Goal: Task Accomplishment & Management: Use online tool/utility

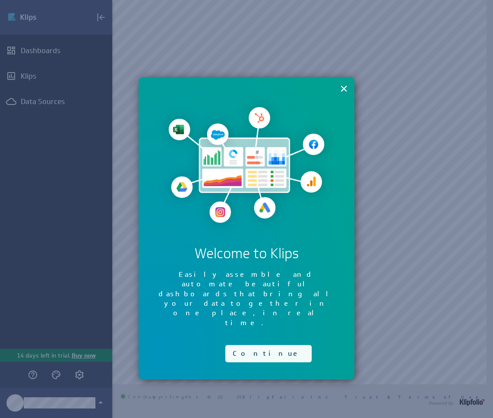
click at [259, 345] on button "Continue" at bounding box center [268, 353] width 86 height 17
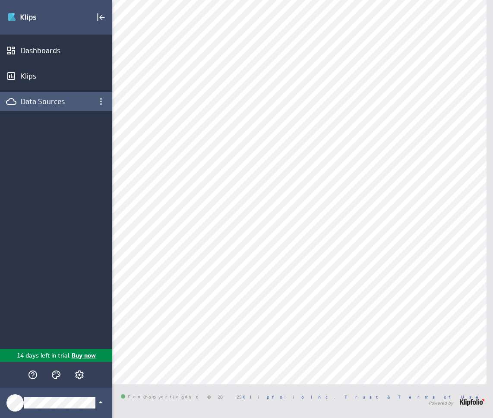
click at [66, 106] on div "Data Sources" at bounding box center [56, 102] width 71 height 10
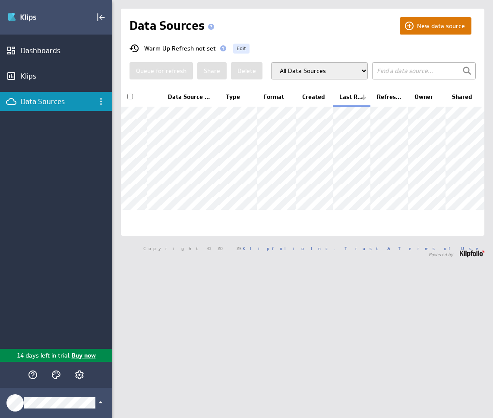
click at [429, 24] on button "New data source" at bounding box center [436, 25] width 72 height 17
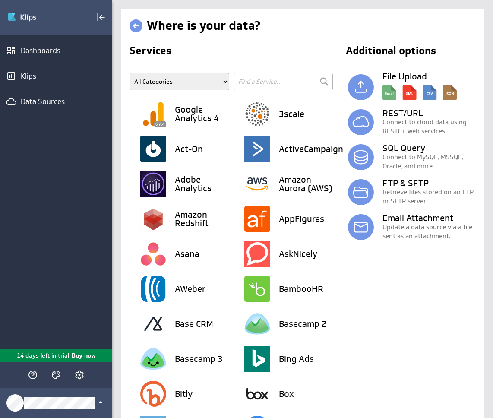
click at [181, 81] on select "All Categories Advertising Cloud Storage Customer Support Data Store E-Mail Cam…" at bounding box center [180, 81] width 100 height 17
click at [271, 82] on input "text" at bounding box center [284, 81] width 100 height 17
type input "sale"
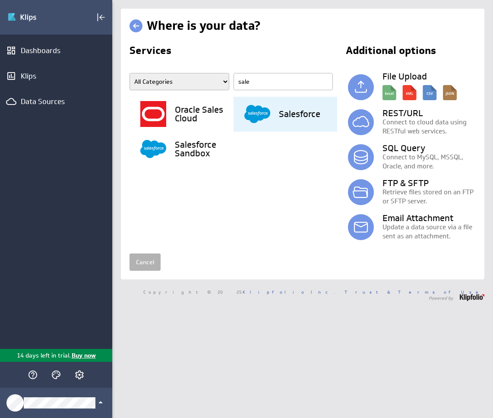
click at [294, 117] on h3 "Salesforce" at bounding box center [299, 114] width 41 height 9
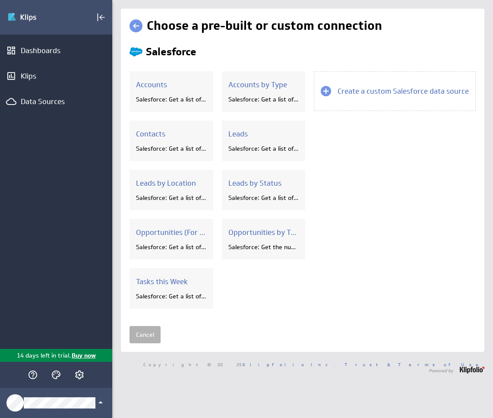
click at [295, 120] on div "Accounts Salesforce: Get a list of accounts by annual revenue. Accounts Salesfo…" at bounding box center [222, 194] width 184 height 246
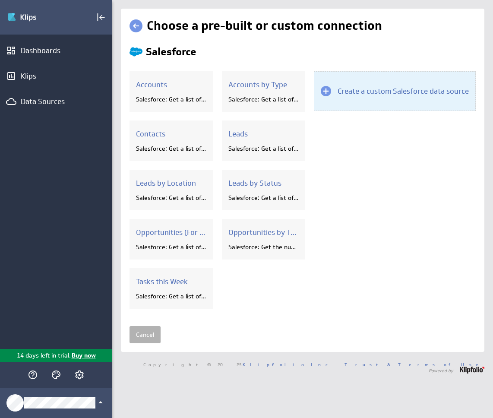
click at [381, 82] on div "Create a custom Salesforce data source" at bounding box center [395, 91] width 162 height 40
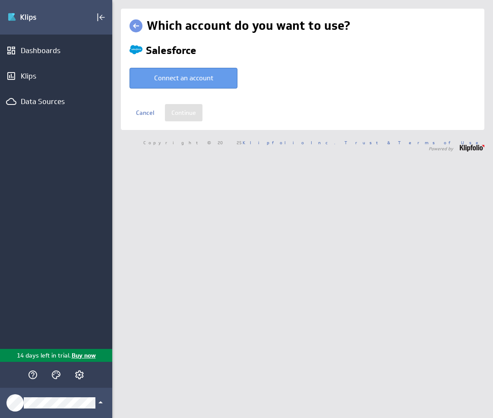
click at [208, 79] on button "Connect an account" at bounding box center [184, 78] width 108 height 21
type input "Brittni @ Salesforce created Oct 06, 2025 at 5:45 PM EDT"
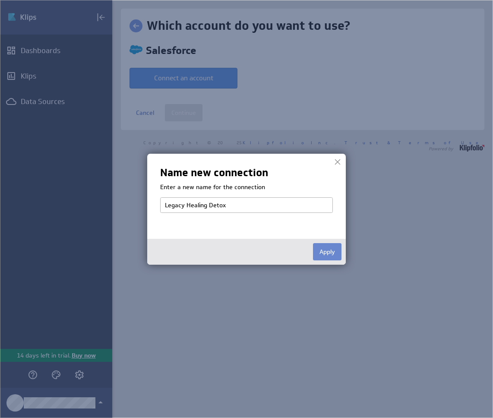
type input "Legacy Healing Detox"
click at [329, 254] on button "Apply" at bounding box center [327, 251] width 29 height 17
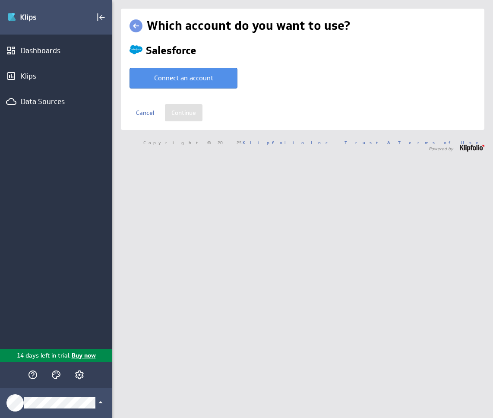
select select "caab3d142f25a2fe25c037f7e31d895c"
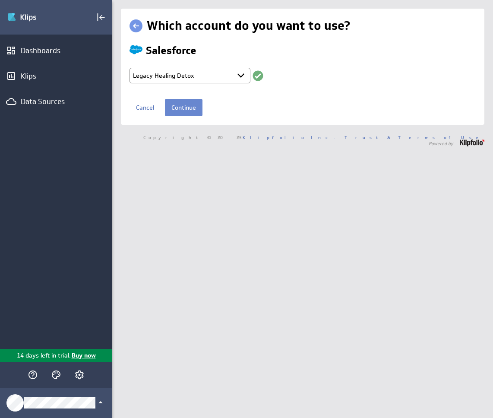
click at [182, 109] on input "Continue" at bounding box center [184, 107] width 38 height 17
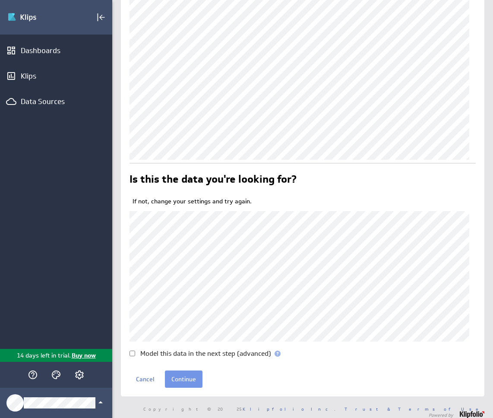
scroll to position [146, 0]
click at [186, 380] on input "Continue" at bounding box center [184, 378] width 38 height 17
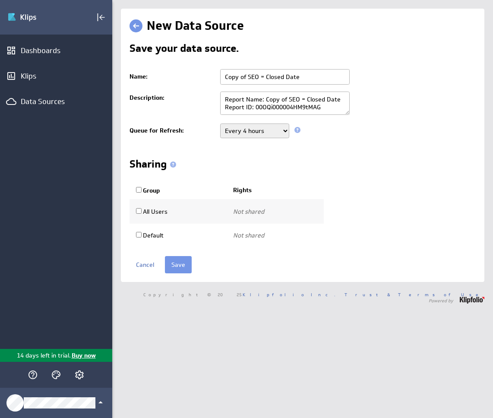
click at [248, 131] on select "Never Every minute Every 5 minutes Every 15 minutes Every 30 minutes Every hour…" at bounding box center [254, 131] width 69 height 15
click at [179, 265] on input "Save" at bounding box center [178, 264] width 27 height 17
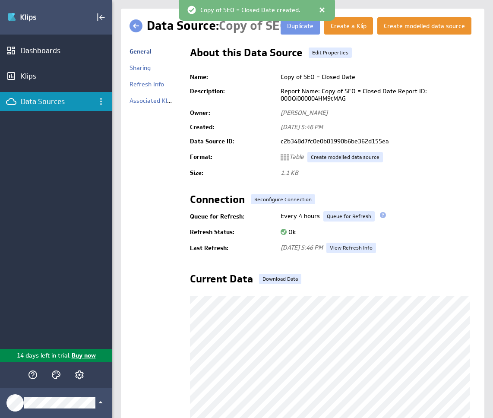
click at [325, 9] on div "Copy of SEO = Closed Date created." at bounding box center [257, 9] width 156 height 24
click at [323, 9] on div at bounding box center [322, 10] width 9 height 9
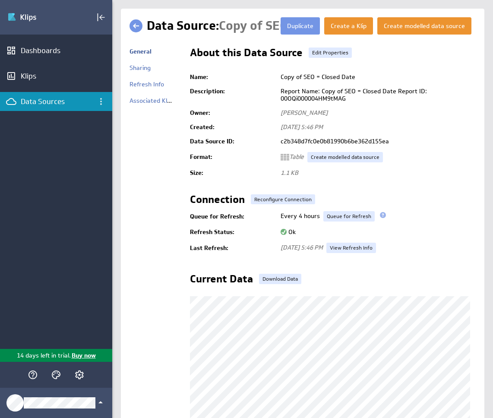
click at [75, 102] on div "Data Sources" at bounding box center [56, 102] width 71 height 10
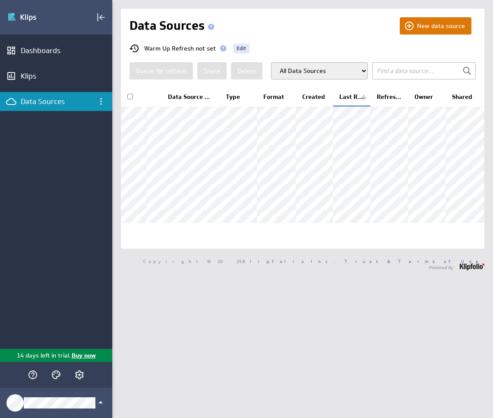
click at [435, 25] on button "New data source" at bounding box center [436, 25] width 72 height 17
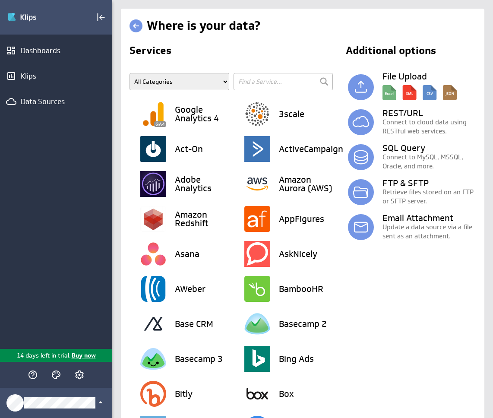
click at [291, 85] on input "text" at bounding box center [284, 81] width 100 height 17
type input "sales"
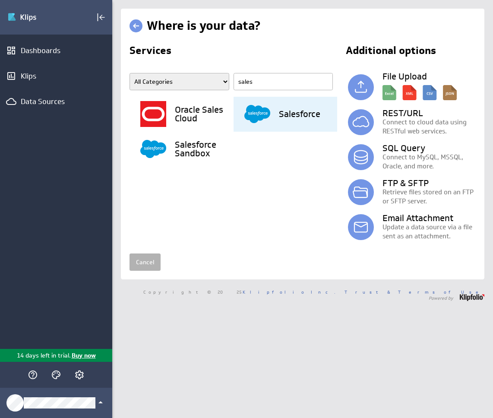
click at [290, 112] on h3 "Salesforce" at bounding box center [299, 114] width 41 height 9
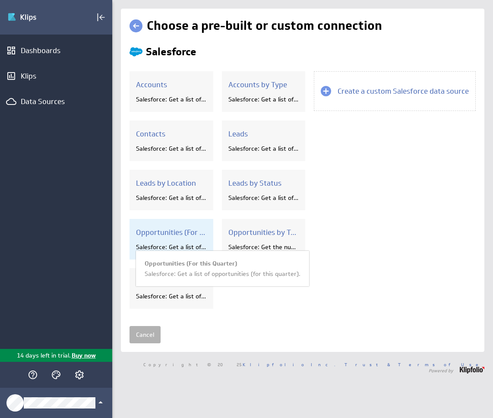
click at [187, 241] on div "Opportunities (For this Quarter) Salesforce: Get a list of opportunities (for t…" at bounding box center [172, 239] width 84 height 41
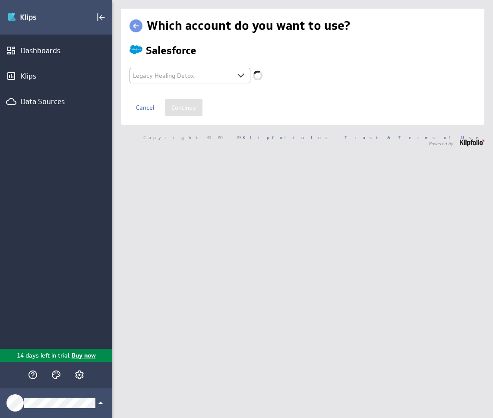
select select "caab3d142f25a2fe25c037f7e31d895c"
click at [137, 24] on link at bounding box center [136, 25] width 13 height 13
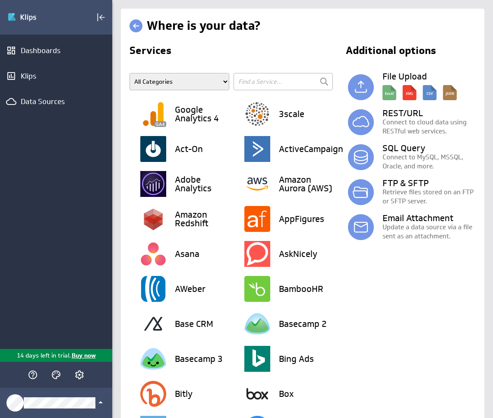
click at [270, 83] on input "text" at bounding box center [284, 81] width 100 height 17
type input "sales"
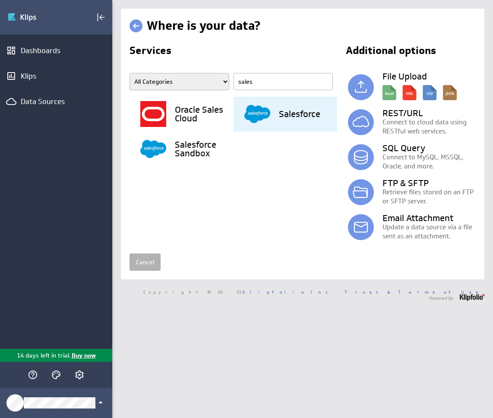
click at [276, 122] on div "Salesforce" at bounding box center [290, 114] width 93 height 35
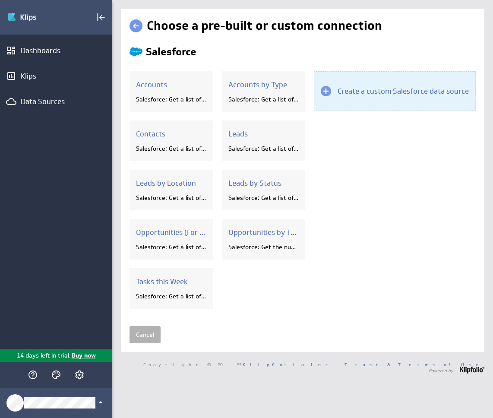
click at [363, 92] on h3 "Create a custom Salesforce data source" at bounding box center [403, 91] width 131 height 10
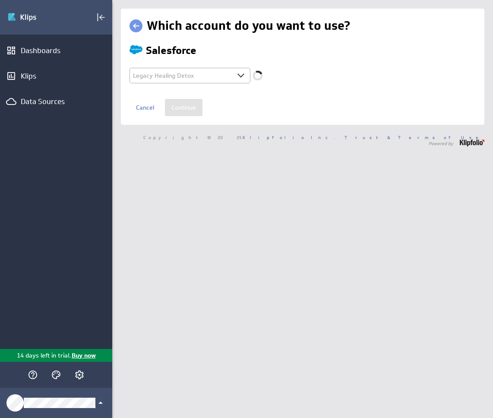
select select "caab3d142f25a2fe25c037f7e31d895c"
click at [181, 106] on input "Continue" at bounding box center [184, 107] width 38 height 17
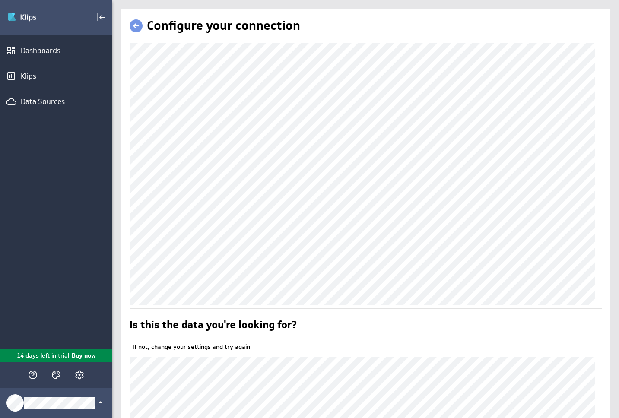
scroll to position [144, 0]
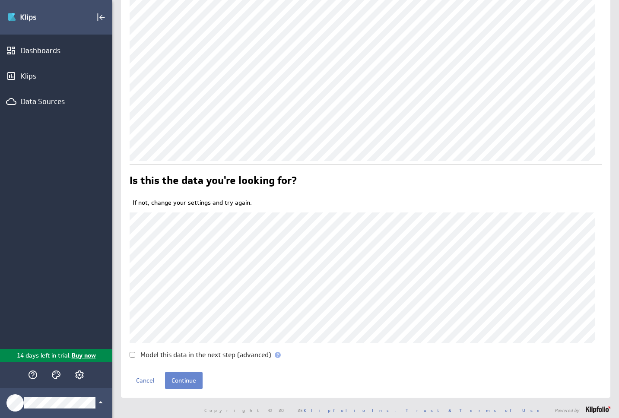
click at [194, 384] on input "Continue" at bounding box center [184, 380] width 38 height 17
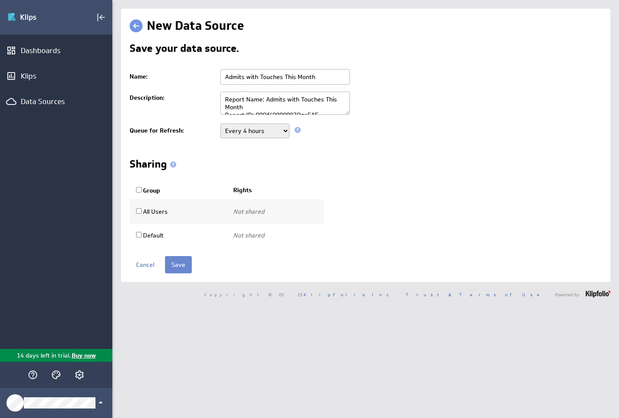
click at [182, 260] on input "Save" at bounding box center [178, 264] width 27 height 17
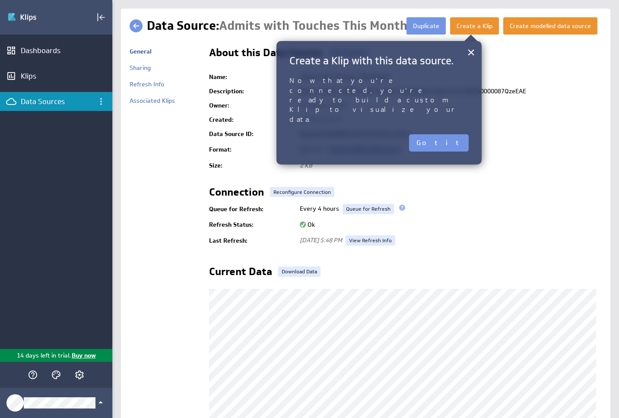
click at [464, 134] on button "Got it" at bounding box center [439, 142] width 60 height 17
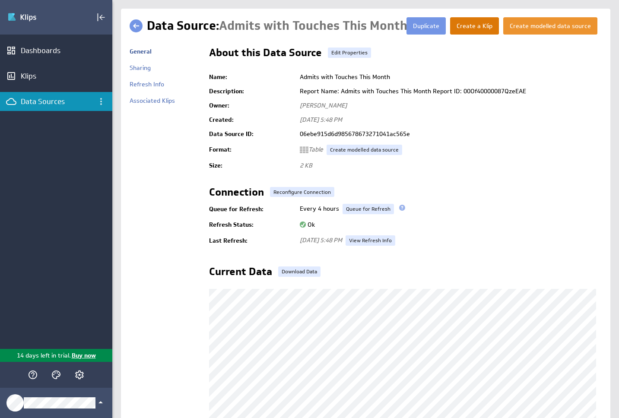
click at [479, 29] on button "Create a Klip" at bounding box center [474, 25] width 49 height 17
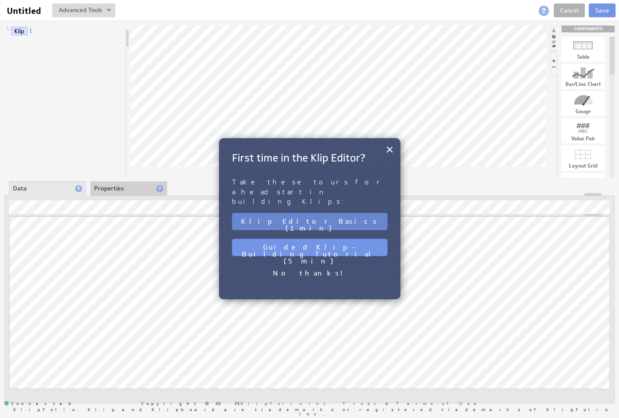
click at [340, 213] on button "Klip Editor Basics (1 min)" at bounding box center [310, 221] width 156 height 17
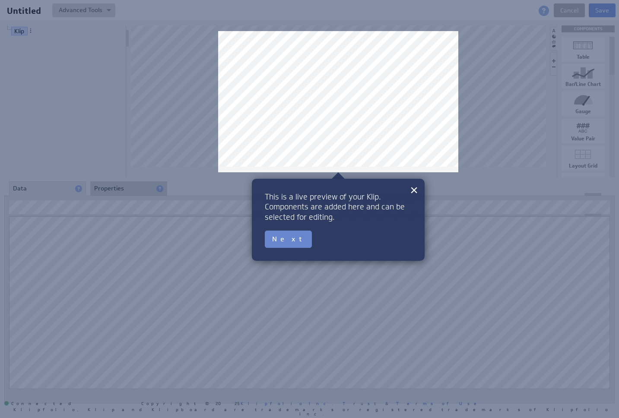
click at [276, 242] on button "Next" at bounding box center [288, 239] width 47 height 17
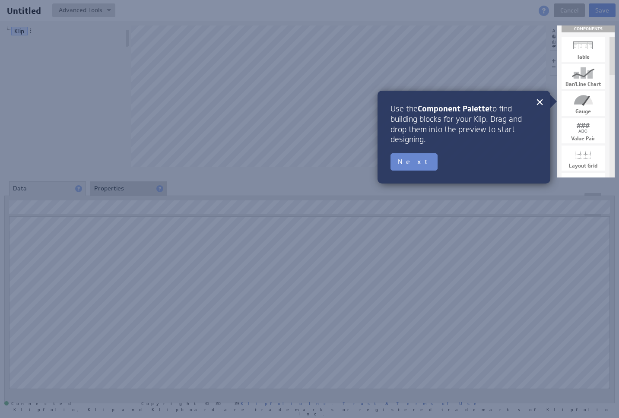
click at [415, 159] on button "Next" at bounding box center [413, 161] width 47 height 17
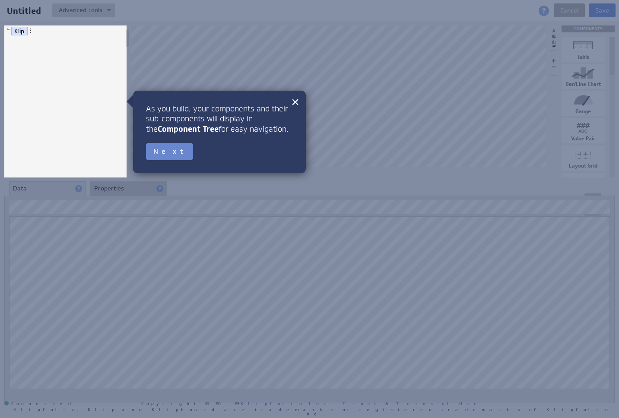
click at [157, 156] on button "Next" at bounding box center [169, 151] width 47 height 17
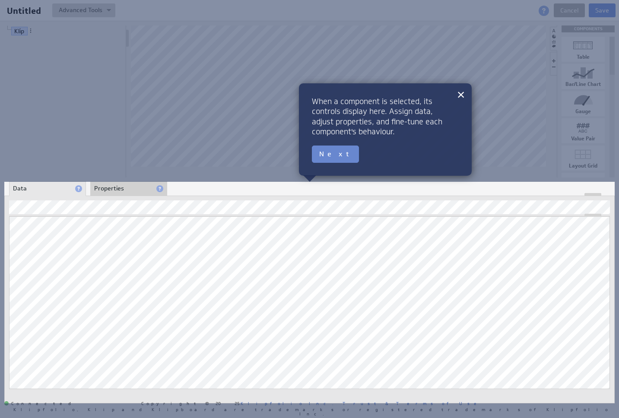
click at [327, 161] on button "Next" at bounding box center [335, 154] width 47 height 17
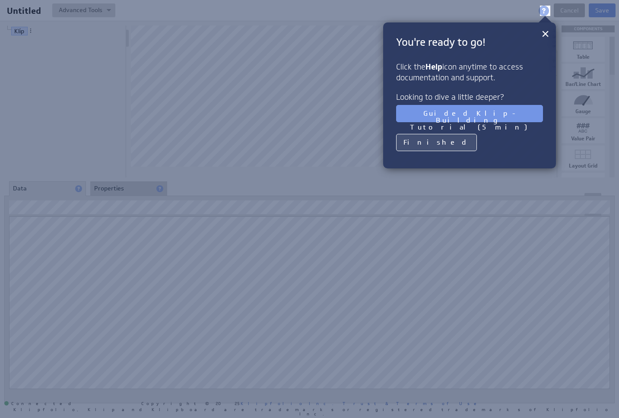
click at [418, 148] on button "Finished" at bounding box center [436, 142] width 81 height 17
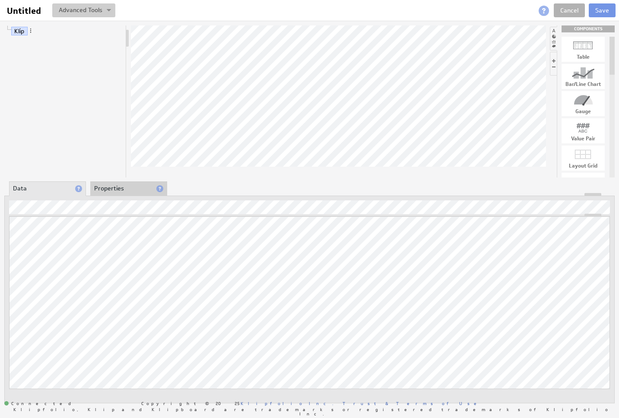
click at [101, 9] on button at bounding box center [83, 10] width 63 height 14
drag, startPoint x: 576, startPoint y: 45, endPoint x: 344, endPoint y: 65, distance: 232.8
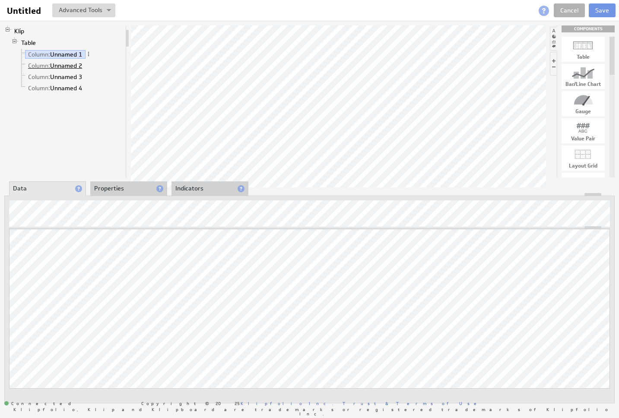
click at [67, 65] on link "Column: Unnamed 2" at bounding box center [55, 65] width 60 height 9
click at [80, 50] on link "Column: Unnamed 1" at bounding box center [55, 54] width 60 height 9
click at [114, 185] on li "Properties" at bounding box center [128, 188] width 77 height 15
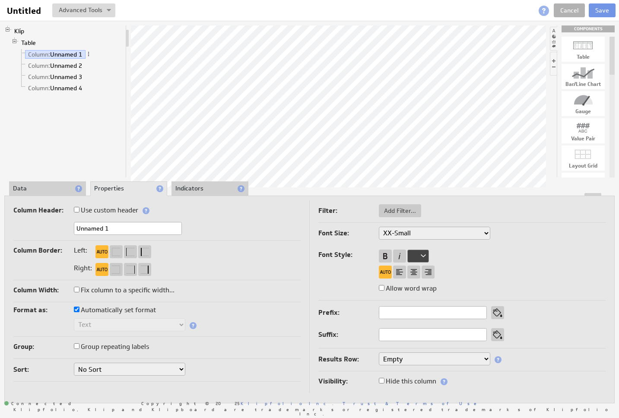
click at [182, 189] on li "Indicators" at bounding box center [209, 188] width 77 height 15
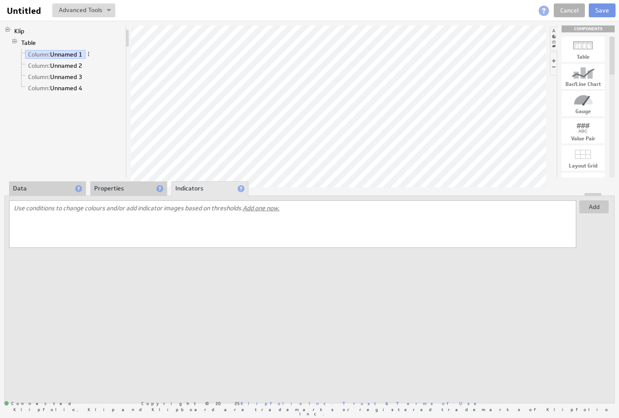
click at [138, 190] on li "Properties" at bounding box center [128, 188] width 77 height 15
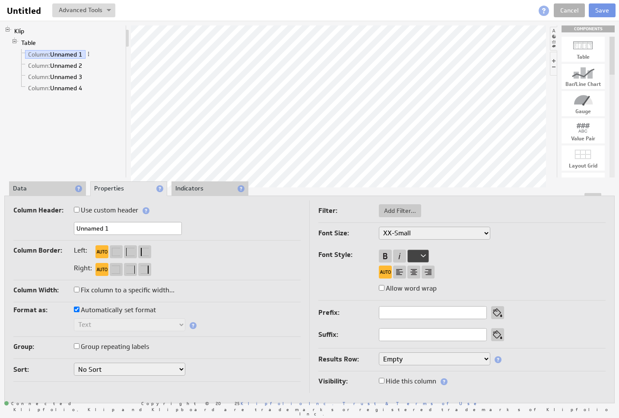
click at [44, 188] on li "Data" at bounding box center [47, 188] width 77 height 15
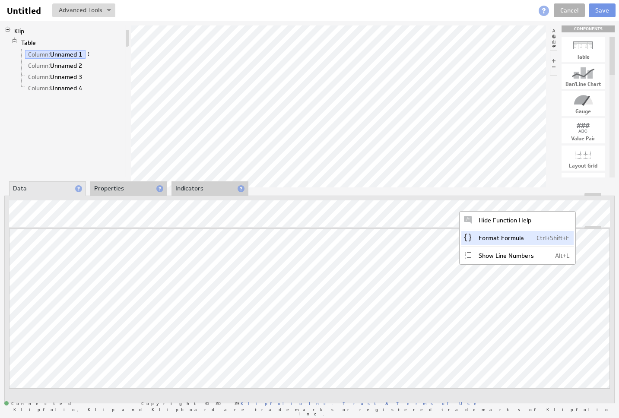
click at [514, 239] on div "Format Formula Ctrl+Shift+F" at bounding box center [517, 238] width 112 height 14
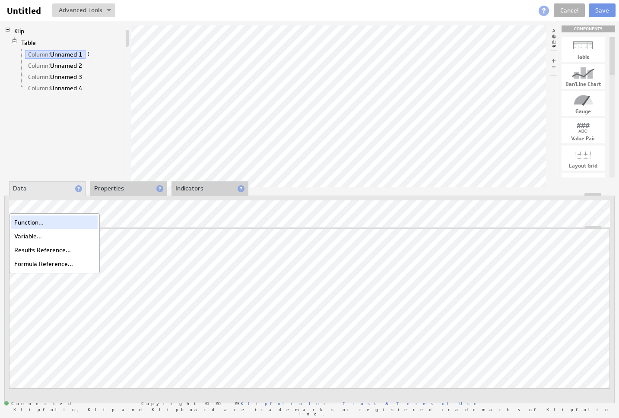
click at [45, 222] on div "Function..." at bounding box center [54, 223] width 86 height 14
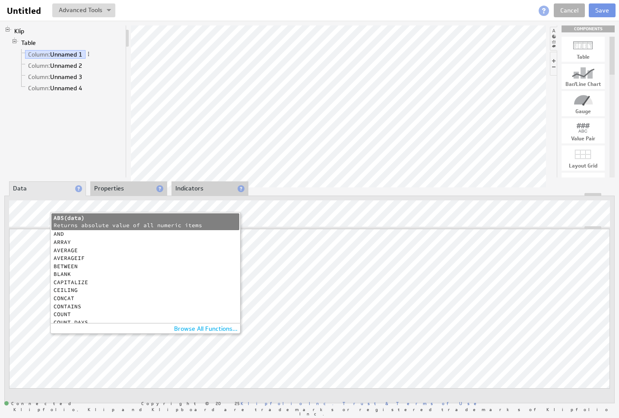
click at [321, 182] on div "About Data Properties Layout Drill Down Indicators" at bounding box center [309, 189] width 610 height 14
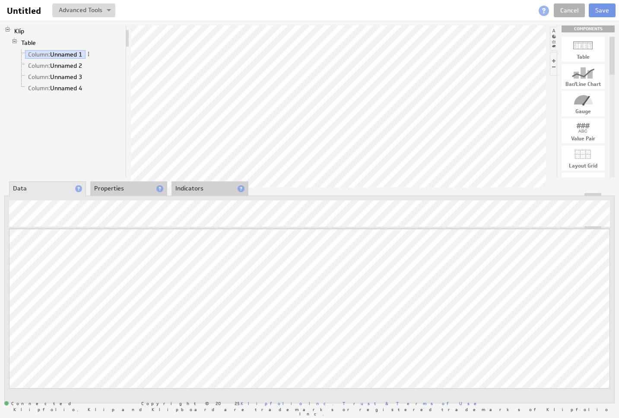
click at [130, 181] on li "Properties" at bounding box center [128, 188] width 77 height 15
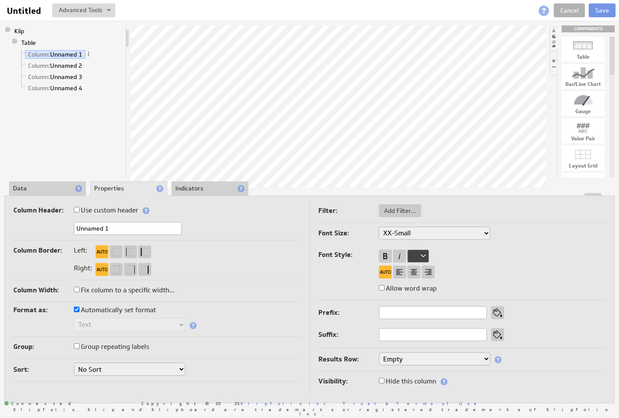
click at [199, 187] on li "Indicators" at bounding box center [209, 188] width 77 height 15
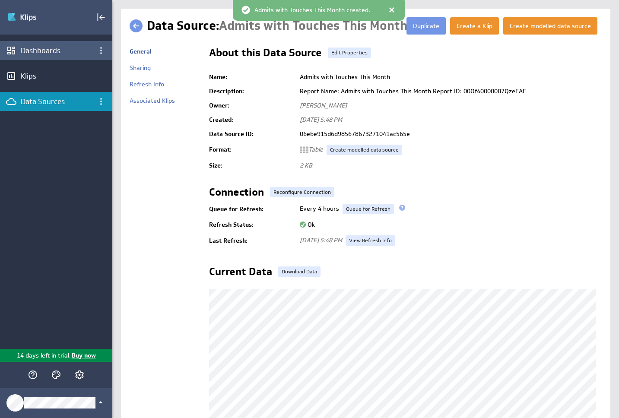
click at [48, 54] on div "Dashboards" at bounding box center [56, 50] width 112 height 19
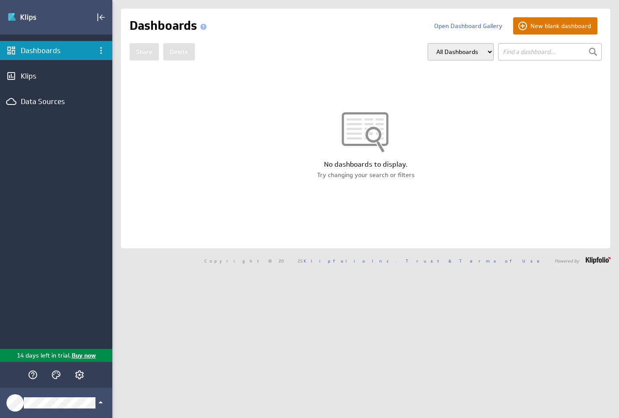
click at [514, 25] on button "New blank dashboard" at bounding box center [555, 25] width 84 height 17
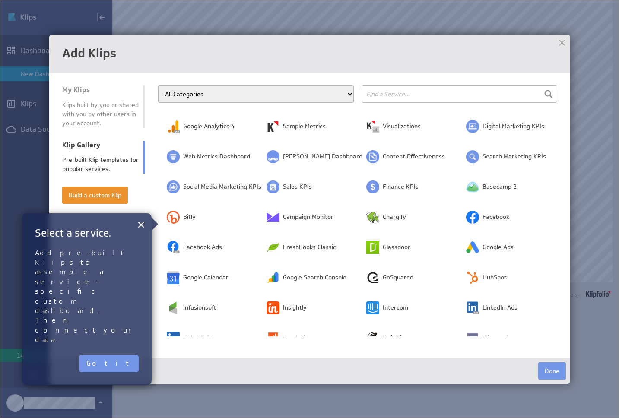
click at [390, 89] on input "text" at bounding box center [460, 94] width 196 height 17
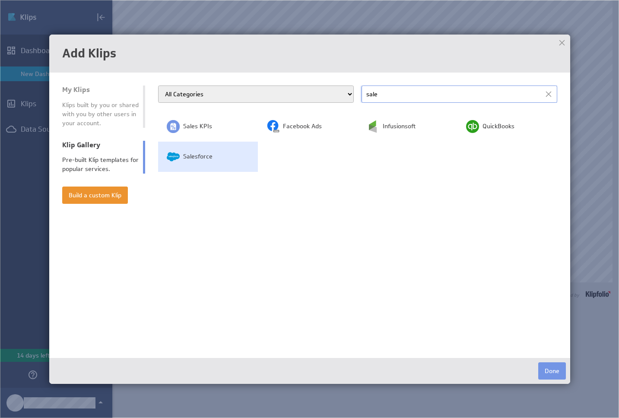
type input "sale"
click at [206, 160] on span "Salesforce" at bounding box center [197, 156] width 29 height 9
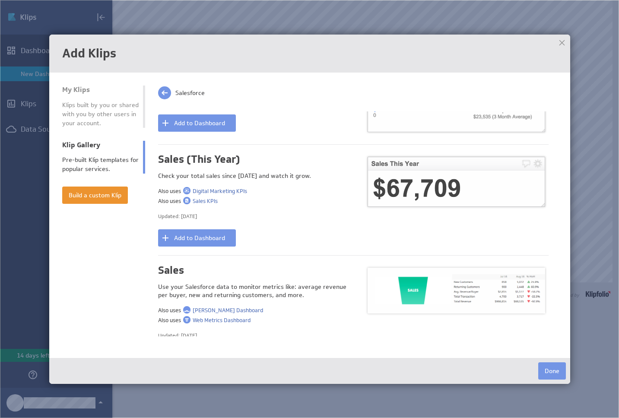
scroll to position [1264, 0]
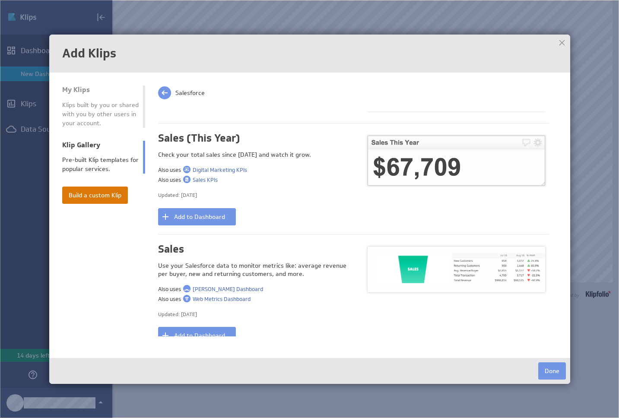
click at [97, 196] on button "Build a custom Klip" at bounding box center [95, 195] width 66 height 17
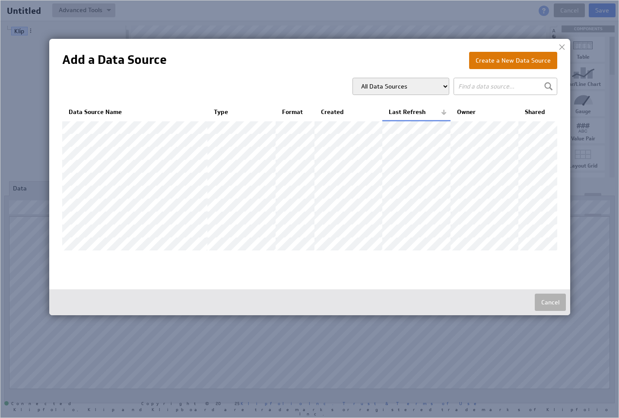
click at [539, 60] on button "Create a New Data Source" at bounding box center [513, 60] width 88 height 17
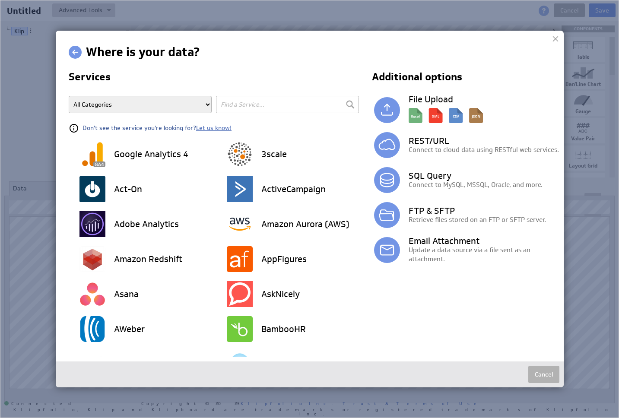
click at [260, 112] on input "text" at bounding box center [287, 104] width 143 height 17
type input "sales"
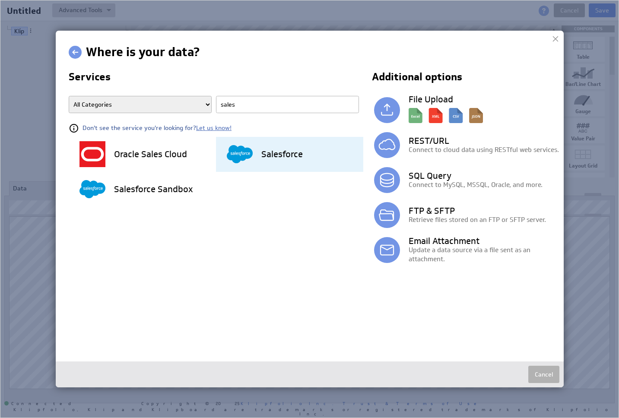
click at [241, 156] on img at bounding box center [240, 154] width 26 height 26
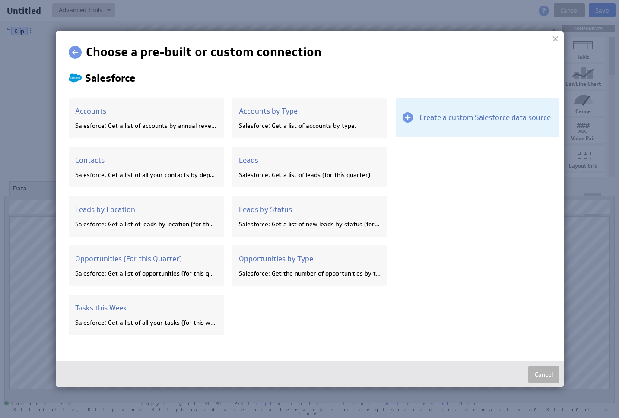
click at [405, 120] on div at bounding box center [408, 117] width 10 height 10
click at [473, 117] on h3 "Create a custom Salesforce data source" at bounding box center [484, 118] width 131 height 10
click at [404, 119] on div at bounding box center [408, 117] width 10 height 10
click at [467, 115] on h3 "Create a custom Salesforce data source" at bounding box center [484, 118] width 131 height 10
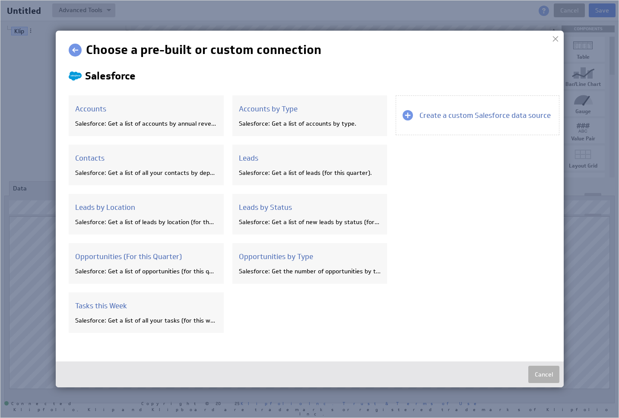
scroll to position [5, 0]
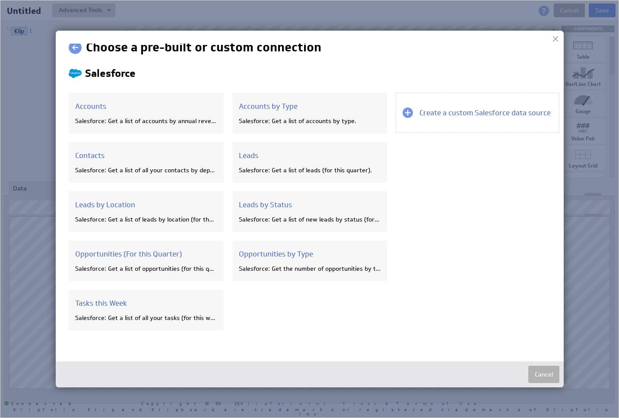
click at [456, 216] on section "Create a custom Salesforce data source" at bounding box center [478, 203] width 164 height 272
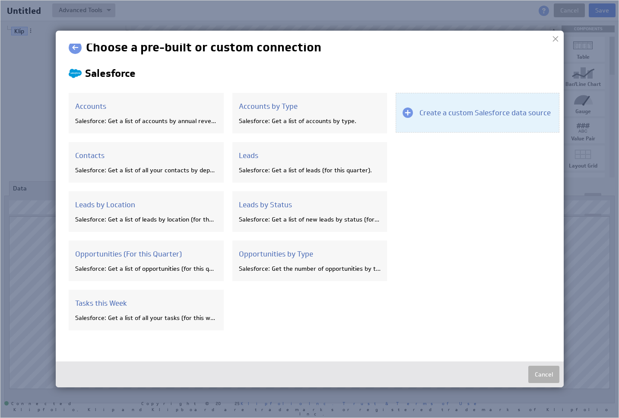
click at [444, 118] on div "Create a custom Salesforce data source" at bounding box center [478, 113] width 164 height 40
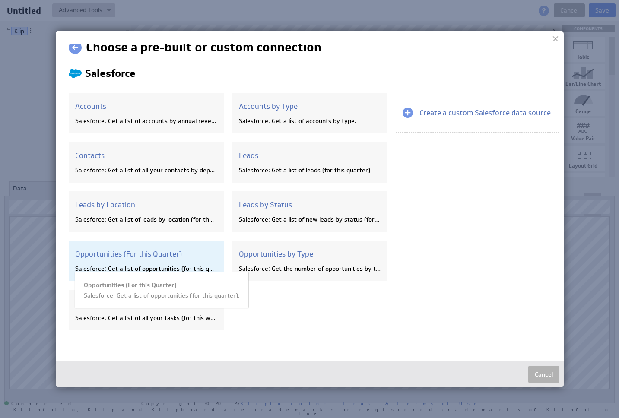
click at [185, 252] on h3 "Opportunities (For this Quarter)" at bounding box center [146, 254] width 142 height 10
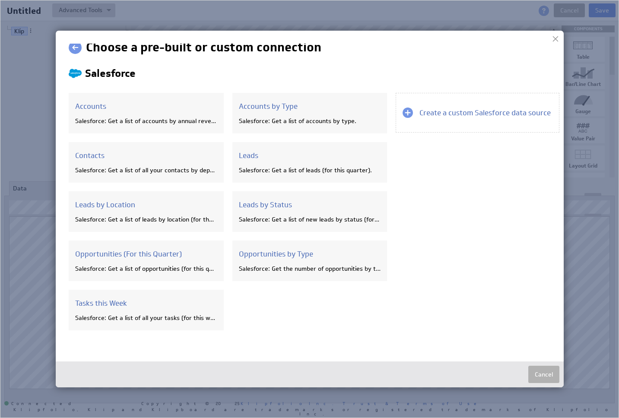
drag, startPoint x: 433, startPoint y: 115, endPoint x: 482, endPoint y: 88, distance: 55.7
click at [434, 115] on h3 "Create a custom Salesforce data source" at bounding box center [484, 113] width 131 height 10
click at [557, 37] on div at bounding box center [555, 38] width 13 height 13
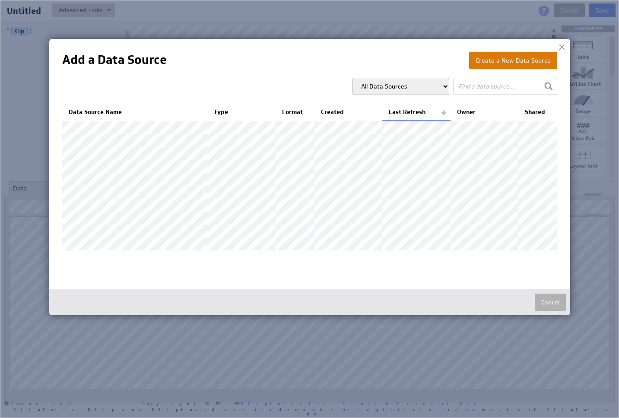
click at [520, 57] on button "Create a New Data Source" at bounding box center [513, 60] width 88 height 17
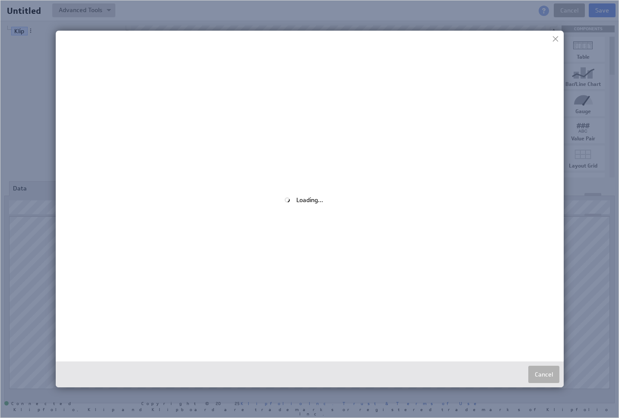
scroll to position [0, 0]
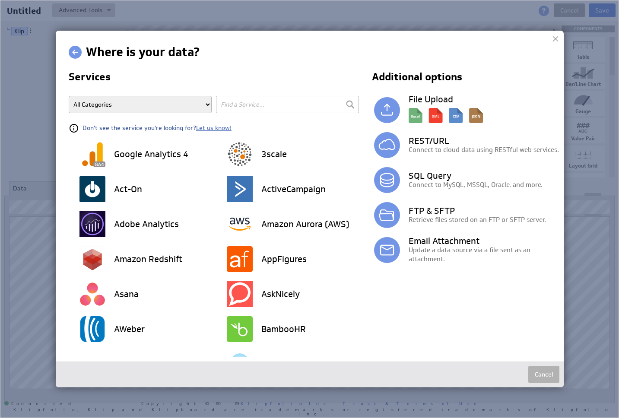
click at [252, 107] on input "text" at bounding box center [287, 104] width 143 height 17
type input "sales"
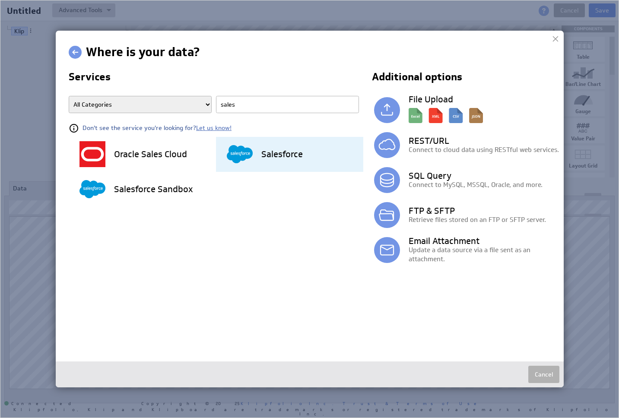
click at [257, 153] on div "Salesforce" at bounding box center [295, 154] width 137 height 35
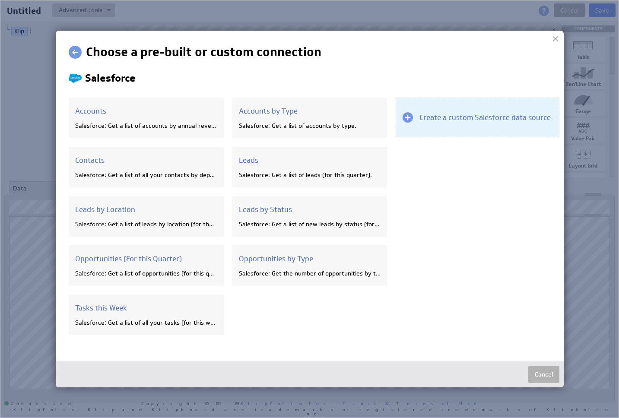
click at [416, 124] on div "Create a custom Salesforce data source" at bounding box center [478, 118] width 164 height 40
click at [419, 117] on h3 "Create a custom Salesforce data source" at bounding box center [484, 118] width 131 height 10
click at [433, 129] on div "Create a custom Salesforce data source" at bounding box center [478, 118] width 164 height 40
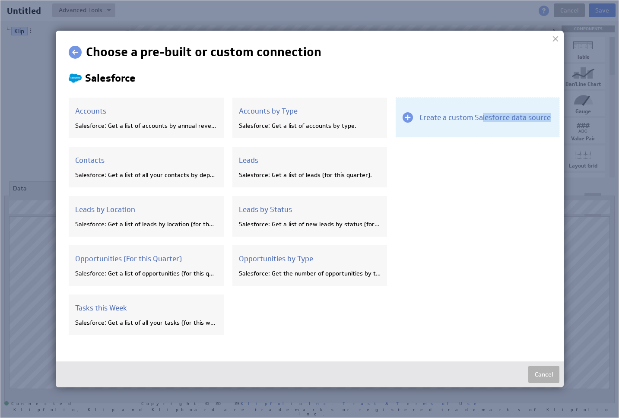
click at [478, 113] on h3 "Create a custom Salesforce data source" at bounding box center [484, 118] width 131 height 10
drag, startPoint x: 477, startPoint y: 113, endPoint x: 455, endPoint y: 114, distance: 22.1
click at [476, 113] on h3 "Create a custom Salesforce data source" at bounding box center [484, 118] width 131 height 10
click at [397, 113] on div "Create a custom Salesforce data source" at bounding box center [478, 118] width 164 height 40
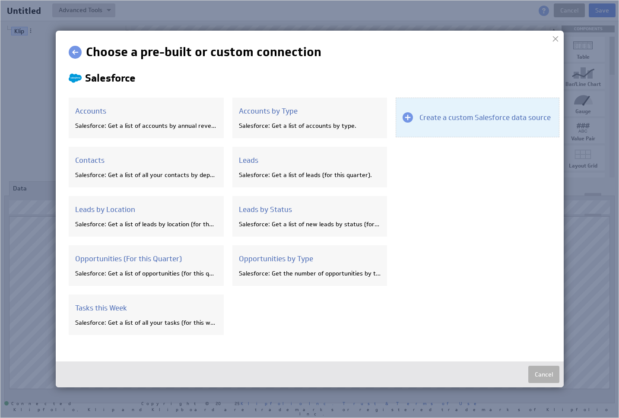
click at [404, 115] on div at bounding box center [408, 117] width 10 height 10
click at [410, 115] on div "Create a custom Salesforce data source" at bounding box center [478, 118] width 164 height 40
click at [479, 106] on div "Create a custom Salesforce data source" at bounding box center [478, 118] width 164 height 40
click at [499, 124] on div "Create a custom Salesforce data source" at bounding box center [478, 118] width 164 height 40
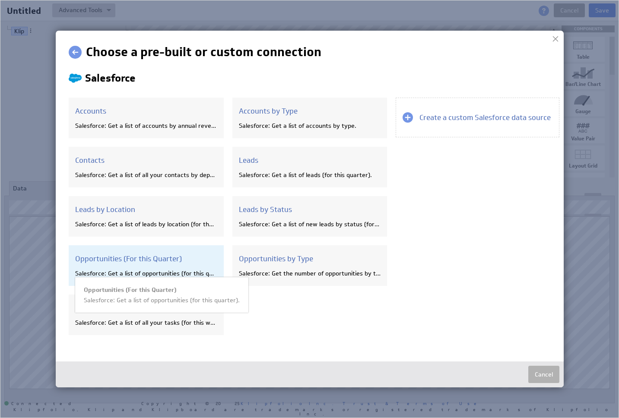
click at [131, 251] on div "Opportunities (For this Quarter) Salesforce: Get a list of opportunities (for t…" at bounding box center [146, 265] width 155 height 41
click at [169, 274] on div "Salesforce: Get a list of opportunities (for this quarter)." at bounding box center [146, 274] width 142 height 8
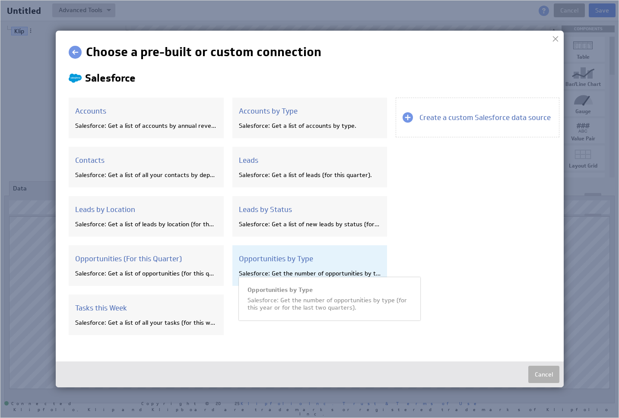
click at [273, 258] on h3 "Opportunities by Type" at bounding box center [310, 259] width 142 height 10
click at [269, 258] on h3 "Opportunities by Type" at bounding box center [310, 259] width 142 height 10
click at [302, 271] on div "Salesforce: Get the number of opportunities by type (for this year or for the l…" at bounding box center [310, 274] width 142 height 8
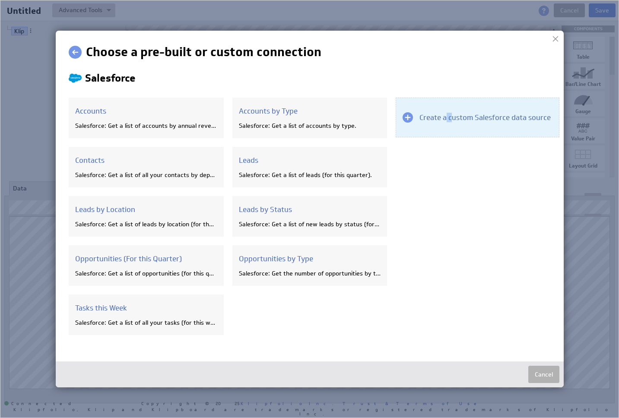
click at [447, 119] on h3 "Create a custom Salesforce data source" at bounding box center [484, 118] width 131 height 10
click at [447, 120] on h3 "Create a custom Salesforce data source" at bounding box center [484, 118] width 131 height 10
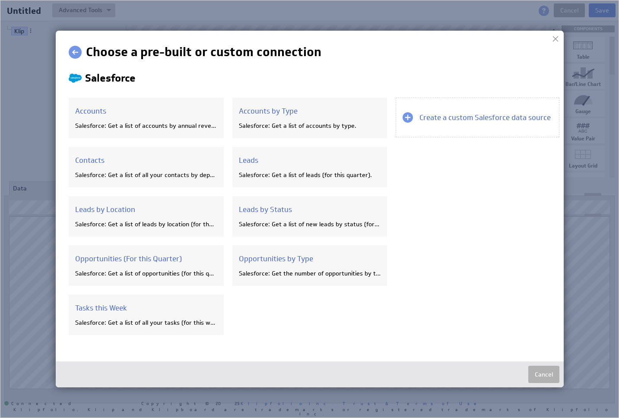
drag, startPoint x: 446, startPoint y: 121, endPoint x: 417, endPoint y: 153, distance: 43.5
click at [446, 121] on h3 "Create a custom Salesforce data source" at bounding box center [484, 118] width 131 height 10
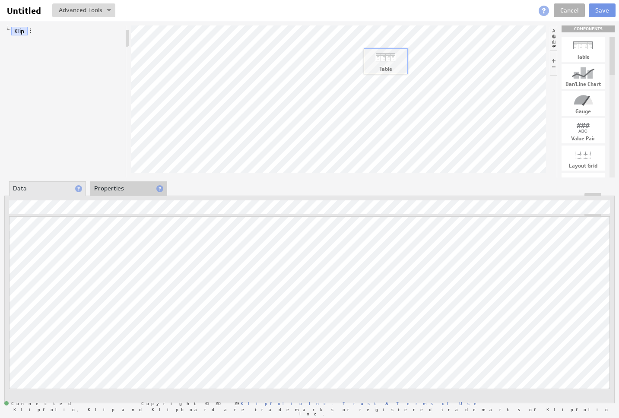
drag, startPoint x: 585, startPoint y: 48, endPoint x: 387, endPoint y: 59, distance: 198.2
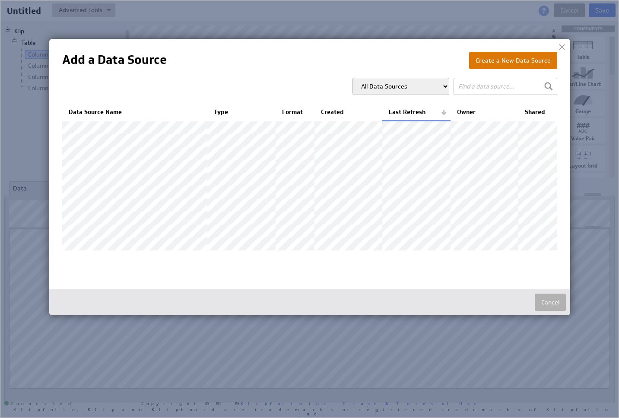
click at [514, 64] on button "Create a New Data Source" at bounding box center [513, 60] width 88 height 17
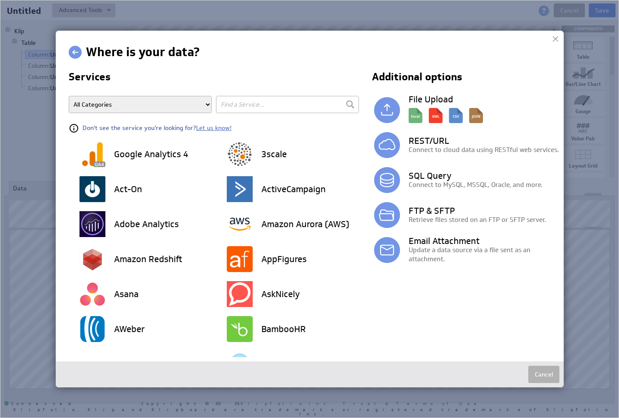
click at [262, 105] on input "text" at bounding box center [287, 104] width 143 height 17
type input "sales"
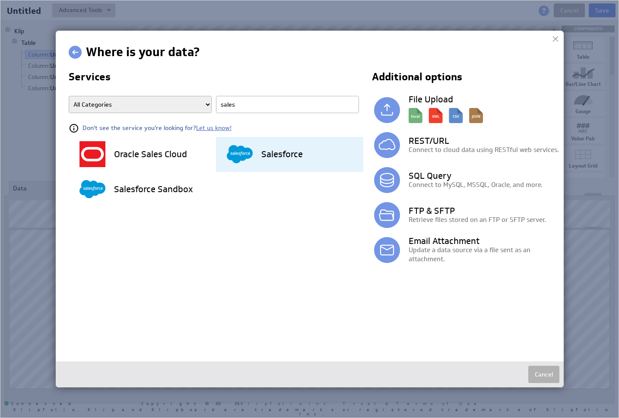
click at [278, 158] on h3 "Salesforce" at bounding box center [281, 154] width 41 height 9
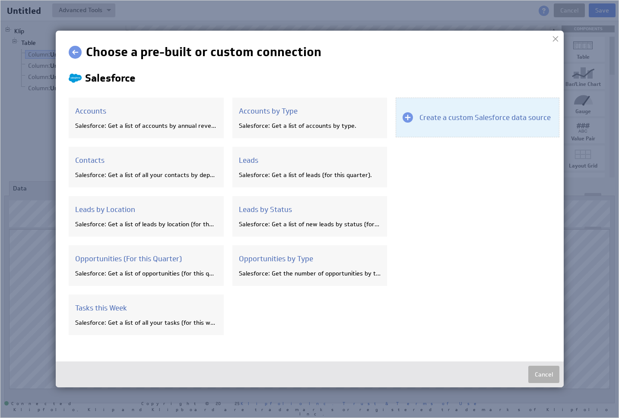
click at [419, 113] on h3 "Create a custom Salesforce data source" at bounding box center [484, 118] width 131 height 10
click at [418, 126] on div "Create a custom Salesforce data source" at bounding box center [478, 118] width 164 height 40
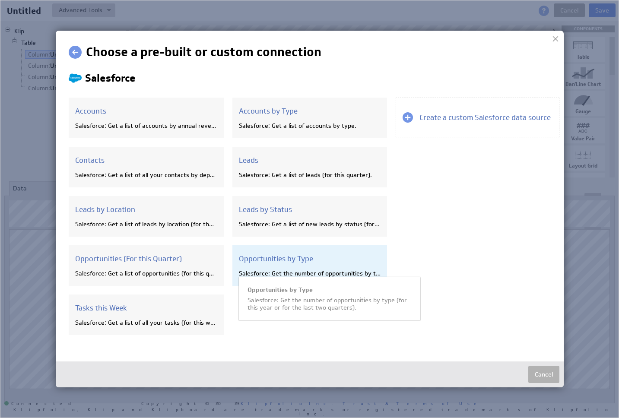
click at [286, 248] on div "Opportunities by Type Salesforce: Get the number of opportunities by type (for …" at bounding box center [309, 265] width 155 height 41
click at [291, 266] on div "Opportunities by Type Salesforce: Get the number of opportunities by type (for …" at bounding box center [309, 265] width 155 height 41
click at [287, 265] on div "Opportunities by Type Salesforce: Get the number of opportunities by type (for …" at bounding box center [309, 265] width 155 height 41
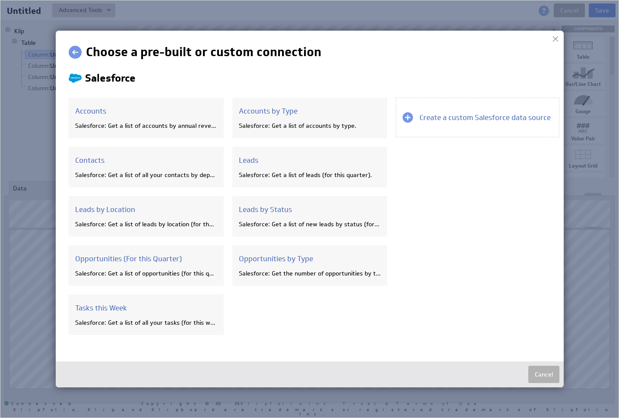
drag, startPoint x: 287, startPoint y: 264, endPoint x: 330, endPoint y: 238, distance: 50.1
click at [288, 264] on div "Opportunities by Type Salesforce: Get the number of opportunities by type (for …" at bounding box center [309, 265] width 155 height 41
click at [555, 41] on div at bounding box center [555, 38] width 13 height 13
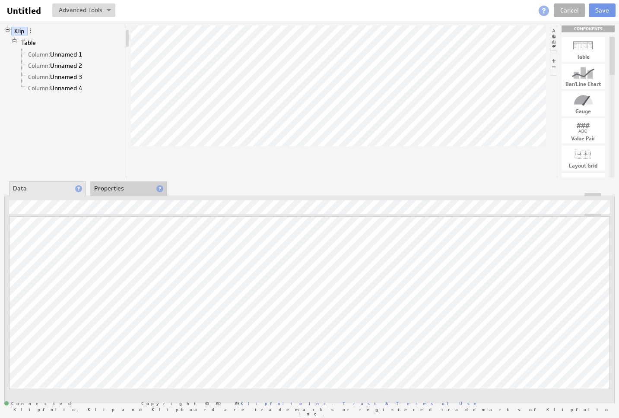
click at [117, 196] on div "Updating... Select a Function ARRAY DATE SELECT SLICE SUM Data Manipulation Log…" at bounding box center [309, 300] width 610 height 208
click at [117, 193] on div at bounding box center [310, 194] width 610 height 3
drag, startPoint x: 128, startPoint y: 177, endPoint x: 124, endPoint y: 180, distance: 4.6
click at [127, 178] on div "Klip Table Column: Unnamed 1 Column: Unnamed 2 Column: Unnamed 3 Column: Unname…" at bounding box center [309, 214] width 619 height 387
click at [118, 187] on li "Properties" at bounding box center [128, 188] width 77 height 15
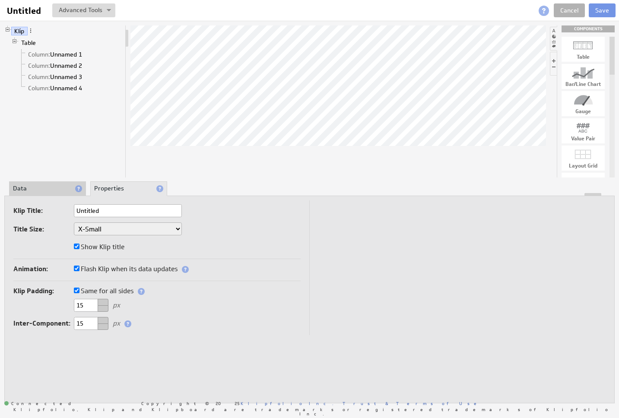
click at [38, 189] on li "Data" at bounding box center [47, 188] width 77 height 15
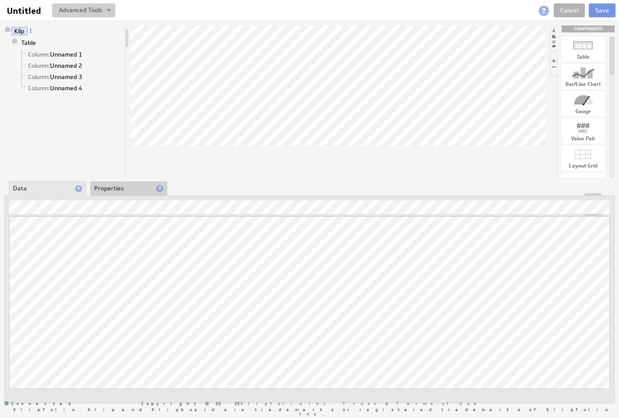
click at [84, 13] on button at bounding box center [83, 10] width 63 height 14
click at [85, 38] on td "Create New Variable..." at bounding box center [54, 42] width 72 height 14
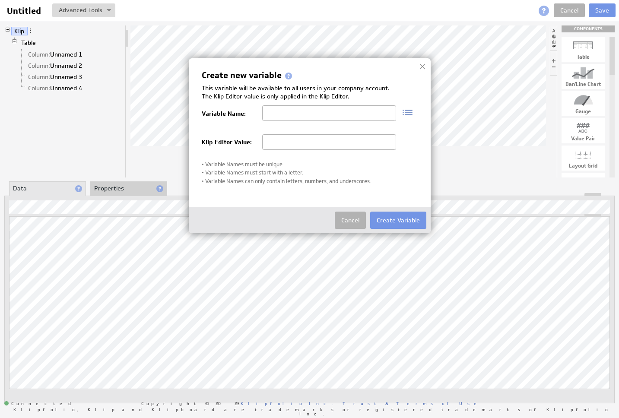
click at [268, 146] on input "text" at bounding box center [329, 142] width 134 height 16
click at [350, 222] on button "Cancel" at bounding box center [350, 220] width 31 height 17
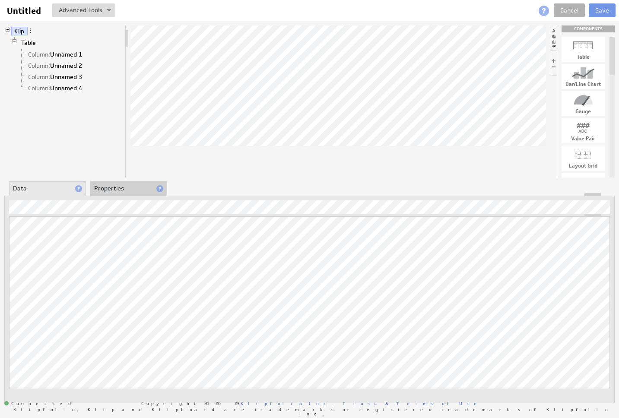
click at [545, 11] on span at bounding box center [544, 11] width 10 height 10
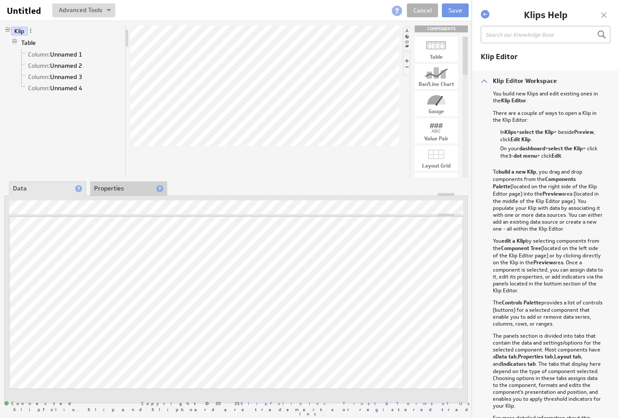
click at [607, 13] on div at bounding box center [603, 15] width 13 height 13
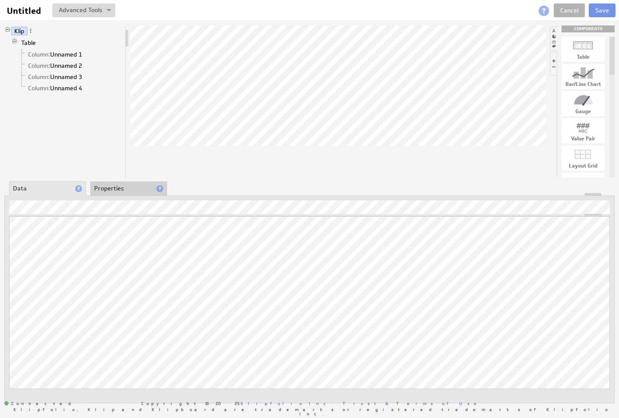
click at [554, 31] on li at bounding box center [553, 39] width 7 height 24
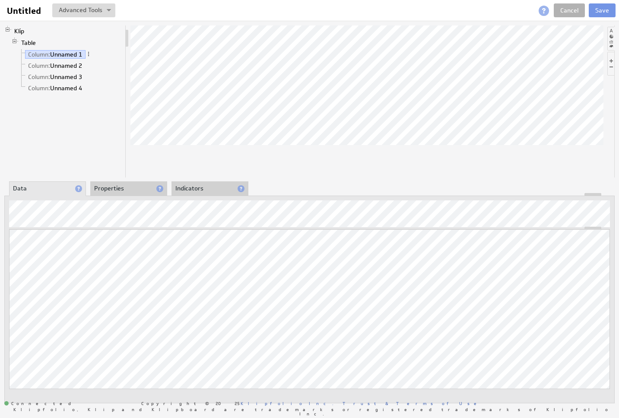
click at [84, 189] on li "Data" at bounding box center [47, 188] width 77 height 15
click at [105, 187] on li "Properties" at bounding box center [128, 188] width 77 height 15
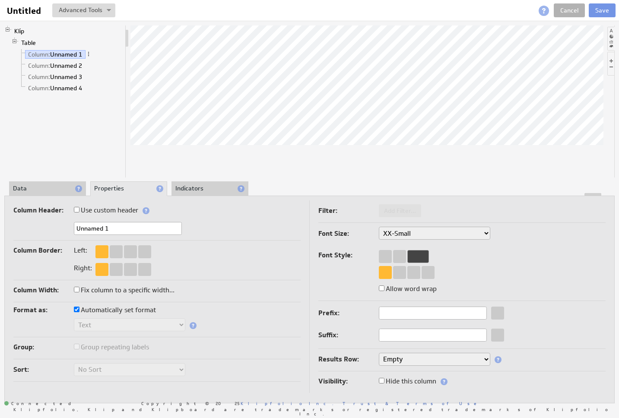
click at [234, 181] on li "Indicators" at bounding box center [209, 188] width 77 height 15
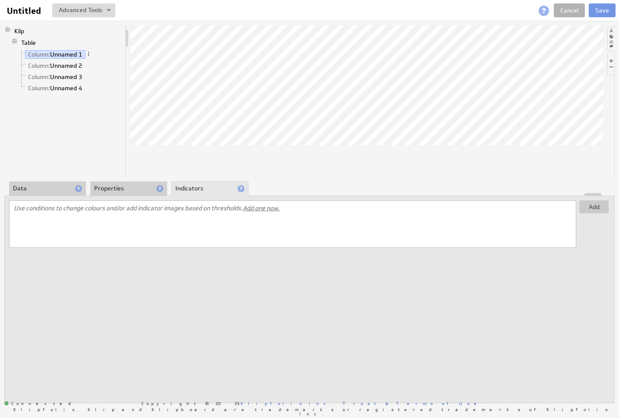
click at [35, 184] on li "Data" at bounding box center [47, 188] width 77 height 15
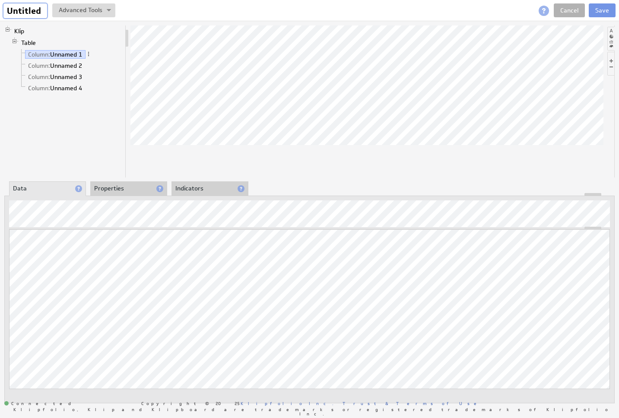
drag, startPoint x: 22, startPoint y: 14, endPoint x: 20, endPoint y: 0, distance: 13.5
click at [22, 14] on input "Untitled" at bounding box center [25, 10] width 44 height 15
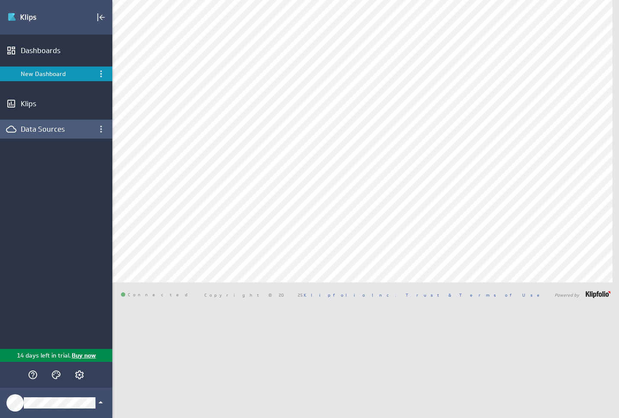
click at [40, 118] on div "Dashboards New Dashboard Klips Data Sources" at bounding box center [56, 192] width 112 height 314
click at [44, 143] on div "Dashboards New Dashboard Klips Data Sources" at bounding box center [56, 192] width 112 height 314
click at [43, 134] on div "Data Sources" at bounding box center [56, 129] width 112 height 19
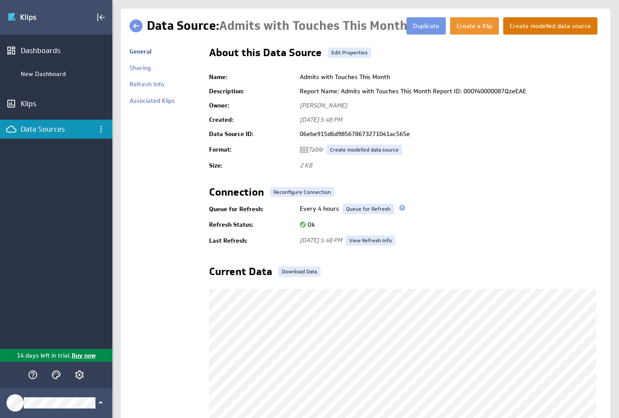
click at [533, 30] on button "Create modelled data source" at bounding box center [550, 25] width 94 height 17
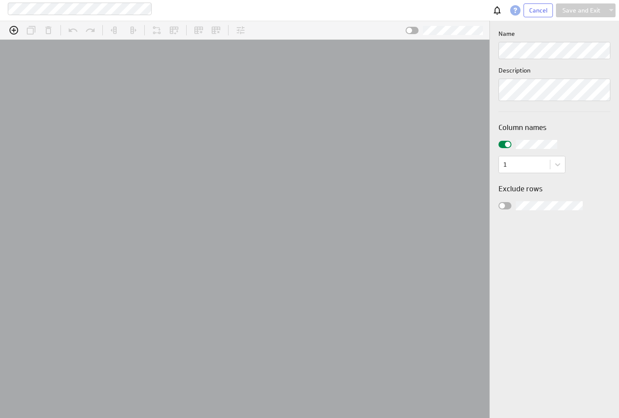
scroll to position [27, 514]
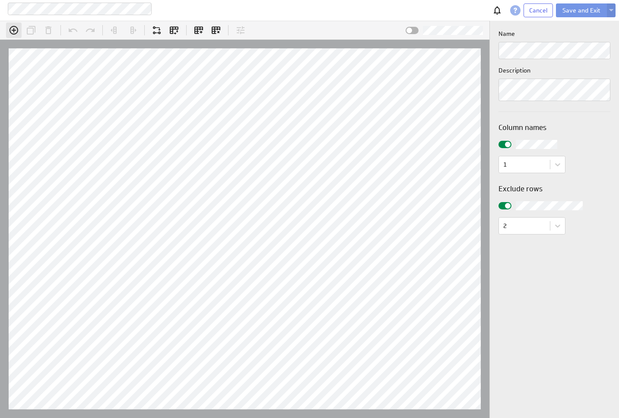
click at [10, 29] on icon "Add column" at bounding box center [14, 30] width 10 height 10
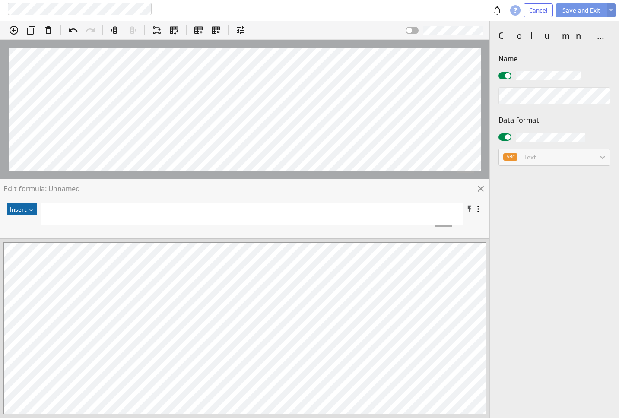
click at [109, 204] on div at bounding box center [255, 210] width 428 height 14
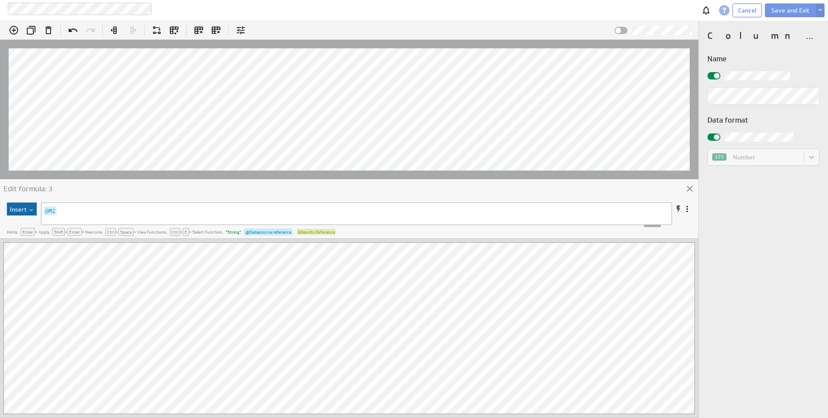
scroll to position [0, 0]
click at [29, 207] on button "Insert" at bounding box center [22, 209] width 30 height 13
click at [87, 217] on div "Function... Results Reference..." at bounding box center [52, 232] width 91 height 32
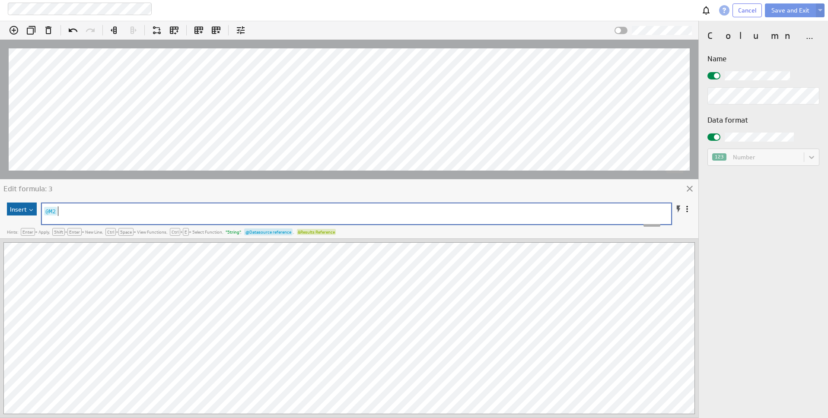
click at [92, 212] on pre "@M2" at bounding box center [351, 211] width 618 height 10
click at [42, 210] on pre "@M2" at bounding box center [351, 211] width 618 height 10
type textarea "("
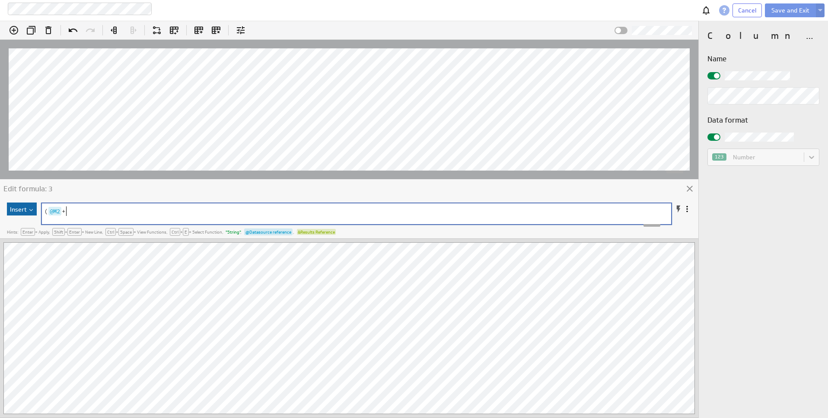
type textarea "+"
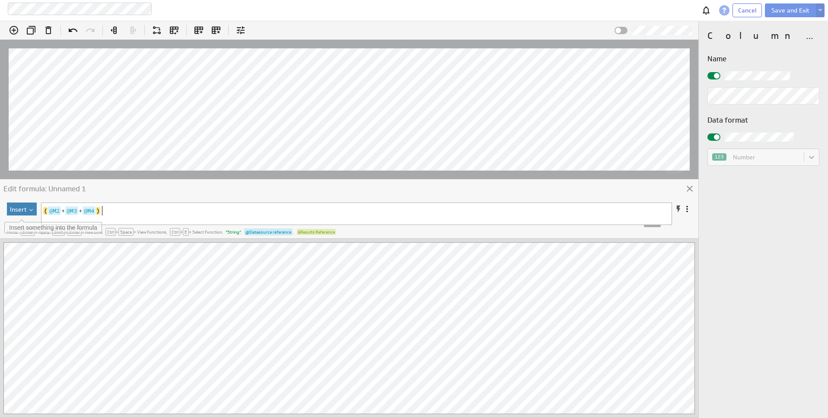
click at [25, 211] on button "Insert" at bounding box center [22, 209] width 30 height 13
click at [191, 209] on pre "( @M2 + @M3 + @M4 )" at bounding box center [350, 211] width 619 height 10
click at [619, 77] on span at bounding box center [717, 76] width 6 height 6
click at [0, 0] on input "checkbox" at bounding box center [0, 0] width 0 height 0
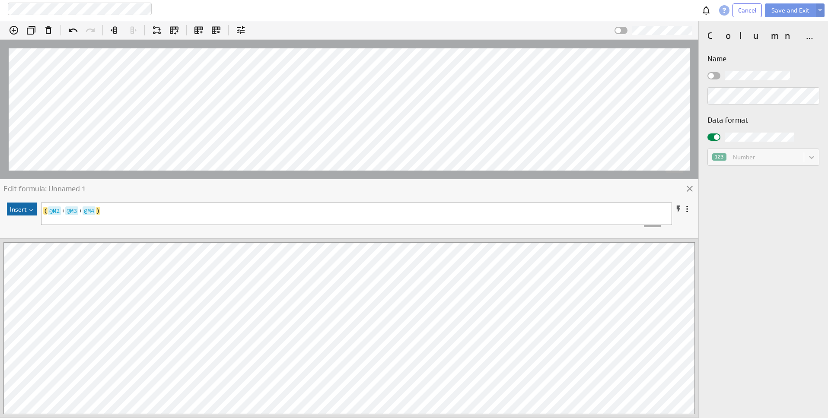
click at [619, 76] on span at bounding box center [711, 76] width 6 height 6
click at [0, 0] on input "checkbox" at bounding box center [0, 0] width 0 height 0
click at [619, 8] on span "Cancel" at bounding box center [747, 10] width 18 height 8
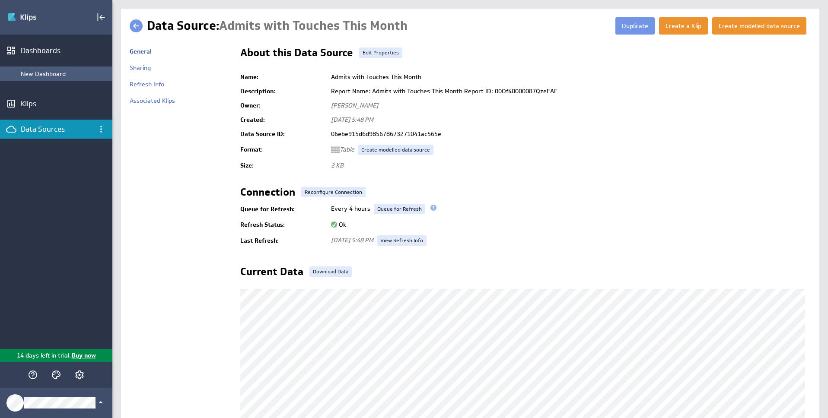
click at [42, 73] on div "New Dashboard" at bounding box center [64, 74] width 87 height 8
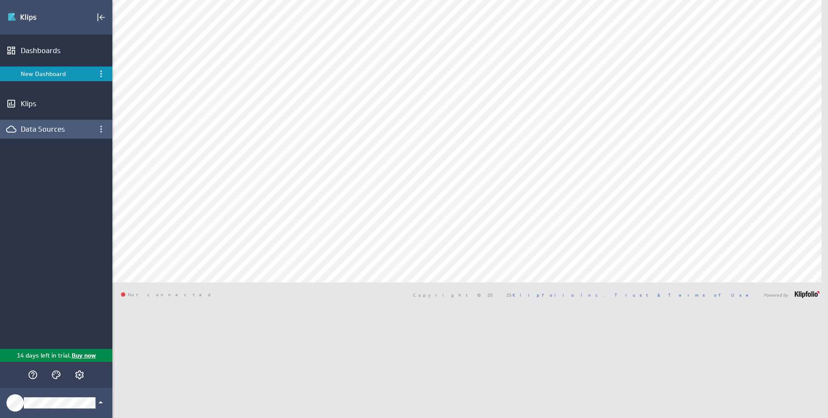
drag, startPoint x: 42, startPoint y: 124, endPoint x: 48, endPoint y: 126, distance: 6.6
click at [42, 124] on div "Data Sources" at bounding box center [56, 129] width 71 height 10
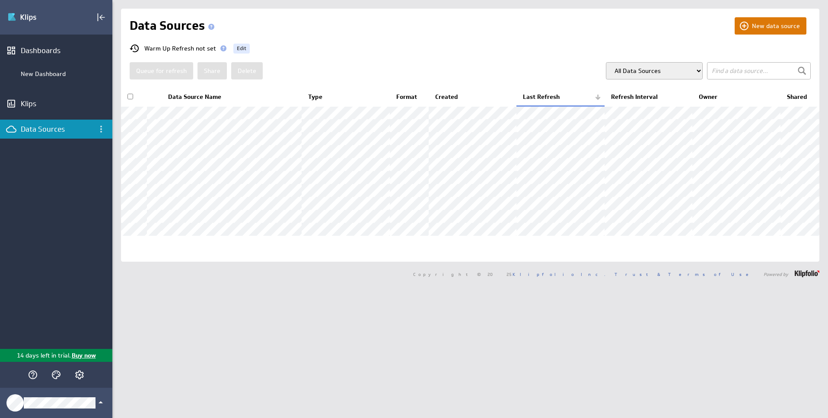
click at [777, 29] on button "New data source" at bounding box center [770, 25] width 72 height 17
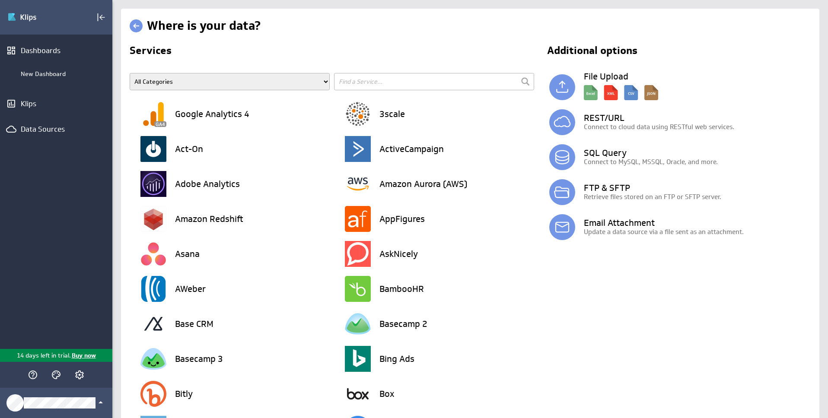
click at [361, 86] on input "text" at bounding box center [434, 81] width 200 height 17
type input "sales"
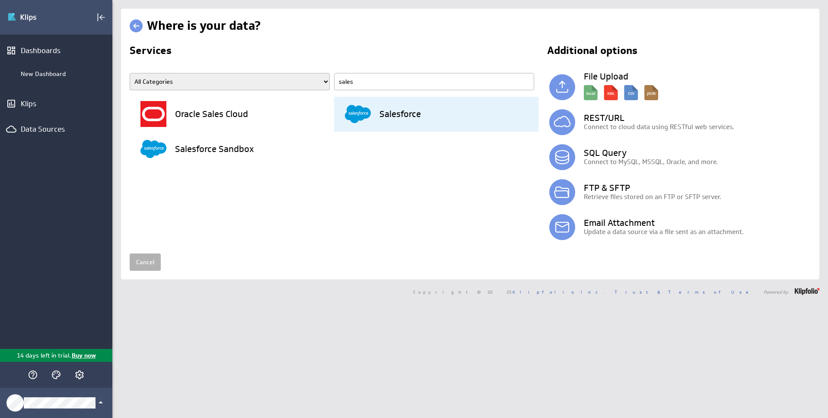
click at [404, 128] on div "Salesforce" at bounding box center [442, 114] width 194 height 35
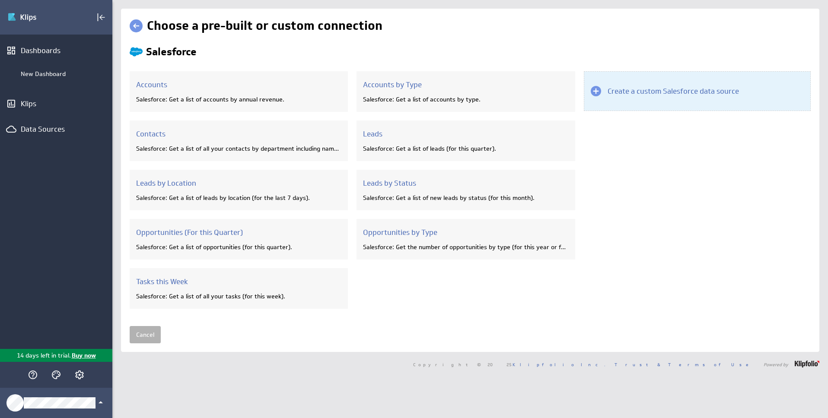
click at [648, 86] on h3 "Create a custom Salesforce data source" at bounding box center [672, 91] width 131 height 10
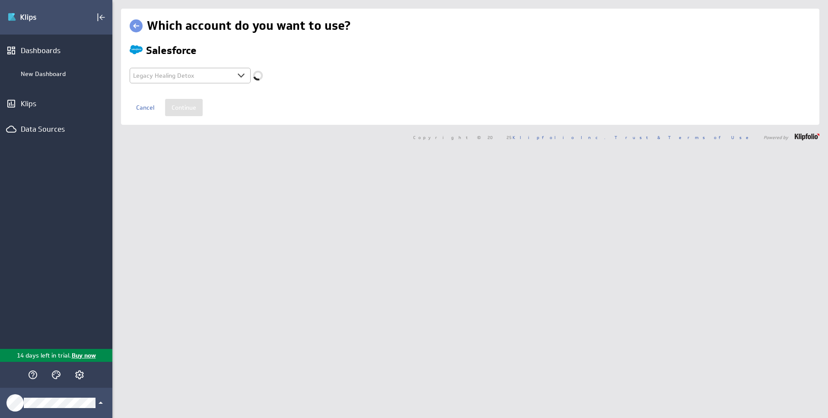
select select "caab3d142f25a2fe25c037f7e31d895c"
click at [181, 107] on input "Continue" at bounding box center [184, 107] width 38 height 17
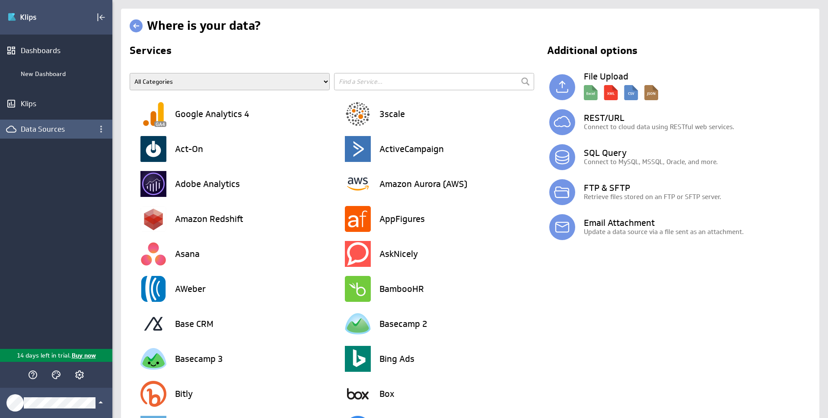
click at [87, 131] on div "Data Sources" at bounding box center [56, 129] width 71 height 10
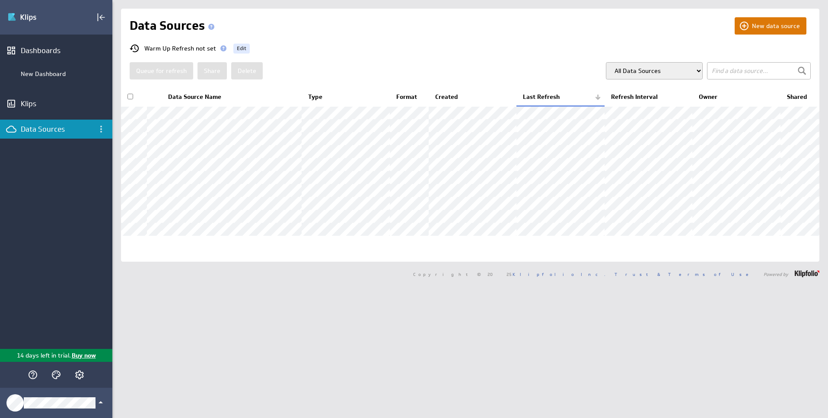
click at [776, 29] on button "New data source" at bounding box center [770, 25] width 72 height 17
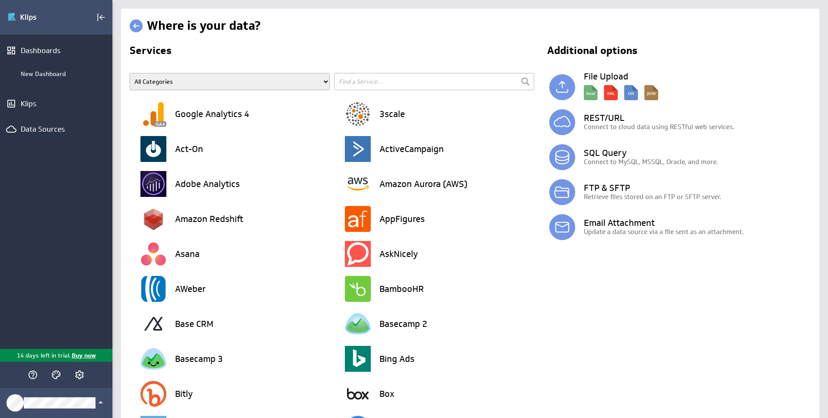
click at [420, 83] on input "text" at bounding box center [434, 81] width 200 height 17
type input "s"
type input "sales"
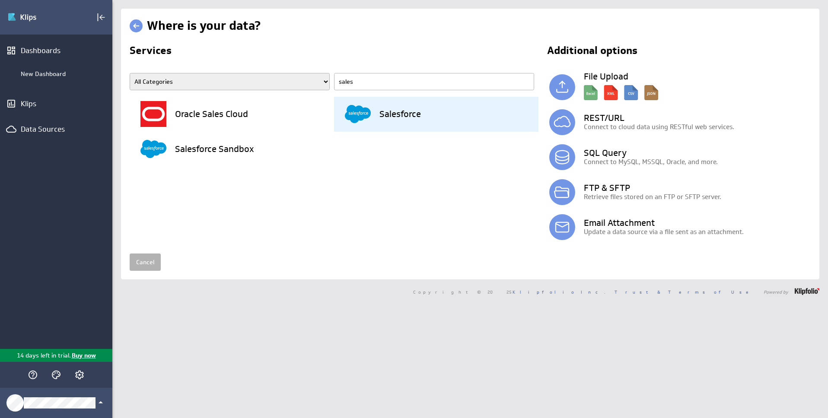
click at [475, 109] on div "Salesforce" at bounding box center [442, 114] width 194 height 35
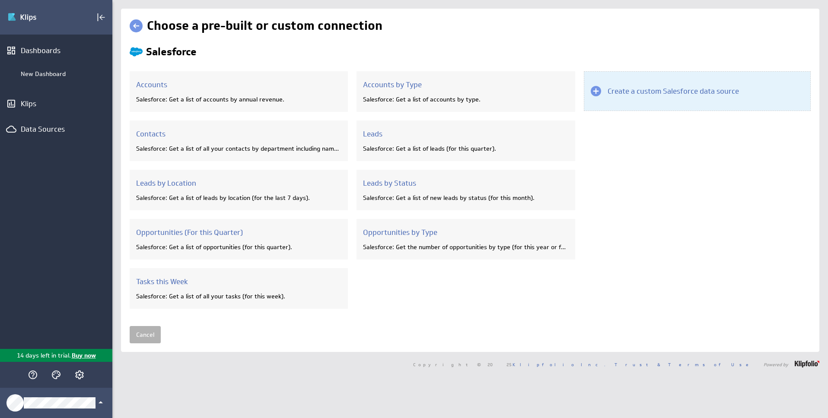
click at [617, 103] on div "Create a custom Salesforce data source" at bounding box center [697, 91] width 227 height 40
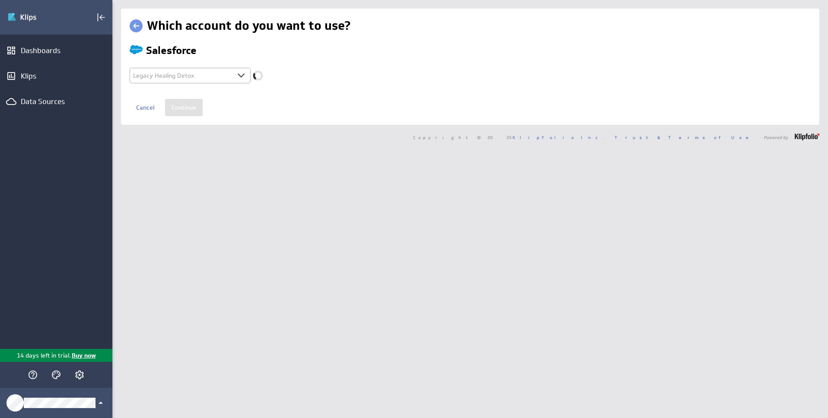
select select "caab3d142f25a2fe25c037f7e31d895c"
click at [187, 110] on input "Continue" at bounding box center [184, 107] width 38 height 17
click at [184, 111] on input "Continue" at bounding box center [184, 107] width 38 height 17
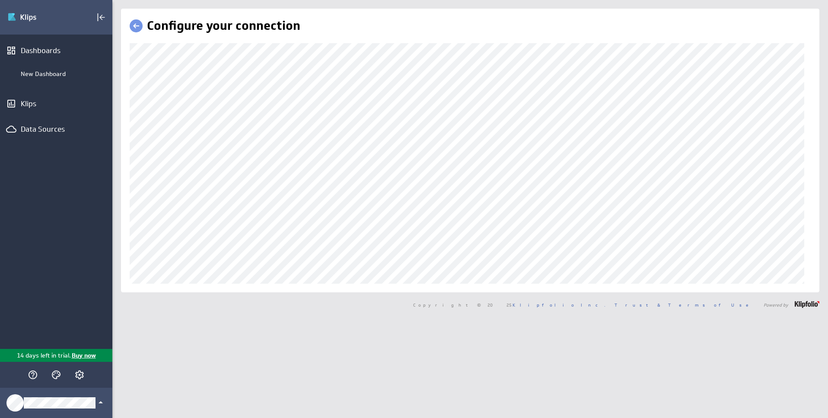
click at [586, 367] on div "Configure your connection Copyright © 2025 Klipfolio Inc. Trust & Terms of Use …" at bounding box center [469, 209] width 715 height 418
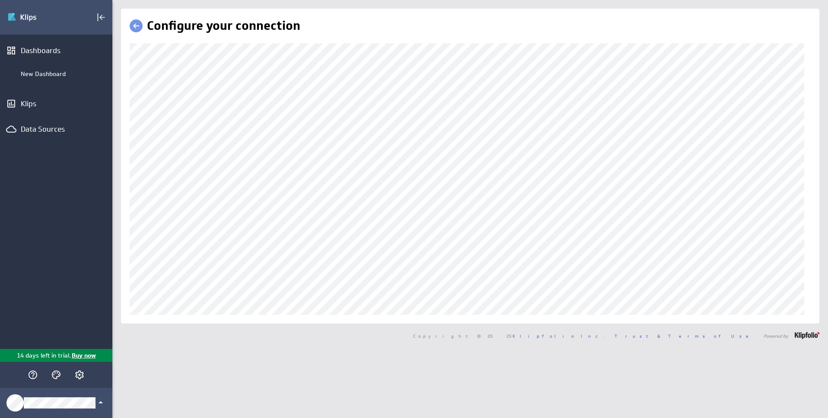
click at [176, 316] on div "Configure your connection" at bounding box center [470, 166] width 698 height 315
click at [13, 124] on icon "Data Sources" at bounding box center [11, 129] width 10 height 10
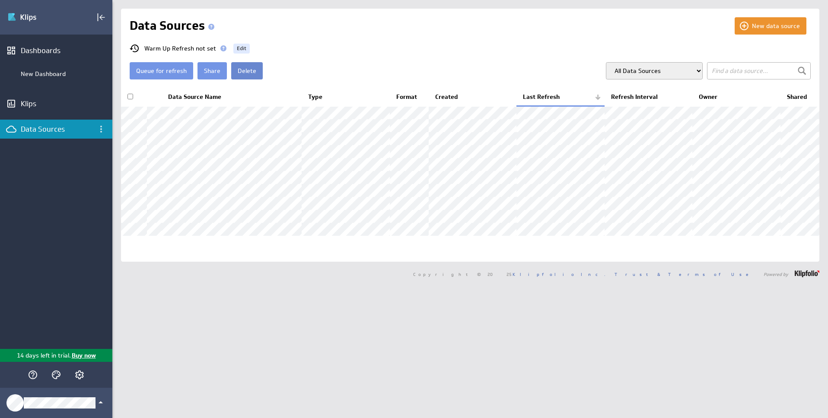
click at [253, 77] on button "Delete" at bounding box center [247, 70] width 32 height 17
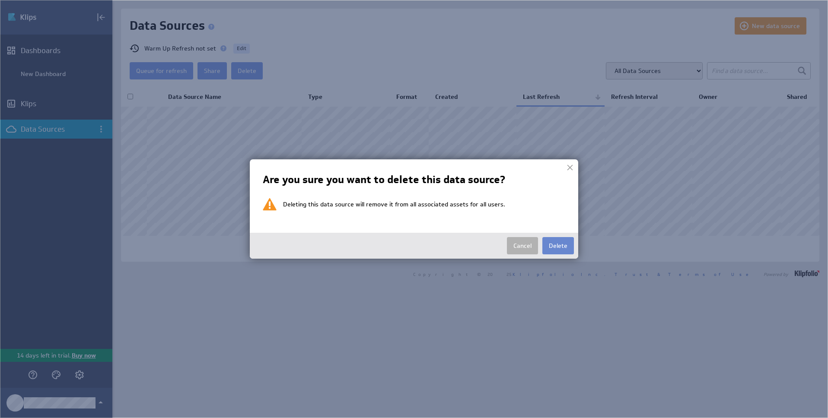
click at [550, 240] on button "Delete" at bounding box center [558, 245] width 32 height 17
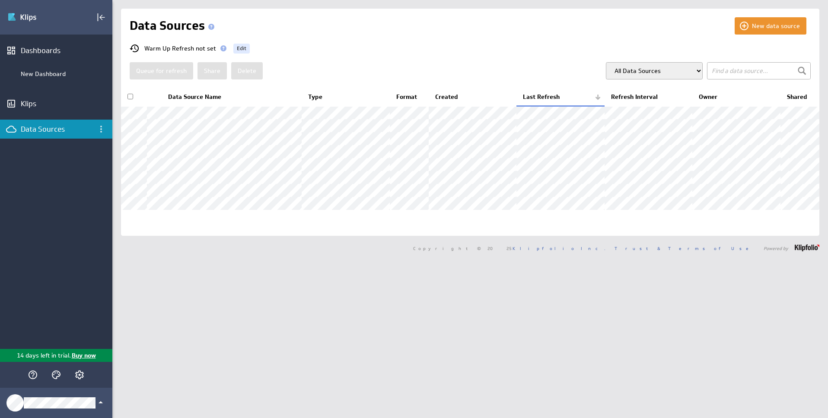
click at [130, 99] on input "checkbox" at bounding box center [130, 97] width 6 height 6
click at [253, 73] on button "Delete" at bounding box center [247, 70] width 32 height 17
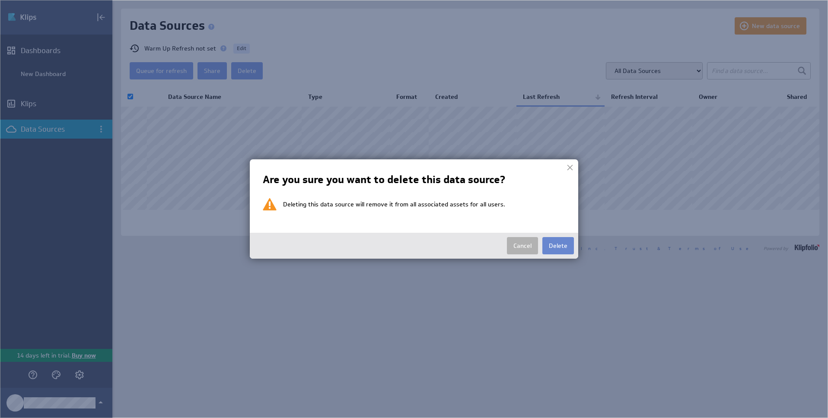
click at [553, 241] on button "Delete" at bounding box center [558, 245] width 32 height 17
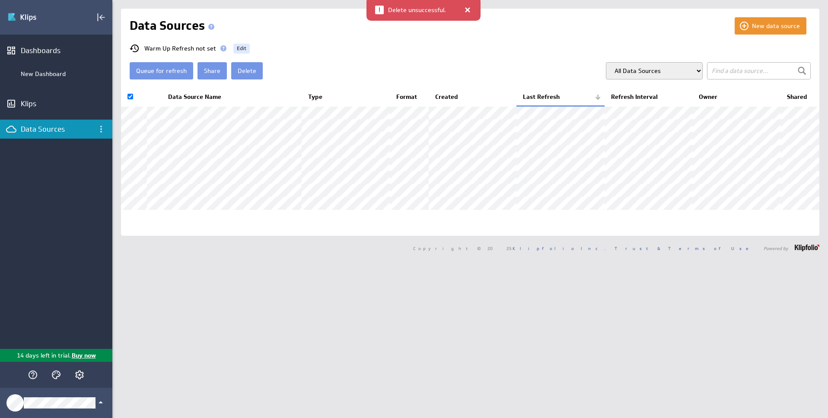
click at [469, 13] on div at bounding box center [467, 10] width 9 height 9
checkbox input "false"
click at [241, 70] on button "Delete" at bounding box center [247, 70] width 32 height 17
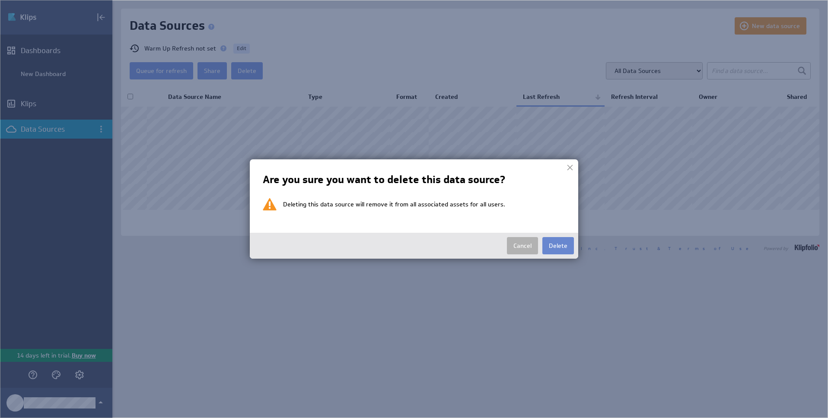
click at [543, 242] on button "Delete" at bounding box center [558, 245] width 32 height 17
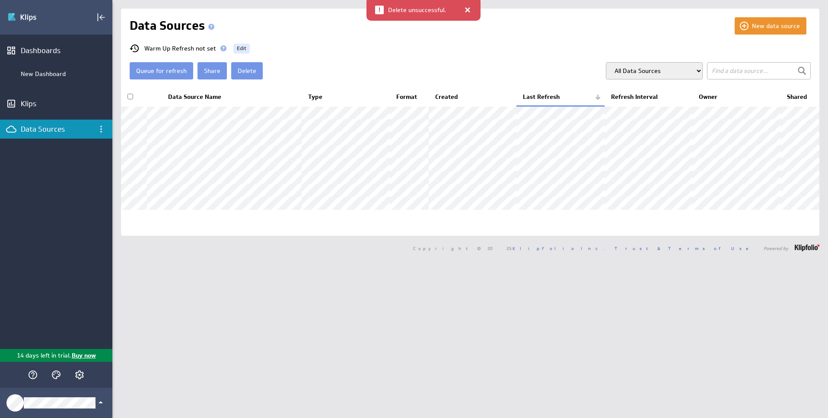
click at [468, 13] on div at bounding box center [467, 10] width 9 height 9
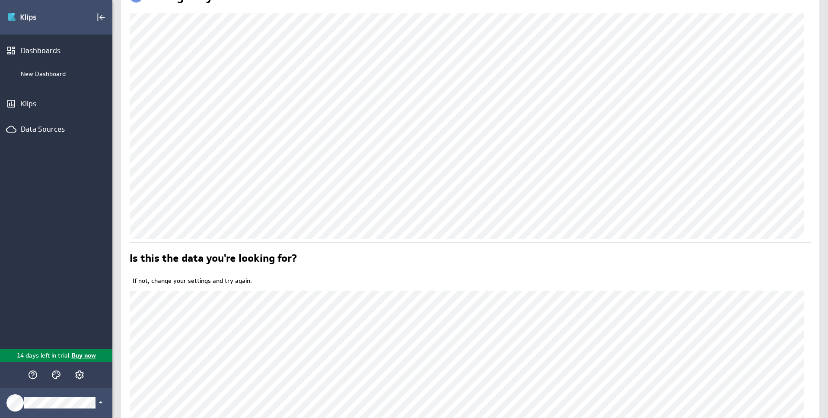
scroll to position [112, 0]
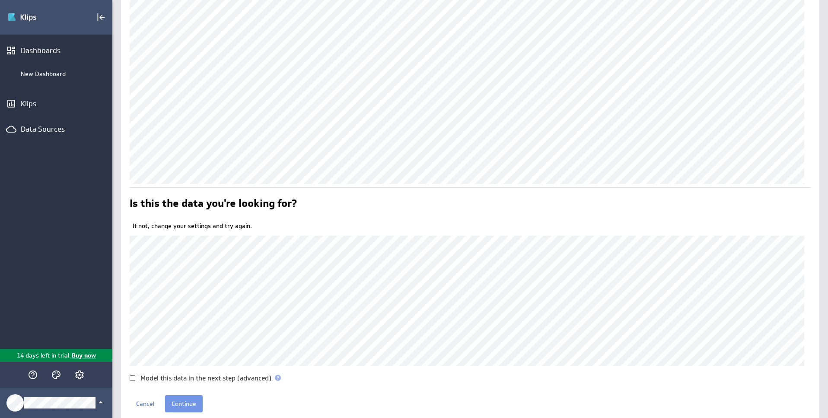
scroll to position [112, 0]
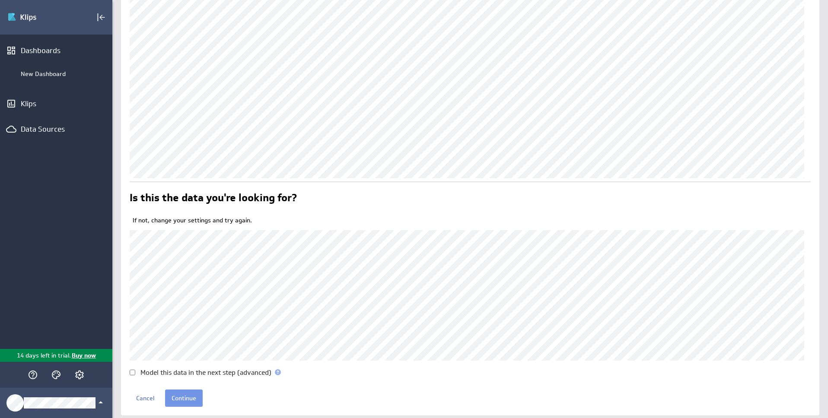
scroll to position [112, 0]
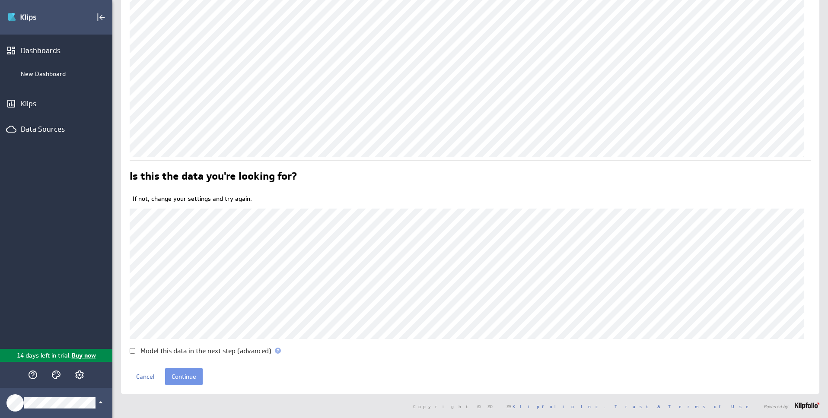
click at [278, 352] on span at bounding box center [278, 351] width 6 height 6
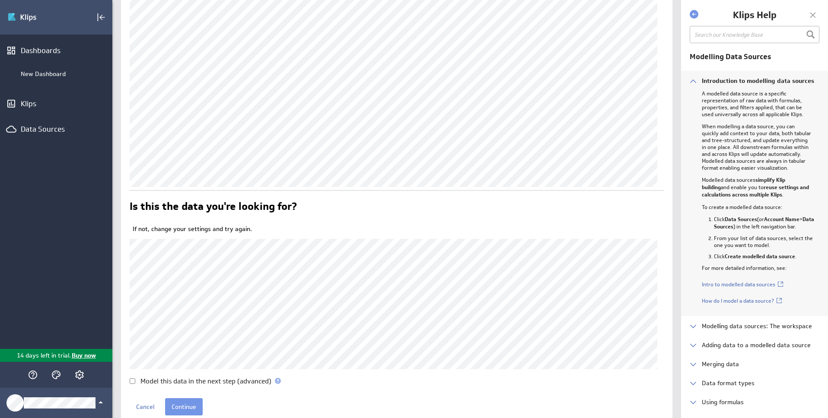
click at [814, 17] on div at bounding box center [812, 15] width 13 height 13
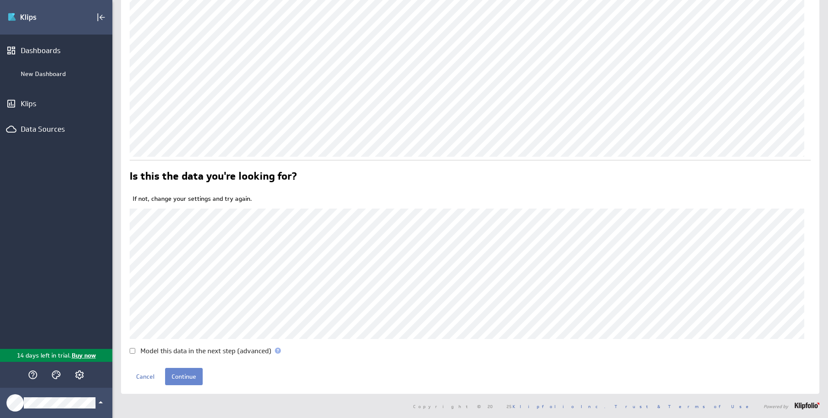
click at [191, 372] on input "Continue" at bounding box center [184, 376] width 38 height 17
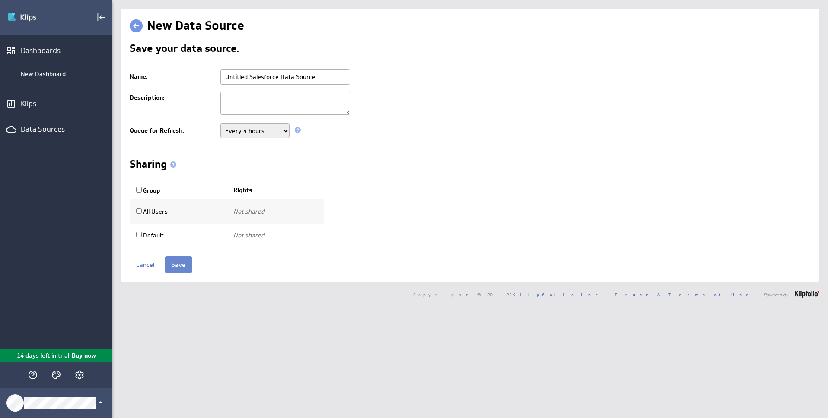
click at [184, 267] on input "Save" at bounding box center [178, 264] width 27 height 17
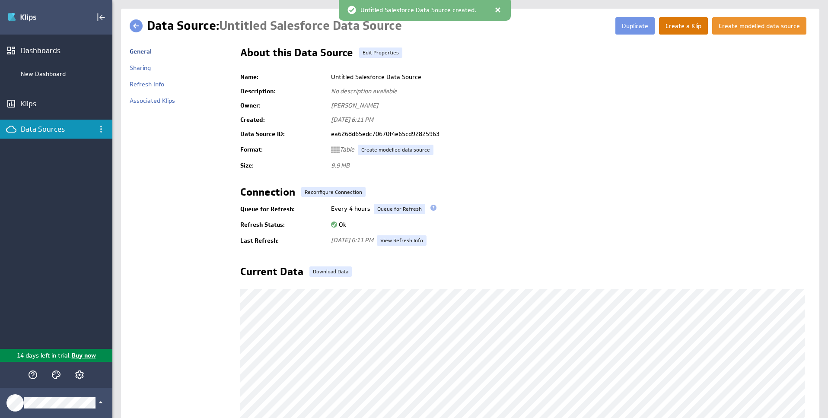
click at [668, 22] on button "Create a Klip" at bounding box center [683, 25] width 49 height 17
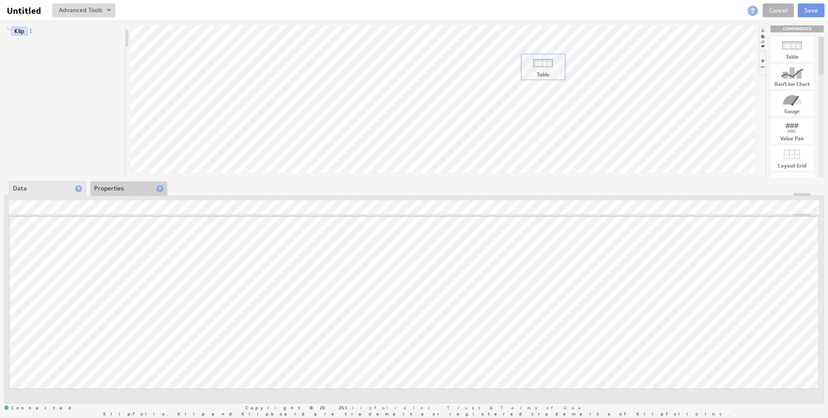
drag, startPoint x: 791, startPoint y: 51, endPoint x: 453, endPoint y: 74, distance: 338.6
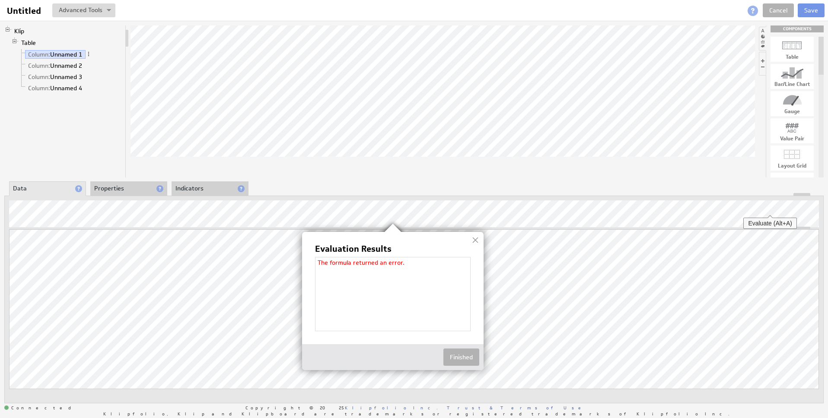
click at [770, 204] on img at bounding box center [414, 209] width 828 height 418
click at [506, 210] on img at bounding box center [414, 209] width 828 height 418
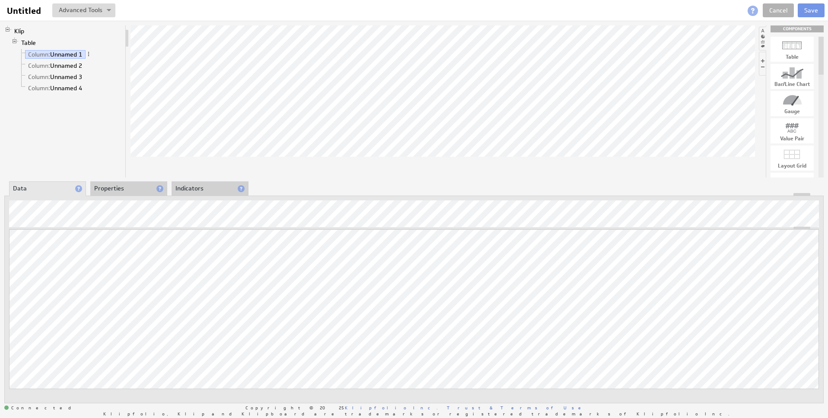
click at [135, 197] on div "Updating... Select a Function ARRAY DATE SELECT SLICE SUM Data Manipulation Log…" at bounding box center [413, 300] width 819 height 208
click at [134, 194] on div at bounding box center [414, 194] width 818 height 3
drag, startPoint x: 134, startPoint y: 187, endPoint x: 149, endPoint y: 186, distance: 15.6
click at [134, 187] on li "Properties" at bounding box center [128, 188] width 77 height 15
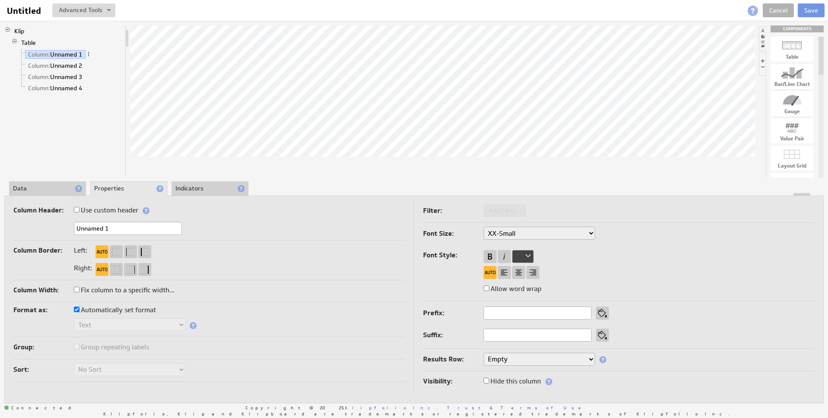
click at [207, 188] on li "Indicators" at bounding box center [209, 188] width 77 height 15
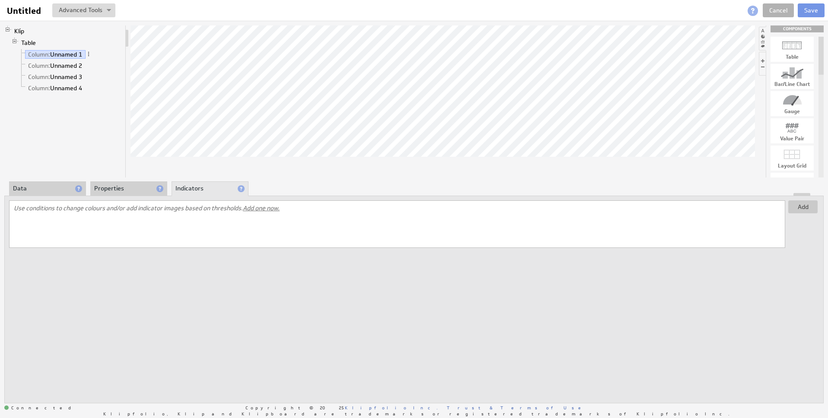
click at [52, 186] on li "Data" at bounding box center [47, 188] width 77 height 15
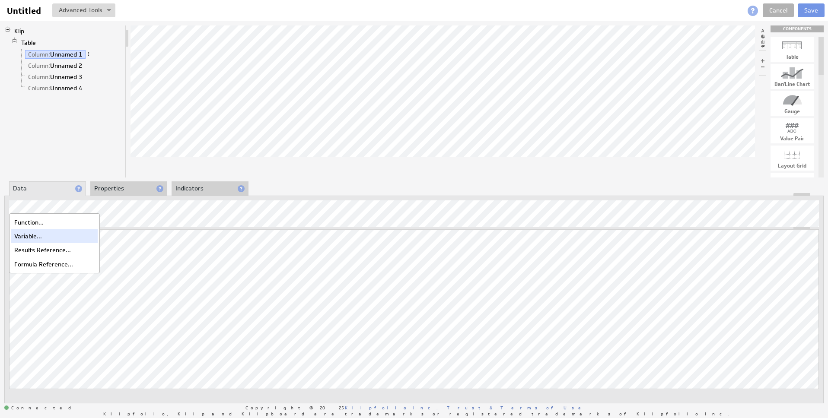
click at [32, 238] on div "Variable..." at bounding box center [54, 236] width 86 height 14
click at [104, 2] on div "Untitled Untitled View Klip Source Code Alt+U Create New Variable... Manage Var…" at bounding box center [414, 10] width 828 height 21
click at [102, 6] on button at bounding box center [83, 10] width 63 height 14
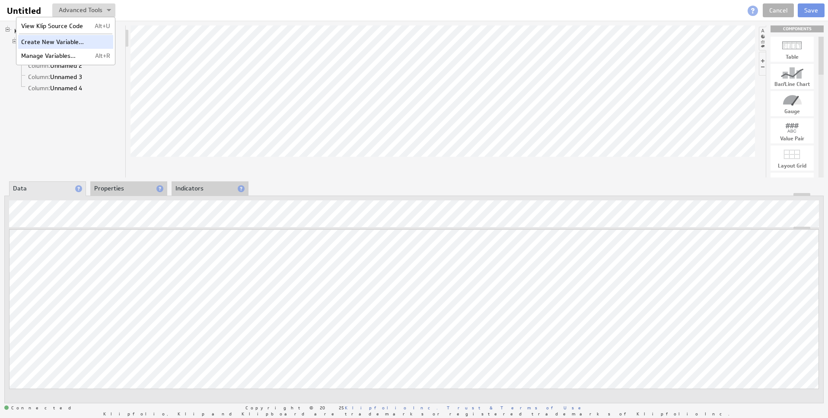
click at [68, 44] on td "Create New Variable..." at bounding box center [54, 42] width 72 height 14
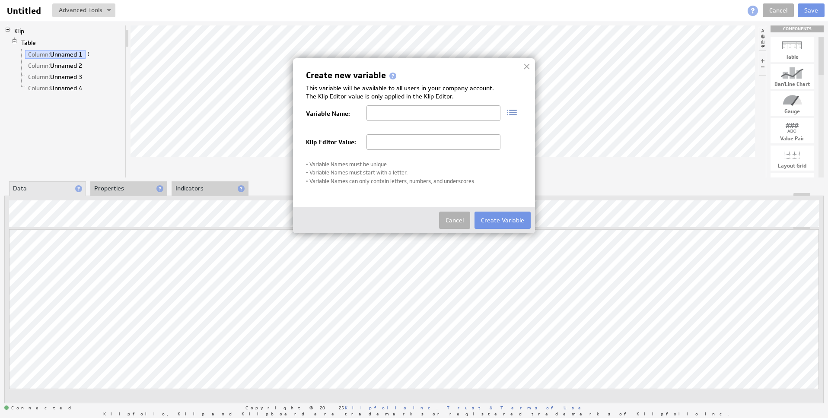
click at [388, 141] on input "text" at bounding box center [433, 142] width 134 height 16
click at [513, 111] on img at bounding box center [508, 111] width 17 height 13
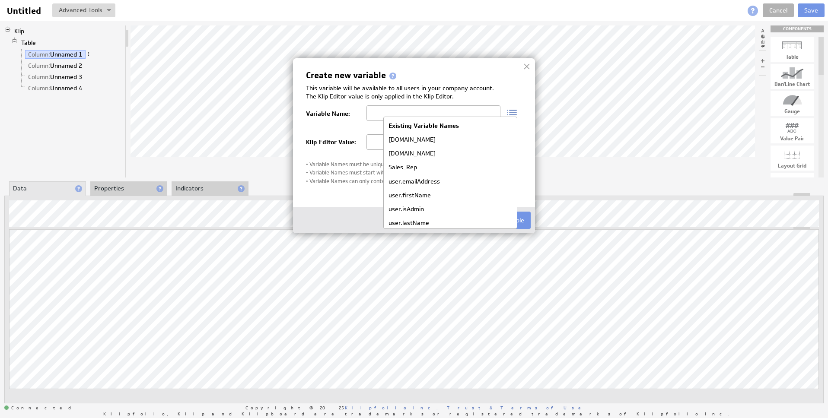
click at [401, 111] on input "text" at bounding box center [433, 113] width 134 height 16
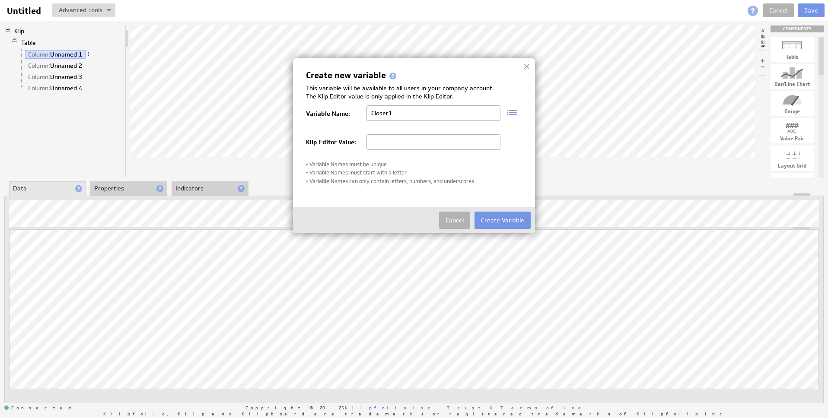
type input "Closer1"
click at [398, 133] on div "Klip Editor Value:" at bounding box center [414, 142] width 216 height 27
click at [406, 140] on input "text" at bounding box center [433, 142] width 134 height 16
type input "closer1"
click at [491, 213] on button "Create Variable" at bounding box center [502, 220] width 56 height 17
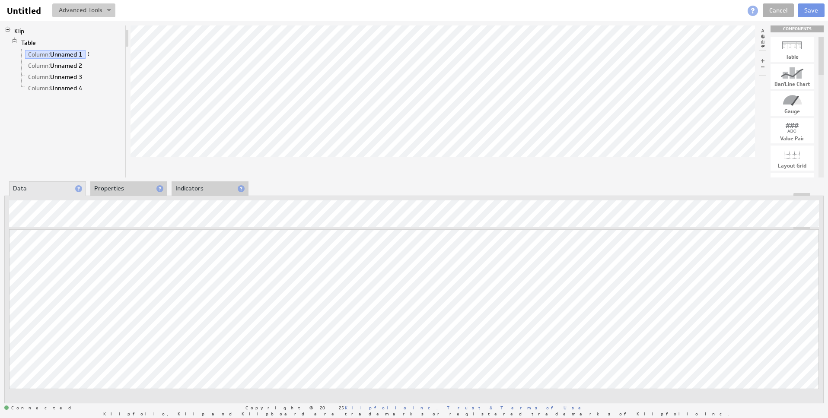
click at [112, 10] on button at bounding box center [83, 10] width 63 height 14
click at [70, 51] on td "Manage Variables..." at bounding box center [54, 56] width 72 height 14
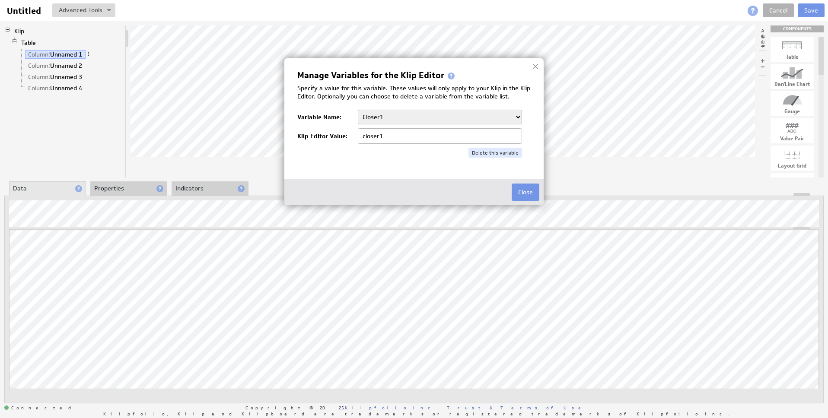
click at [536, 67] on div at bounding box center [535, 66] width 13 height 13
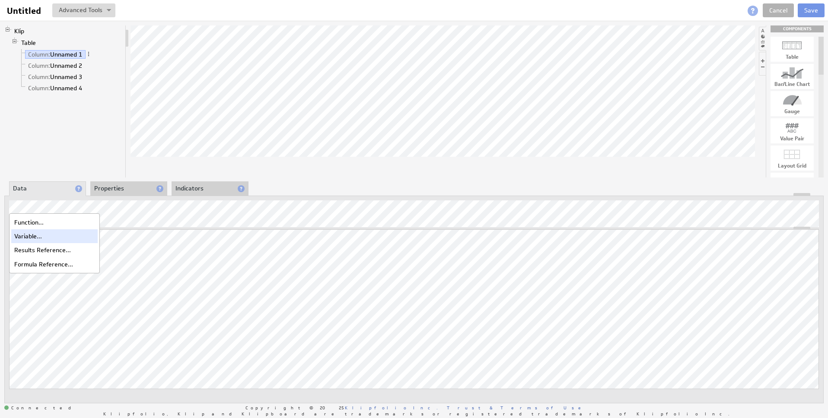
click at [45, 236] on div "Variable..." at bounding box center [54, 236] width 86 height 14
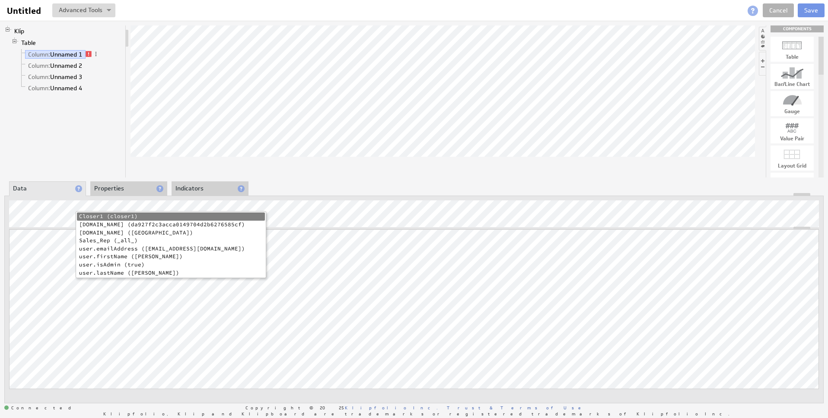
click at [98, 214] on li "Closer1 (closer1)" at bounding box center [171, 217] width 188 height 8
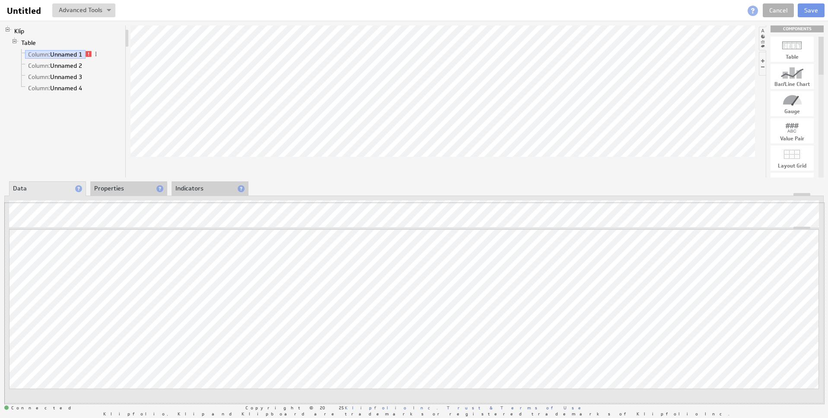
click at [33, 203] on div "Updating... Select a Function ARRAY DATE SELECT SLICE SUM Data Manipulation Log…" at bounding box center [413, 300] width 819 height 208
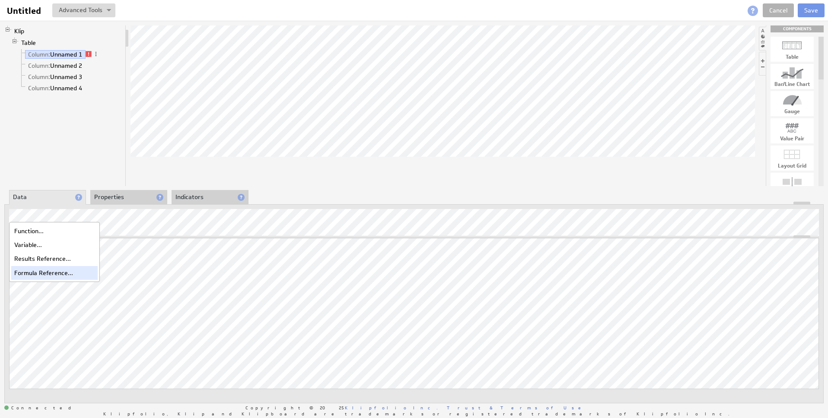
click at [38, 268] on div "Formula Reference..." at bounding box center [54, 273] width 86 height 14
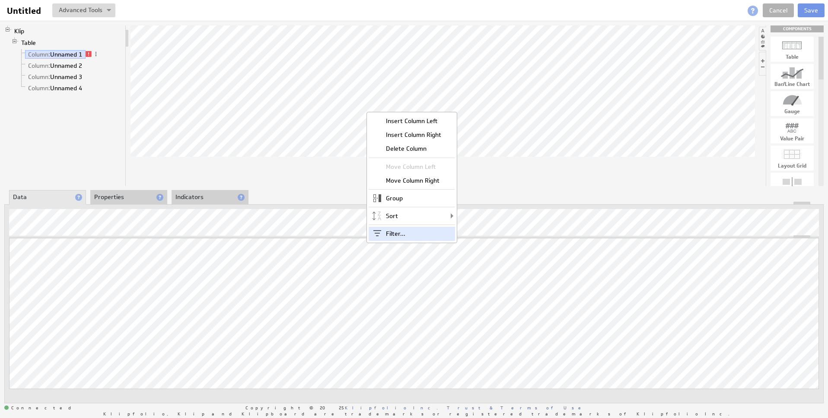
click at [405, 229] on div "Filter..." at bounding box center [411, 234] width 86 height 14
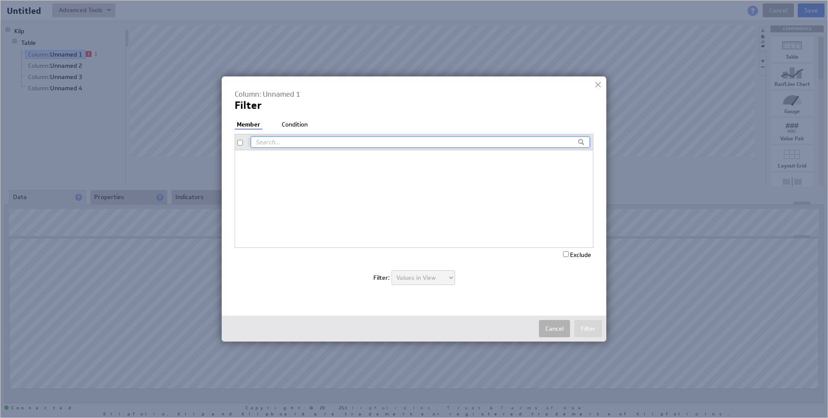
click at [289, 119] on div "Column: Unnamed 1 Filter Filter: Member Condition Exclude Custom Filter" at bounding box center [414, 191] width 359 height 205
click at [292, 123] on li "Condition" at bounding box center [294, 125] width 30 height 9
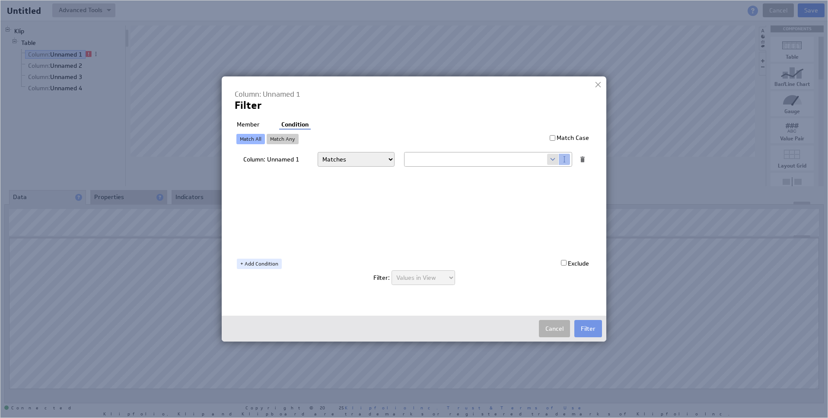
click at [597, 84] on div at bounding box center [597, 84] width 13 height 13
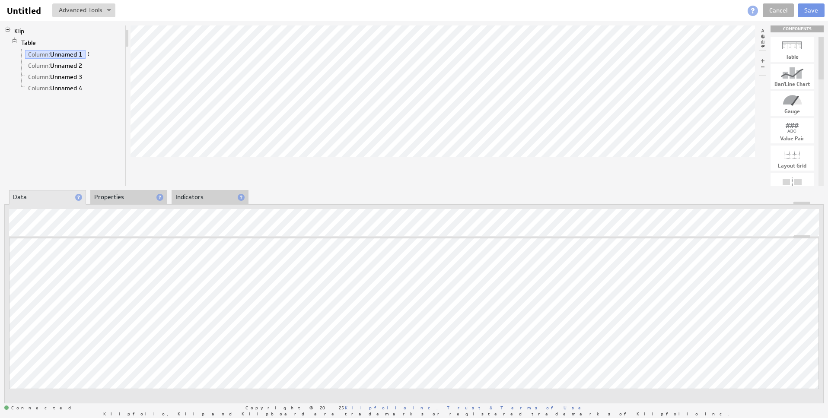
click at [431, 150] on div at bounding box center [442, 105] width 624 height 161
drag, startPoint x: 36, startPoint y: 76, endPoint x: 41, endPoint y: 54, distance: 23.1
click at [41, 53] on ul "Column: Unnamed 1 Column: Unnamed 2 Column: Unnamed 3 Column: Unnamed 4" at bounding box center [70, 71] width 104 height 45
click at [89, 79] on span at bounding box center [89, 76] width 6 height 6
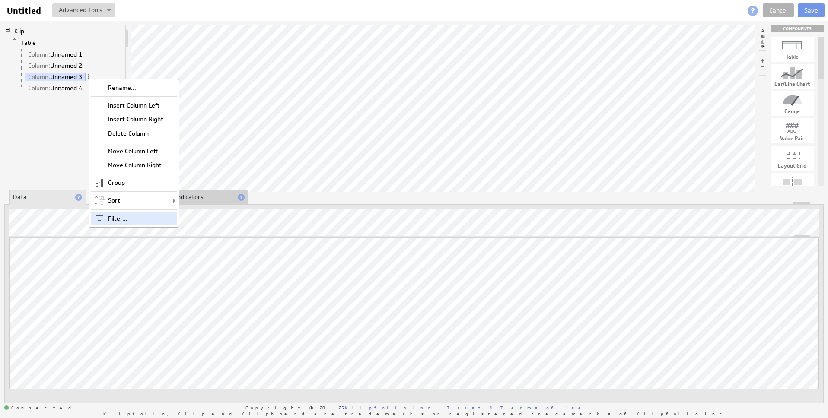
click at [142, 219] on div "Filter..." at bounding box center [134, 219] width 86 height 14
checkbox input "true"
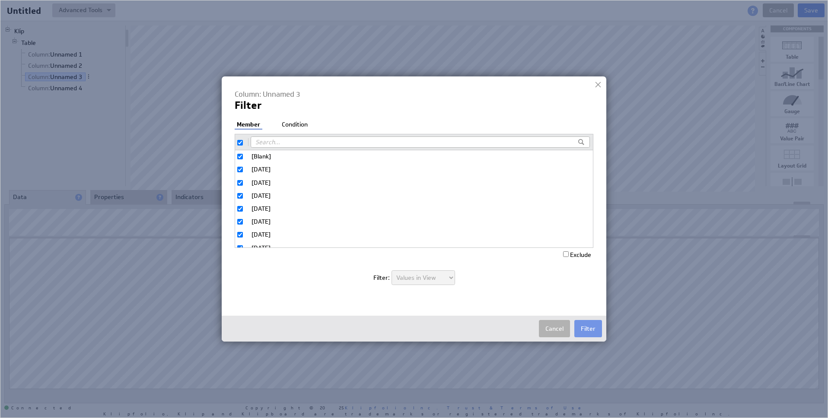
click at [299, 124] on li "Condition" at bounding box center [294, 125] width 30 height 9
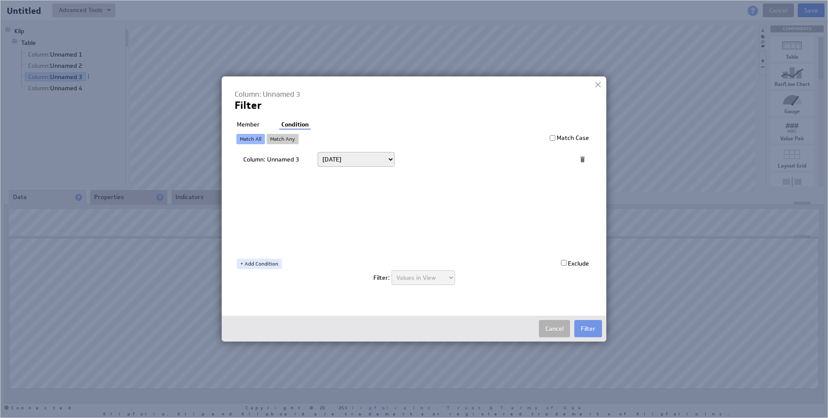
click at [352, 162] on select "Today Yesterday Unit to date In the last Last full On or after On or before ---…" at bounding box center [355, 159] width 77 height 15
select select "op:>="
click at [317, 152] on select "Today Yesterday Unit to date In the last Last full On or after On or before ---…" at bounding box center [355, 159] width 77 height 15
click at [434, 158] on input "text" at bounding box center [475, 159] width 143 height 14
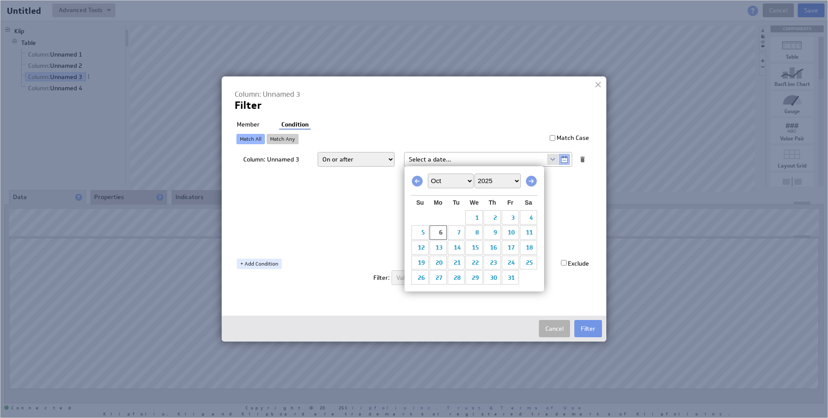
click at [475, 210] on td "1" at bounding box center [474, 217] width 18 height 15
type input "Oct 01, 2025"
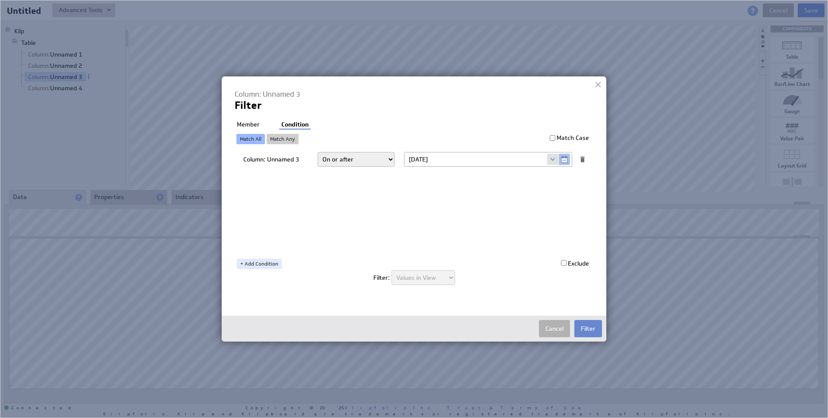
click at [583, 330] on button "Filter" at bounding box center [588, 328] width 28 height 17
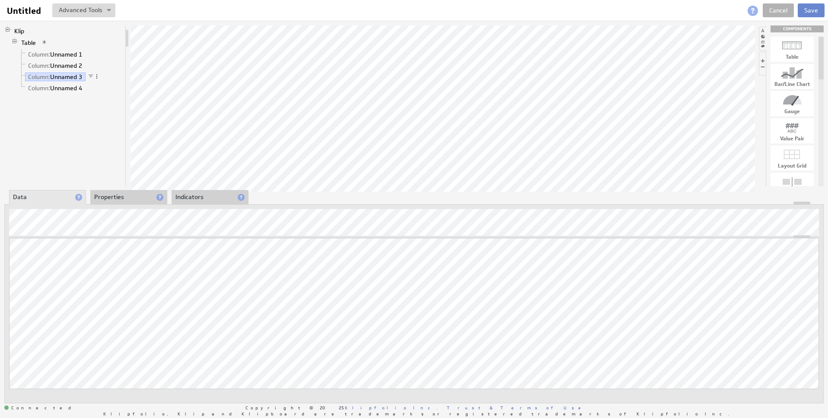
click at [812, 7] on button "Save" at bounding box center [810, 10] width 27 height 14
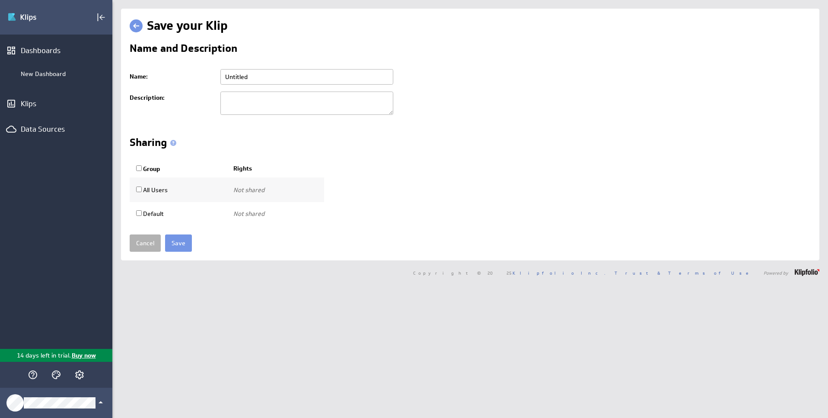
click at [272, 77] on input "Untitled" at bounding box center [306, 77] width 173 height 16
click at [272, 77] on input "text" at bounding box center [306, 77] width 173 height 16
type input "Closer"
drag, startPoint x: 178, startPoint y: 248, endPoint x: 182, endPoint y: 247, distance: 4.4
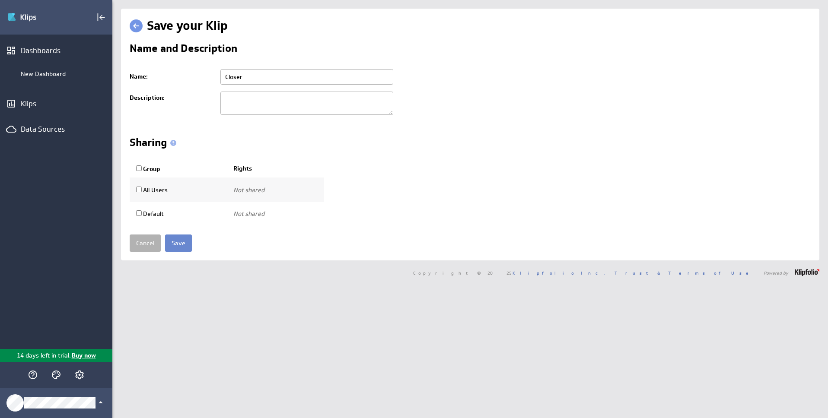
click at [178, 248] on input "Save" at bounding box center [178, 243] width 27 height 17
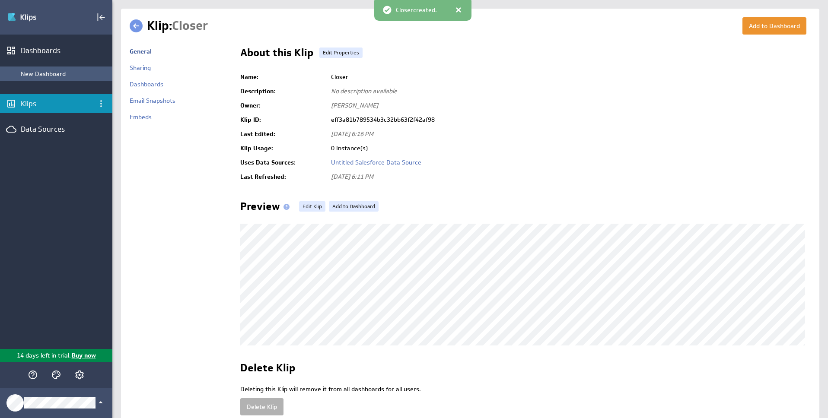
click at [57, 73] on div "New Dashboard" at bounding box center [64, 74] width 87 height 8
click at [754, 29] on button "Add to Dashboard" at bounding box center [774, 25] width 64 height 17
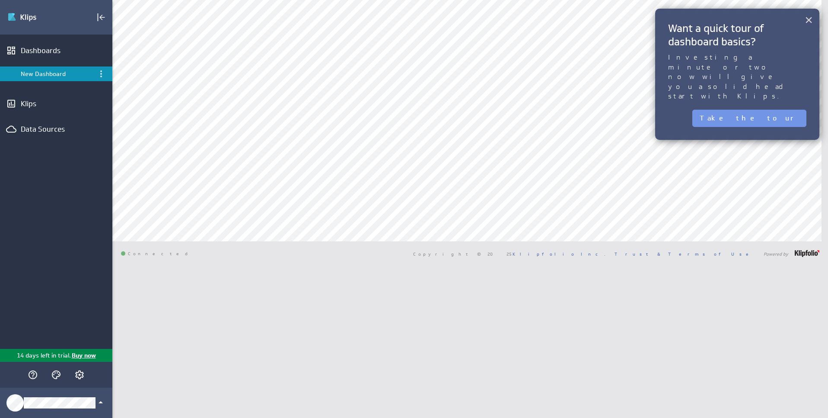
click at [812, 26] on button "×" at bounding box center [808, 19] width 8 height 17
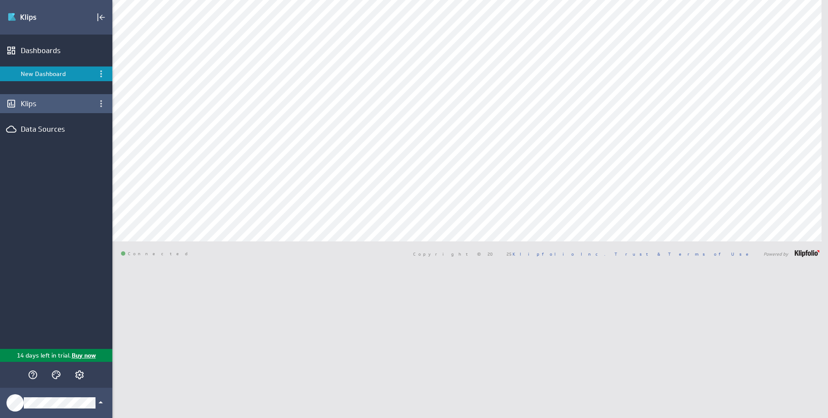
click at [28, 109] on div "Klips" at bounding box center [56, 103] width 112 height 19
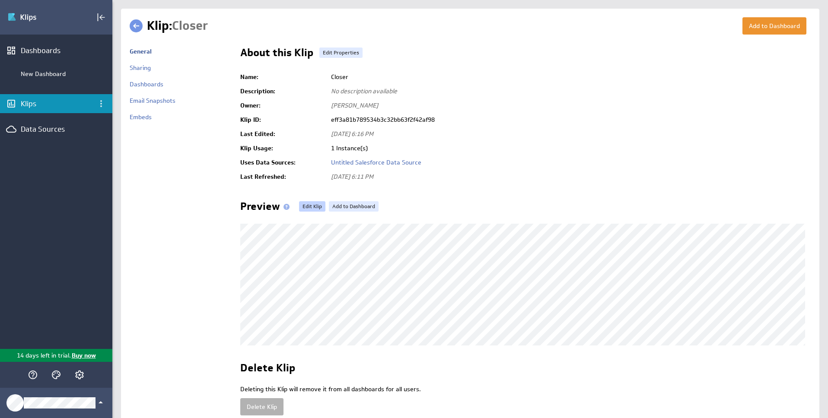
drag, startPoint x: 310, startPoint y: 207, endPoint x: 322, endPoint y: 207, distance: 12.1
click at [310, 207] on link "Edit Klip" at bounding box center [312, 206] width 26 height 10
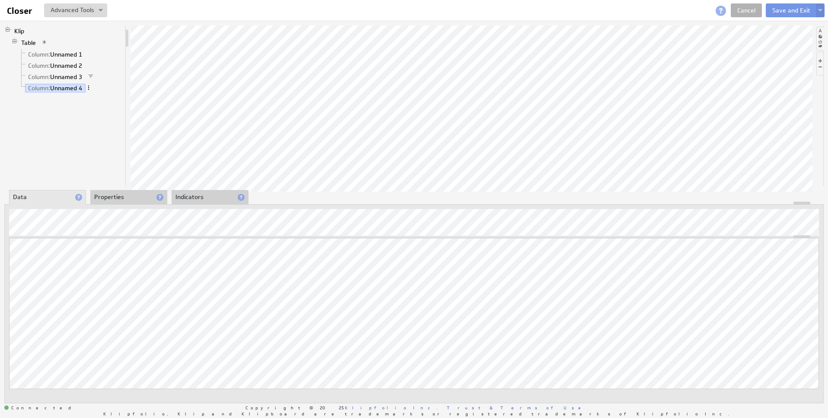
click at [92, 88] on span at bounding box center [89, 88] width 6 height 6
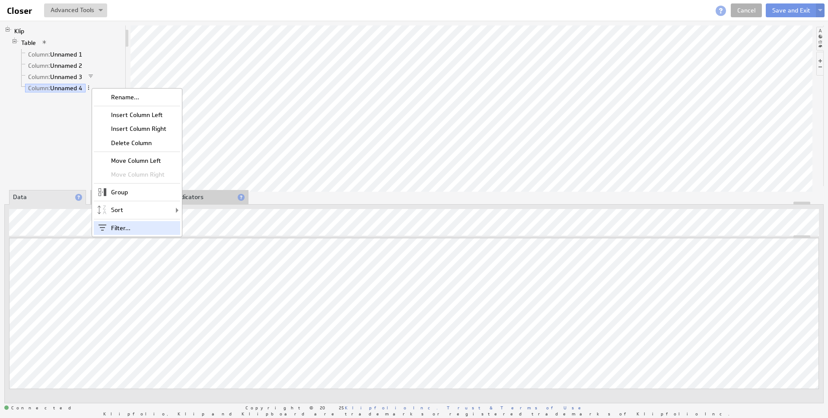
click at [121, 225] on div "Filter..." at bounding box center [137, 228] width 86 height 14
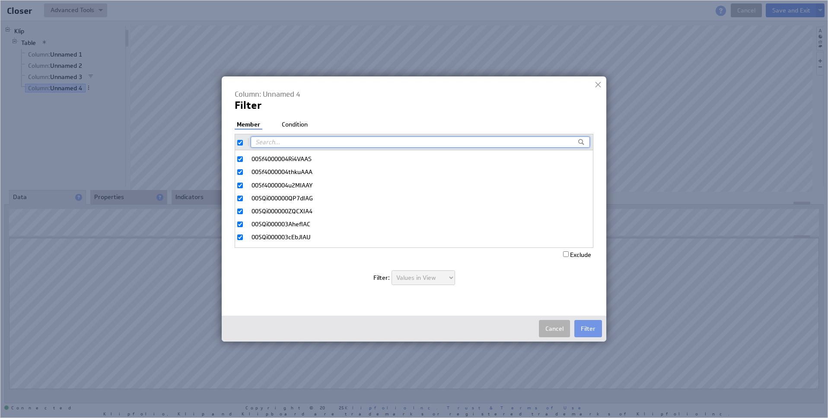
scroll to position [307, 0]
click at [242, 145] on input "checkbox" at bounding box center [240, 143] width 6 height 6
checkbox input "false"
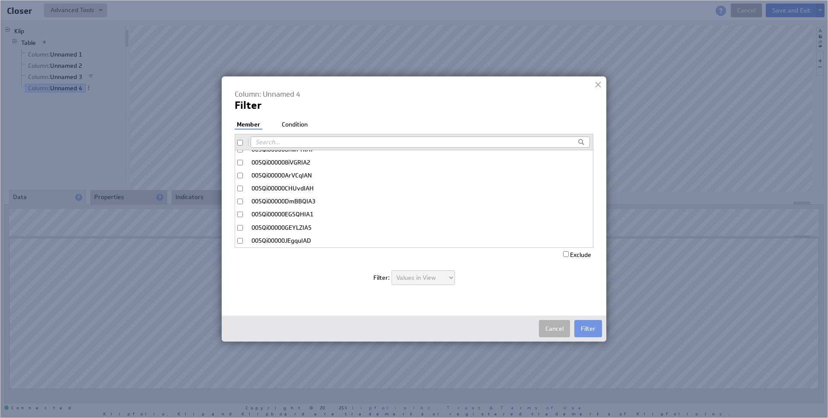
checkbox input "false"
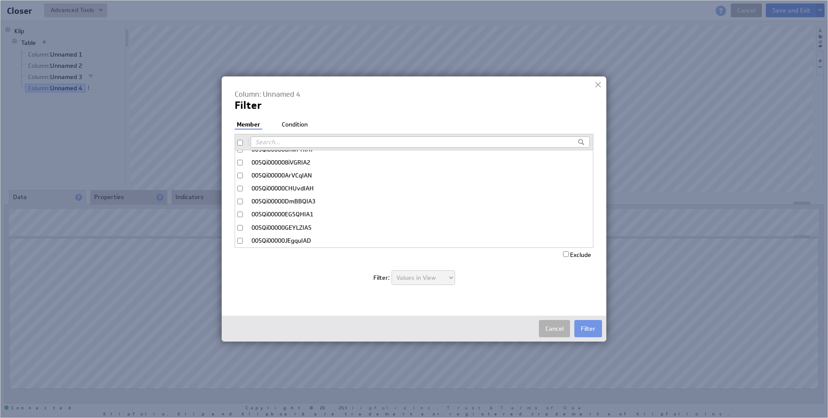
checkbox input "false"
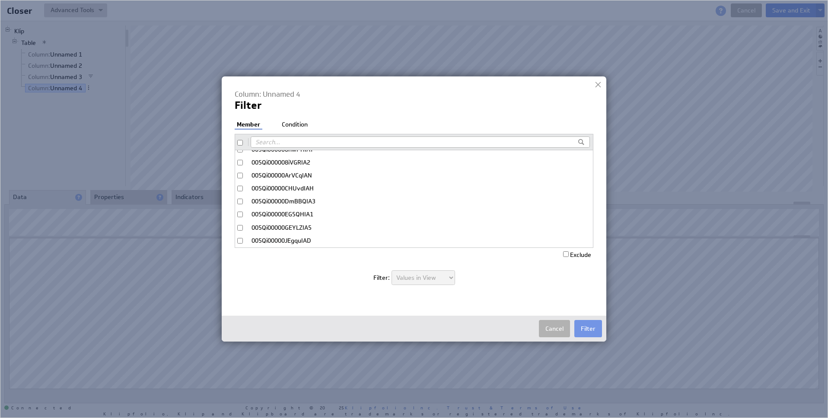
checkbox input "false"
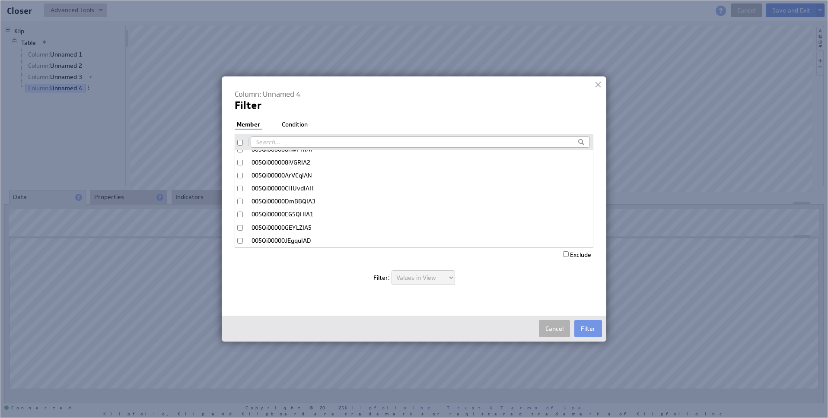
checkbox input "false"
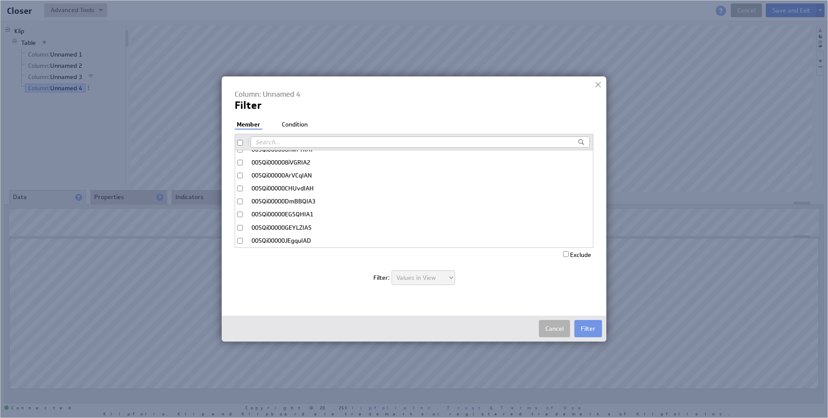
checkbox input "false"
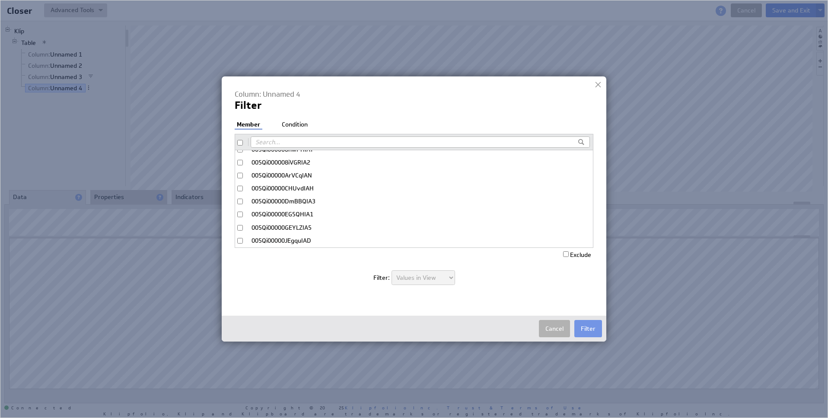
checkbox input "false"
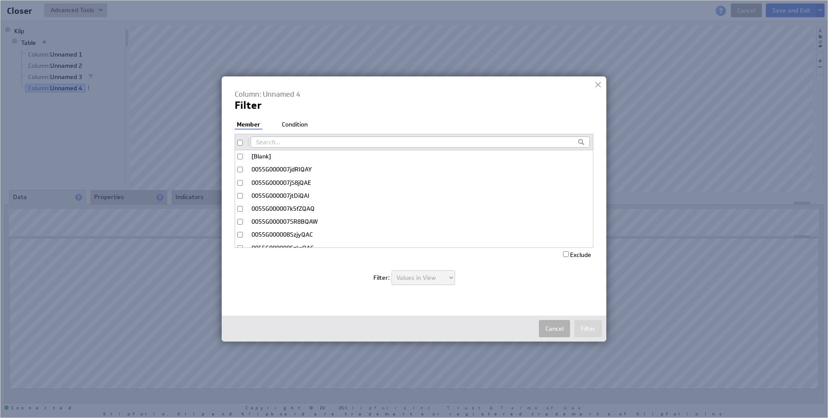
click at [306, 128] on li "Condition" at bounding box center [294, 125] width 30 height 9
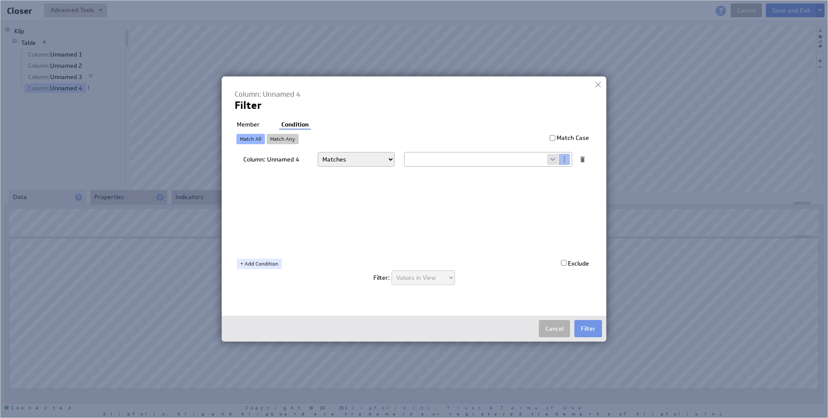
click at [355, 161] on select "Matches Contains Begins with Ends with Does not match Does not contain Does not…" at bounding box center [355, 159] width 77 height 15
click at [317, 152] on select "Matches Contains Begins with Ends with Does not match Does not contain Does not…" at bounding box center [355, 159] width 77 height 15
click at [477, 262] on div "Filter: Rows in Source Values in View" at bounding box center [414, 278] width 359 height 32
click at [553, 159] on span at bounding box center [553, 159] width 12 height 11
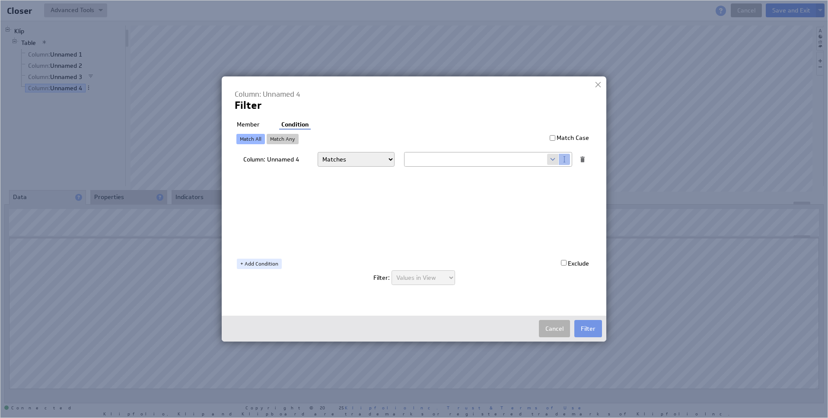
click at [552, 159] on span at bounding box center [553, 159] width 12 height 11
click at [477, 160] on select "Select... company.id company.name user.emailAddress user.firstName user.isAdmin…" at bounding box center [475, 159] width 143 height 14
select select "user.firstName"
click at [404, 152] on select "Select... company.id company.name user.emailAddress user.firstName user.isAdmin…" at bounding box center [475, 159] width 143 height 14
click at [244, 128] on li "Member" at bounding box center [248, 125] width 27 height 9
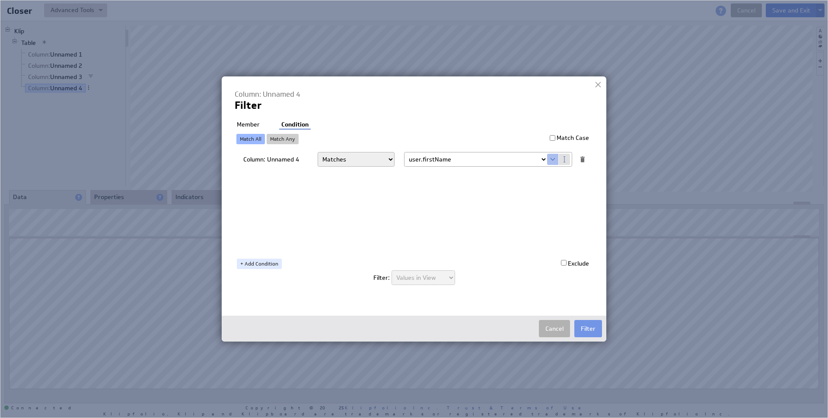
checkbox input "true"
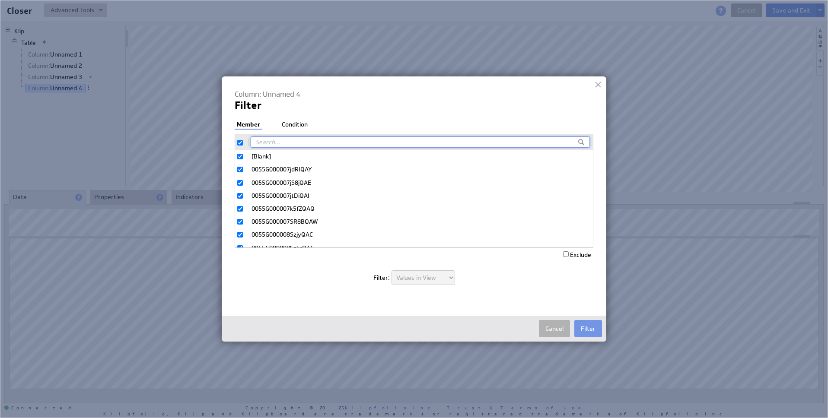
click at [295, 127] on li "Condition" at bounding box center [294, 125] width 30 height 9
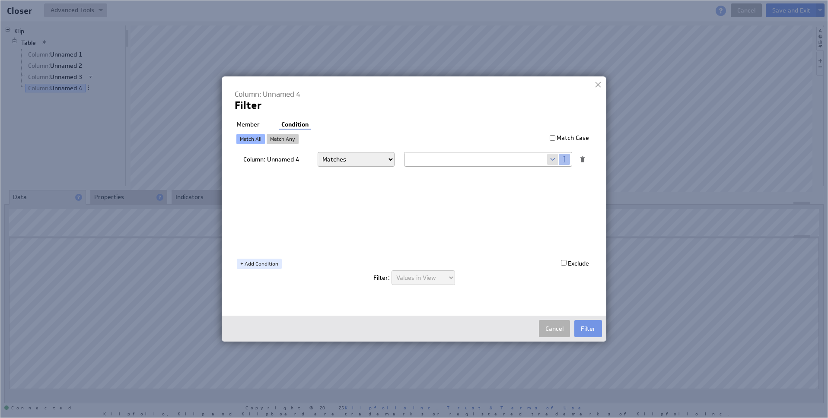
click at [276, 139] on link "Match Any" at bounding box center [283, 139] width 32 height 10
click at [248, 140] on link "Match All" at bounding box center [250, 139] width 29 height 10
click at [547, 159] on span at bounding box center [553, 159] width 12 height 11
click at [551, 159] on span at bounding box center [553, 159] width 12 height 11
click at [551, 161] on span at bounding box center [553, 159] width 12 height 11
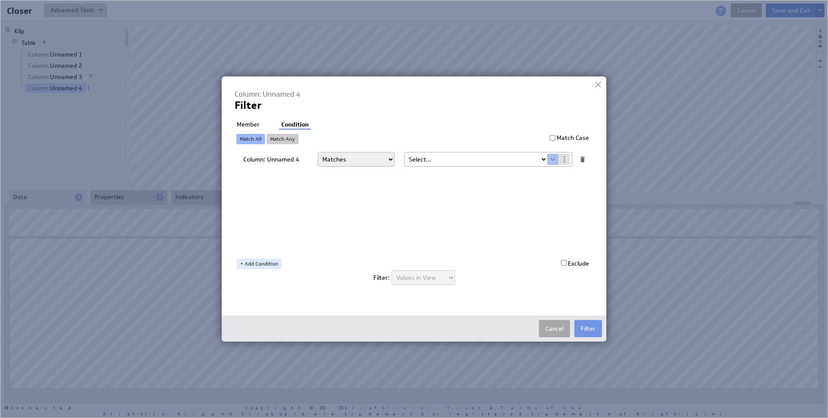
click at [557, 328] on button "Cancel" at bounding box center [554, 328] width 31 height 17
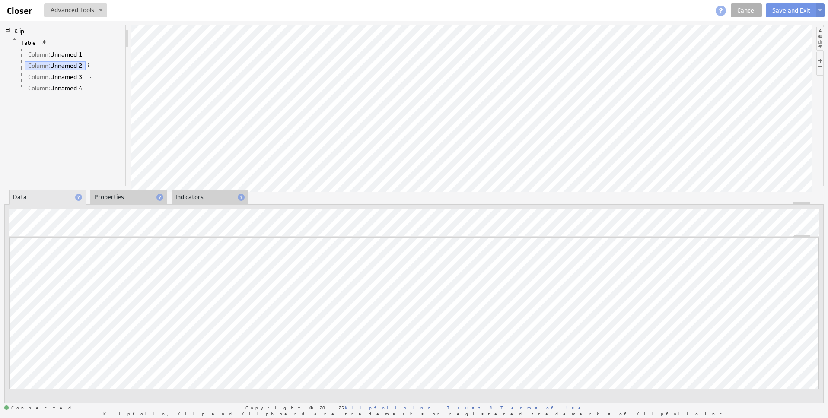
click at [88, 67] on span at bounding box center [89, 65] width 6 height 6
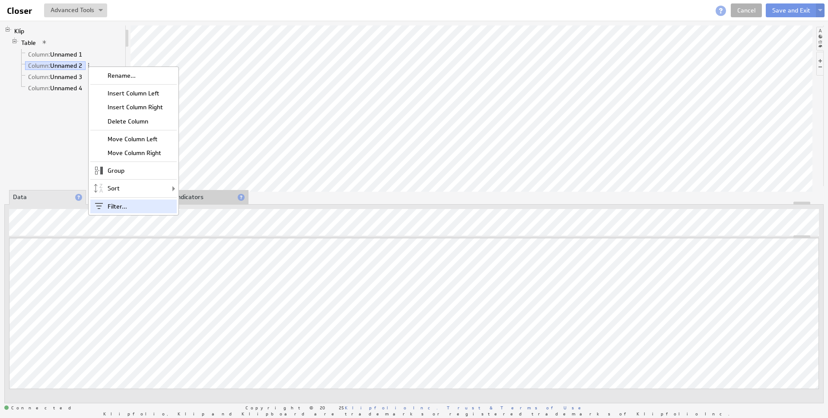
click at [121, 207] on div "Filter..." at bounding box center [133, 207] width 86 height 14
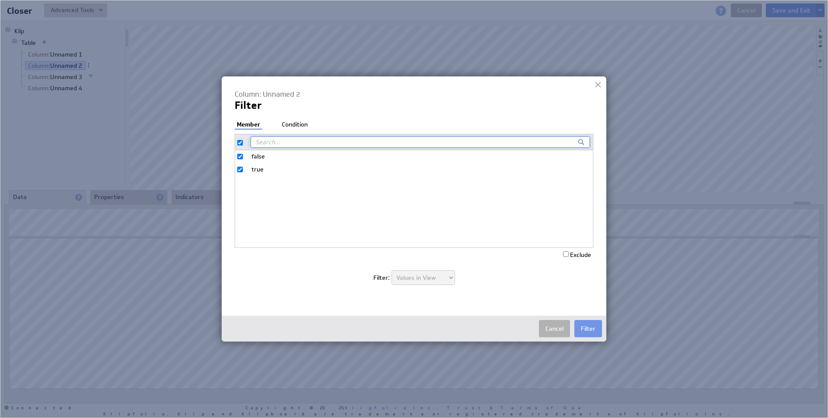
click at [254, 161] on label "false" at bounding box center [414, 156] width 358 height 13
click at [243, 159] on input "false" at bounding box center [240, 157] width 6 height 6
checkbox input "false"
click at [579, 331] on button "Filter" at bounding box center [588, 328] width 28 height 17
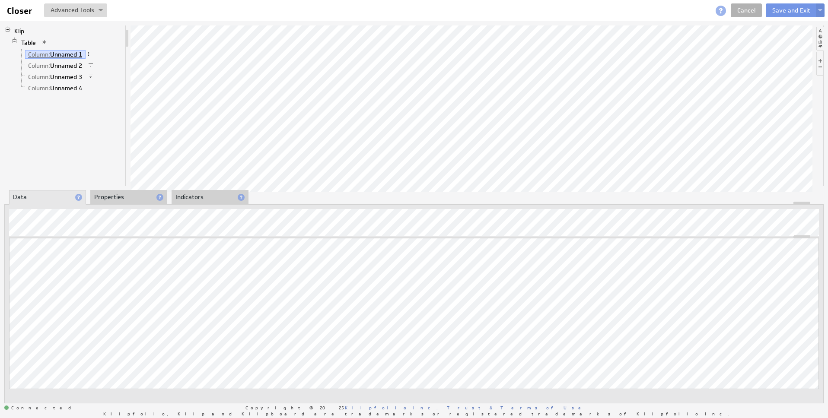
click at [64, 53] on link "Column: Unnamed 1" at bounding box center [55, 54] width 60 height 9
click at [89, 55] on span at bounding box center [89, 54] width 6 height 6
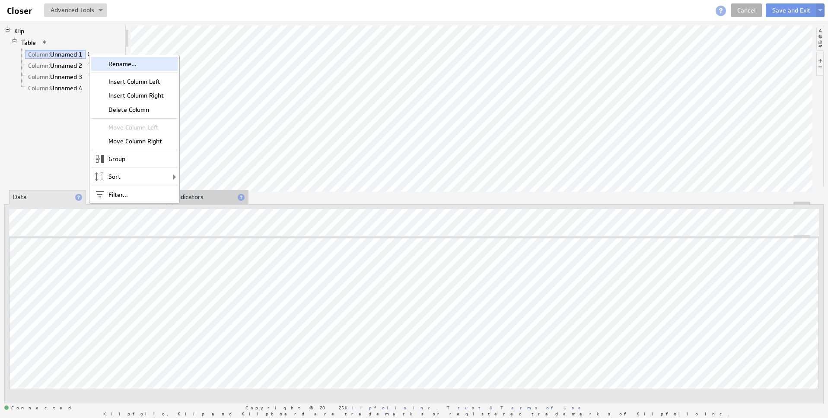
click at [116, 65] on div "Rename..." at bounding box center [134, 64] width 86 height 14
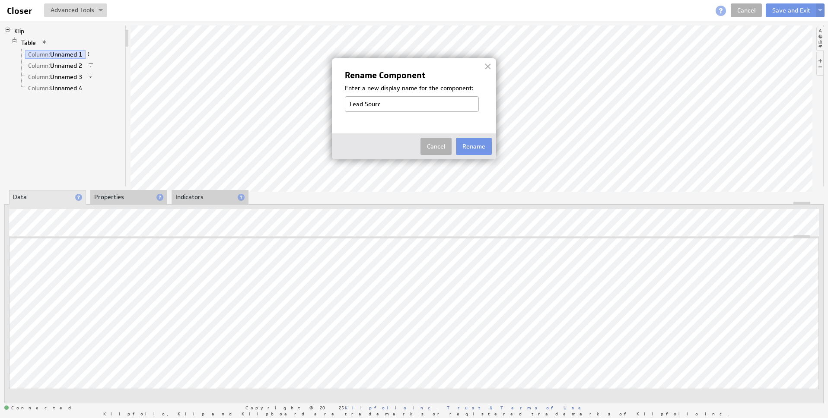
type input "Lead Source"
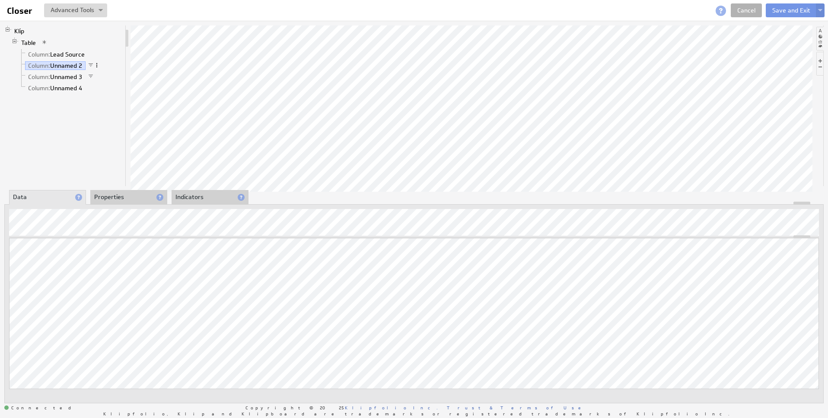
click at [100, 63] on span at bounding box center [97, 65] width 6 height 6
click at [95, 76] on span at bounding box center [97, 76] width 6 height 6
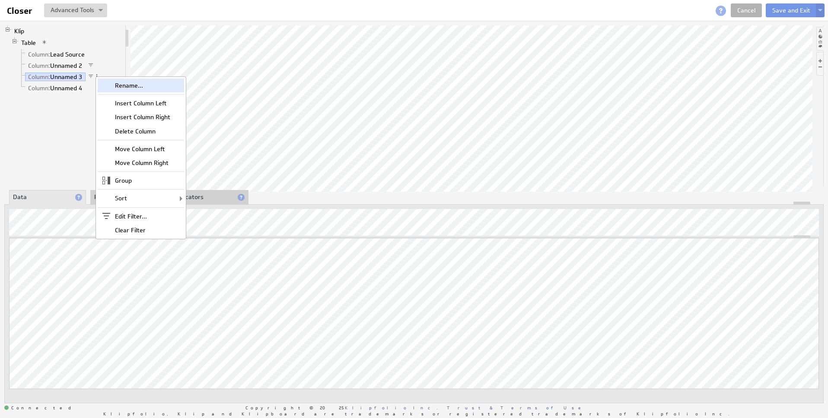
click at [117, 87] on div "Rename..." at bounding box center [141, 86] width 86 height 14
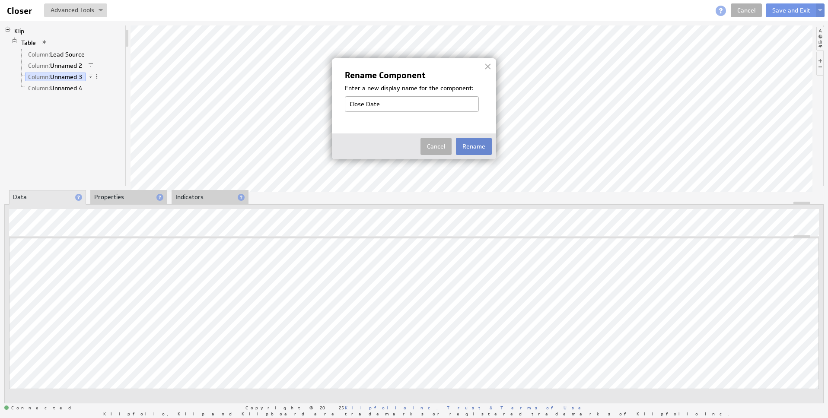
type input "Close Date"
click at [468, 150] on button "Rename" at bounding box center [474, 146] width 36 height 17
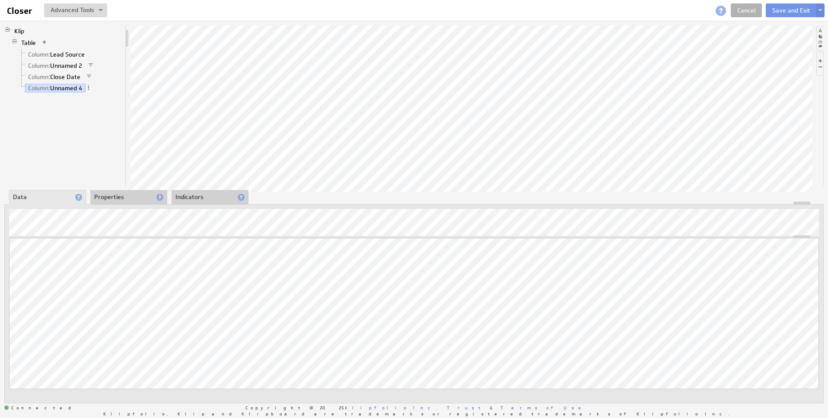
click at [91, 88] on span at bounding box center [89, 88] width 6 height 6
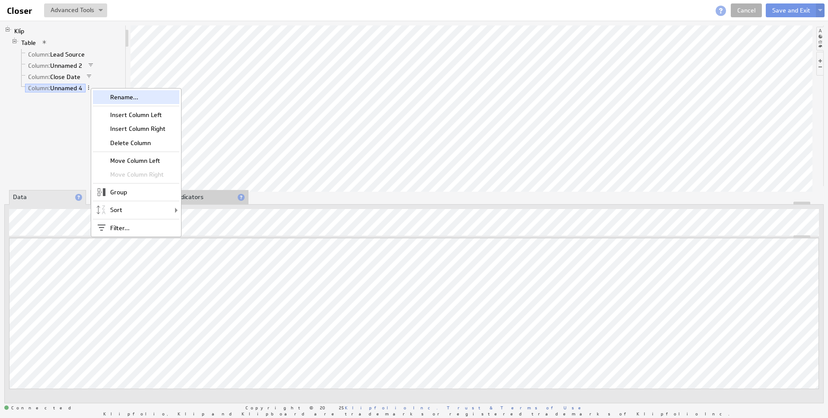
click at [151, 98] on div "Rename..." at bounding box center [136, 97] width 86 height 14
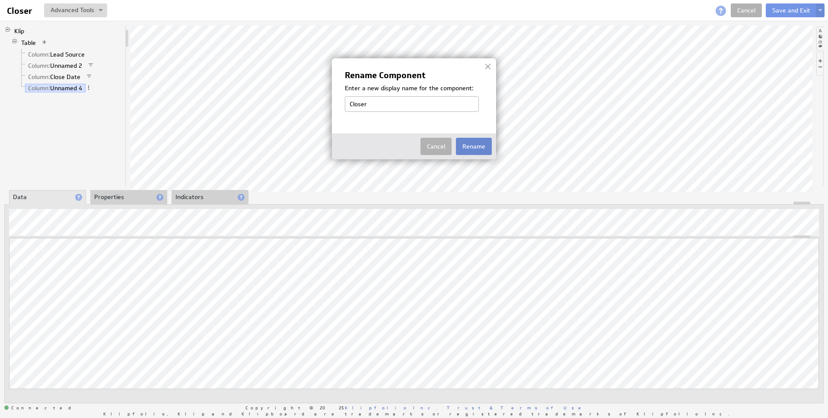
type input "Closer"
click at [459, 149] on button "Rename" at bounding box center [474, 146] width 36 height 17
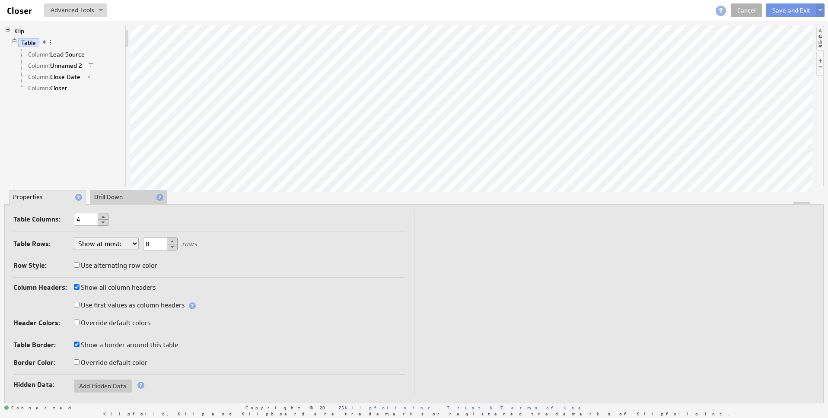
click at [118, 197] on li "Drill Down" at bounding box center [128, 197] width 77 height 15
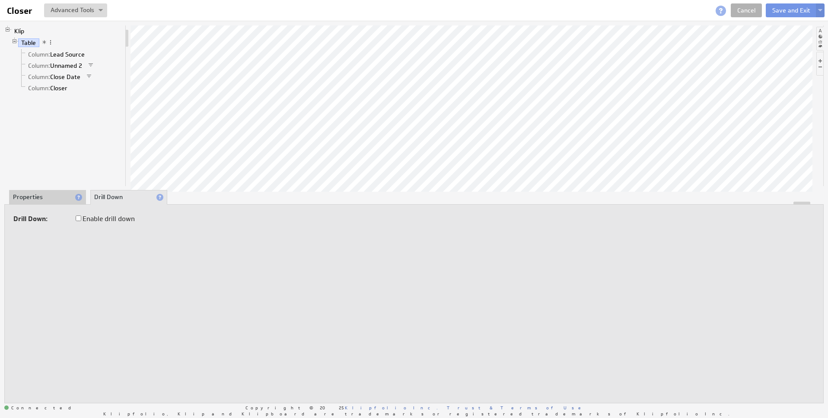
click at [42, 198] on li "Properties" at bounding box center [47, 197] width 77 height 15
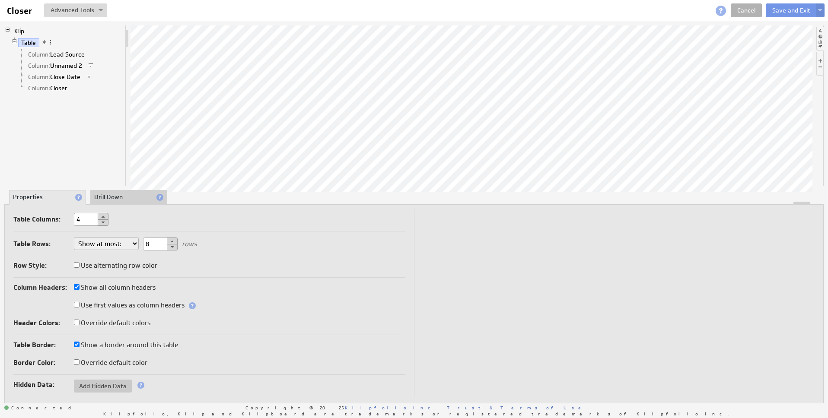
click at [104, 266] on label "Use alternating row color" at bounding box center [115, 266] width 83 height 12
click at [79, 266] on input "Use alternating row color" at bounding box center [77, 265] width 6 height 6
checkbox input "true"
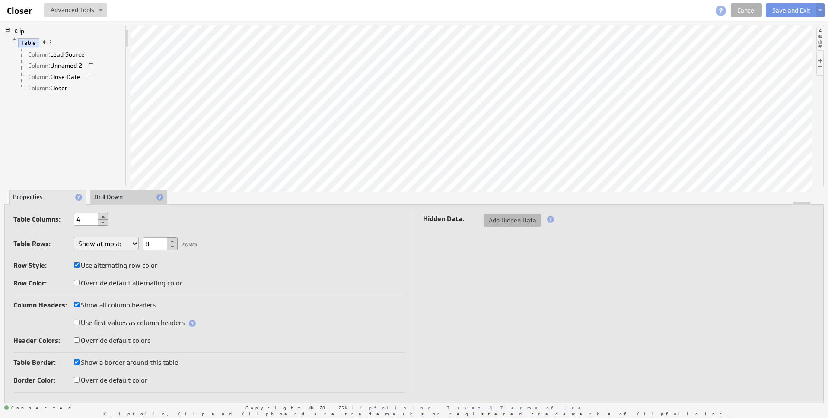
click at [524, 215] on button "Add Hidden Data" at bounding box center [512, 220] width 58 height 13
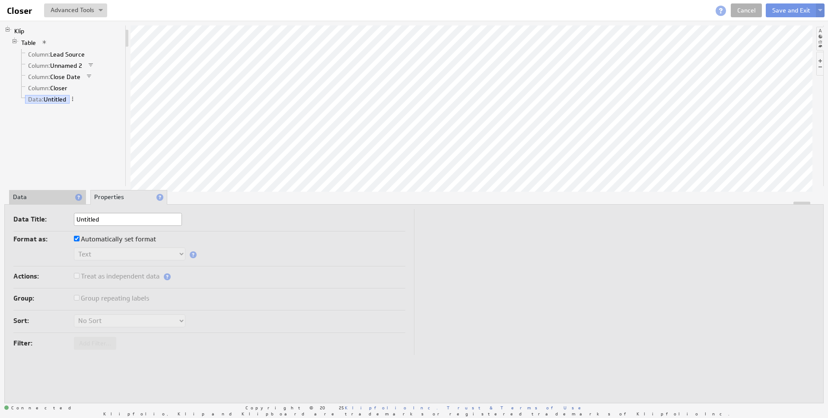
click at [93, 242] on label "Automatically set format" at bounding box center [115, 239] width 82 height 12
click at [79, 241] on input "Automatically set format" at bounding box center [77, 239] width 6 height 6
checkbox input "false"
click at [107, 241] on label "Automatically set format" at bounding box center [115, 239] width 82 height 12
click at [79, 241] on input "Automatically set format" at bounding box center [77, 239] width 6 height 6
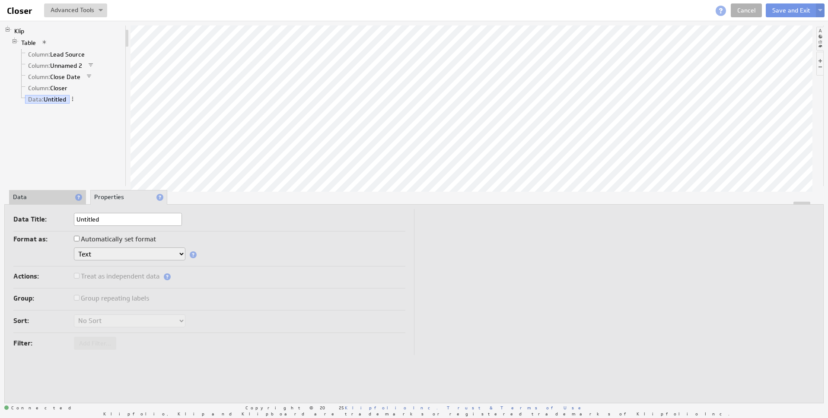
checkbox input "true"
click at [45, 202] on div at bounding box center [414, 203] width 818 height 3
click at [49, 200] on li "Data" at bounding box center [47, 197] width 77 height 15
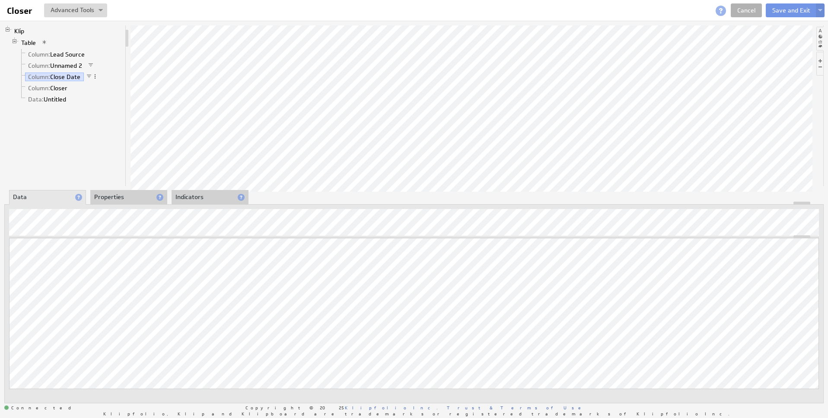
click at [95, 75] on span at bounding box center [95, 76] width 6 height 6
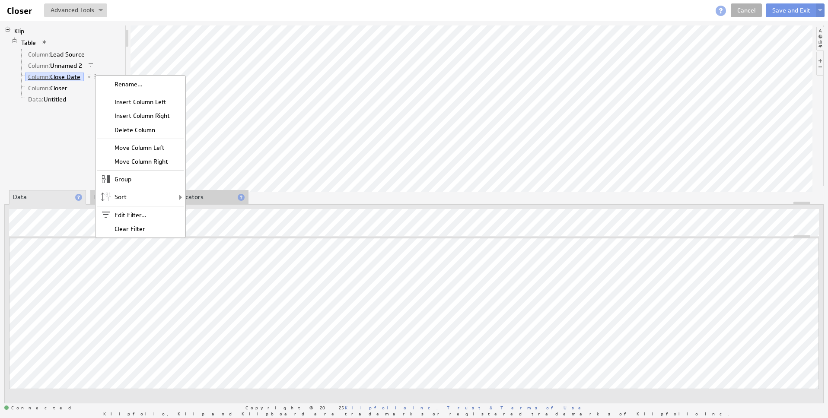
click at [80, 78] on link "Column: Close Date" at bounding box center [54, 77] width 59 height 9
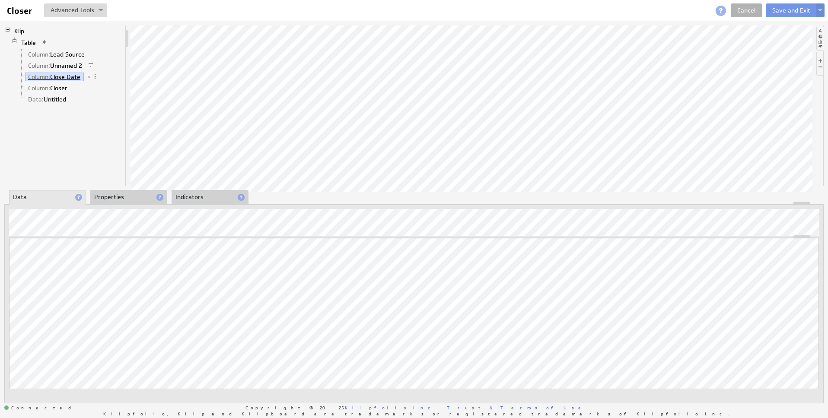
click at [75, 77] on link "Column: Close Date" at bounding box center [54, 77] width 59 height 9
click at [94, 77] on span at bounding box center [95, 76] width 6 height 6
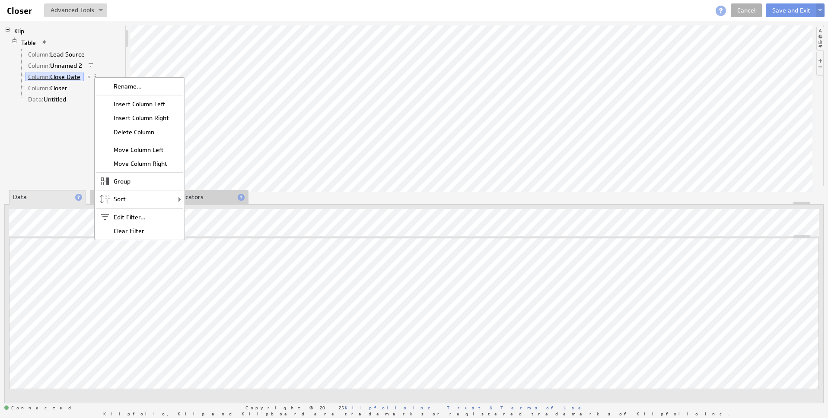
click at [60, 78] on link "Column: Close Date" at bounding box center [54, 77] width 59 height 9
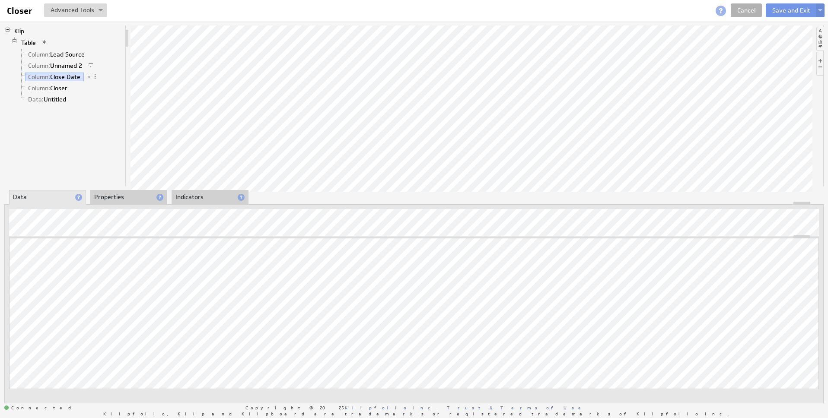
click at [109, 200] on li "Properties" at bounding box center [128, 197] width 77 height 15
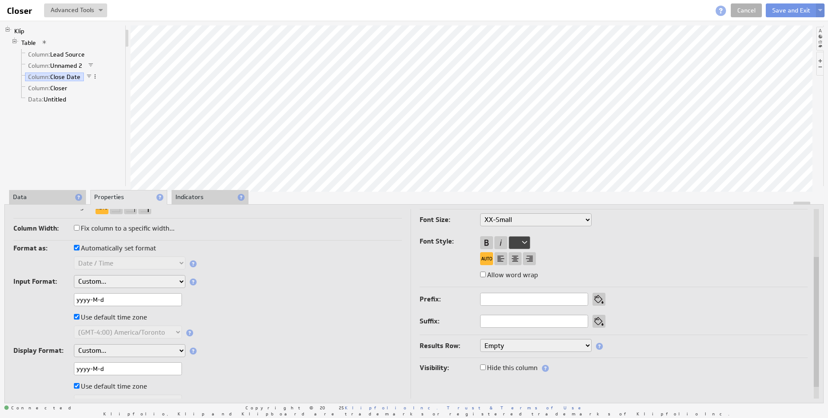
click at [143, 371] on input "yyyy-M-d" at bounding box center [128, 368] width 108 height 13
drag, startPoint x: 92, startPoint y: 370, endPoint x: 53, endPoint y: 371, distance: 38.9
click at [53, 371] on div "yyyy-M-d" at bounding box center [207, 369] width 388 height 14
click at [117, 346] on select "Aug 5, 2025 Aug 2025 Aug 5 Aug Aug 05, 2025, 1:30 PM Aug 05, 2025 Aug 05 August…" at bounding box center [129, 350] width 111 height 13
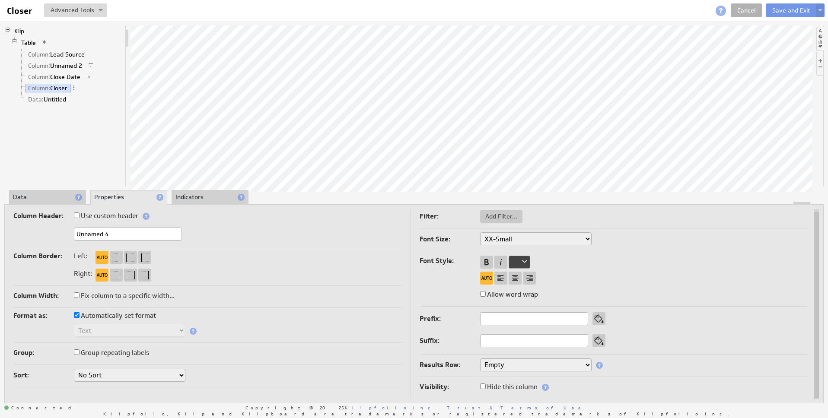
click at [188, 193] on li "Indicators" at bounding box center [209, 197] width 77 height 15
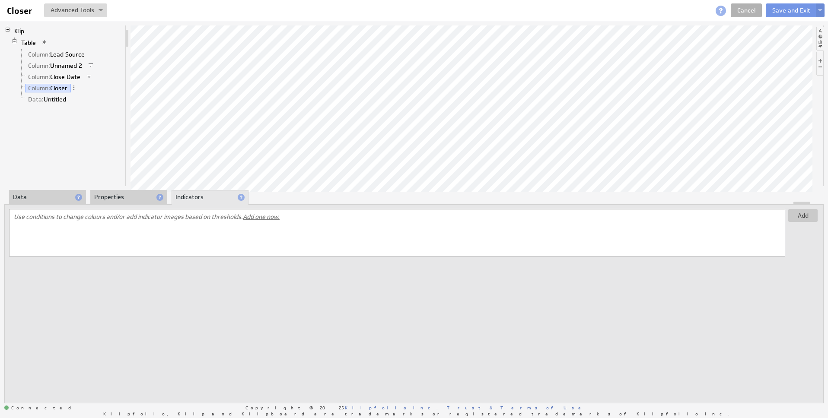
click at [48, 200] on li "Data" at bounding box center [47, 197] width 77 height 15
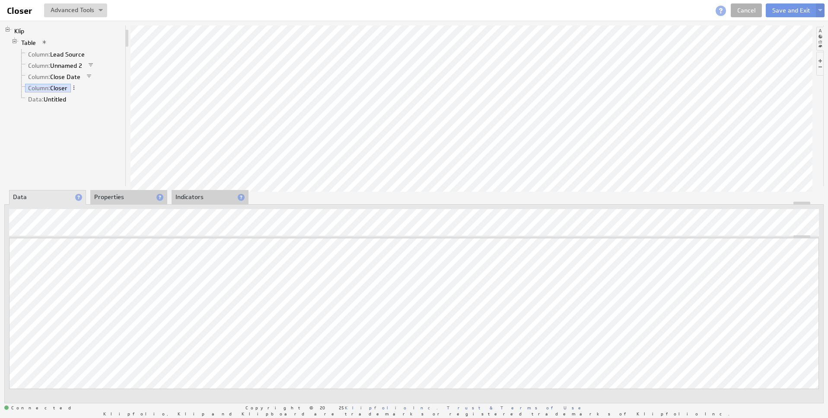
click at [139, 202] on div at bounding box center [414, 203] width 818 height 3
click at [130, 191] on li "Properties" at bounding box center [128, 197] width 77 height 15
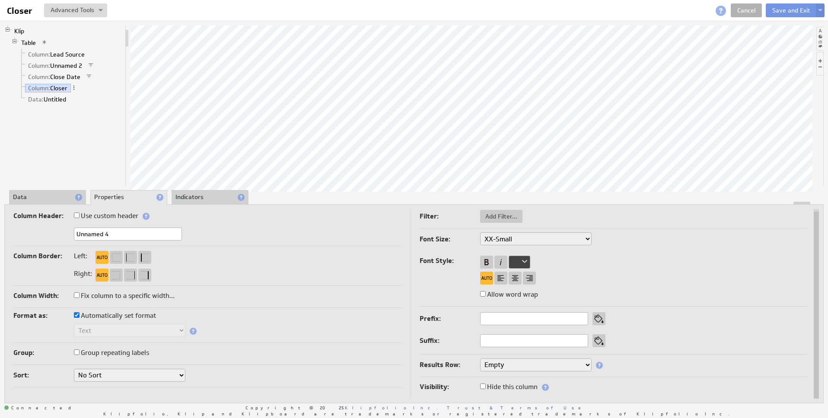
click at [88, 379] on select "No Sort A to Z Z to A" at bounding box center [129, 375] width 111 height 13
click at [74, 369] on select "No Sort A to Z Z to A" at bounding box center [129, 375] width 111 height 13
click at [39, 68] on span "Column:" at bounding box center [39, 66] width 22 height 8
click at [494, 388] on label "Hide this column" at bounding box center [508, 389] width 57 height 12
click at [486, 388] on input "Hide this column" at bounding box center [483, 388] width 6 height 6
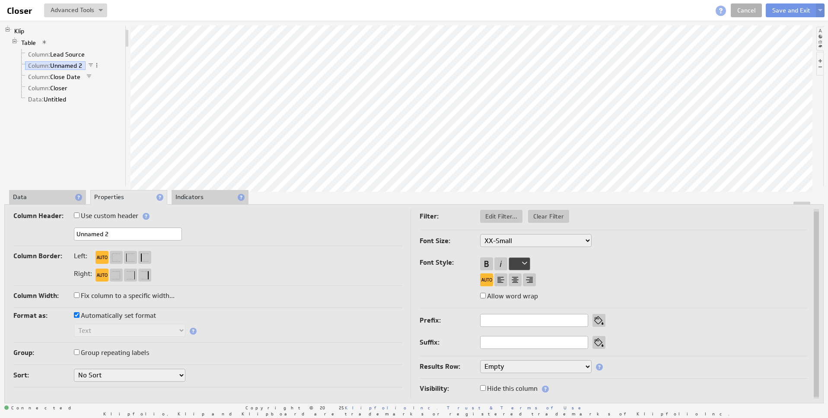
checkbox input "true"
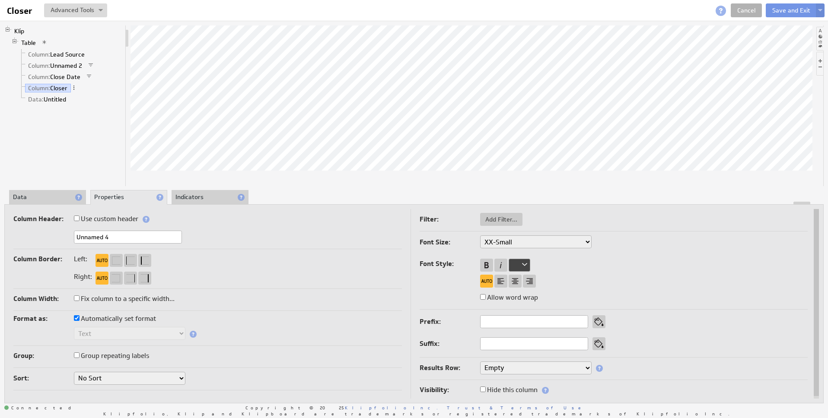
click at [97, 317] on label "Automatically set format" at bounding box center [115, 319] width 82 height 12
click at [79, 317] on input "Automatically set format" at bounding box center [77, 318] width 6 height 6
checkbox input "false"
click at [91, 331] on select "Text Number Currency Percentage Image URL Date / Time Duration Mini Chart: Spar…" at bounding box center [129, 333] width 111 height 13
click at [74, 327] on select "Text Number Currency Percentage Image URL Date / Time Duration Mini Chart: Spar…" at bounding box center [129, 333] width 111 height 13
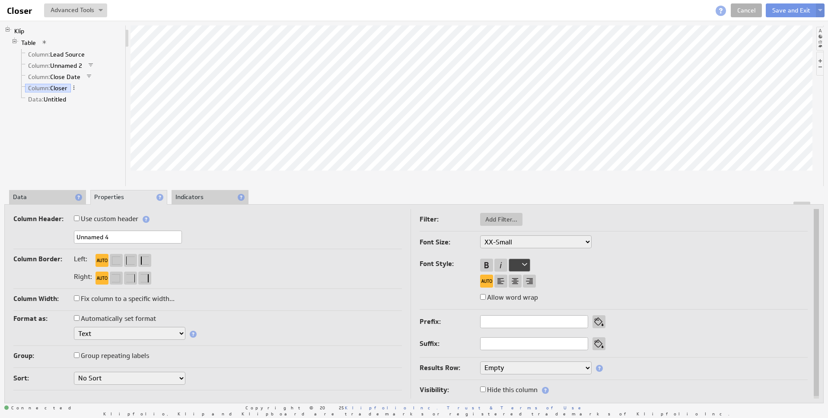
click at [195, 333] on span at bounding box center [193, 334] width 7 height 7
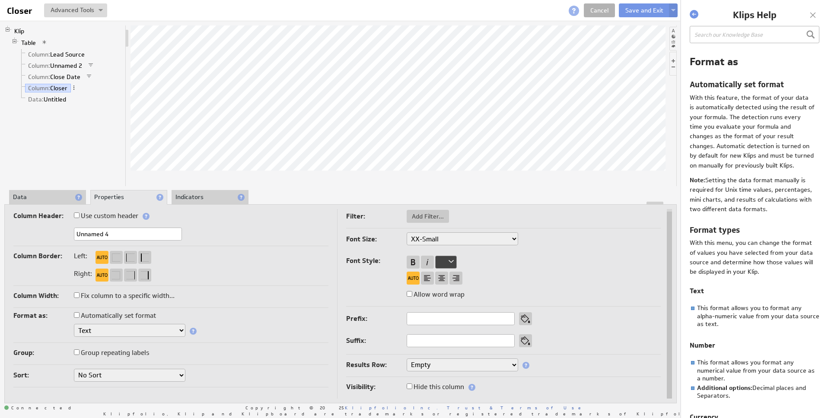
click at [117, 377] on select "No Sort A to Z Z to A" at bounding box center [129, 375] width 111 height 13
click at [74, 369] on select "No Sort A to Z Z to A" at bounding box center [129, 375] width 111 height 13
click at [104, 351] on label "Group repeating labels" at bounding box center [111, 353] width 75 height 12
click at [79, 351] on input "Group repeating labels" at bounding box center [77, 352] width 6 height 6
click at [77, 354] on input "Group repeating labels" at bounding box center [77, 352] width 6 height 6
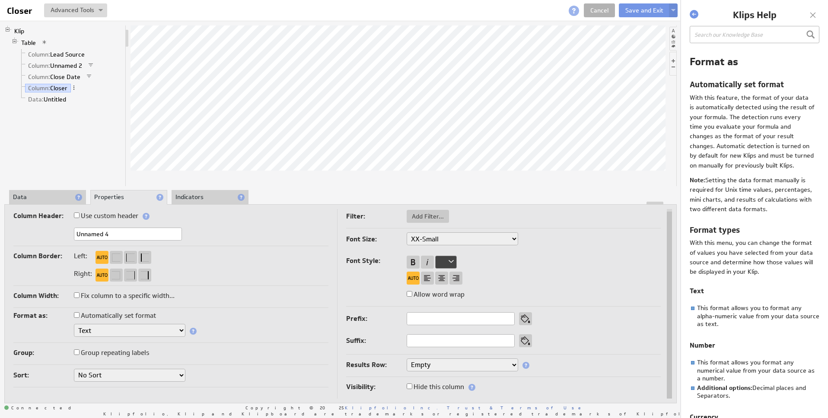
click at [78, 352] on input "Group repeating labels" at bounding box center [77, 352] width 6 height 6
click at [316, 176] on div at bounding box center [397, 105] width 535 height 161
click at [77, 351] on input "Group repeating labels" at bounding box center [77, 352] width 6 height 6
click at [203, 191] on li "Indicators" at bounding box center [209, 197] width 77 height 15
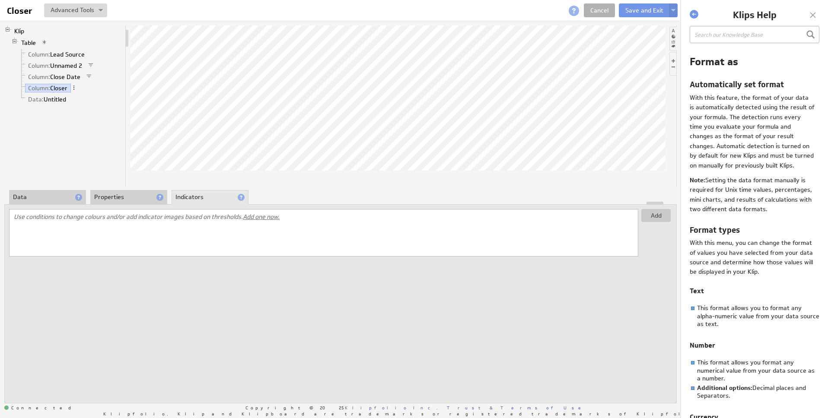
click at [127, 200] on li "Properties" at bounding box center [128, 197] width 77 height 15
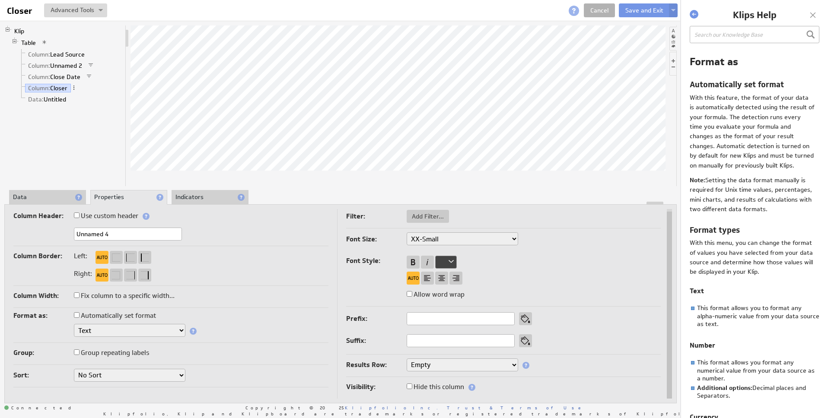
click at [48, 197] on li "Data" at bounding box center [47, 197] width 77 height 15
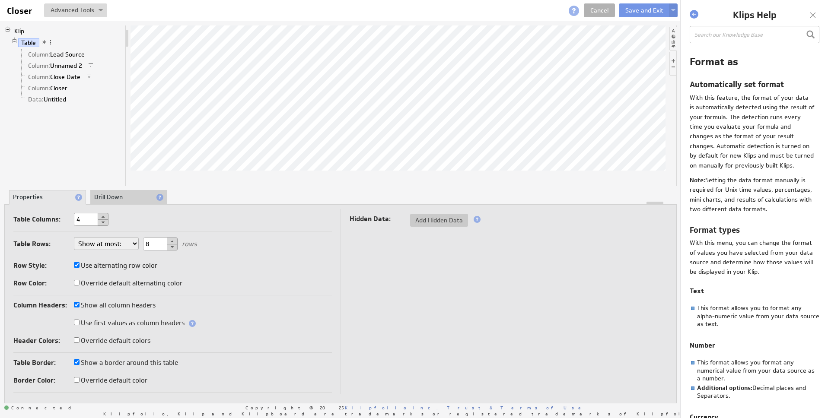
click at [108, 216] on button at bounding box center [103, 216] width 11 height 7
type input "8"
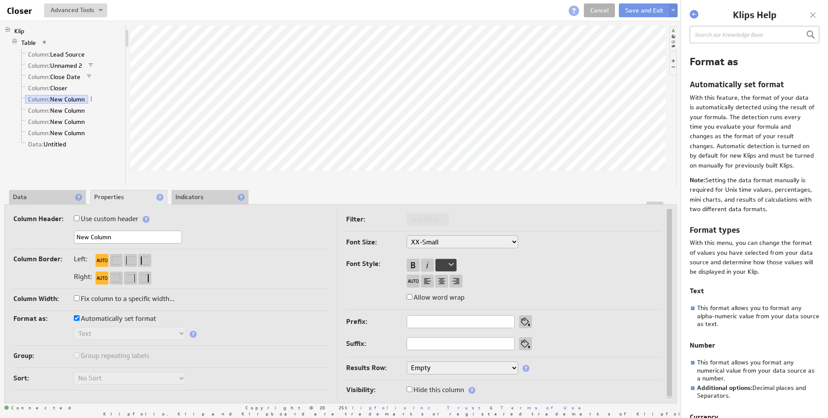
click at [44, 197] on li "Data" at bounding box center [47, 197] width 77 height 15
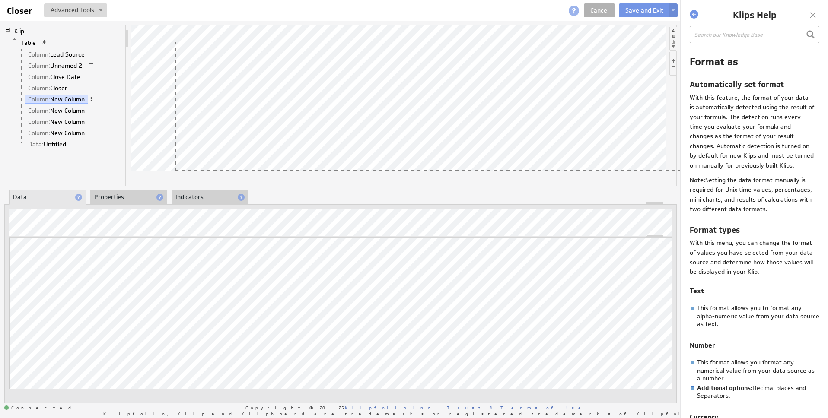
click at [714, 79] on body "Help Closer Closer View Klip Source Code Alt+U Create New Variable... Manage Va…" at bounding box center [414, 209] width 828 height 418
click at [188, 197] on li "Indicators" at bounding box center [209, 197] width 77 height 15
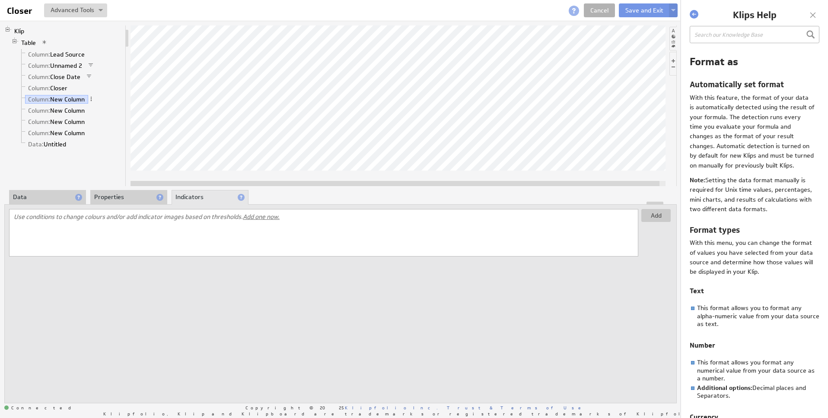
click at [113, 198] on li "Properties" at bounding box center [128, 197] width 77 height 15
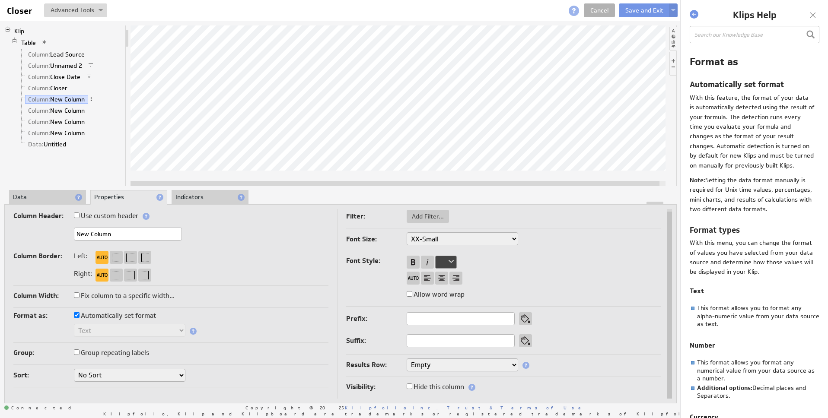
click at [478, 364] on select "Empty Count Count Distinct First Last Custom..." at bounding box center [461, 365] width 111 height 13
select select "count"
click at [406, 359] on select "Empty Count Count Distinct First Last Custom..." at bounding box center [461, 365] width 111 height 13
select select "count"
click at [460, 356] on td "Filter: Add Filter... Font Size: XX-Small X-Small Small Medium Large X-Large XX…" at bounding box center [499, 302] width 324 height 193
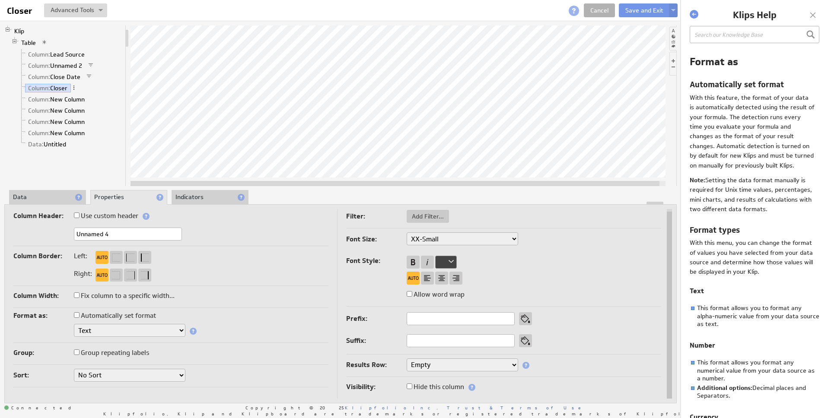
click at [456, 363] on select "Empty Count Count Distinct First Last Custom..." at bounding box center [461, 365] width 111 height 13
select select "count"
click at [406, 359] on select "Empty Count Count Distinct First Last Custom..." at bounding box center [461, 365] width 111 height 13
select select "count"
click at [209, 200] on li "Indicators" at bounding box center [209, 197] width 77 height 15
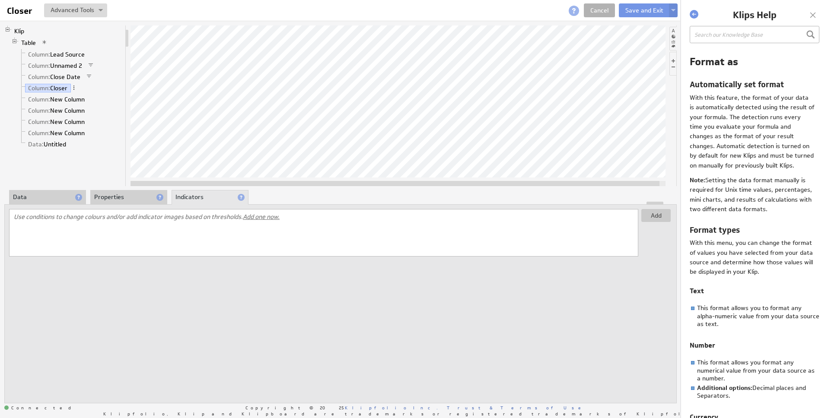
click at [267, 220] on span "Add one now." at bounding box center [261, 217] width 37 height 8
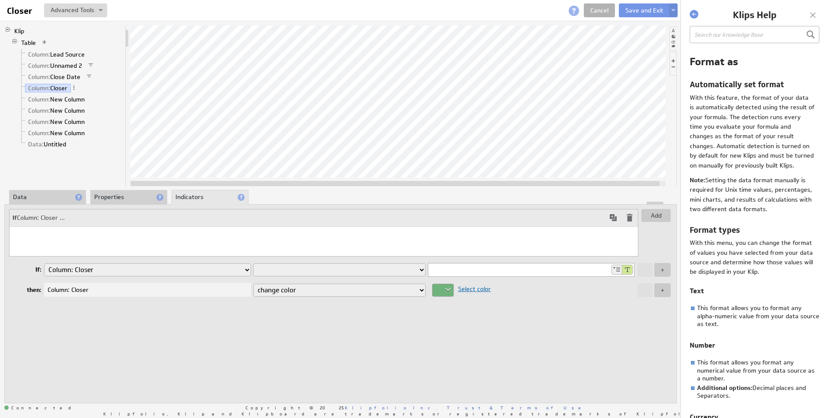
click at [282, 270] on select "is equal to is not equal to is greater than is greater than or equal to is less…" at bounding box center [339, 270] width 172 height 13
click at [440, 271] on input "0" at bounding box center [519, 270] width 182 height 13
click at [485, 271] on input "0" at bounding box center [519, 270] width 182 height 13
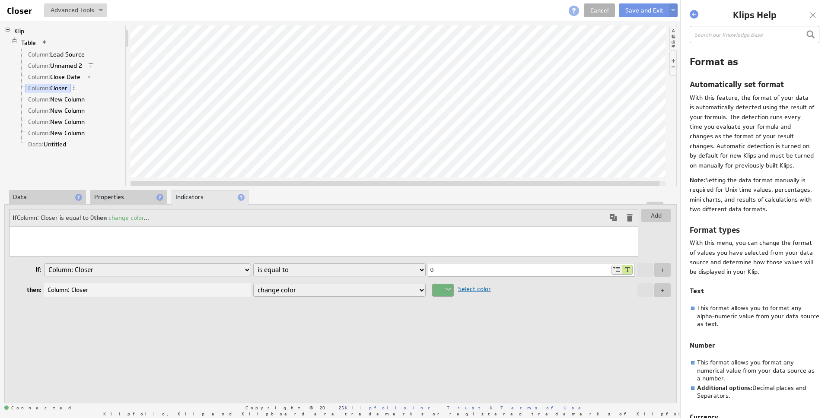
paste input "055G000007jtDiQAI"
type input "0055G000007jtDiQAI"
click at [133, 297] on td "Column: Closer" at bounding box center [148, 289] width 209 height 15
click at [89, 291] on div "Column: Closer" at bounding box center [147, 290] width 207 height 14
click at [281, 292] on select "change color display icon change background color change style replace with text" at bounding box center [339, 290] width 172 height 13
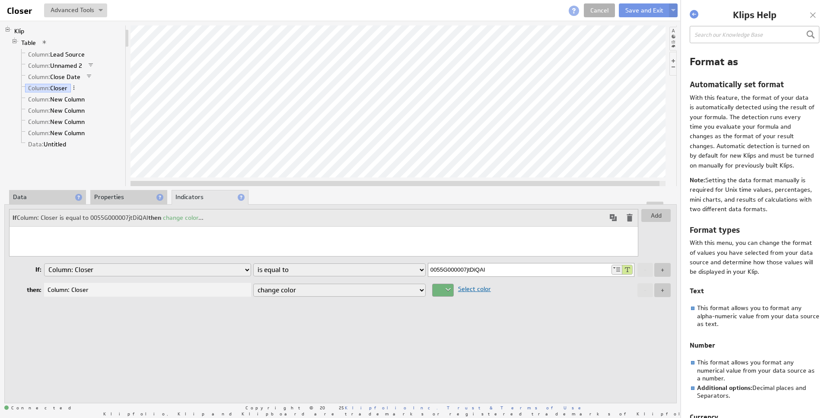
select select "text"
click at [253, 284] on select "change color display icon change background color change style replace with text" at bounding box center [339, 290] width 172 height 13
click at [473, 296] on input "text" at bounding box center [531, 290] width 206 height 13
paste input "Antonio Garner"
type input "Antonio Garner"
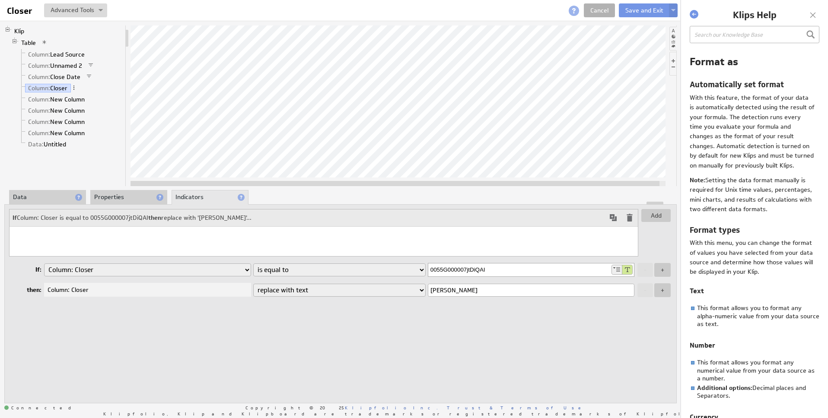
click at [189, 269] on select "Column: Lead Source Column: Unnamed 2 Column: Close Date Column: Closer Column:…" at bounding box center [147, 270] width 207 height 13
click at [44, 264] on select "Column: Lead Source Column: Unnamed 2 Column: Close Date Column: Closer Column:…" at bounding box center [147, 270] width 207 height 13
click at [666, 270] on button "+" at bounding box center [662, 270] width 16 height 14
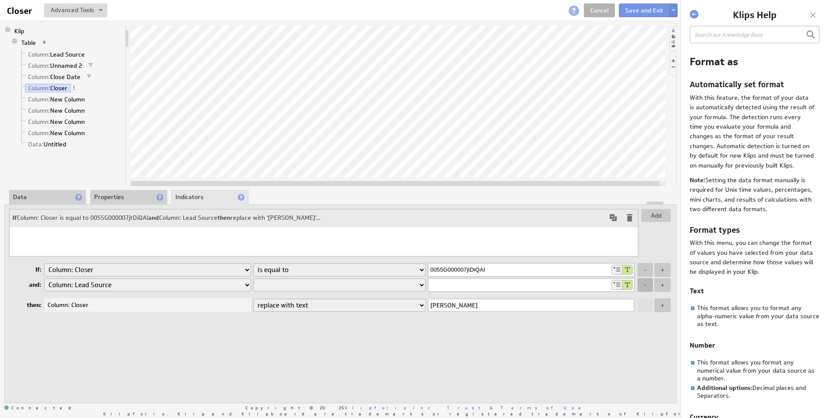
click at [638, 288] on button "-" at bounding box center [645, 285] width 16 height 14
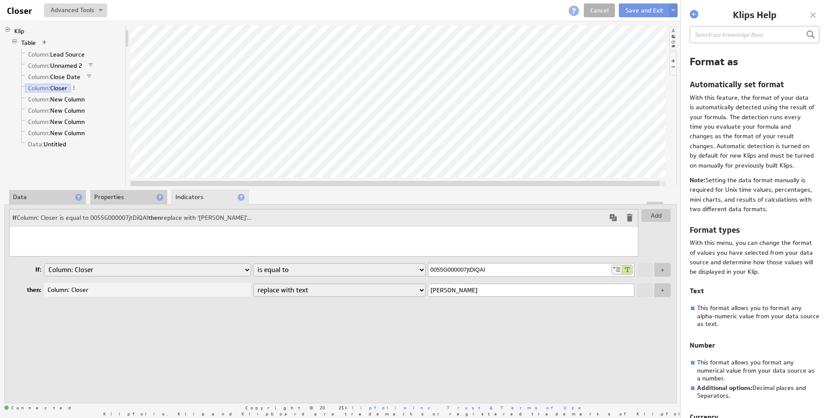
click at [364, 317] on div "Add If Column: Closer is equal to 0055G000007jtDiQAI then replace with 'Antonio…" at bounding box center [340, 303] width 672 height 199
click at [489, 322] on div "Add If Column: Closer is equal to 0055G000007jtDiQAI then replace with 'Antonio…" at bounding box center [340, 303] width 672 height 199
click at [617, 270] on div at bounding box center [621, 270] width 21 height 10
click at [162, 270] on select "Column: Lead Source Column: Unnamed 2 Column: Close Date Column: Closer Column:…" at bounding box center [147, 270] width 207 height 13
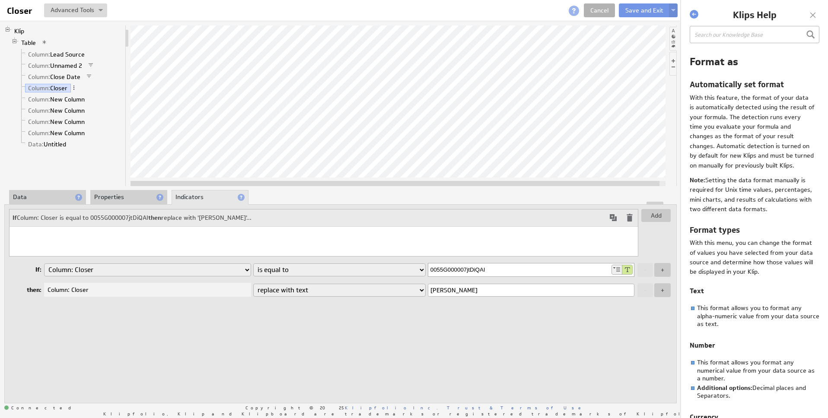
click at [44, 264] on select "Column: Lead Source Column: Unnamed 2 Column: Close Date Column: Closer Column:…" at bounding box center [147, 270] width 207 height 13
click at [222, 322] on div "Add If Column: Closer is equal to 0055G000007jtDiQAI then replace with 'Antonio…" at bounding box center [340, 303] width 672 height 199
click at [612, 219] on span at bounding box center [613, 218] width 10 height 10
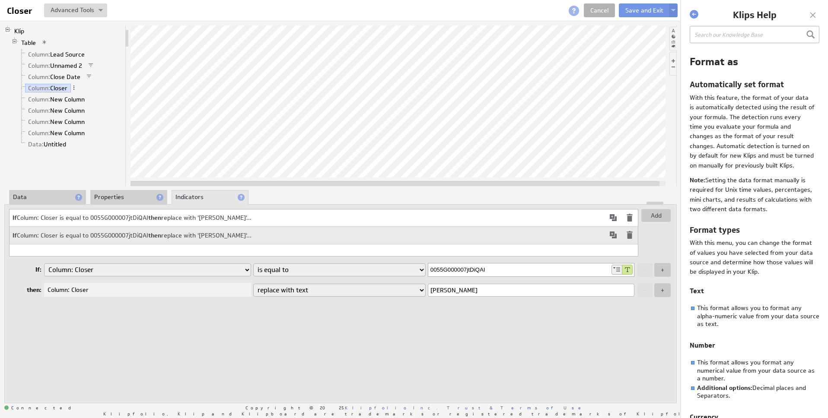
click at [260, 235] on td "If Column: Closer is equal to 0055G000007jtDiQAI then replace with 'Antonio Gar…" at bounding box center [307, 235] width 595 height 17
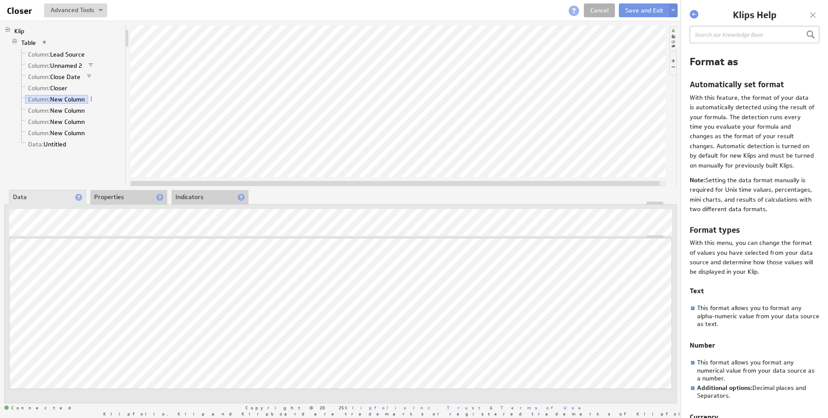
click at [122, 202] on div at bounding box center [340, 203] width 671 height 3
click at [124, 198] on li "Properties" at bounding box center [128, 197] width 77 height 15
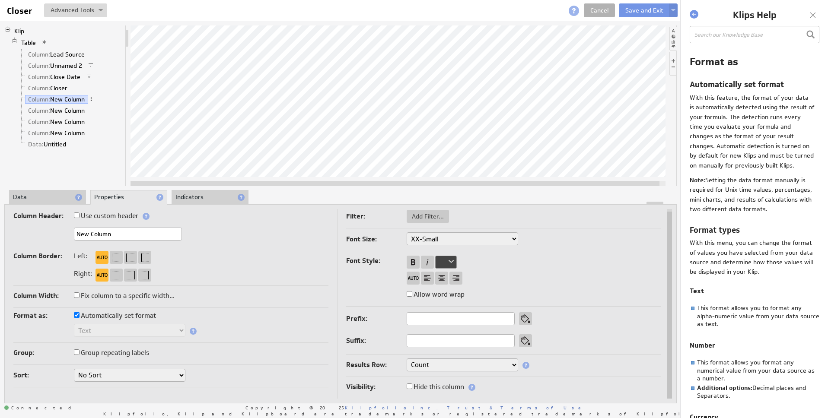
click at [118, 235] on input "New Column" at bounding box center [128, 234] width 108 height 13
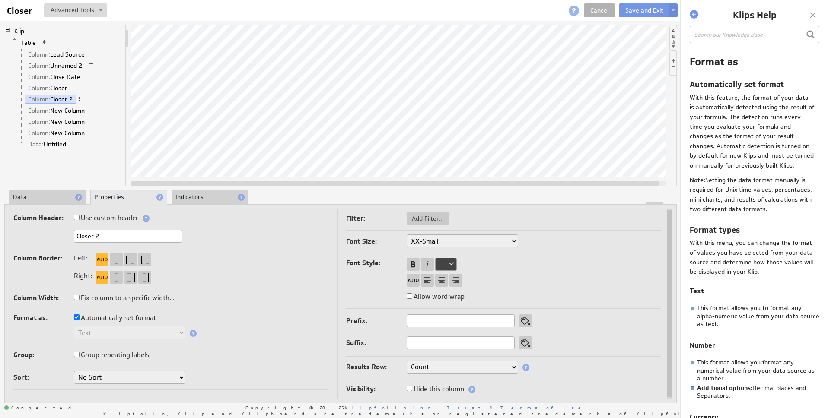
type input "Closer 2"
click at [198, 195] on li "Indicators" at bounding box center [209, 197] width 77 height 15
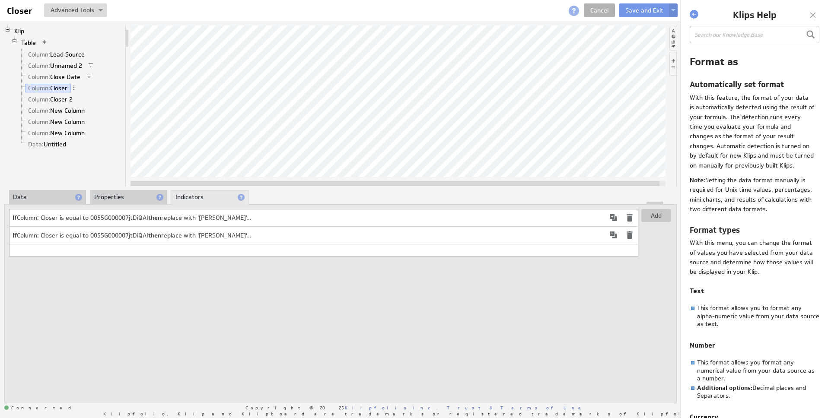
click at [91, 238] on td "If Column: Closer is equal to 0055G000007jtDiQAI then replace with 'Antonio Gar…" at bounding box center [307, 235] width 595 height 17
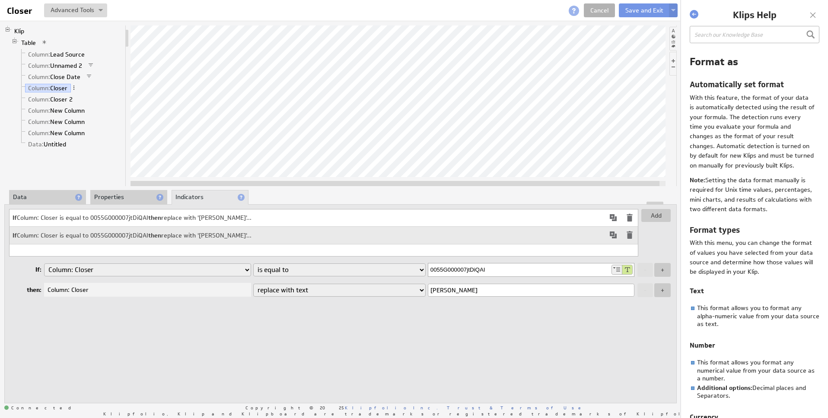
click at [459, 271] on input "0055G000007jtDiQAI" at bounding box center [519, 270] width 182 height 13
paste input "f4000004Ri4L"
type input "005f4000004Ri4L"
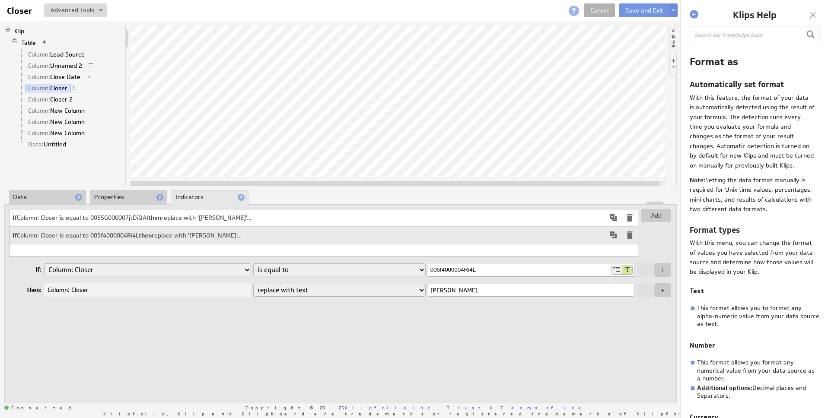
click at [462, 292] on input "Antonio Garner" at bounding box center [531, 290] width 206 height 13
type input "Nicole Sanstrom"
click at [651, 213] on button "Add" at bounding box center [655, 215] width 29 height 13
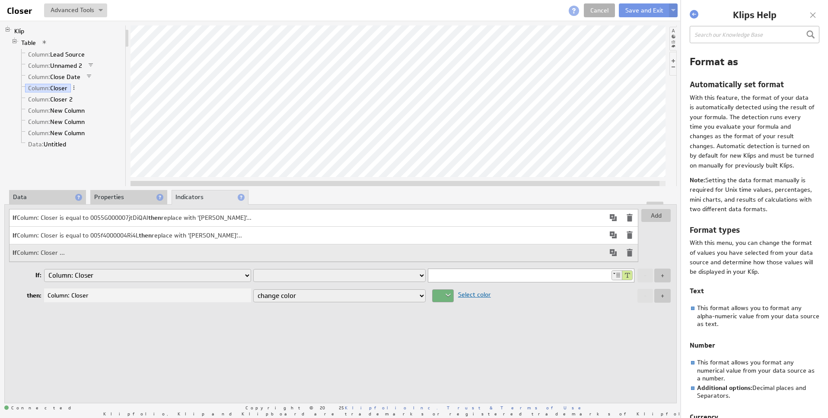
click at [501, 278] on input at bounding box center [519, 275] width 182 height 13
paste input "005f4000004Ri4G"
type input "005f4000004Ri4G"
click at [350, 299] on select "change color display icon change background color change style replace with text" at bounding box center [339, 295] width 172 height 13
select select "text"
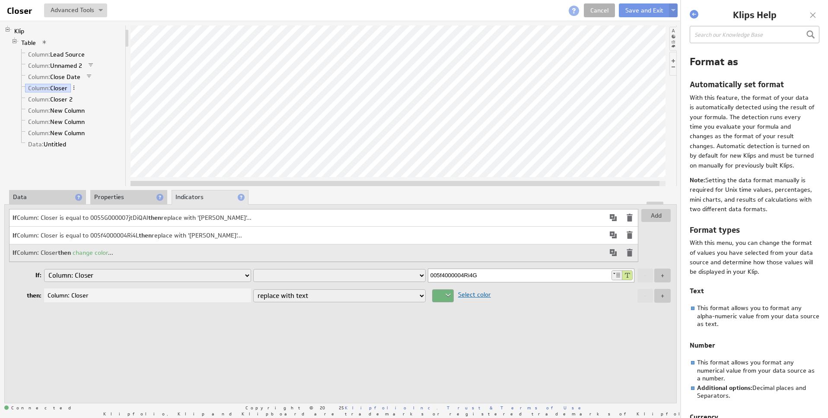
click at [253, 290] on select "change color display icon change background color change style replace with text" at bounding box center [339, 295] width 172 height 13
click at [488, 294] on input "text" at bounding box center [531, 295] width 206 height 13
paste input "Christopher Spagna"
type input "Christopher Spagna"
click at [273, 270] on select "is equal to is not equal to is greater than is greater than or equal to is less…" at bounding box center [339, 275] width 172 height 13
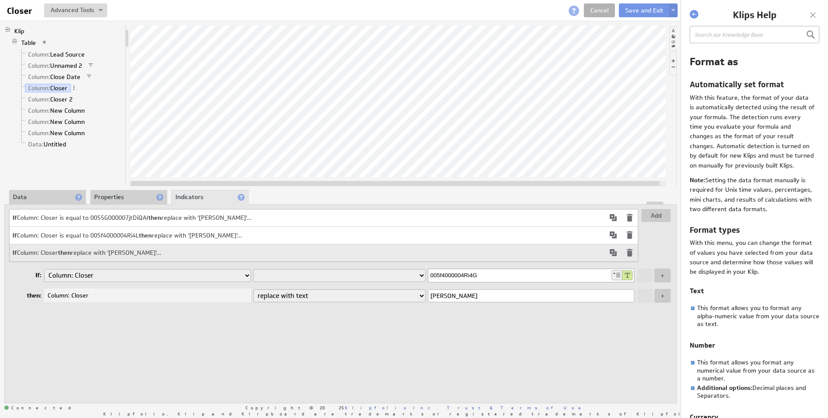
select select "eq"
click at [253, 270] on select "is equal to is not equal to is greater than is greater than or equal to is less…" at bounding box center [339, 275] width 172 height 13
click at [611, 255] on span at bounding box center [613, 253] width 10 height 10
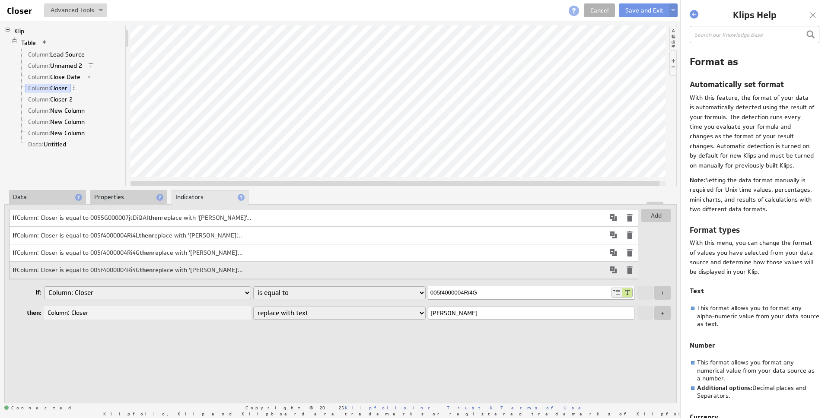
click at [470, 297] on input "005f4000004Ri4G" at bounding box center [519, 292] width 182 height 13
paste input "5G000007k5fZ"
type input "0055G000007k5fZ"
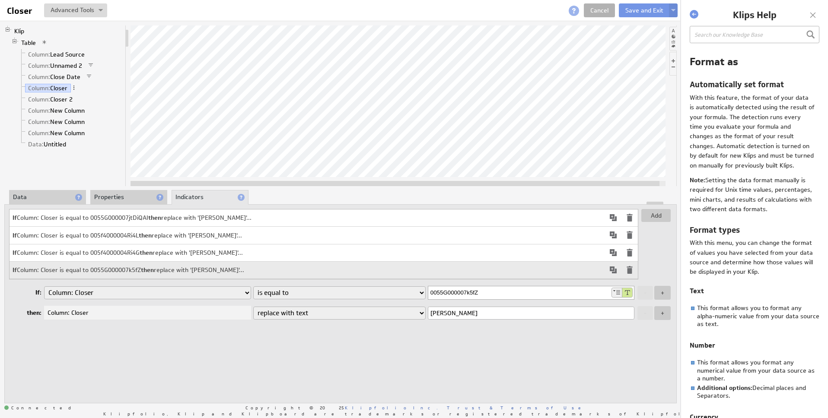
click at [479, 315] on input "Christopher Spagna" at bounding box center [531, 313] width 206 height 13
paste input "Alec Menchac"
type input "Alec Menchaca"
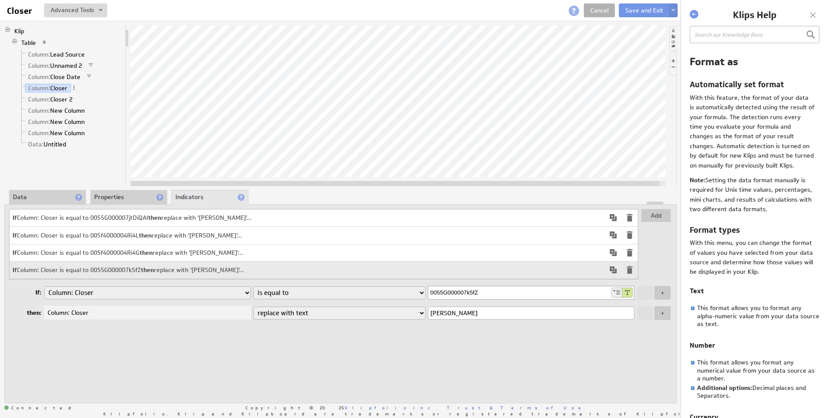
click at [614, 271] on span at bounding box center [613, 270] width 10 height 10
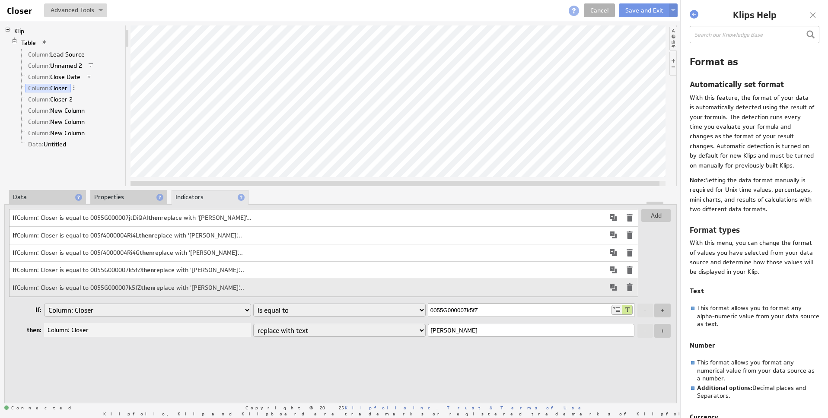
click at [460, 312] on input "0055G000007k5fZ" at bounding box center [519, 310] width 182 height 13
paste input "8Szkr"
type input "0055G000008Szkr"
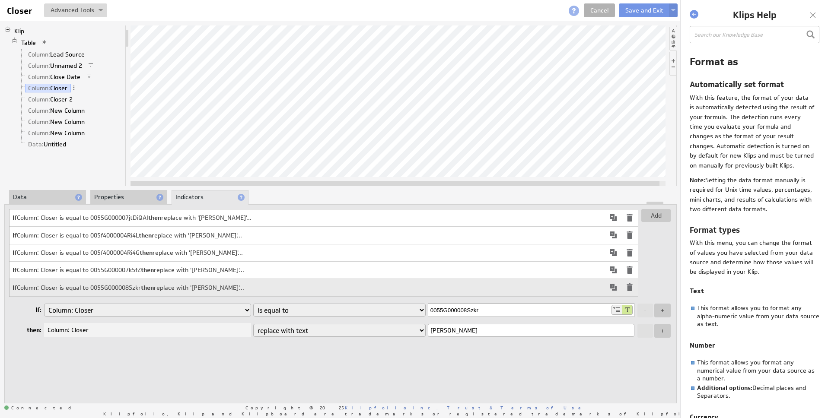
click at [467, 334] on input "Alec Menchaca" at bounding box center [531, 330] width 206 height 13
paste input "Travis Henderson"
type input "Travis Henderson"
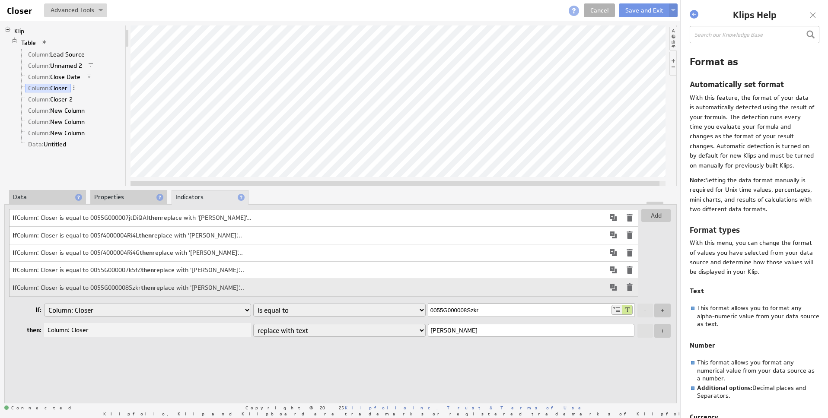
click at [613, 289] on span at bounding box center [613, 287] width 10 height 10
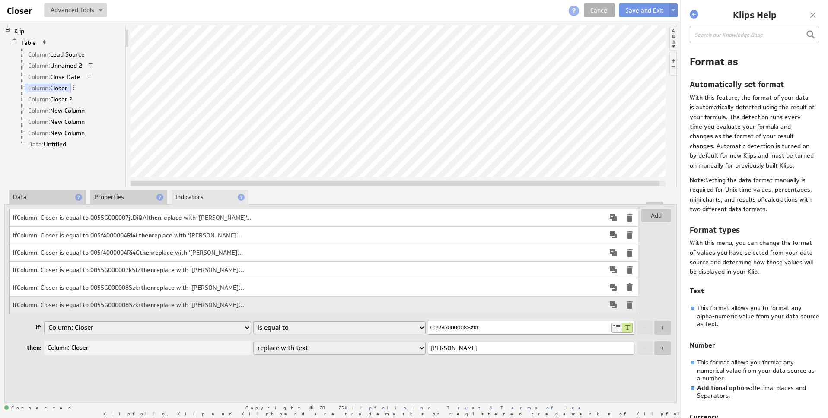
click at [488, 331] on input "0055G000008Szkr" at bounding box center [519, 327] width 182 height 13
paste input "jy"
type input "0055G000008Szjy"
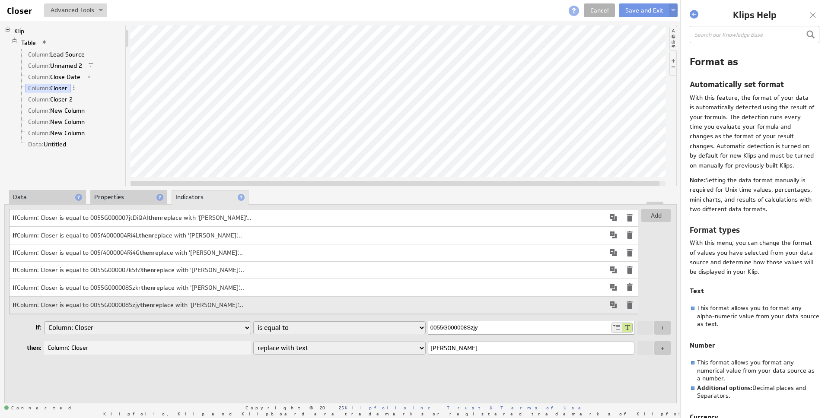
click at [521, 348] on input "Travis Henderson" at bounding box center [531, 348] width 206 height 13
paste input "Logan Buehler"
type input "Logan Buehler"
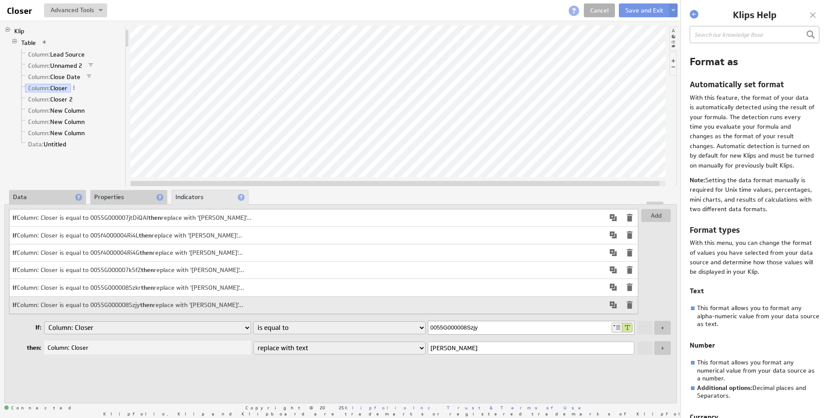
click at [615, 308] on span at bounding box center [613, 305] width 10 height 10
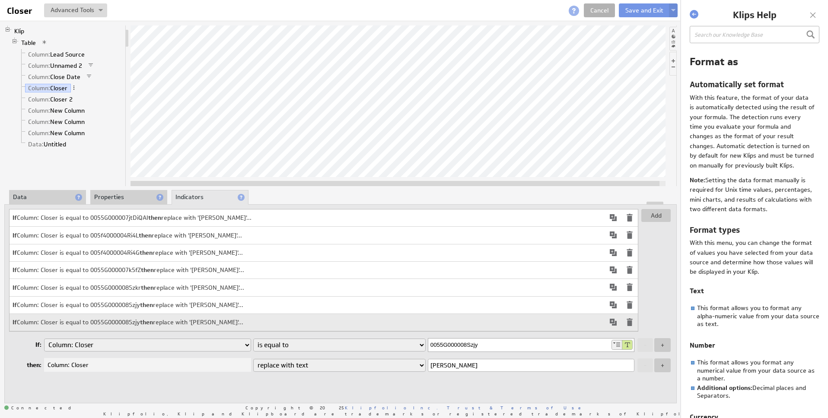
click at [492, 349] on input "0055G000008Szjy" at bounding box center [519, 345] width 182 height 13
paste input "Qi000000ZQCX"
type input "005Qi000000ZQCX"
click at [487, 368] on input "Logan Buehler" at bounding box center [531, 365] width 206 height 13
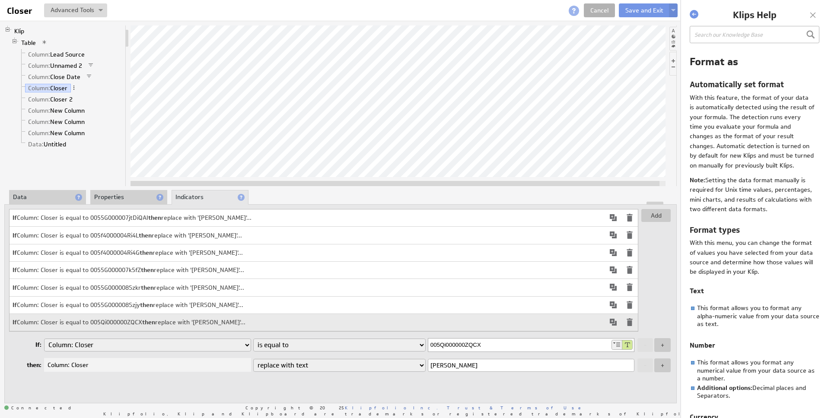
click at [487, 368] on input "Logan Buehler" at bounding box center [531, 365] width 206 height 13
paste input "Kevin Lantz"
type input "Kevin Lantz"
click at [614, 324] on span at bounding box center [613, 322] width 10 height 10
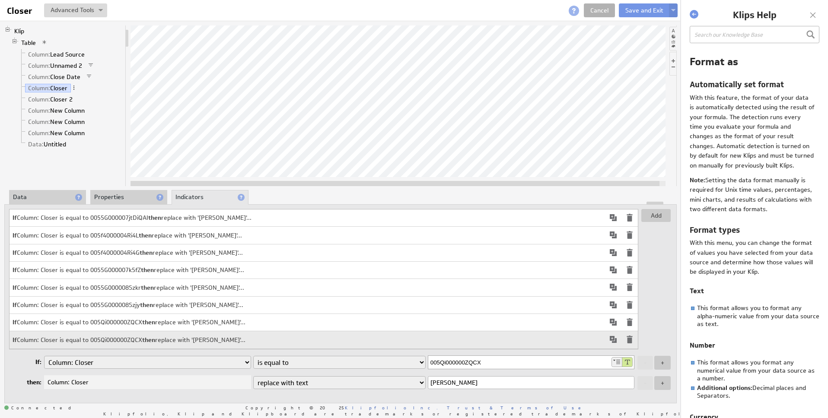
click at [477, 364] on input "005Qi000000ZQCX" at bounding box center [519, 362] width 182 height 13
paste input "8iVGR"
type input "005Qi000008iVGR"
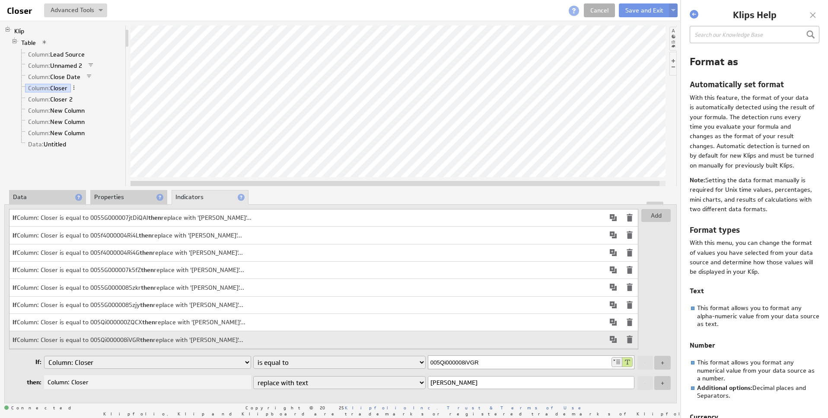
click at [492, 387] on input "Kevin Lantz" at bounding box center [531, 382] width 206 height 13
paste input "Austyn Brawley"
type input "Austyn Brawley"
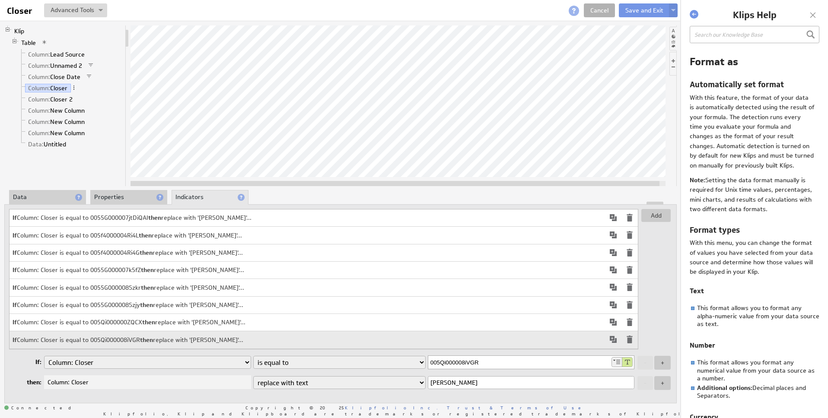
click at [495, 353] on div "Add If Column: Closer is equal to 0055G000007jtDiQAI then replace with 'Antonio…" at bounding box center [340, 299] width 663 height 181
click at [613, 342] on span at bounding box center [613, 339] width 10 height 10
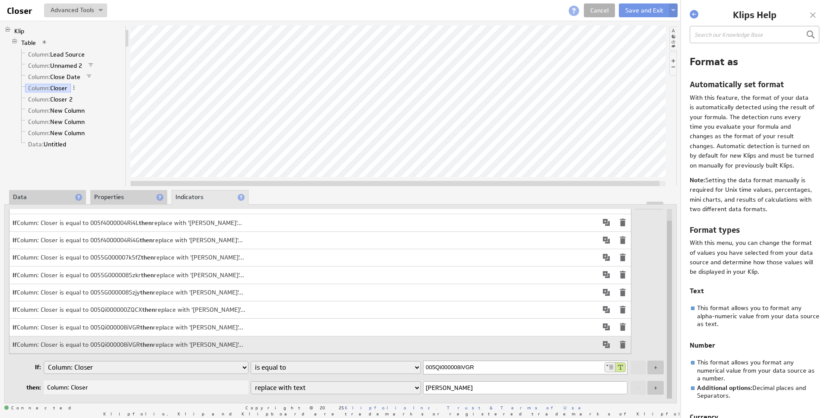
click at [454, 371] on input "005Qi000008iVGR" at bounding box center [513, 367] width 180 height 13
paste input "5G000007SR8B"
type input "0055G000007SR8B"
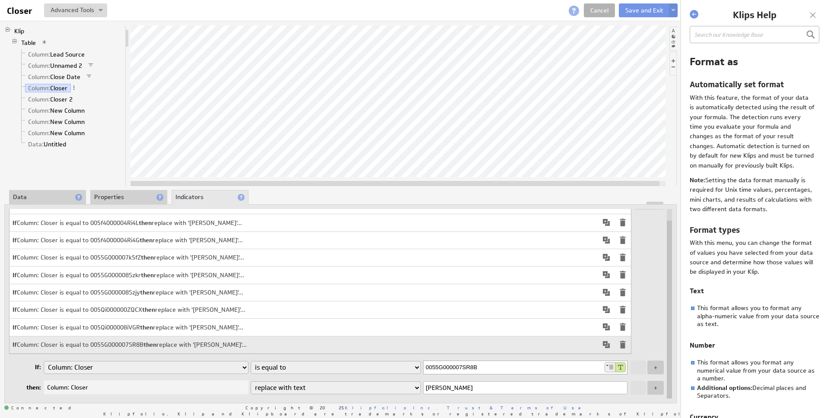
click at [495, 392] on input "Austyn Brawley" at bounding box center [525, 387] width 204 height 13
paste input "Richard Reill"
type input "Richard Reilly"
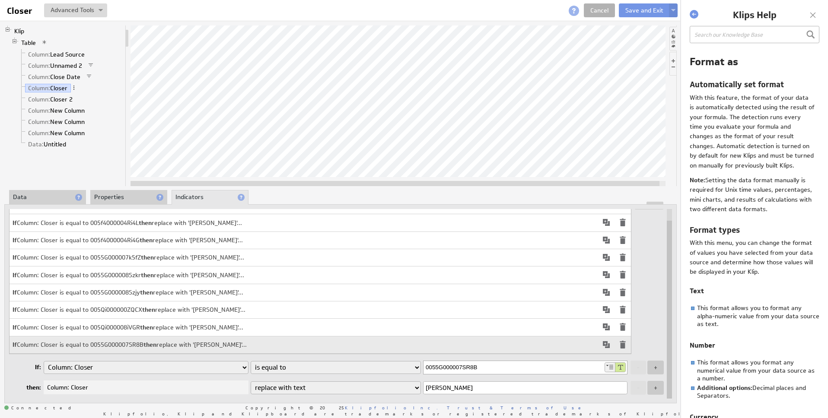
click at [606, 349] on span at bounding box center [606, 345] width 10 height 10
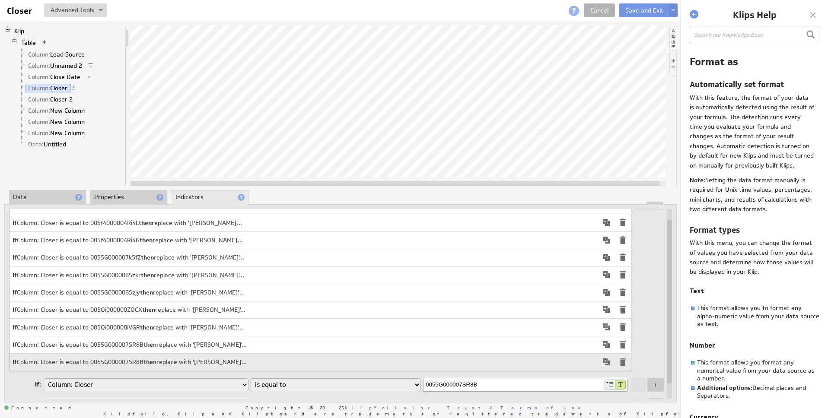
click at [463, 391] on input "0055G000007SR8B" at bounding box center [513, 384] width 180 height 13
paste input "Qi000005Ly9Z"
type input "005Qi000005Ly9Z"
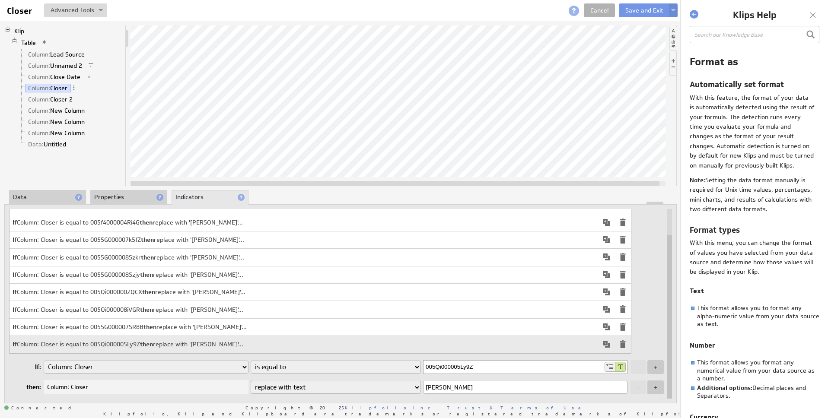
click at [455, 393] on input "Richard Reilly" at bounding box center [525, 387] width 204 height 13
paste input "Matthew Hencken"
type input "Matthew Hencken"
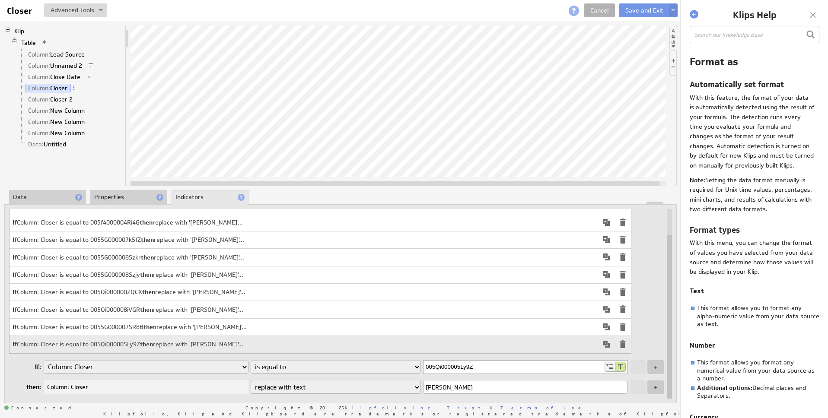
click at [606, 349] on span at bounding box center [606, 344] width 10 height 10
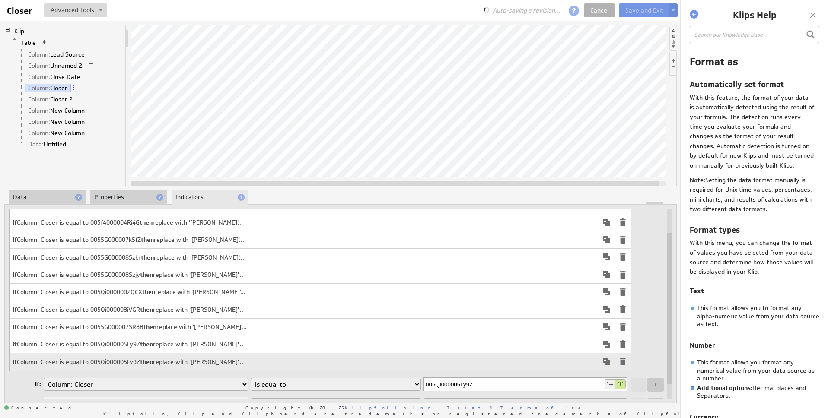
click at [535, 389] on input "005Qi000005Ly9Z" at bounding box center [513, 384] width 180 height 13
paste input "JEgqu"
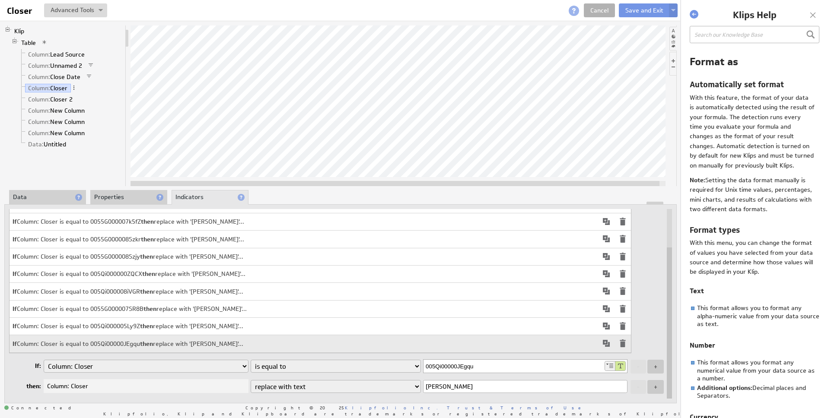
type input "005Qi00000JEgqu"
click at [511, 392] on input "Matthew Hencken" at bounding box center [525, 386] width 204 height 13
paste input "Paul Lombardo"
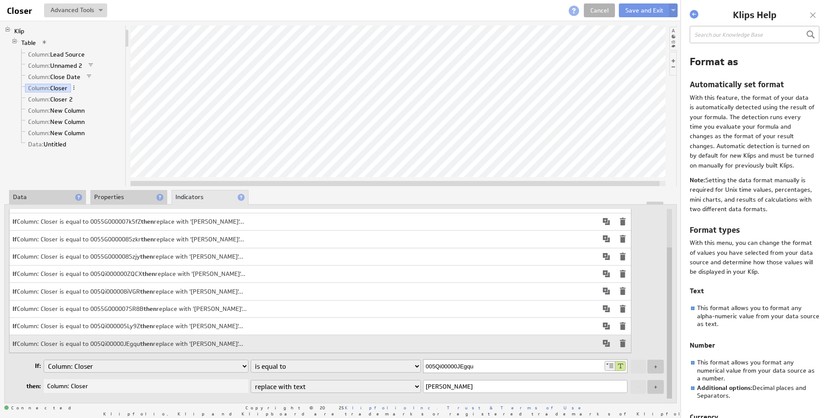
type input "Paul Lombardo"
drag, startPoint x: 632, startPoint y: 193, endPoint x: 583, endPoint y: 190, distance: 49.4
click at [632, 193] on div "About Data Properties Layout Drill Down Indicators" at bounding box center [340, 197] width 672 height 14
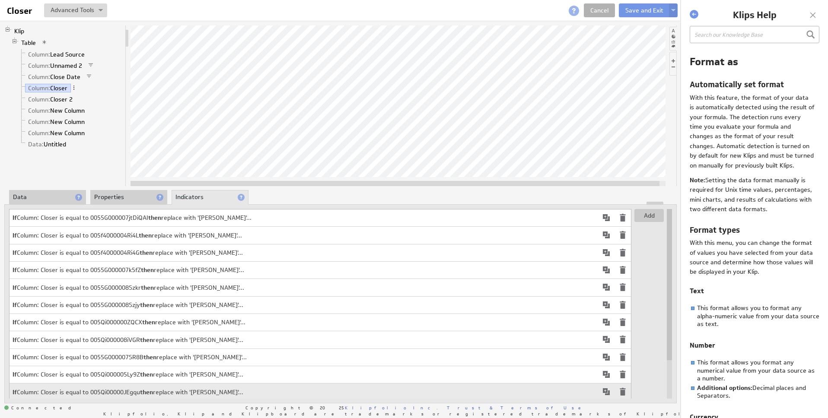
drag, startPoint x: 670, startPoint y: 272, endPoint x: 671, endPoint y: 176, distance: 95.9
click at [678, 175] on div "Klip Table Column: Lead Source Column: Unnamed 2 Column: Close Date Column: Clo…" at bounding box center [340, 214] width 681 height 387
click at [214, 200] on li "Indicators" at bounding box center [209, 197] width 77 height 15
click at [125, 197] on li "Properties" at bounding box center [128, 197] width 77 height 15
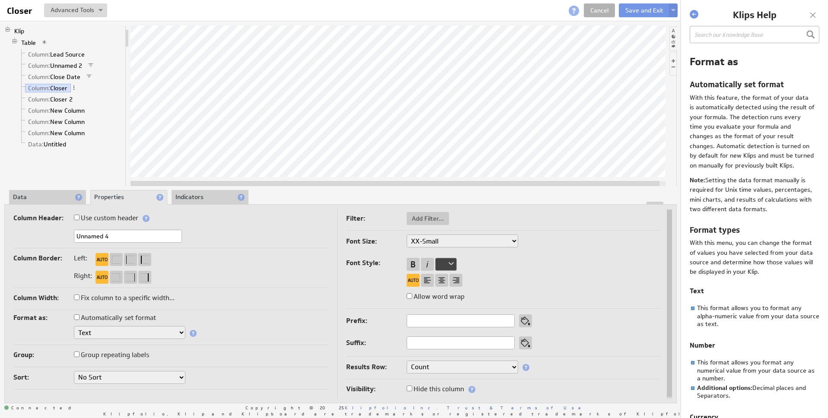
click at [128, 235] on input "Unnamed 4" at bounding box center [128, 236] width 108 height 13
type input "Closer 1"
click at [234, 217] on div "Column Header: Use custom header" at bounding box center [170, 219] width 315 height 14
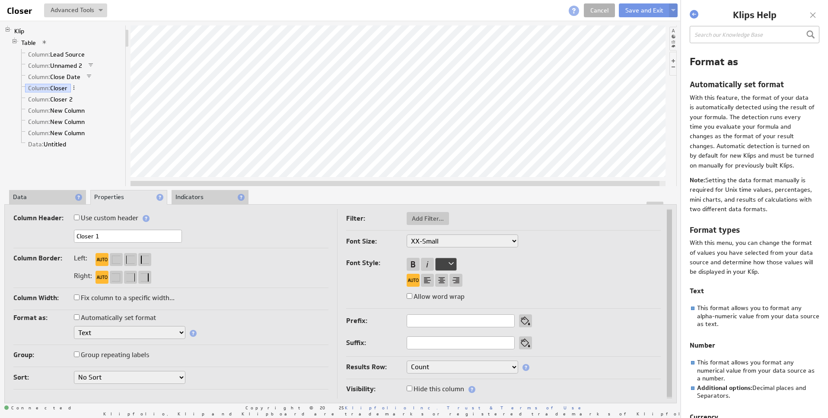
click at [202, 194] on li "Indicators" at bounding box center [209, 197] width 77 height 15
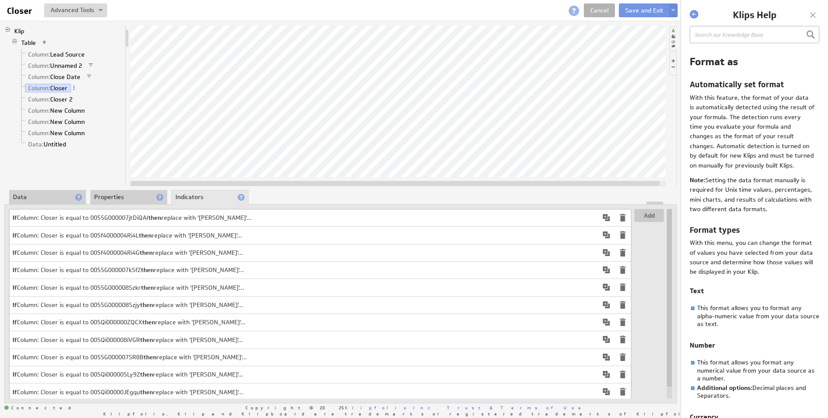
click at [474, 177] on div at bounding box center [397, 105] width 535 height 161
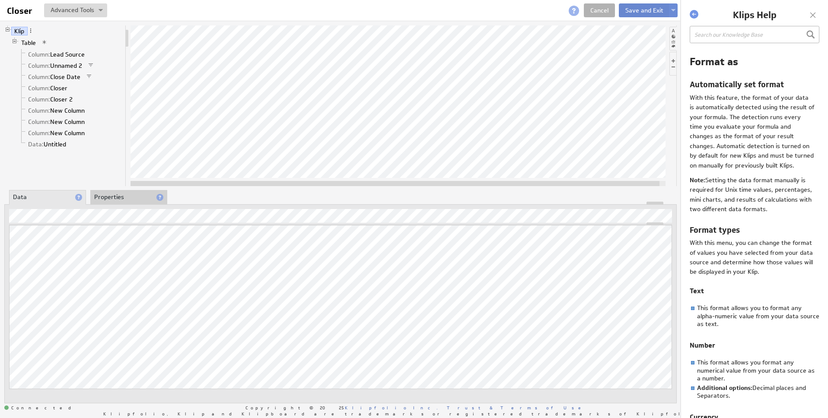
click at [635, 10] on button "Save and Exit" at bounding box center [644, 10] width 51 height 14
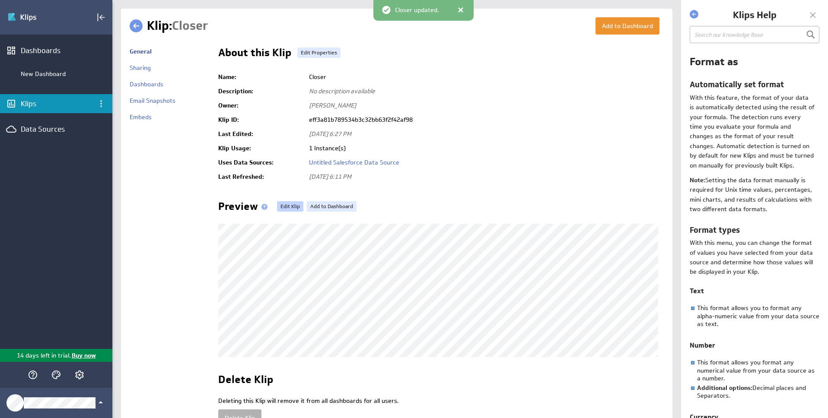
click at [286, 207] on link "Edit Klip" at bounding box center [290, 206] width 26 height 10
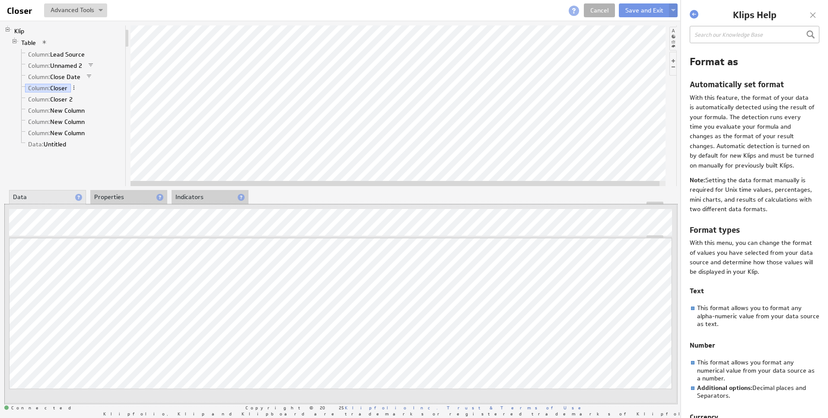
click at [209, 203] on div at bounding box center [340, 203] width 671 height 3
click at [204, 198] on li "Indicators" at bounding box center [209, 197] width 77 height 15
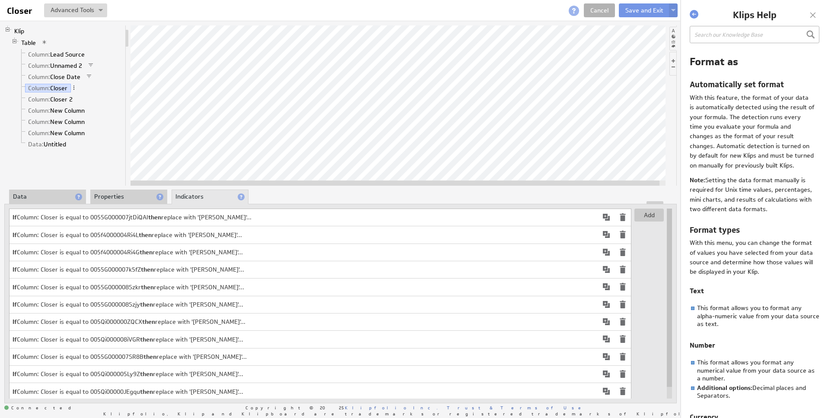
click at [190, 197] on li "Indicators" at bounding box center [209, 197] width 77 height 15
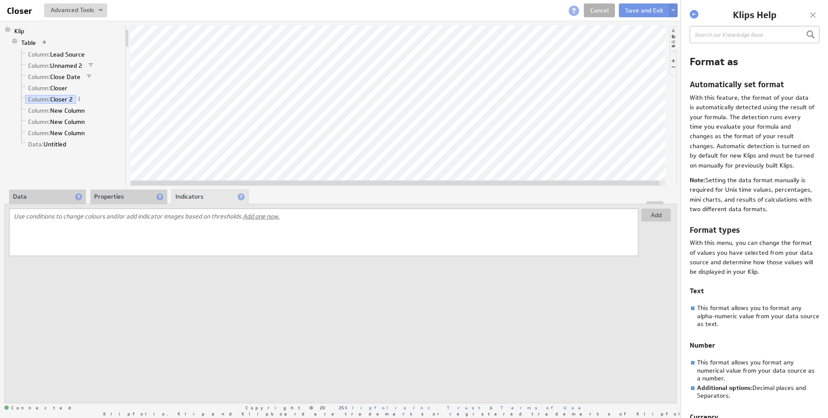
click at [263, 216] on span "Add one now." at bounding box center [261, 217] width 37 height 8
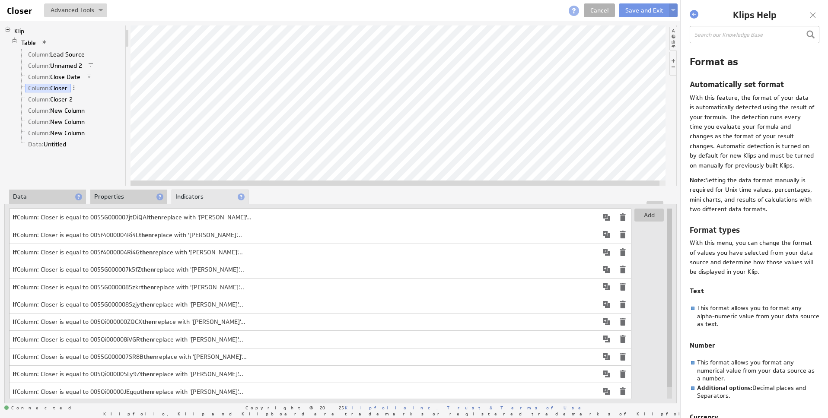
click at [190, 218] on td "If Column: Closer is equal to 0055G000007jtDiQAI then replace with '[PERSON_NAM…" at bounding box center [304, 217] width 588 height 17
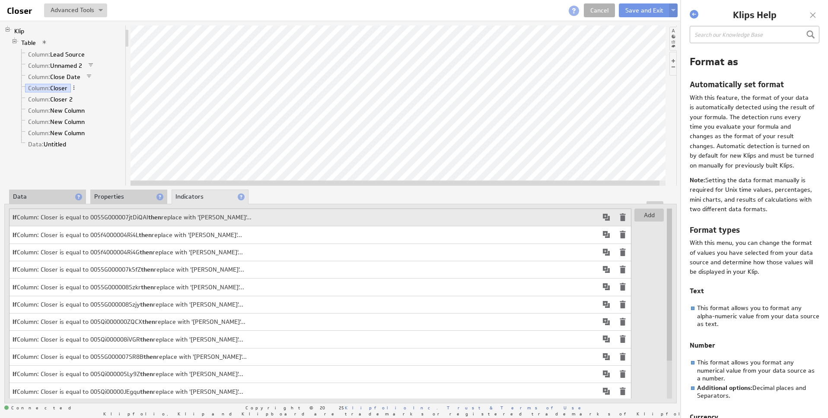
click at [606, 218] on span at bounding box center [606, 217] width 10 height 10
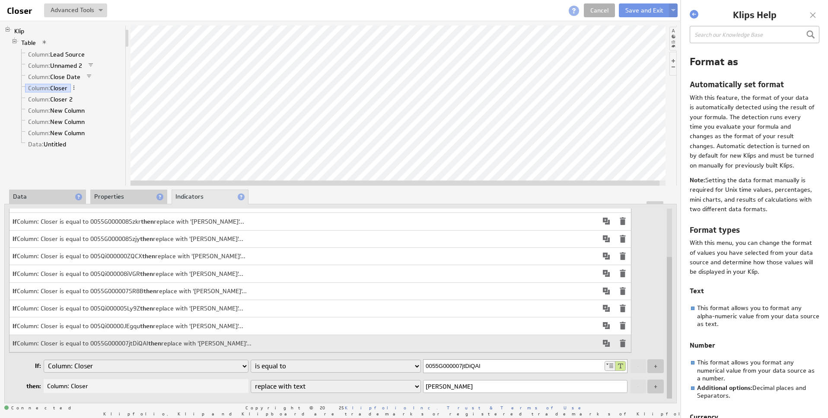
click at [195, 366] on select "Column: Lead Source Column: Unnamed 2 Column: Close Date Column: Closer Column:…" at bounding box center [146, 366] width 205 height 13
select select "6aed8e72-34"
click at [44, 365] on select "Column: Lead Source Column: Unnamed 2 Column: Close Date Column: Closer Column:…" at bounding box center [146, 366] width 205 height 13
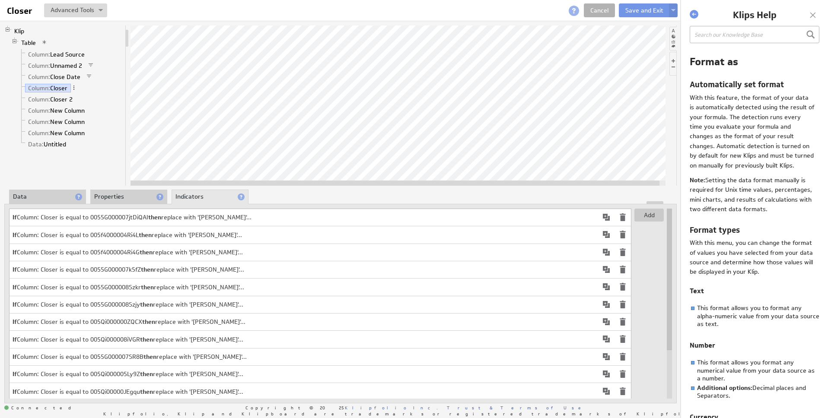
click at [608, 236] on span at bounding box center [606, 234] width 10 height 10
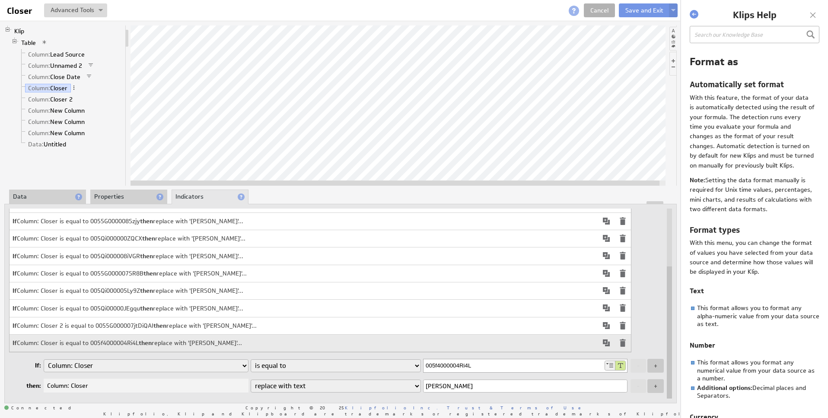
click at [183, 371] on select "Column: Lead Source Column: Unnamed 2 Column: Close Date Column: Closer Column:…" at bounding box center [146, 365] width 205 height 13
select select "6aed8e72-34"
click at [44, 365] on select "Column: Lead Source Column: Unnamed 2 Column: Close Date Column: Closer Column:…" at bounding box center [146, 365] width 205 height 13
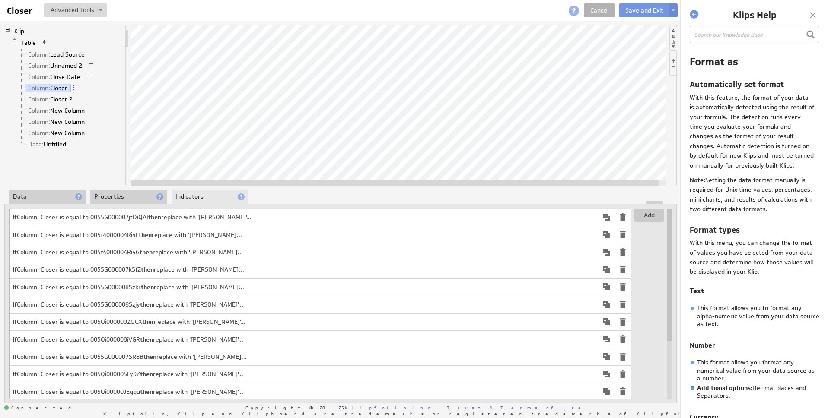
click at [130, 199] on li "Properties" at bounding box center [128, 197] width 77 height 15
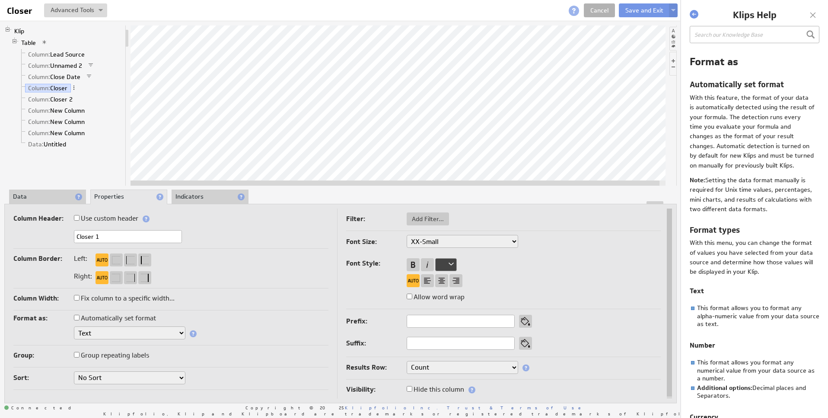
click at [191, 193] on li "Indicators" at bounding box center [209, 197] width 77 height 15
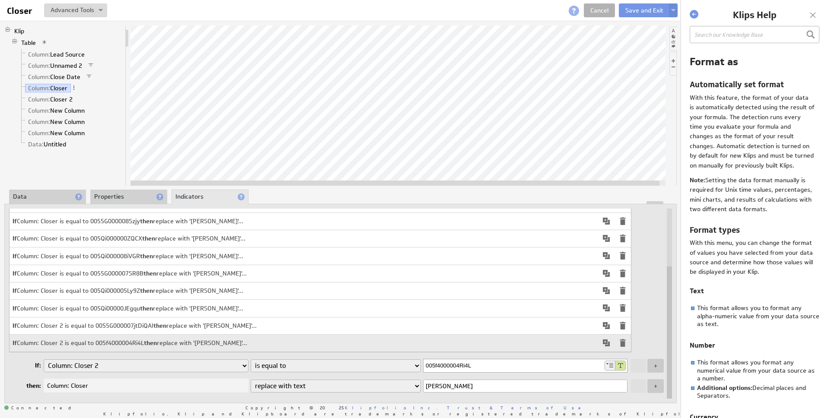
click at [620, 331] on span at bounding box center [622, 326] width 10 height 10
click at [101, 203] on div at bounding box center [340, 202] width 671 height 3
click at [151, 367] on select "Column: Lead Source Column: Unnamed 2 Column: Close Date Column: Closer Column:…" at bounding box center [146, 366] width 205 height 13
select select "67aef255-11"
click at [44, 365] on select "Column: Lead Source Column: Unnamed 2 Column: Close Date Column: Closer Column:…" at bounding box center [146, 366] width 205 height 13
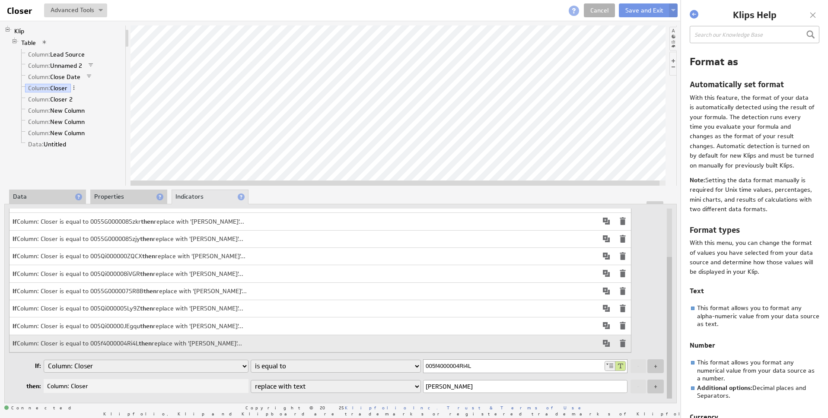
click at [622, 349] on span at bounding box center [622, 343] width 10 height 10
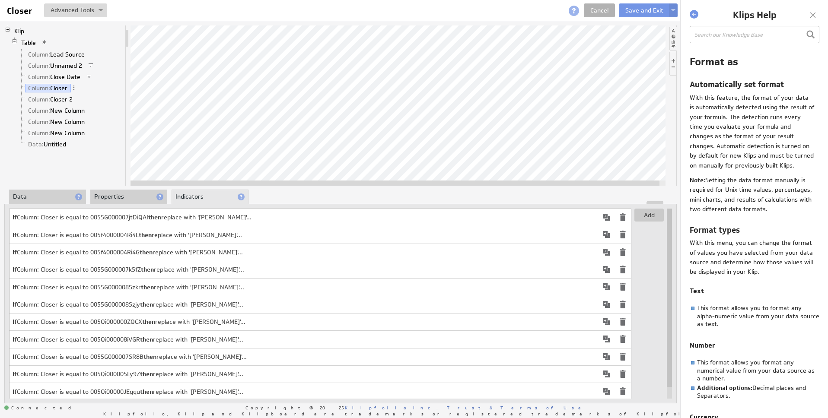
click at [269, 221] on td "If Column: Closer is equal to 0055G000007jtDiQAI then replace with '[PERSON_NAM…" at bounding box center [304, 217] width 588 height 17
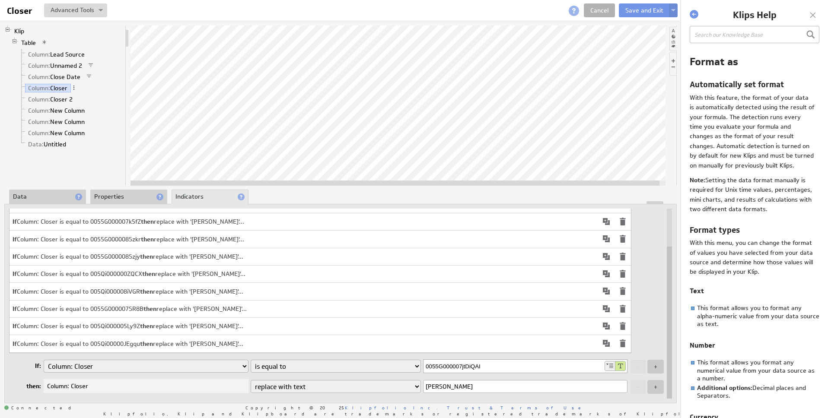
click at [242, 351] on td "If Column: Closer is equal to 005Qi00000JEgqu then replace with '[PERSON_NAME]'…" at bounding box center [304, 343] width 588 height 17
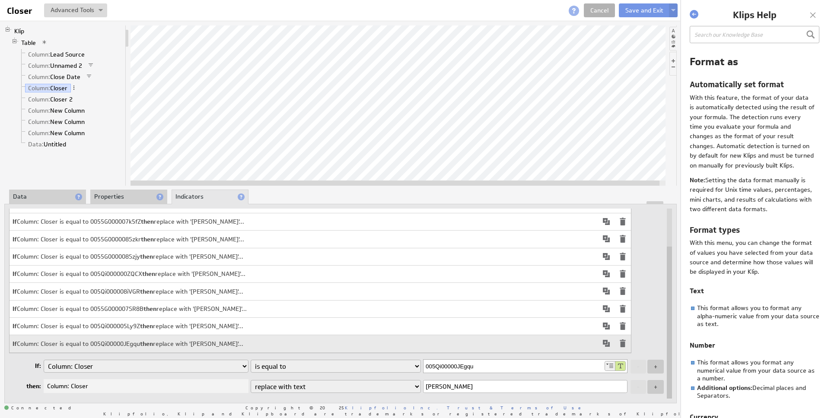
click at [254, 277] on td "If Column: Closer is equal to 005Qi000000ZQCX then replace with '[PERSON_NAME]'…" at bounding box center [304, 274] width 588 height 17
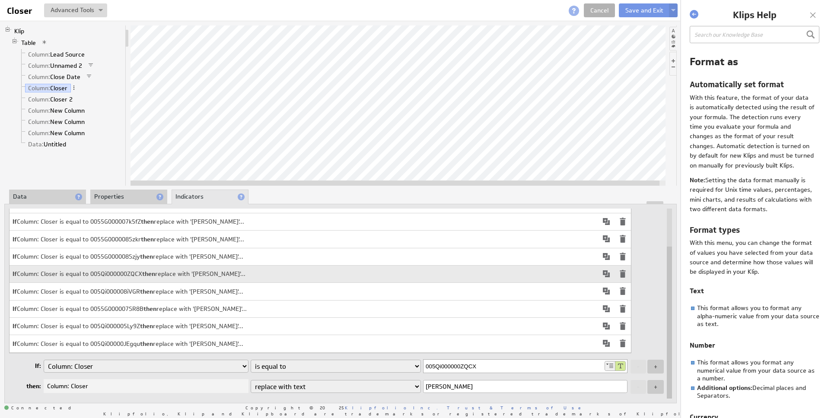
click at [241, 346] on td "If Column: Closer is equal to 005Qi00000JEgqu then replace with '[PERSON_NAME]'…" at bounding box center [304, 343] width 588 height 17
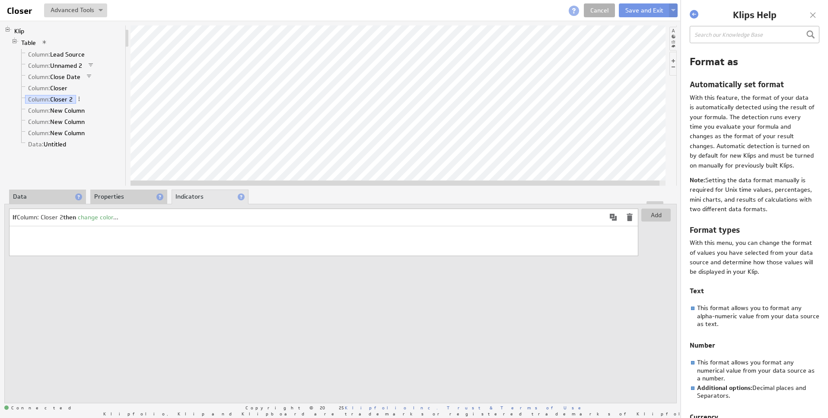
click at [279, 226] on table "If Column: Closer 2 then change color ..." at bounding box center [324, 217] width 628 height 17
click at [286, 227] on div "If Column: Closer 2 then change color ..." at bounding box center [323, 233] width 629 height 48
click at [611, 213] on span at bounding box center [613, 217] width 10 height 10
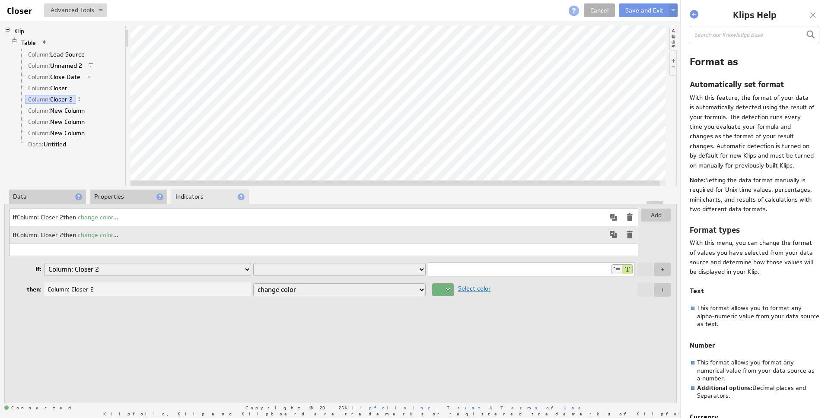
click at [135, 197] on li "Properties" at bounding box center [128, 197] width 77 height 15
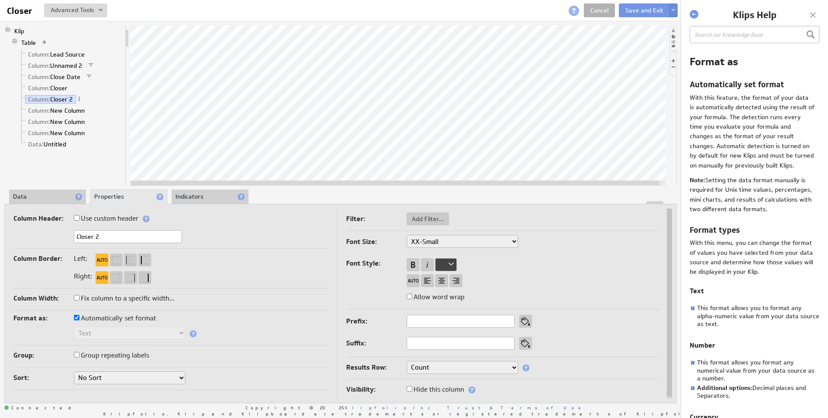
click at [190, 196] on li "Indicators" at bounding box center [209, 197] width 77 height 15
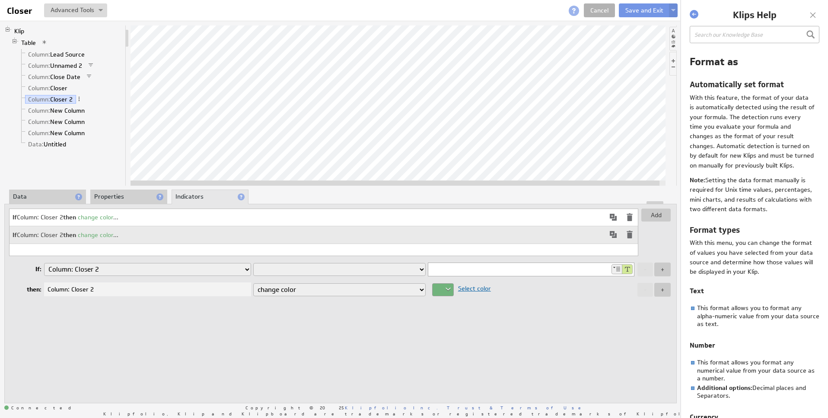
click at [112, 215] on span "change color" at bounding box center [95, 217] width 35 height 8
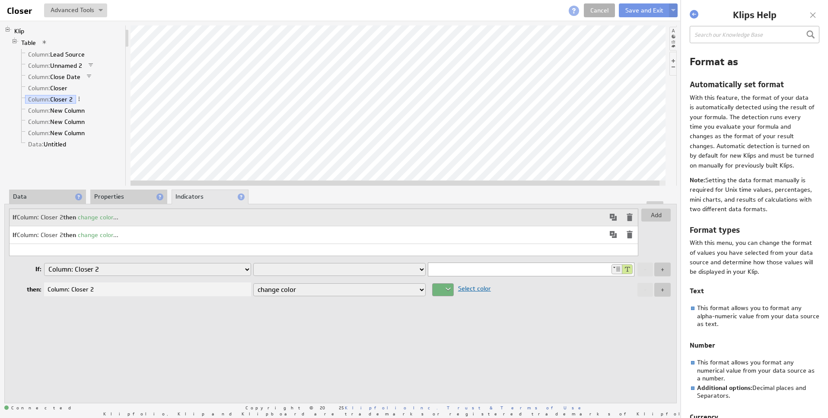
click at [314, 268] on select "is equal to is not equal to is greater than is greater than or equal to is less…" at bounding box center [339, 269] width 172 height 13
click at [524, 270] on input "0" at bounding box center [519, 269] width 182 height 13
click at [525, 270] on input "0" at bounding box center [519, 269] width 182 height 13
paste input "05Qi00000JEgqu"
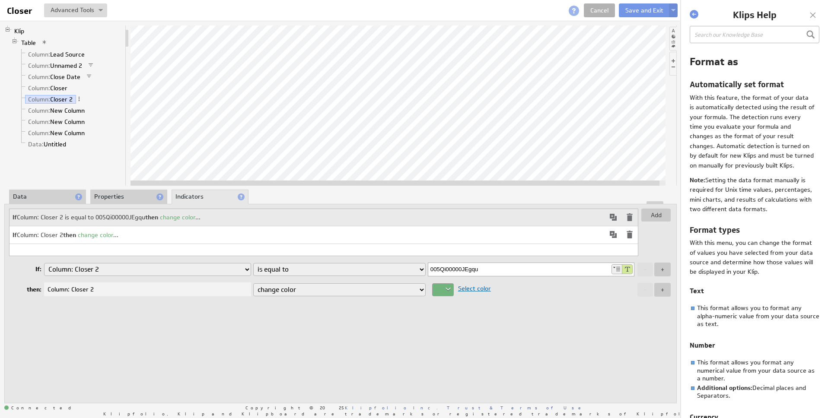
type input "005Qi00000JEgqu"
click at [340, 291] on select "change color display icon change background color change style replace with text" at bounding box center [339, 289] width 172 height 13
select select "text"
click at [253, 283] on select "change color display icon change background color change style replace with text" at bounding box center [339, 289] width 172 height 13
click at [466, 289] on input "text" at bounding box center [531, 289] width 206 height 13
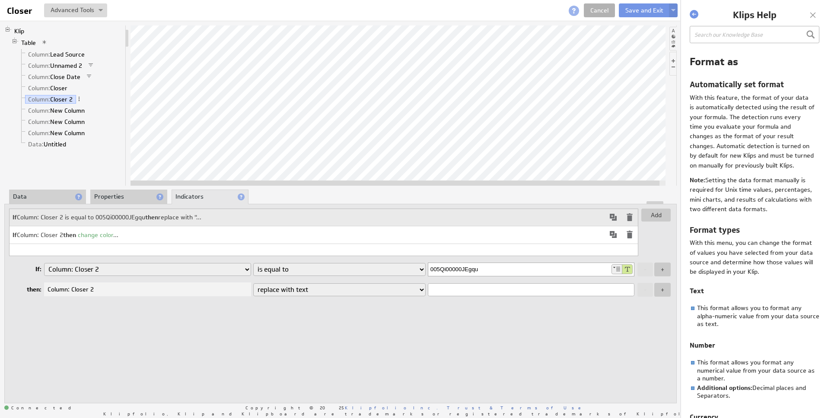
paste input "Paul Lombardo"
type input "Paul Lombardo"
drag, startPoint x: 368, startPoint y: 321, endPoint x: 404, endPoint y: 306, distance: 39.0
click at [368, 321] on div "Add If Column: Closer 2 is equal to 005Qi00000JEgqu then replace with 'Paul Lom…" at bounding box center [340, 304] width 672 height 200
click at [627, 235] on span at bounding box center [629, 234] width 10 height 10
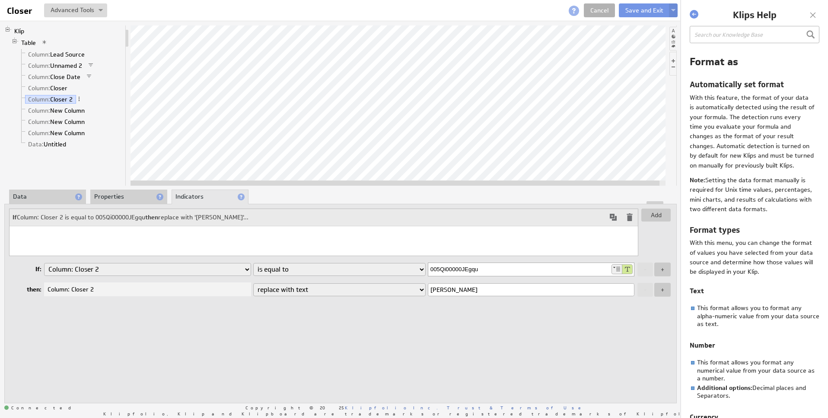
click at [613, 216] on span at bounding box center [613, 217] width 10 height 10
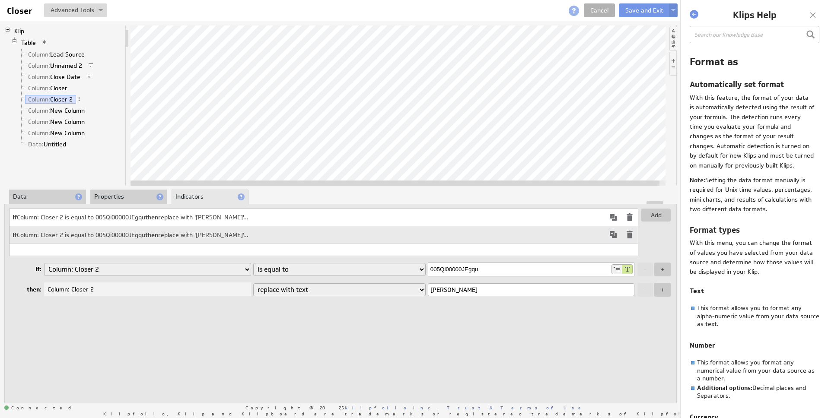
click at [492, 270] on input "005Qi00000JEgqu" at bounding box center [519, 269] width 182 height 13
paste input "5Ly9Z"
type input "005Qi000005Ly9Z"
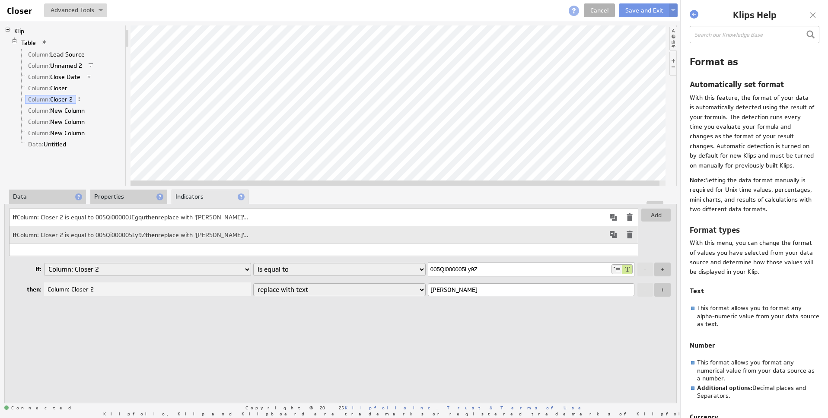
click at [490, 293] on input "Paul Lombardo" at bounding box center [531, 289] width 206 height 13
paste input "Matthew Hencken"
type input "Matthew Hencken"
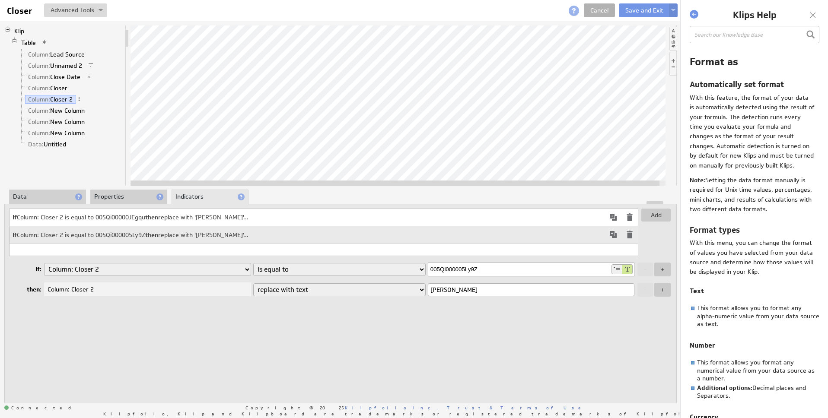
click at [359, 207] on div "Add If Column: Closer 2 is equal to 005Qi00000JEgqu then replace with 'Paul Lom…" at bounding box center [340, 304] width 672 height 200
click at [609, 235] on span at bounding box center [613, 234] width 10 height 10
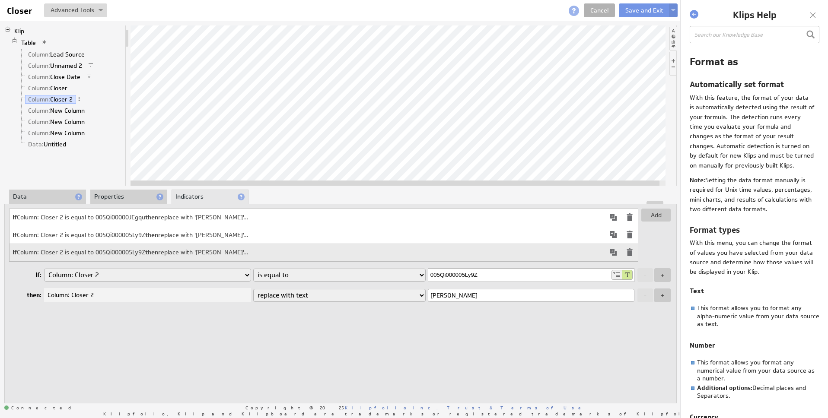
click at [476, 279] on input "005Qi000005Ly9Z" at bounding box center [519, 275] width 182 height 13
click at [475, 279] on input "005Qi000005Ly9Z" at bounding box center [519, 275] width 182 height 13
paste input "5G000007SR8B"
type input "0055G000007SR8B"
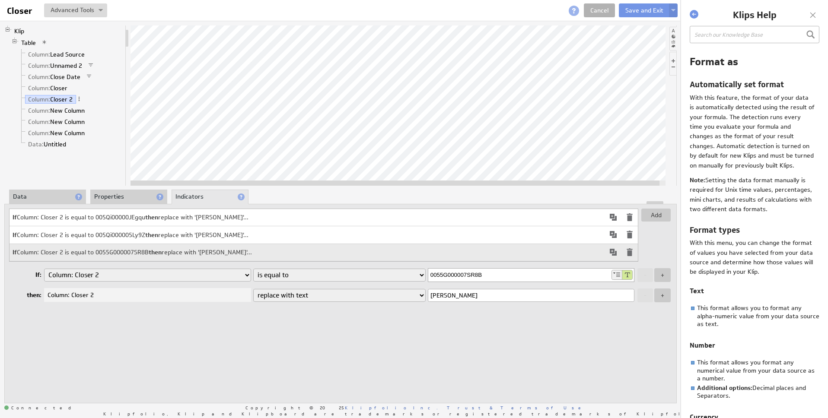
click at [493, 295] on input "Matthew Hencken" at bounding box center [531, 295] width 206 height 13
click at [492, 295] on input "Matthew Hencken" at bounding box center [531, 295] width 206 height 13
click at [486, 295] on input "Matthew Hencken" at bounding box center [531, 295] width 206 height 13
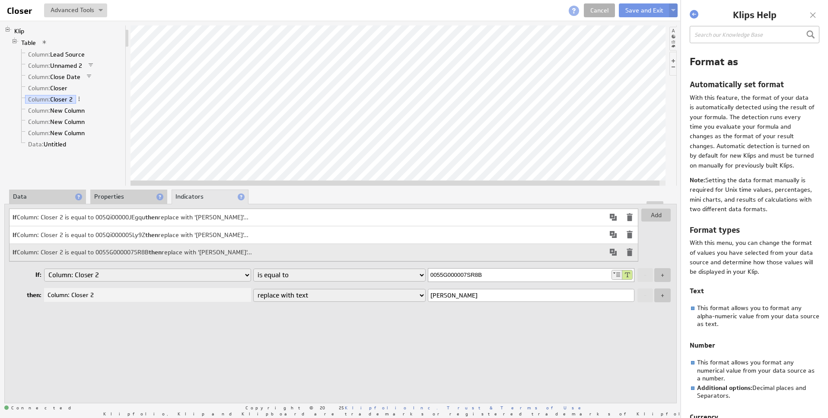
click at [486, 295] on input "Matthew Hencken" at bounding box center [531, 295] width 206 height 13
paste input "Richard Reilly"
type input "Richard Reilly"
click at [457, 343] on div "Add If Column: Closer 2 is equal to 005Qi00000JEgqu then replace with 'Paul Lom…" at bounding box center [340, 304] width 672 height 200
click at [615, 254] on span at bounding box center [613, 252] width 10 height 10
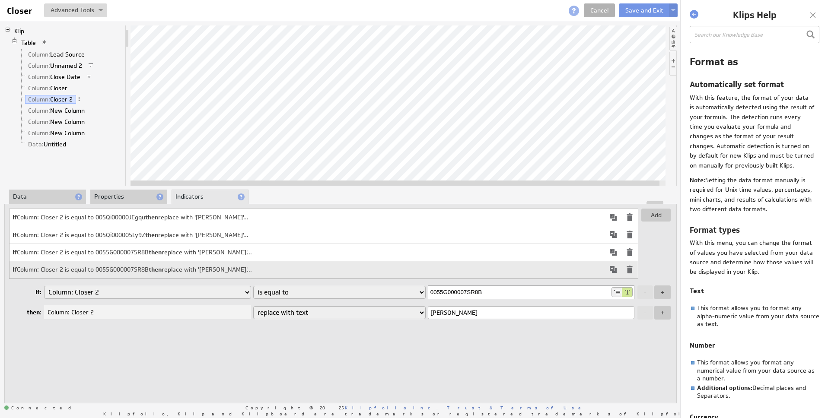
click at [468, 295] on input "0055G000007SR8B" at bounding box center [519, 292] width 182 height 13
paste input "Qi000008iVGR"
type input "005Qi000008iVGR"
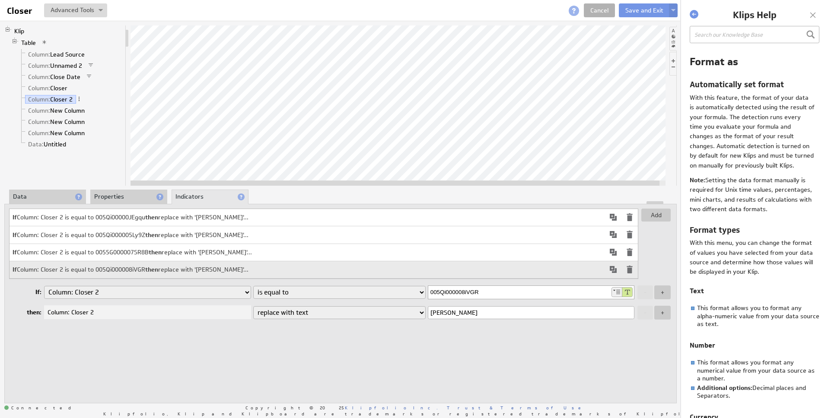
click at [461, 317] on input "Richard Reilly" at bounding box center [531, 312] width 206 height 13
paste input "Austyn Brawle"
type input "Austyn Brawley"
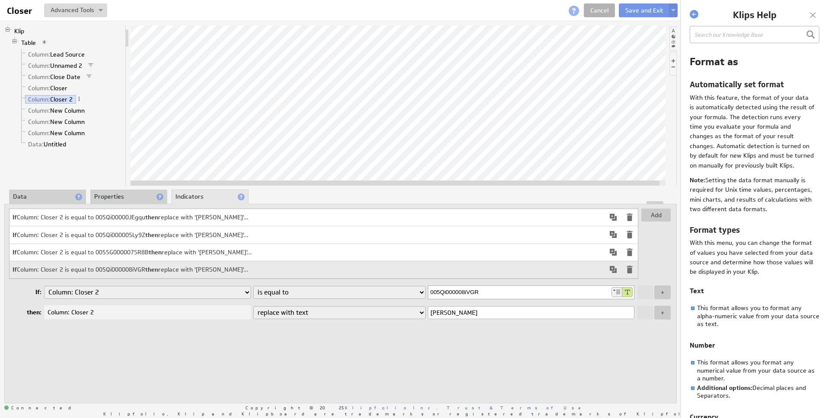
click at [463, 341] on div "Add If Column: Closer 2 is equal to 005Qi00000JEgqu then replace with 'Paul Lom…" at bounding box center [340, 304] width 672 height 200
click at [378, 294] on select "is equal to is not equal to is greater than is greater than or equal to is less…" at bounding box center [339, 292] width 172 height 13
click at [616, 272] on span at bounding box center [613, 269] width 10 height 10
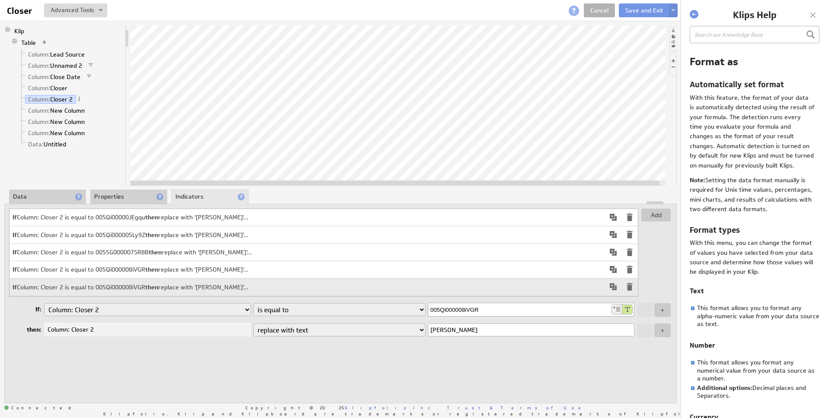
click at [511, 311] on input "005Qi000008iVGR" at bounding box center [519, 309] width 182 height 13
paste input "0ZQCX"
type input "005Qi000000ZQCX"
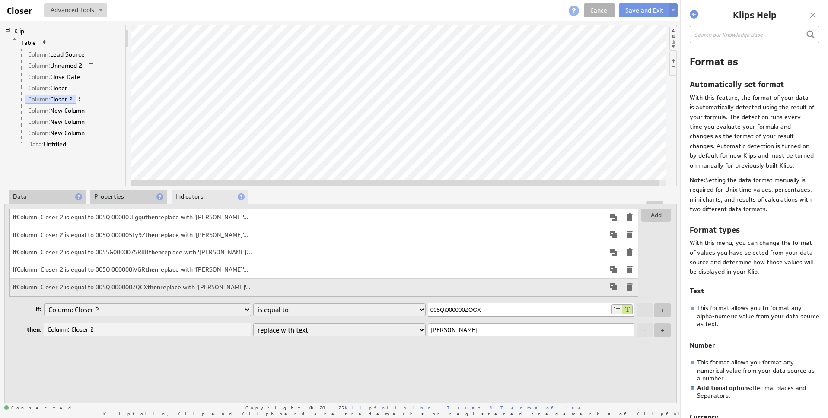
click at [453, 337] on input "Austyn Brawley" at bounding box center [531, 330] width 206 height 13
paste input "Kevin Lantz"
type input "Kevin Lantz"
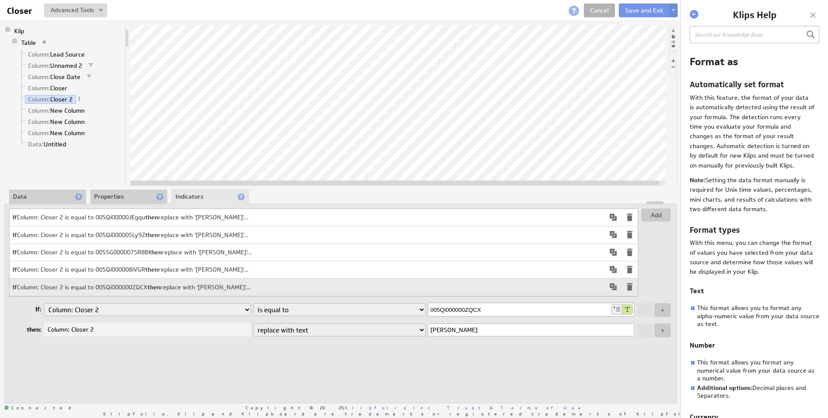
click at [617, 288] on span at bounding box center [613, 287] width 10 height 10
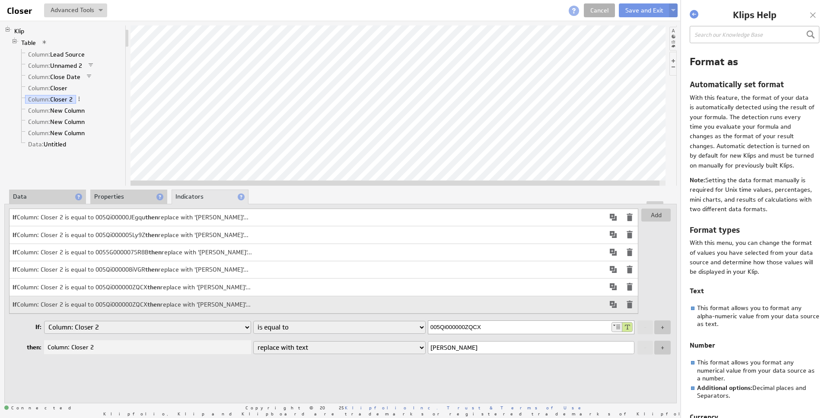
click at [504, 331] on input "005Qi000000ZQCX" at bounding box center [519, 327] width 182 height 13
paste input "5G000008Szjy"
type input "0055G000008Szjy"
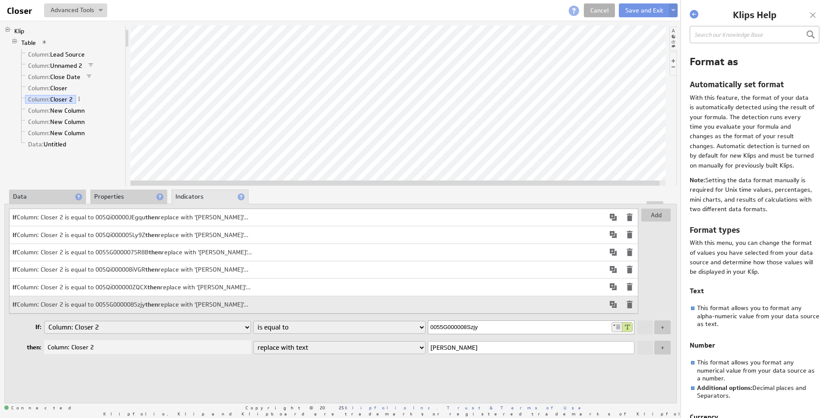
click at [498, 354] on input "Kevin Lantz" at bounding box center [531, 347] width 206 height 13
paste input "Logan Buehler"
type input "Logan Buehler"
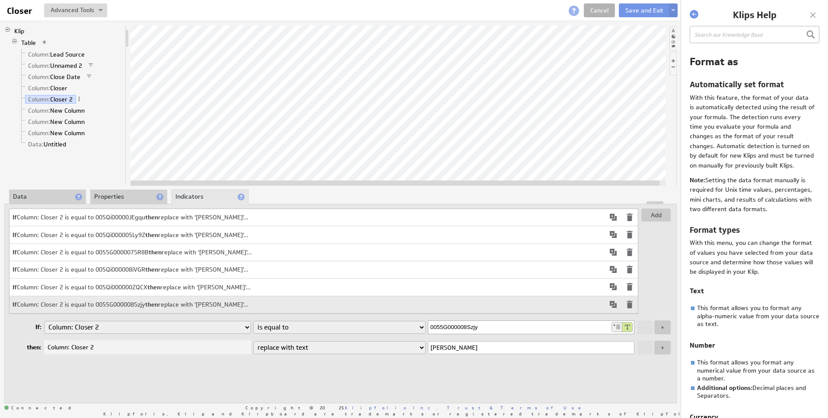
click at [610, 308] on span at bounding box center [613, 304] width 10 height 10
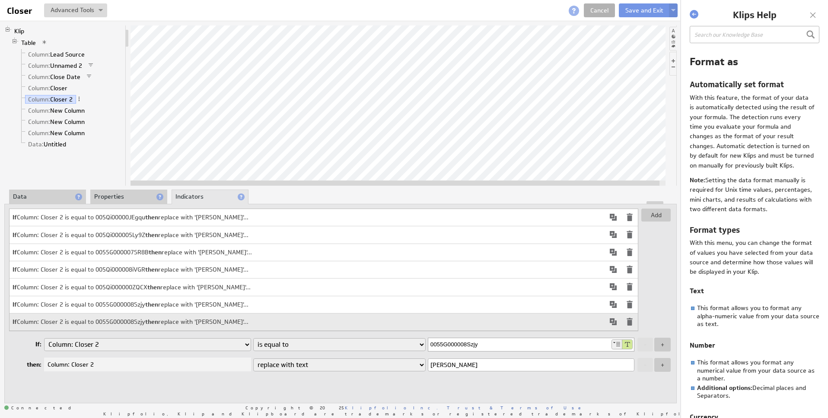
click at [490, 351] on input "0055G000008Szjy" at bounding box center [519, 344] width 182 height 13
paste input "kr"
type input "0055G000008Szkr"
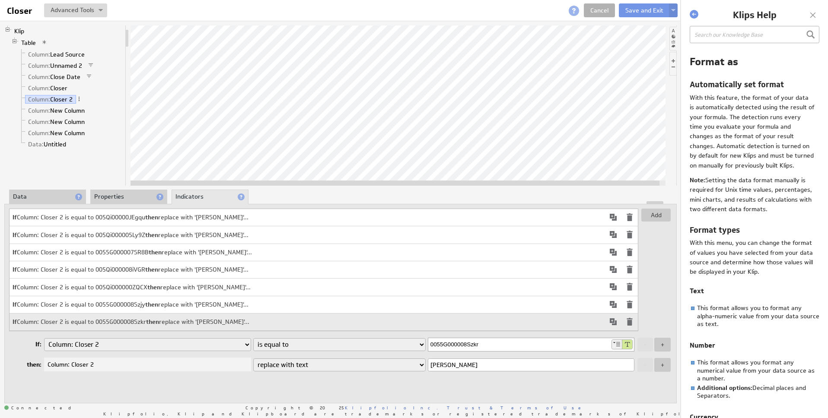
click at [473, 370] on input "Logan Buehler" at bounding box center [531, 365] width 206 height 13
paste input "Travis Henderson"
type input "Travis Henderson"
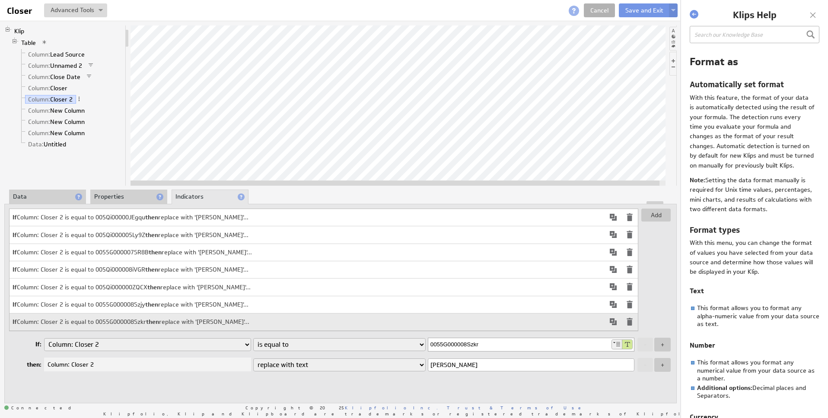
click at [613, 325] on span at bounding box center [613, 322] width 10 height 10
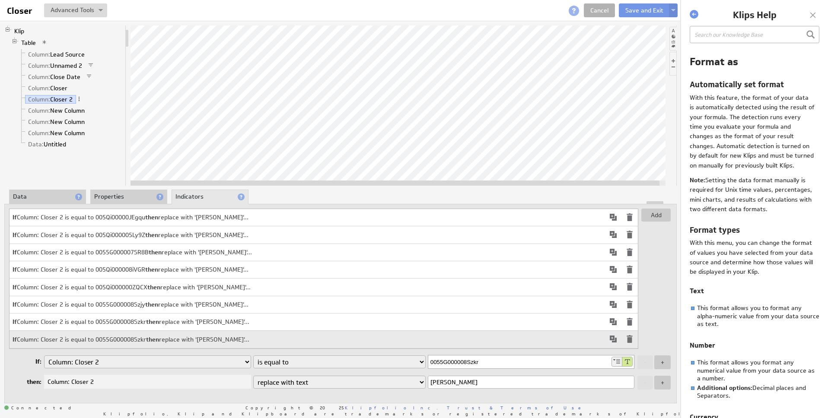
click at [487, 365] on input "0055G000008Szkr" at bounding box center [519, 362] width 182 height 13
paste input "7k5fZ"
type input "0055G000007k5fZ"
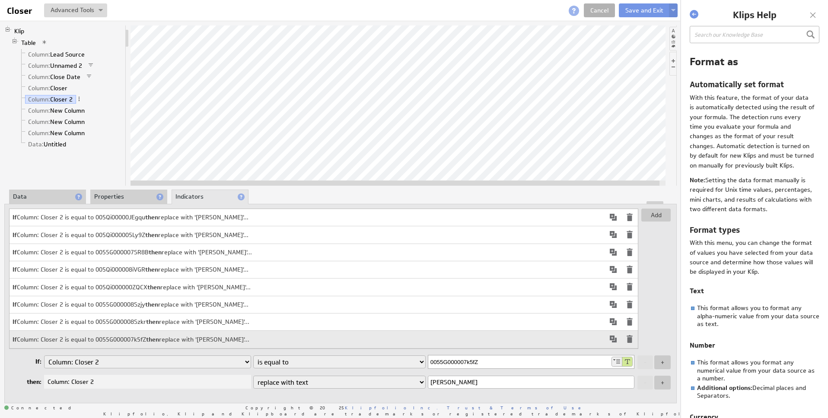
click at [502, 387] on input "Travis Henderson" at bounding box center [531, 382] width 206 height 13
paste input "Alec Menchaca"
type input "Alec Menchaca"
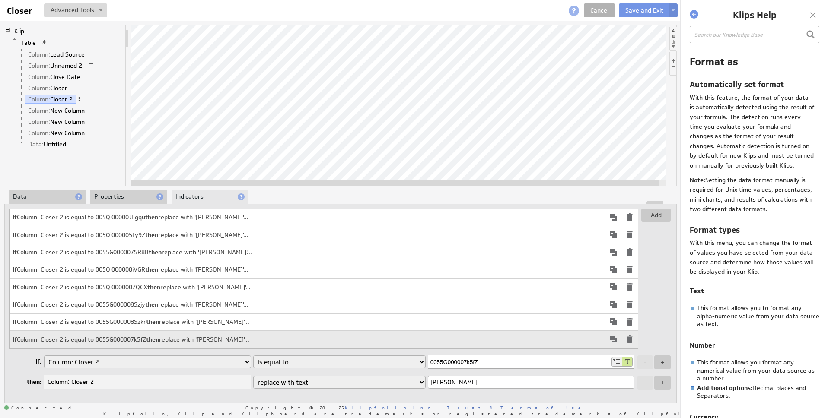
drag, startPoint x: 613, startPoint y: 344, endPoint x: 620, endPoint y: 344, distance: 7.3
click at [612, 342] on span at bounding box center [613, 339] width 10 height 10
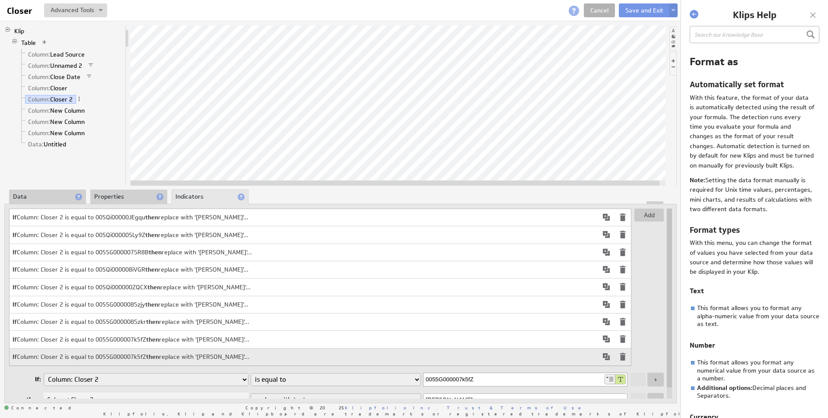
click at [500, 385] on input "0055G000007k5fZ" at bounding box center [513, 379] width 180 height 13
paste input "f4000004Ri4G"
type input "005f4000004Ri4G"
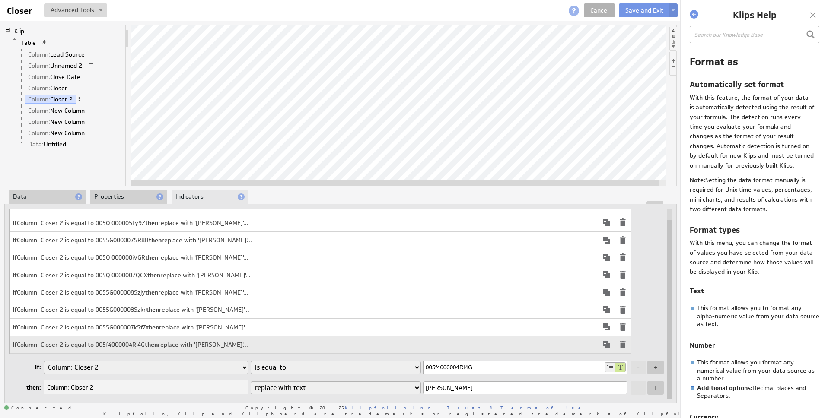
click at [457, 391] on input "Alec Menchaca" at bounding box center [525, 387] width 204 height 13
paste input "Christopher Spagn"
type input "Christopher Spagna"
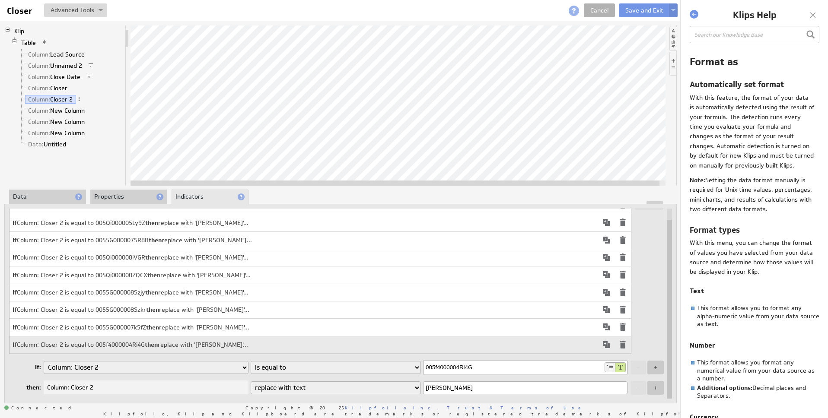
click at [604, 349] on span at bounding box center [606, 345] width 10 height 10
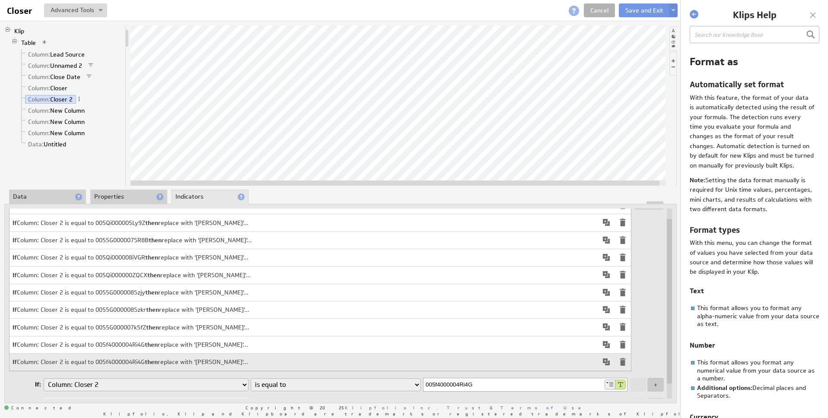
click at [485, 387] on input "005f4000004Ri4G" at bounding box center [513, 384] width 180 height 13
paste input "L"
type input "005f4000004Ri4L"
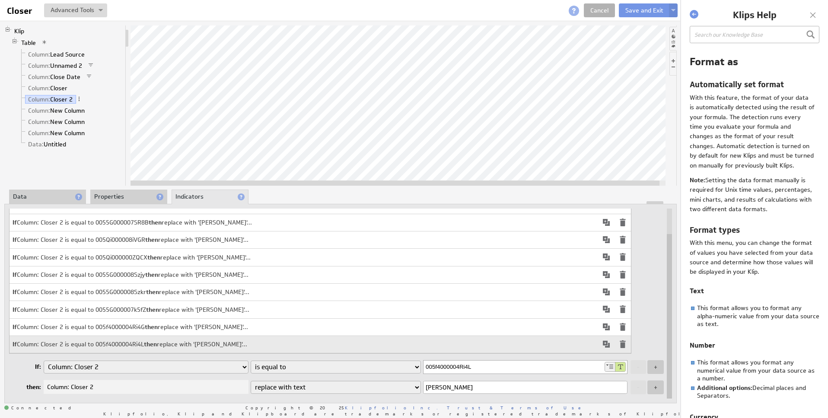
click at [491, 390] on input "Christopher Spagna" at bounding box center [525, 387] width 204 height 13
paste input "Nicole Sanstrom"
type input "Nicole Sanstrom"
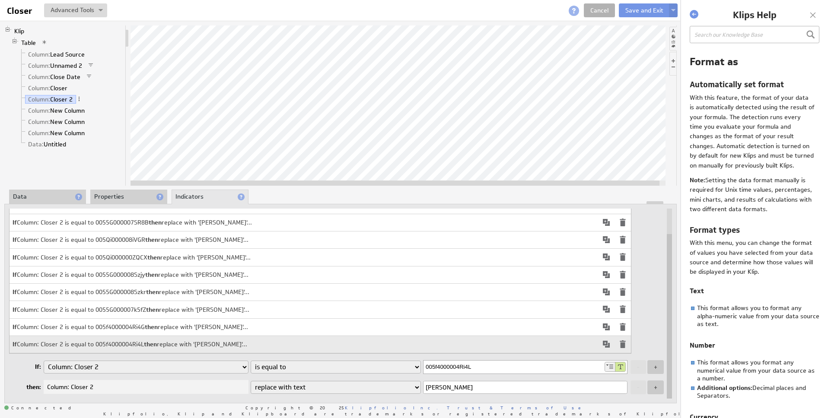
click at [602, 349] on span at bounding box center [606, 344] width 10 height 10
click at [451, 373] on input "005f4000004Ri4L" at bounding box center [513, 366] width 180 height 13
paste input "5G000007jtDiQAI"
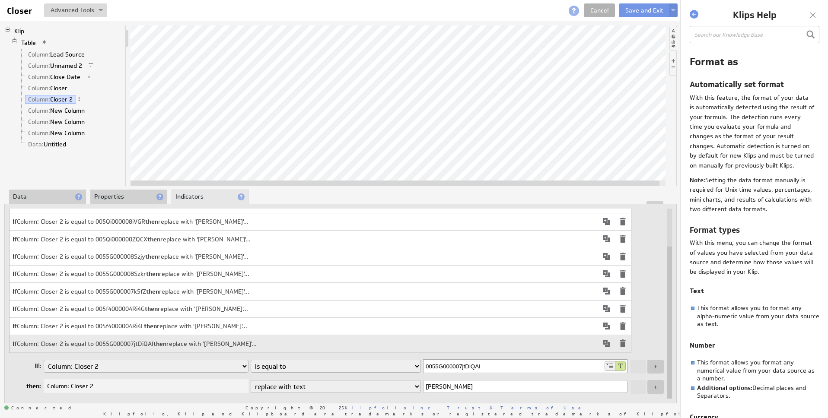
type input "0055G000007jtDiQAI"
click at [471, 392] on input "Nicole Sanstrom" at bounding box center [525, 386] width 204 height 13
paste input "Antonio Garner"
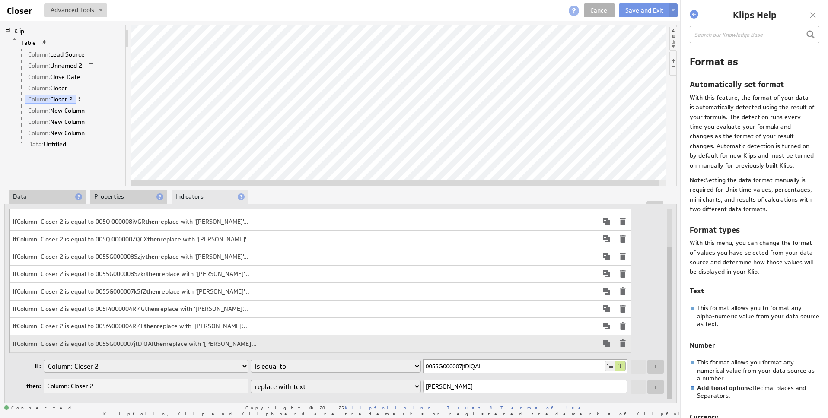
type input "Antonio Garner"
click at [641, 287] on div "Add If Column: Closer 2 is equal to 005Qi00000JEgqu then replace with 'Paul Lom…" at bounding box center [337, 277] width 656 height 233
click at [120, 198] on li "Properties" at bounding box center [128, 197] width 77 height 15
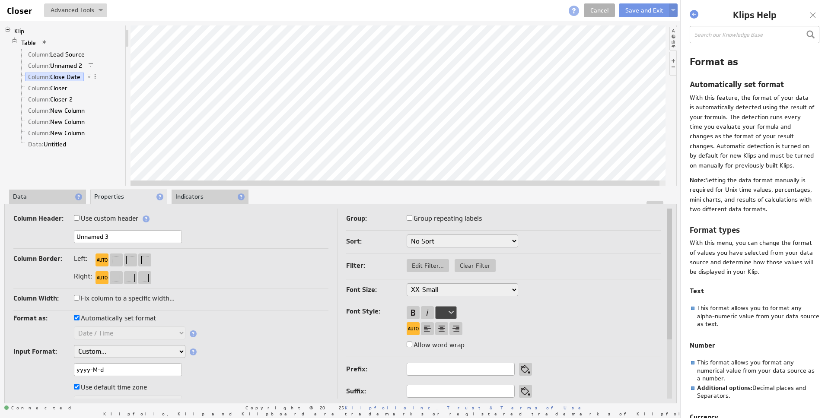
click at [118, 235] on input "Unnamed 3" at bounding box center [128, 236] width 108 height 13
type input "Close Date"
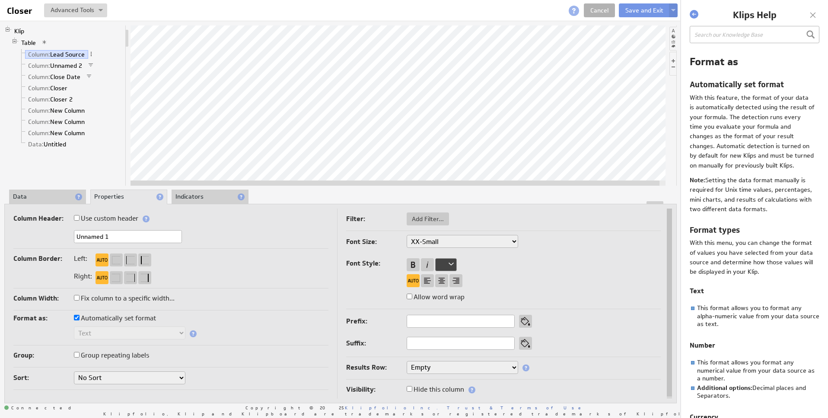
click at [130, 235] on input "Unnamed 1" at bounding box center [128, 236] width 108 height 13
type input "Lead Source"
click at [34, 192] on li "Data" at bounding box center [47, 197] width 77 height 15
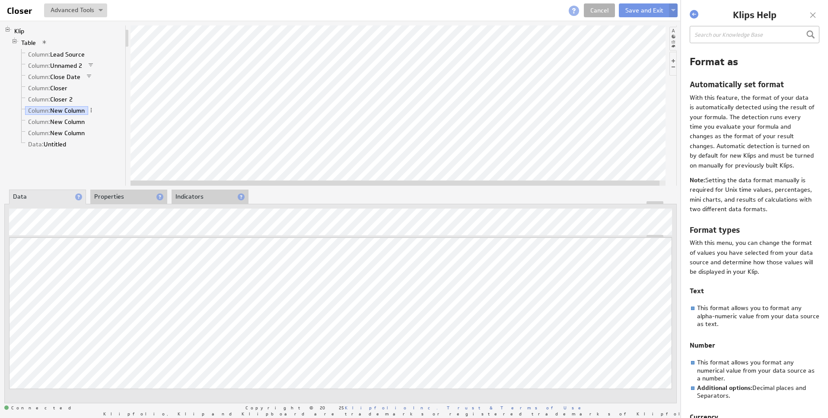
click at [89, 200] on ul "About Data Properties Layout Drill Down Indicators" at bounding box center [127, 197] width 242 height 15
drag, startPoint x: 104, startPoint y: 198, endPoint x: 106, endPoint y: 204, distance: 6.3
click at [104, 198] on li "Properties" at bounding box center [128, 197] width 77 height 15
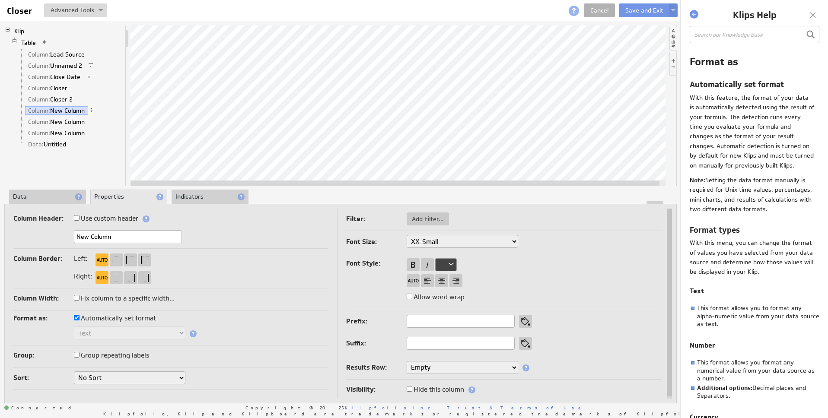
click at [102, 236] on input "New Column" at bounding box center [128, 236] width 108 height 13
type input "Facility"
drag, startPoint x: 66, startPoint y: 198, endPoint x: 76, endPoint y: 200, distance: 10.6
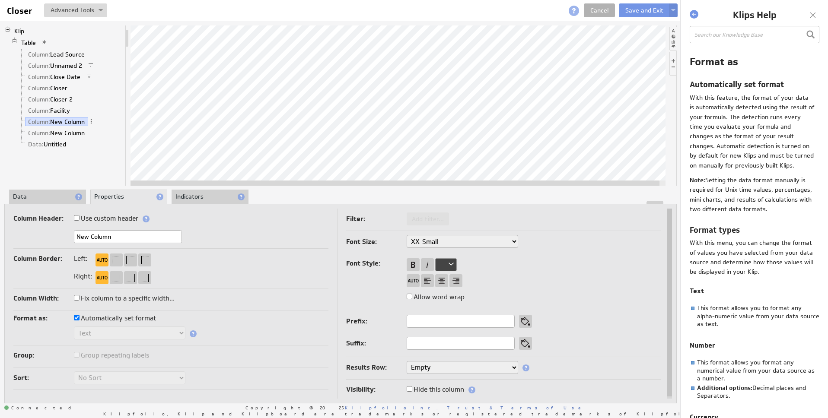
click at [66, 198] on li "Data" at bounding box center [47, 197] width 77 height 15
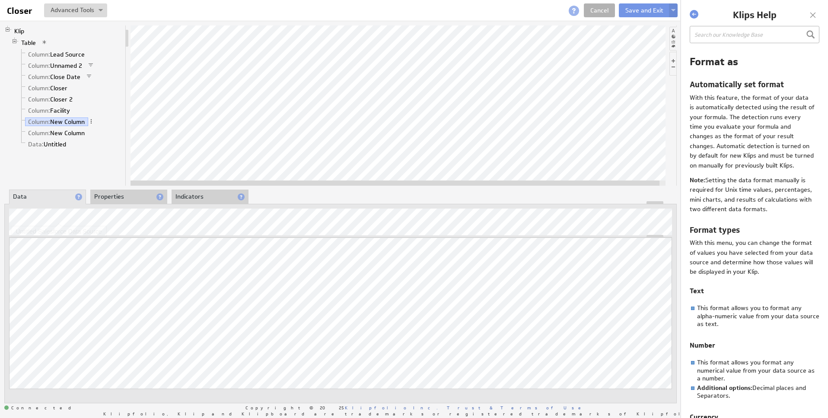
click at [135, 193] on li "Properties" at bounding box center [128, 197] width 77 height 15
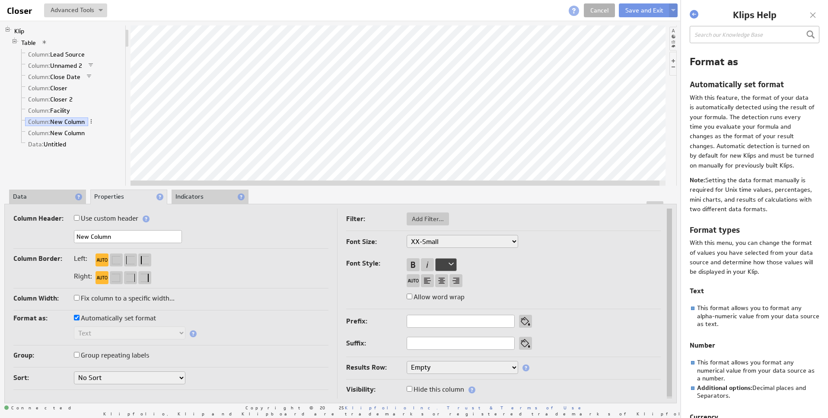
click at [112, 240] on input "New Column" at bounding box center [128, 236] width 108 height 13
type input "AMA"
click at [444, 371] on select "Empty Count Count Distinct First Last Custom..." at bounding box center [461, 367] width 111 height 13
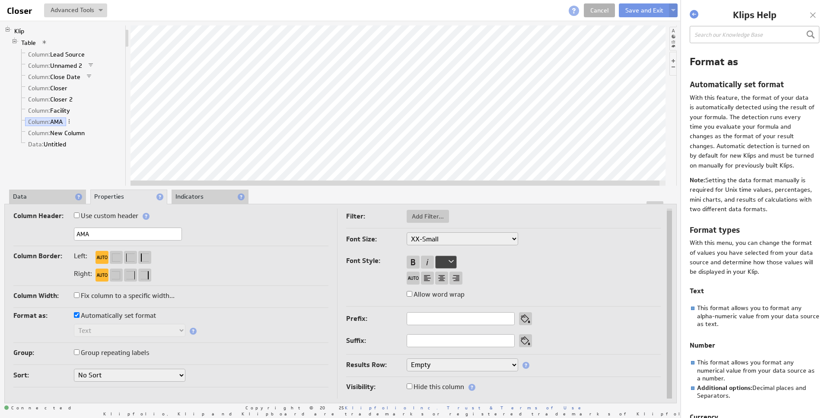
click at [422, 216] on span "Add Filter..." at bounding box center [427, 217] width 42 height 8
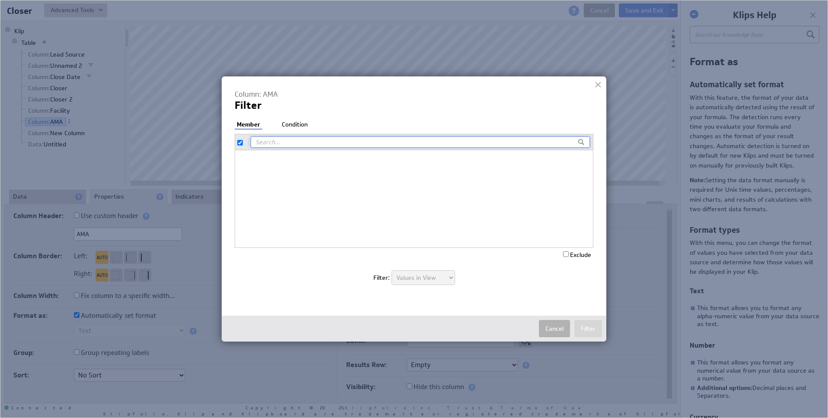
checkbox input "true"
click at [250, 169] on label "true" at bounding box center [414, 169] width 358 height 13
click at [243, 169] on input "true" at bounding box center [240, 170] width 6 height 6
checkbox input "false"
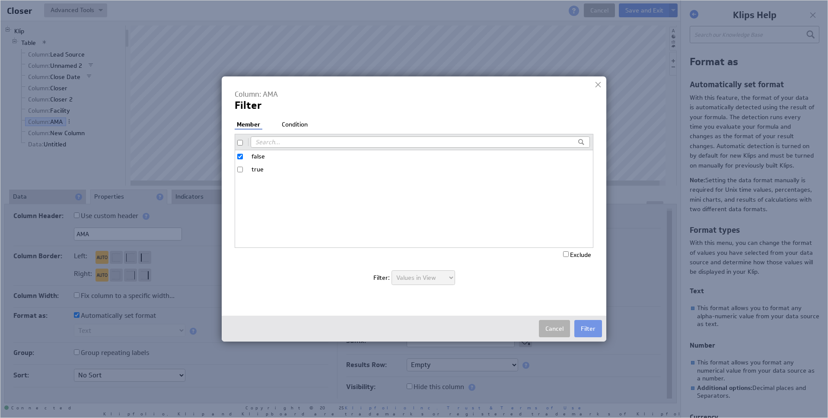
click at [584, 333] on button "Filter" at bounding box center [588, 328] width 28 height 17
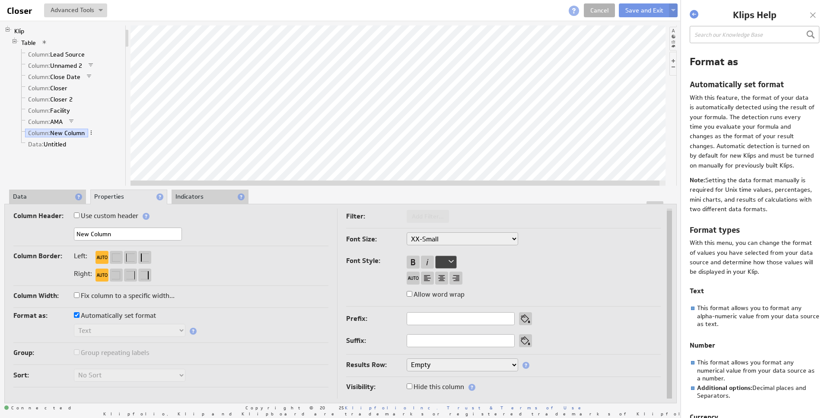
drag, startPoint x: 33, startPoint y: 200, endPoint x: 42, endPoint y: 200, distance: 9.1
click at [33, 200] on li "Data" at bounding box center [47, 197] width 77 height 15
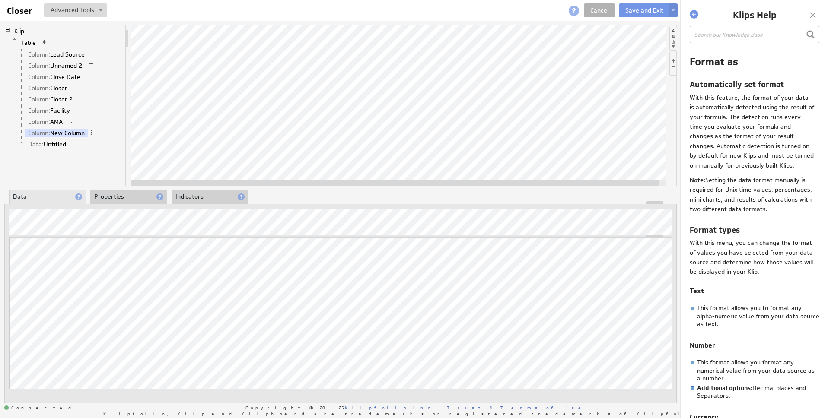
click at [116, 193] on li "Properties" at bounding box center [128, 197] width 77 height 15
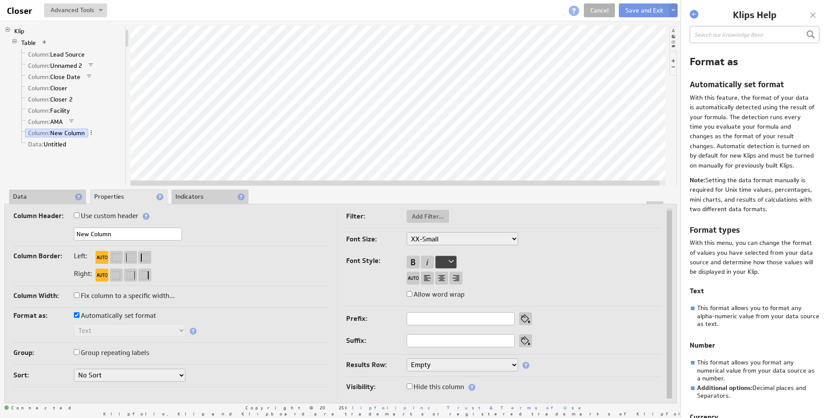
click at [91, 237] on input "New Column" at bounding box center [128, 234] width 108 height 13
click at [48, 202] on div at bounding box center [340, 202] width 671 height 3
type input "DED/OOP Collected"
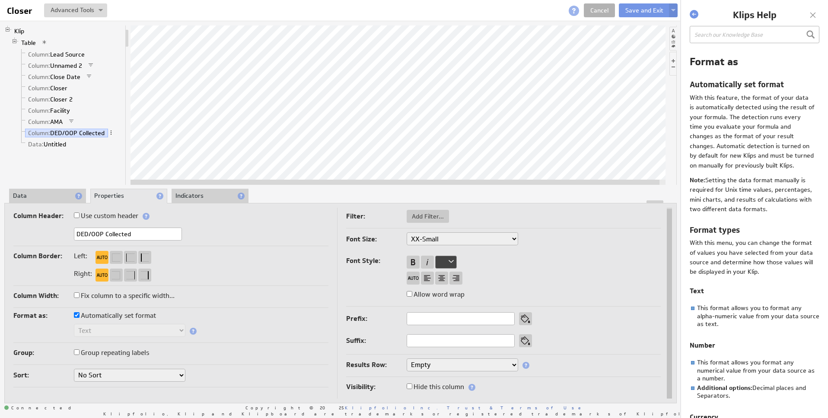
click at [48, 203] on div at bounding box center [340, 201] width 671 height 3
click at [24, 194] on li "Data" at bounding box center [47, 196] width 77 height 15
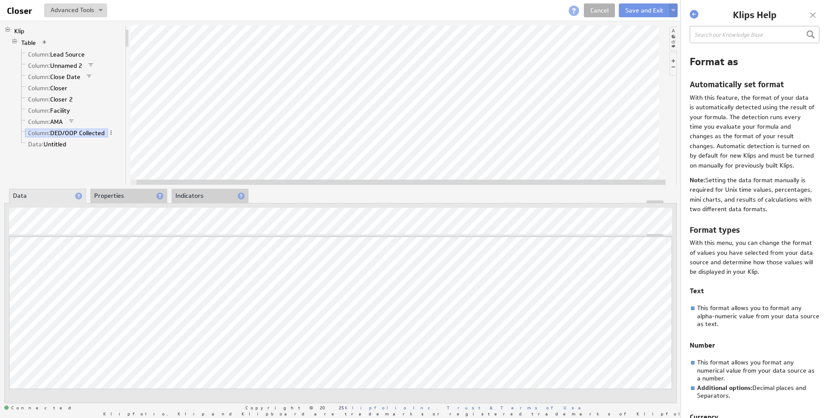
drag, startPoint x: 282, startPoint y: 181, endPoint x: 452, endPoint y: 180, distance: 170.2
click at [452, 180] on div at bounding box center [401, 182] width 529 height 5
drag, startPoint x: 482, startPoint y: 181, endPoint x: 568, endPoint y: 178, distance: 86.4
click at [565, 181] on div at bounding box center [401, 182] width 529 height 5
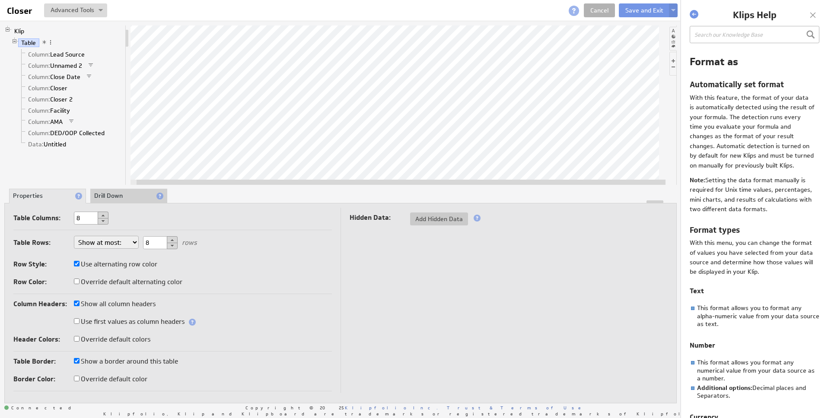
click at [173, 238] on button at bounding box center [172, 239] width 11 height 7
click at [173, 239] on button at bounding box center [172, 239] width 11 height 7
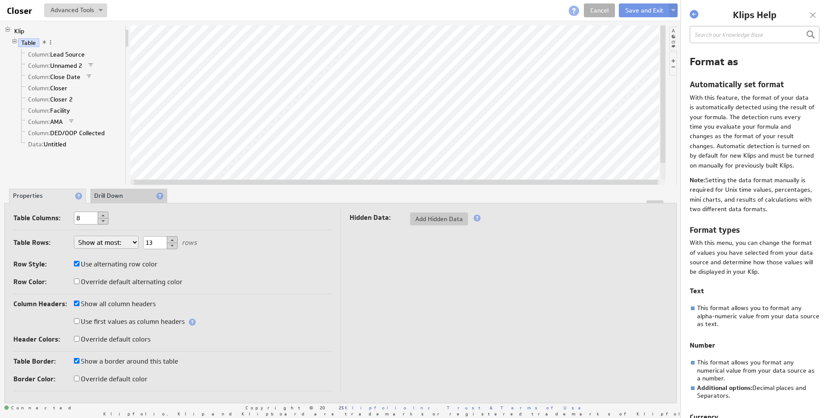
click at [173, 239] on button at bounding box center [172, 239] width 11 height 7
click at [169, 247] on button at bounding box center [172, 246] width 11 height 6
drag, startPoint x: 168, startPoint y: 247, endPoint x: 161, endPoint y: 245, distance: 7.5
click at [168, 247] on button at bounding box center [172, 246] width 11 height 6
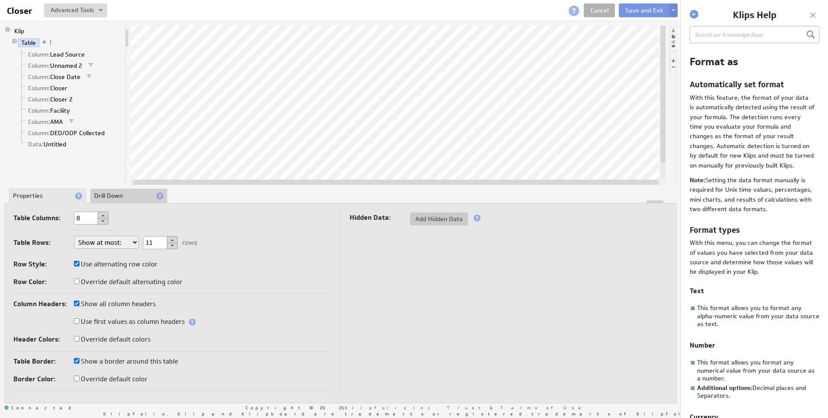
click at [175, 241] on button at bounding box center [172, 239] width 11 height 7
type input "13"
click at [111, 244] on select "Show at most: Show exactly: Show all rows" at bounding box center [106, 242] width 65 height 13
select select "all"
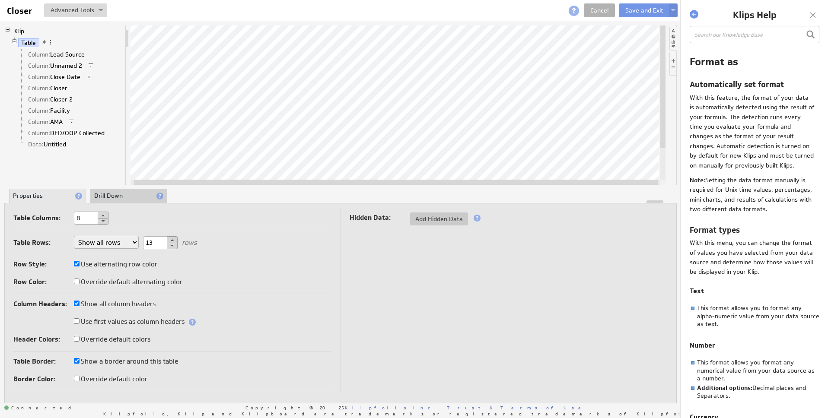
click at [74, 236] on select "Show at most: Show exactly: Show all rows" at bounding box center [106, 242] width 65 height 13
select select "all"
click at [92, 219] on input "8" at bounding box center [91, 218] width 35 height 13
click at [103, 216] on button at bounding box center [103, 215] width 11 height 7
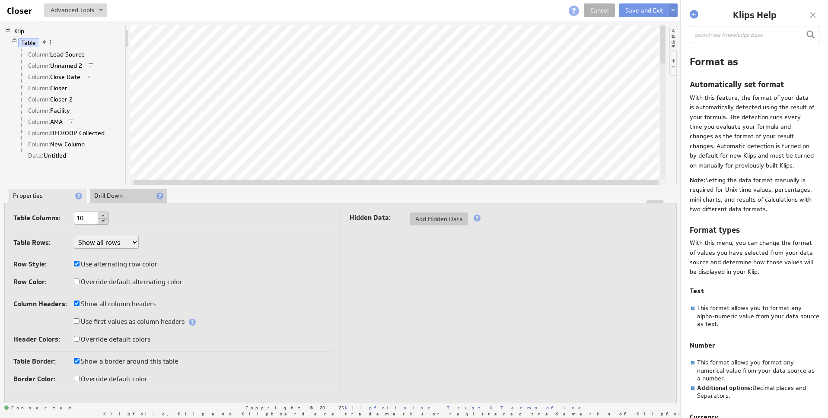
click at [103, 216] on button at bounding box center [103, 215] width 11 height 7
type input "13"
click at [115, 196] on li "Drill Down" at bounding box center [128, 196] width 77 height 15
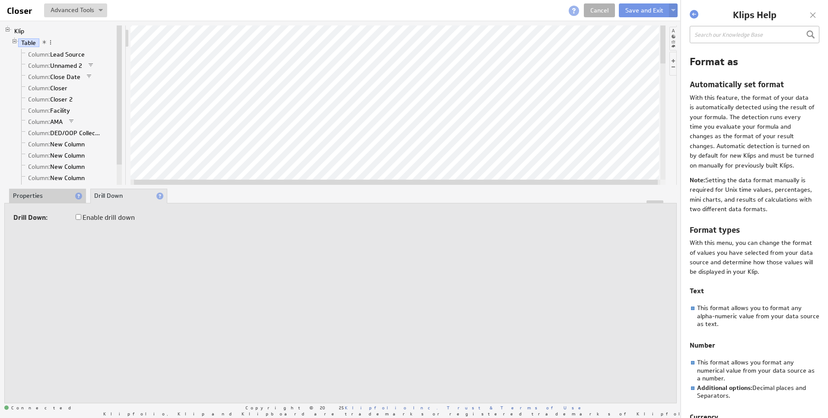
click at [19, 198] on li "Properties" at bounding box center [47, 196] width 77 height 15
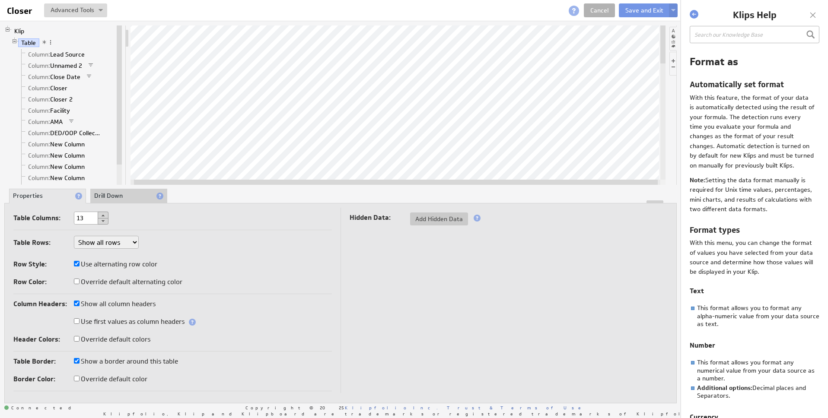
click at [132, 199] on li "Drill Down" at bounding box center [128, 196] width 77 height 15
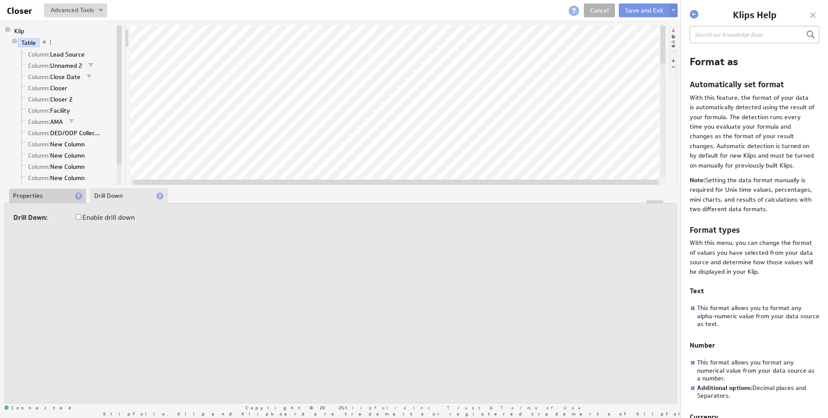
click at [78, 219] on label "Enable drill down" at bounding box center [105, 218] width 59 height 12
click at [80, 217] on input "Enable drill down" at bounding box center [79, 217] width 6 height 6
checkbox input "true"
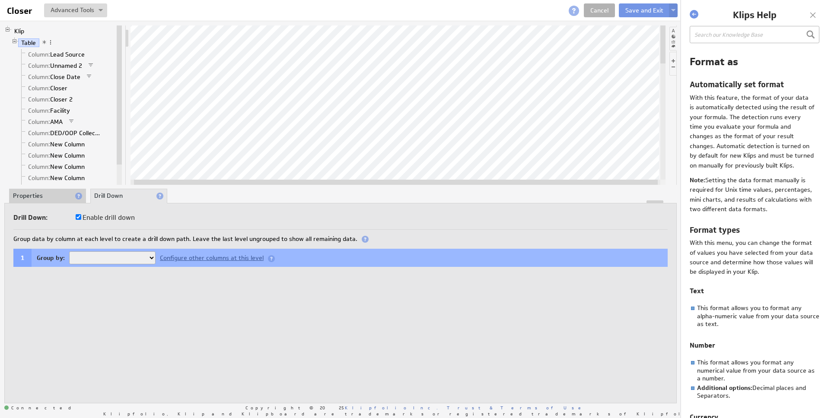
click at [60, 201] on div at bounding box center [340, 201] width 671 height 3
click at [52, 194] on li "Properties" at bounding box center [47, 196] width 77 height 15
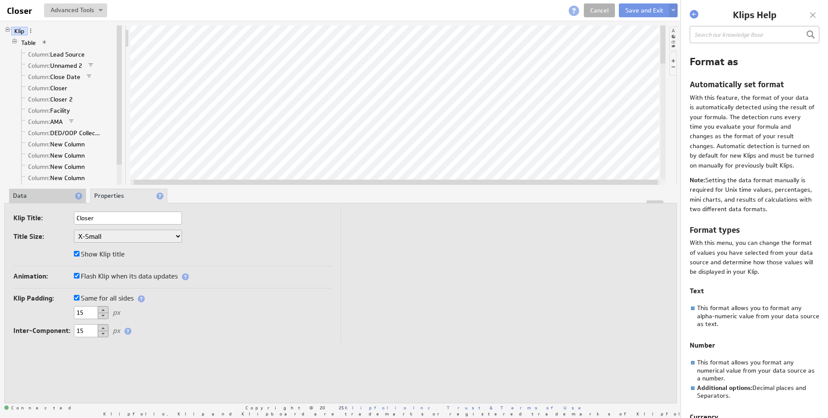
drag, startPoint x: 37, startPoint y: 196, endPoint x: 72, endPoint y: 199, distance: 35.1
click at [37, 196] on li "Data" at bounding box center [47, 196] width 77 height 15
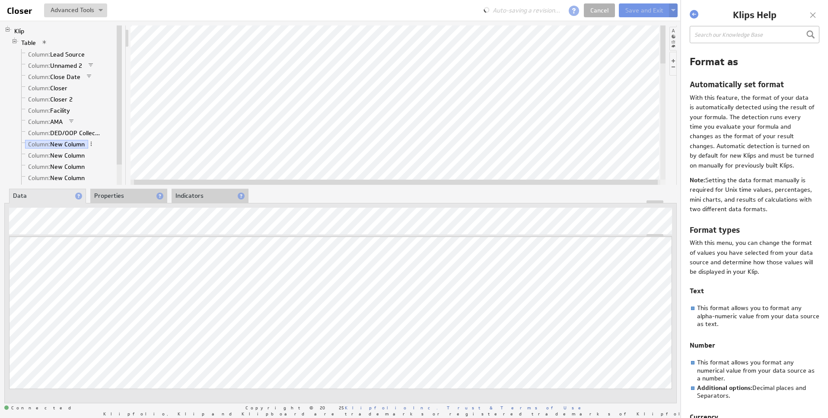
click at [135, 193] on li "Properties" at bounding box center [128, 196] width 77 height 15
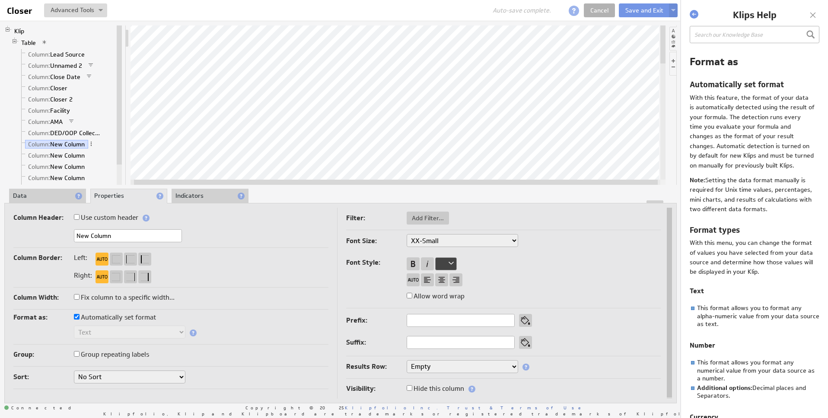
click at [128, 240] on input "New Column" at bounding box center [128, 235] width 108 height 13
type input "PN Flights"
click at [297, 190] on div "About Data Properties Layout Drill Down Indicators" at bounding box center [340, 196] width 672 height 14
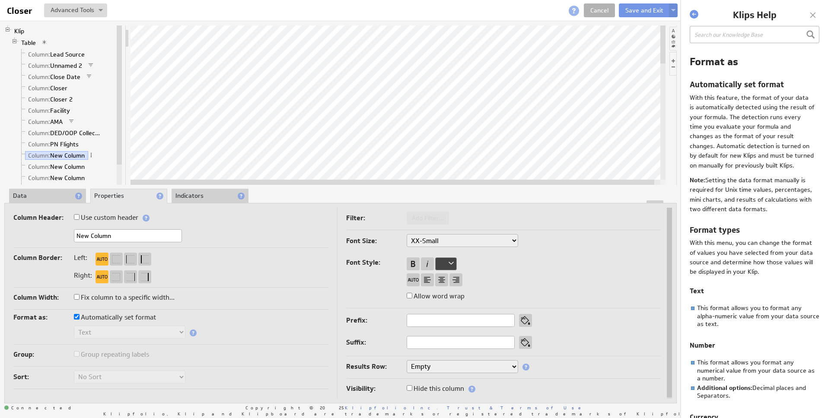
drag, startPoint x: 344, startPoint y: 183, endPoint x: 310, endPoint y: 183, distance: 34.1
click at [310, 183] on div at bounding box center [392, 182] width 524 height 5
click at [36, 200] on div at bounding box center [340, 201] width 671 height 3
click at [43, 198] on li "Data" at bounding box center [47, 196] width 77 height 15
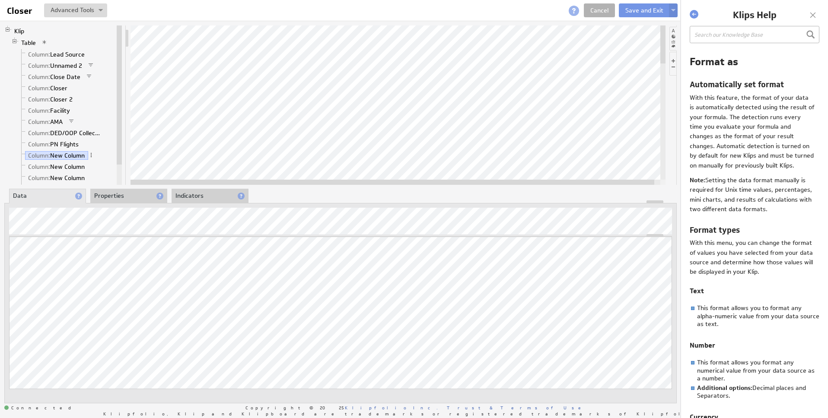
click at [289, 182] on div at bounding box center [392, 182] width 524 height 5
drag, startPoint x: 285, startPoint y: 184, endPoint x: 251, endPoint y: 183, distance: 33.7
click at [251, 183] on div at bounding box center [392, 182] width 524 height 5
drag, startPoint x: 244, startPoint y: 183, endPoint x: 309, endPoint y: 183, distance: 65.2
click at [321, 184] on div at bounding box center [399, 182] width 524 height 5
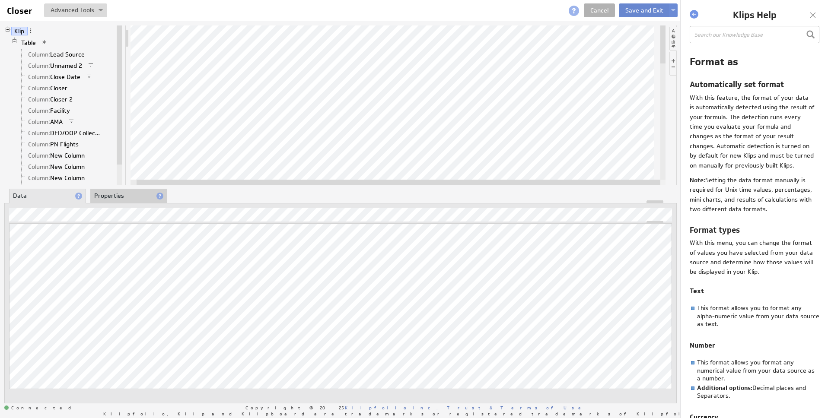
click at [633, 9] on button "Save and Exit" at bounding box center [644, 10] width 51 height 14
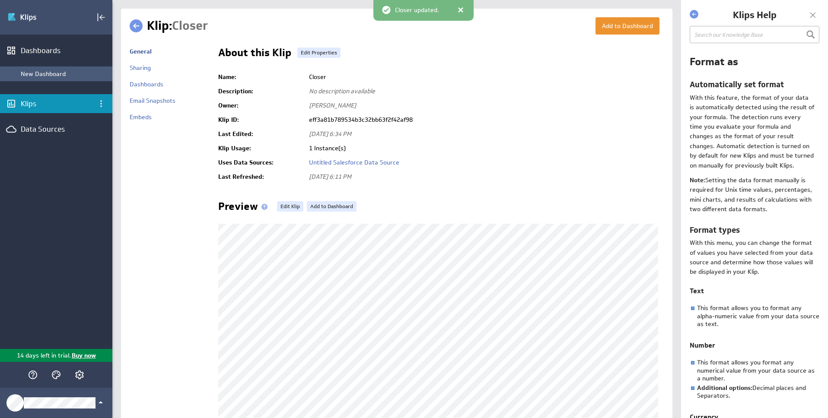
click at [66, 73] on div "New Dashboard" at bounding box center [64, 74] width 87 height 8
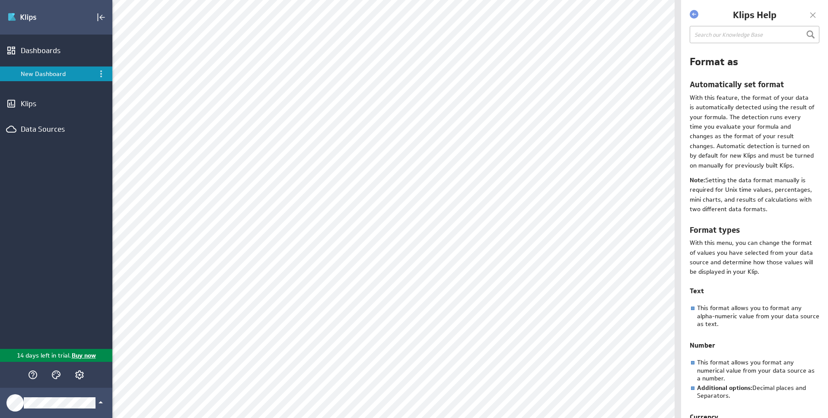
click at [802, 17] on h1 "Klips Help" at bounding box center [754, 15] width 108 height 13
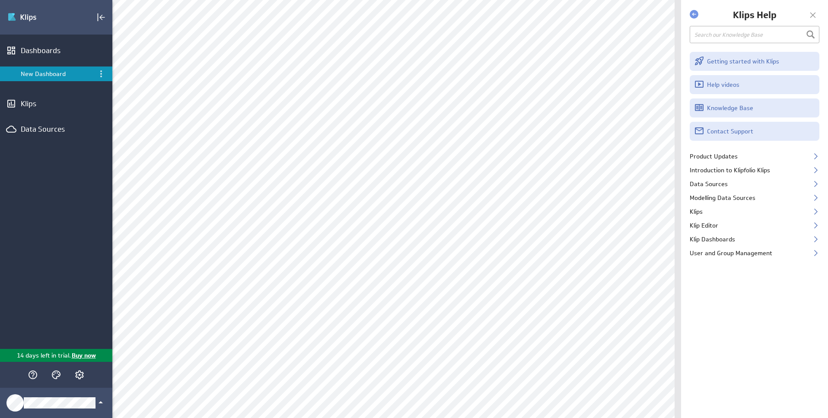
click at [809, 17] on div at bounding box center [812, 15] width 13 height 13
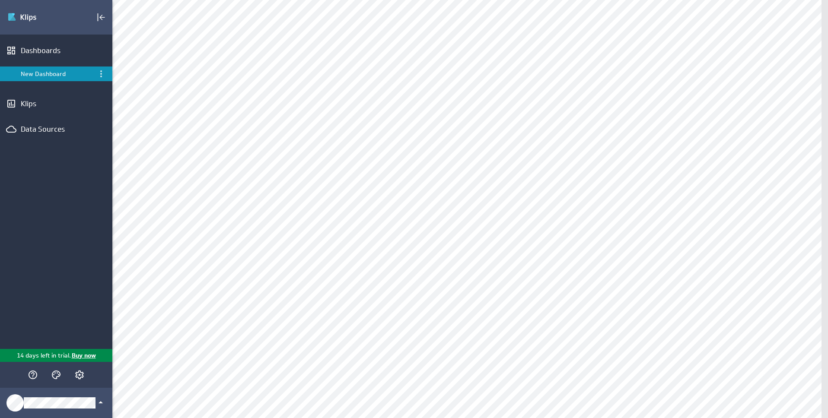
type input "sale"
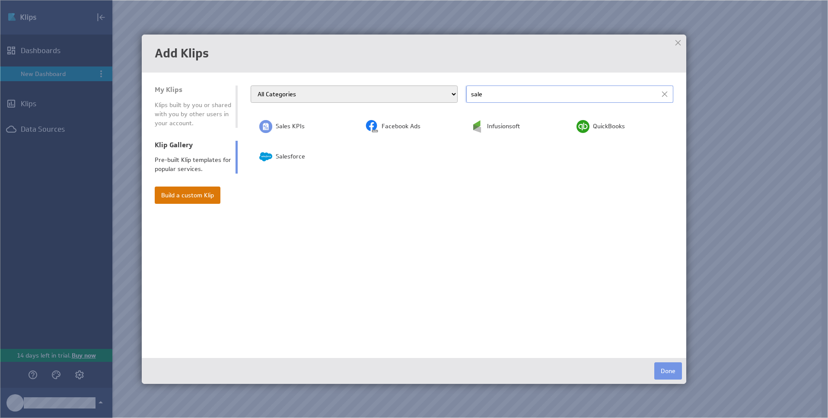
click at [176, 199] on button "Build a custom Klip" at bounding box center [188, 195] width 66 height 17
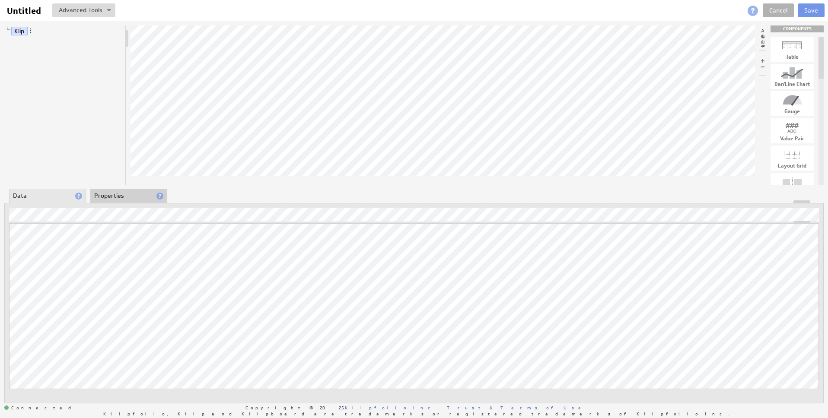
click at [793, 47] on div at bounding box center [791, 46] width 43 height 14
drag, startPoint x: 792, startPoint y: 50, endPoint x: 557, endPoint y: 68, distance: 235.3
click at [124, 196] on li "Properties" at bounding box center [128, 196] width 77 height 15
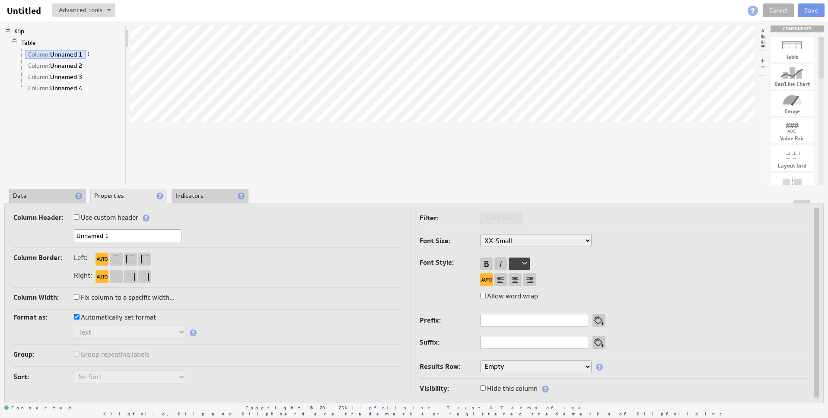
click at [48, 195] on li "Data" at bounding box center [47, 196] width 77 height 15
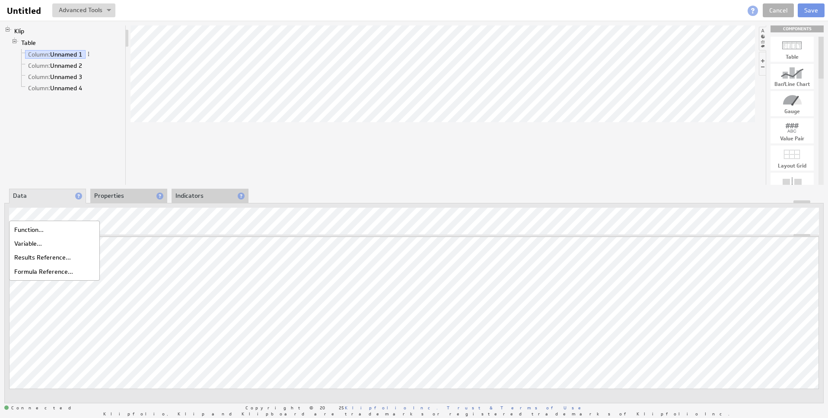
click at [760, 16] on div "Cancel Save" at bounding box center [742, 10] width 163 height 14
click at [775, 12] on link "Cancel" at bounding box center [777, 10] width 31 height 14
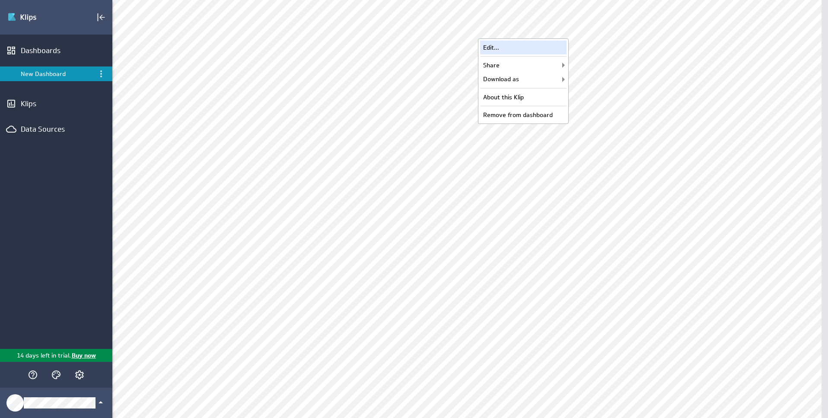
click at [513, 49] on div "Edit..." at bounding box center [523, 48] width 86 height 14
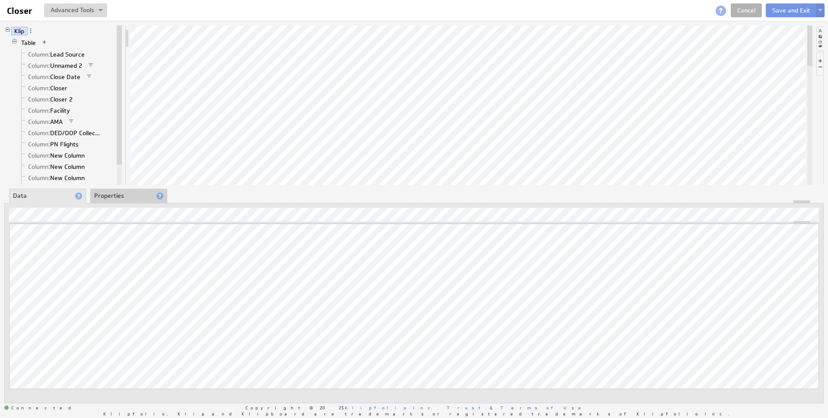
click at [127, 200] on li "Properties" at bounding box center [128, 196] width 77 height 15
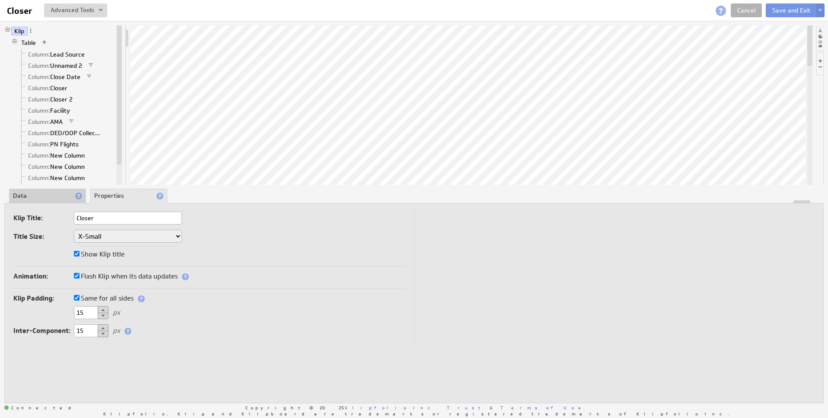
click at [39, 189] on li "Data" at bounding box center [47, 196] width 77 height 15
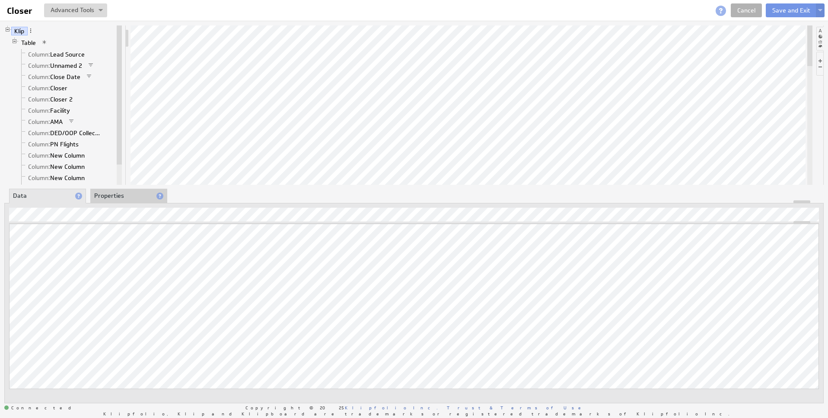
click at [108, 192] on li "Properties" at bounding box center [128, 196] width 77 height 15
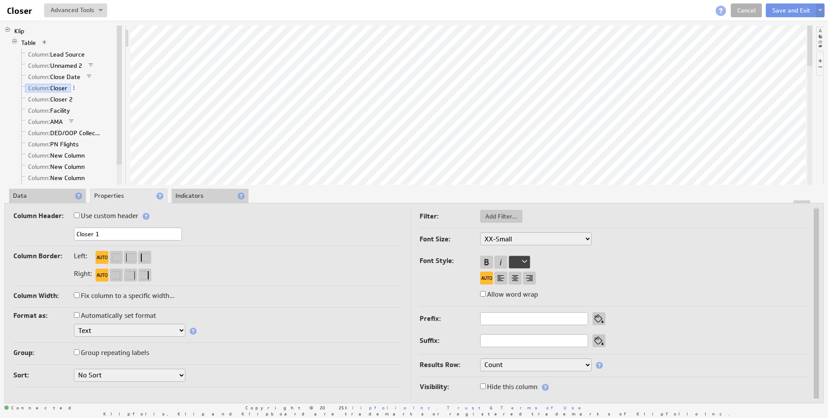
click at [125, 330] on select "Text Number Currency Percentage Image URL Date / Time Duration Mini Chart: Spar…" at bounding box center [129, 330] width 111 height 13
click at [109, 354] on label "Group repeating labels" at bounding box center [111, 353] width 75 height 12
click at [79, 354] on input "Group repeating labels" at bounding box center [77, 352] width 6 height 6
click at [109, 354] on label "Group repeating labels" at bounding box center [111, 353] width 75 height 12
click at [79, 354] on input "Group repeating labels" at bounding box center [77, 352] width 6 height 6
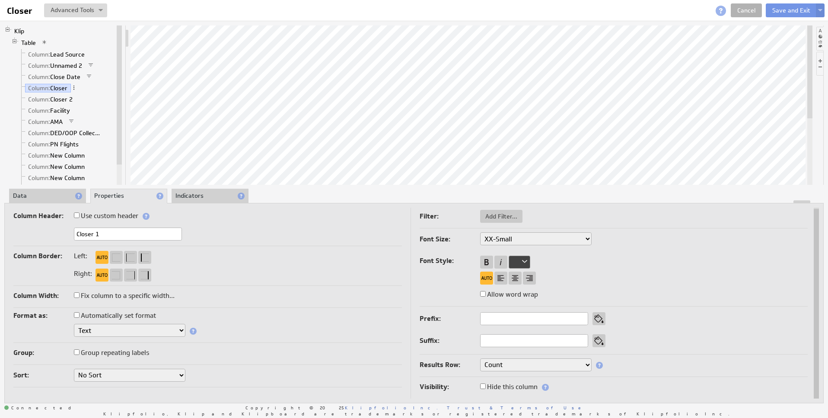
click at [184, 191] on li "Indicators" at bounding box center [209, 196] width 77 height 15
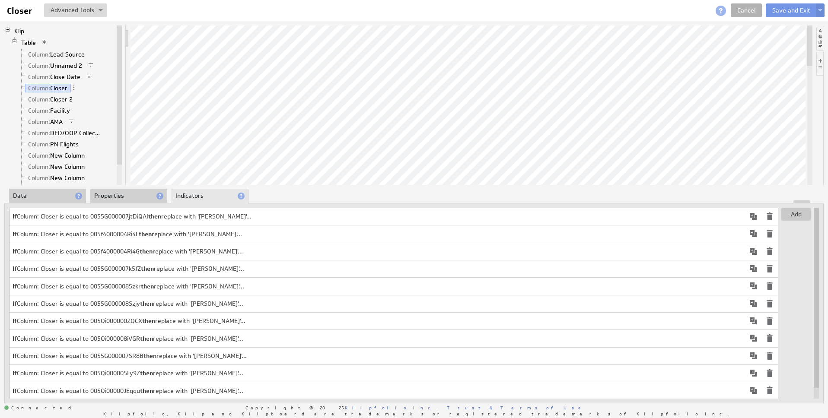
click at [51, 194] on li "Data" at bounding box center [47, 196] width 77 height 15
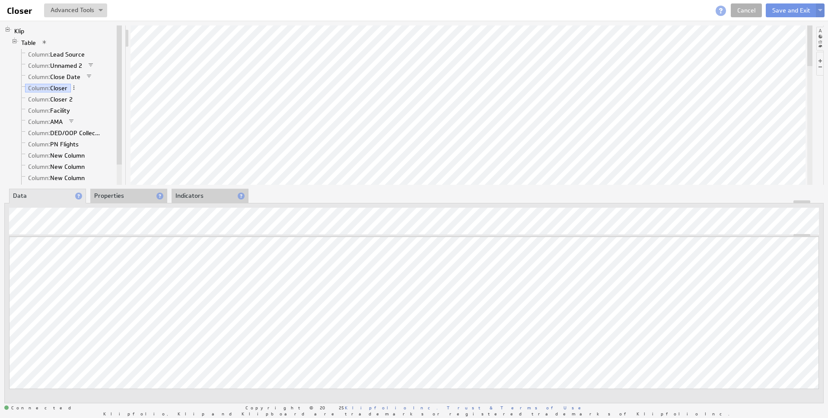
click at [819, 34] on li at bounding box center [819, 39] width 7 height 24
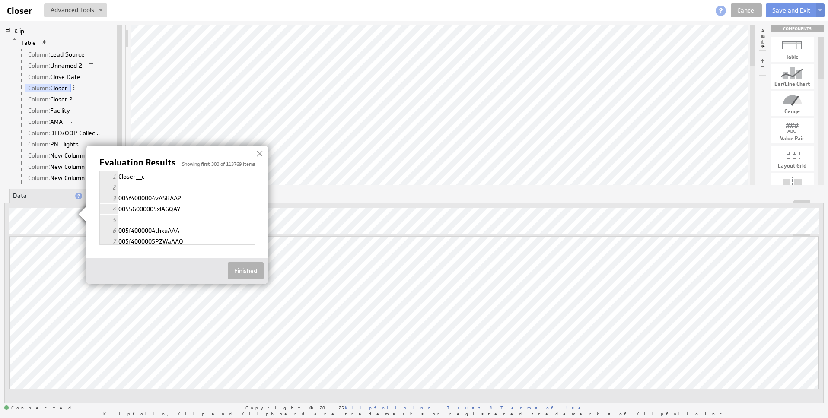
click at [780, 215] on img at bounding box center [414, 209] width 828 height 418
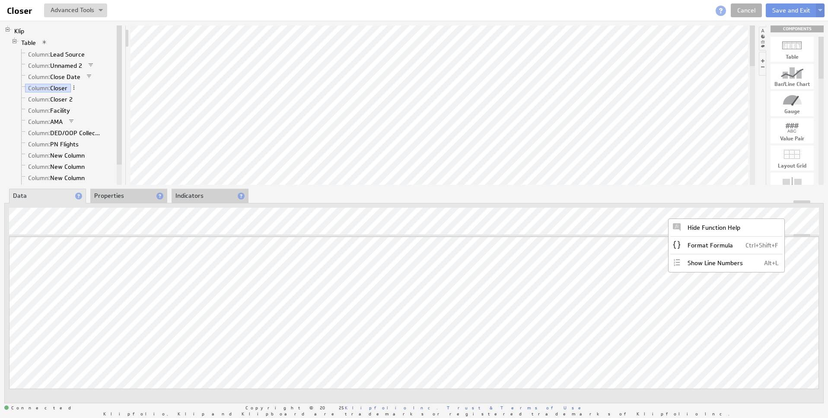
click at [121, 194] on li "Properties" at bounding box center [128, 196] width 77 height 15
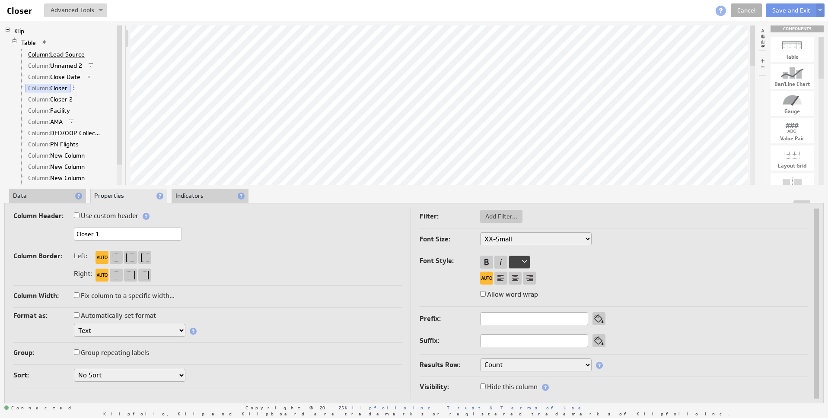
drag, startPoint x: 42, startPoint y: 86, endPoint x: 49, endPoint y: 51, distance: 35.2
click at [50, 51] on ul "Column: Lead Source Column: Unnamed 2 Column: Close Date Column: Closer Column:…" at bounding box center [66, 127] width 97 height 157
click at [75, 90] on span at bounding box center [74, 88] width 6 height 6
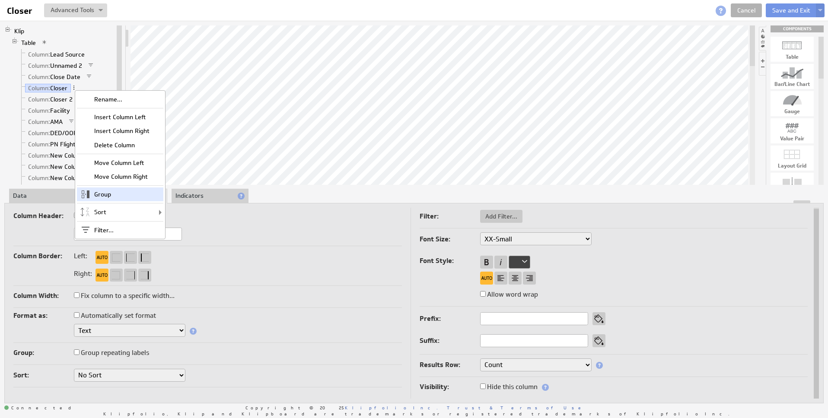
click at [91, 197] on span at bounding box center [85, 194] width 17 height 14
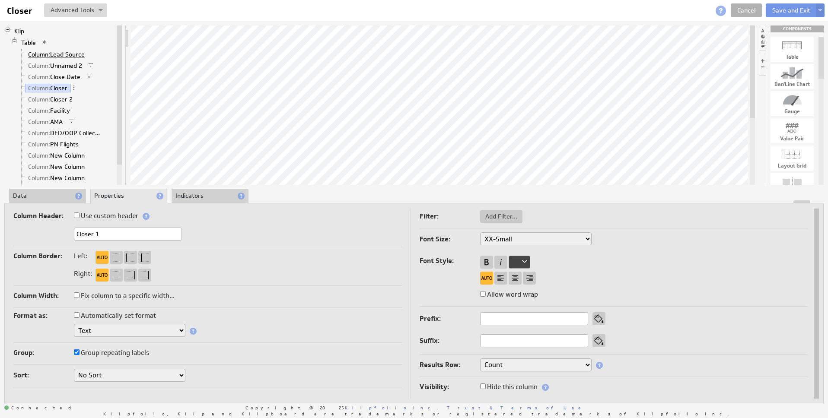
drag, startPoint x: 29, startPoint y: 90, endPoint x: 37, endPoint y: 52, distance: 38.9
click at [38, 51] on ul "Column: Lead Source Column: Unnamed 2 Column: Close Date Column: Closer Column:…" at bounding box center [66, 127] width 97 height 157
click at [75, 88] on span at bounding box center [74, 88] width 6 height 6
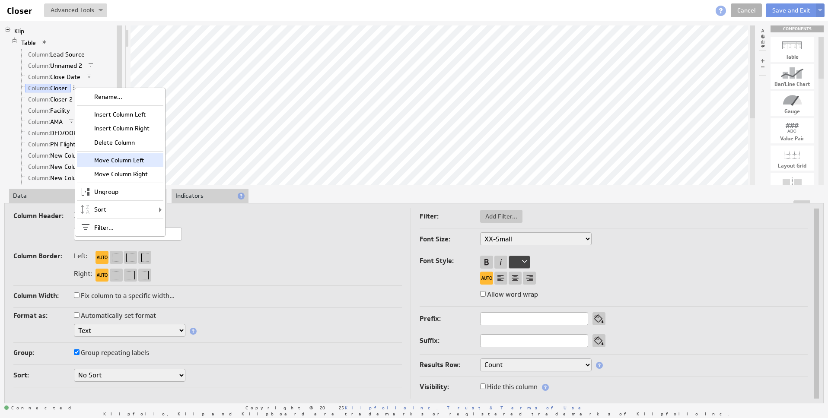
click at [125, 161] on div "Move Column Left" at bounding box center [120, 160] width 86 height 14
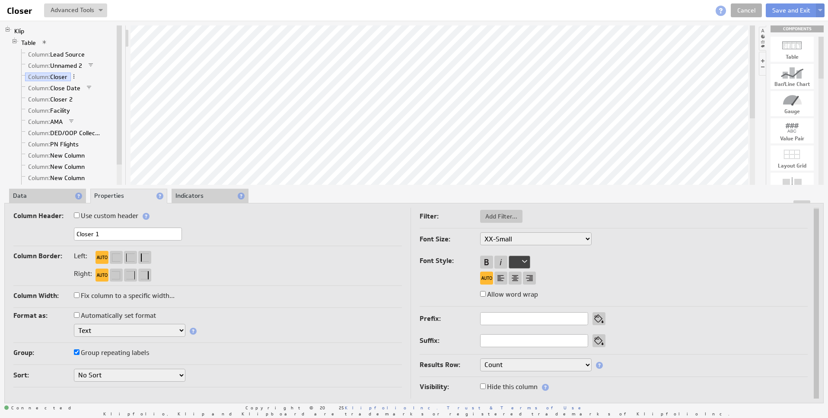
click at [75, 77] on span at bounding box center [74, 76] width 6 height 6
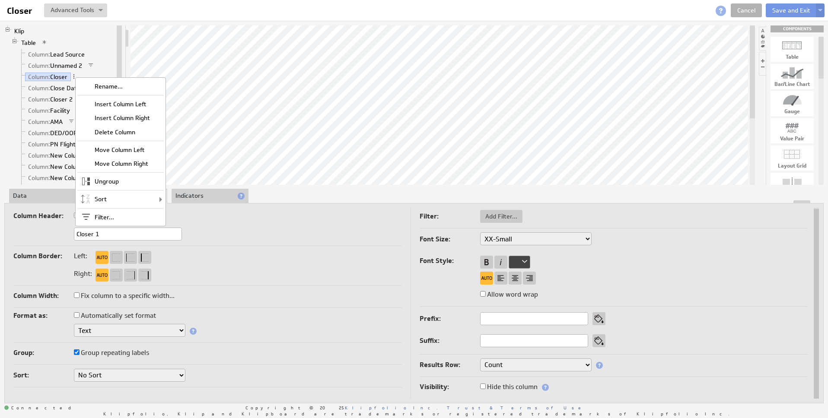
drag, startPoint x: 122, startPoint y: 148, endPoint x: 117, endPoint y: 135, distance: 14.0
click at [122, 148] on div "Move Column Left" at bounding box center [120, 150] width 86 height 14
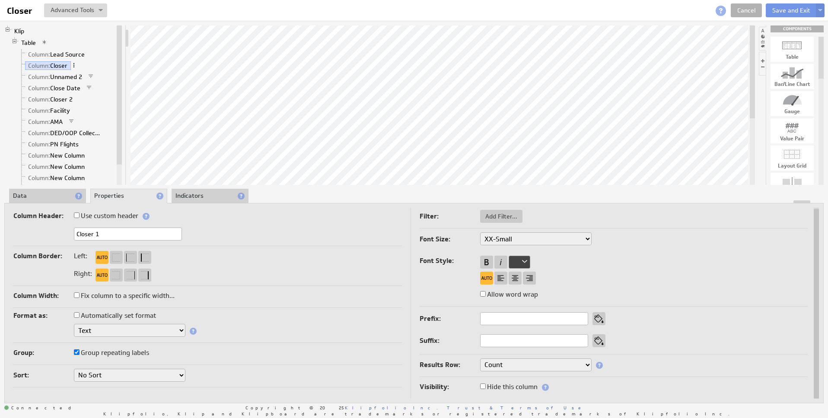
click at [75, 66] on span at bounding box center [74, 65] width 6 height 6
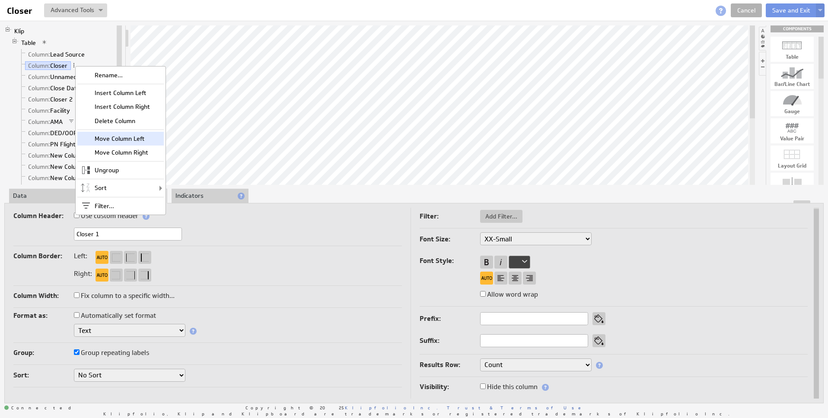
click at [135, 135] on div "Move Column Left" at bounding box center [120, 139] width 86 height 14
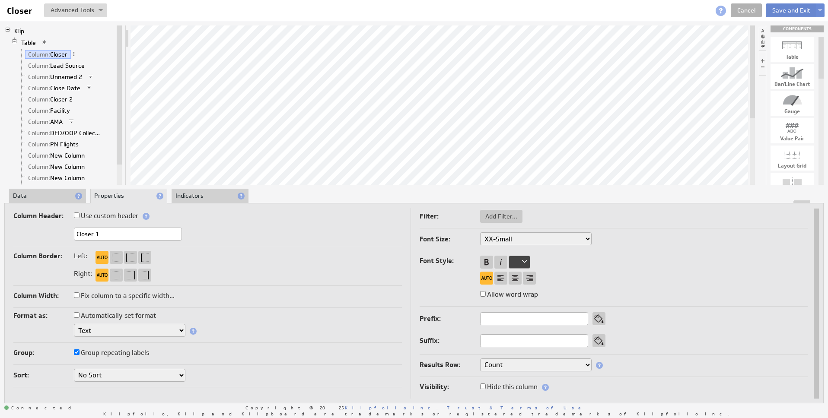
click at [800, 10] on button "Save and Exit" at bounding box center [790, 10] width 51 height 14
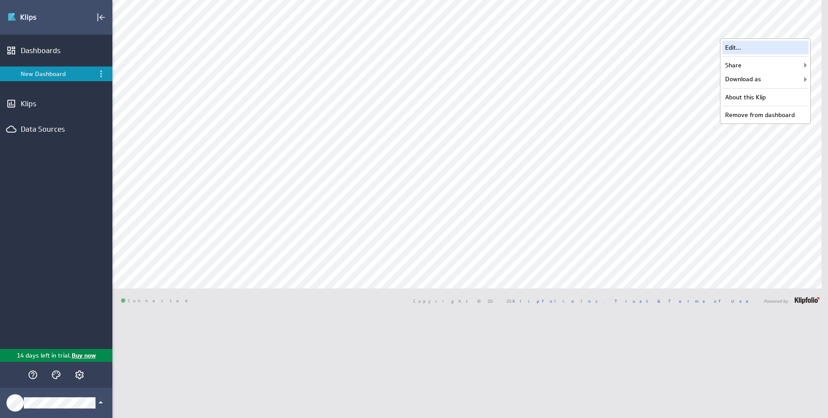
click at [744, 50] on div "Edit..." at bounding box center [765, 48] width 86 height 14
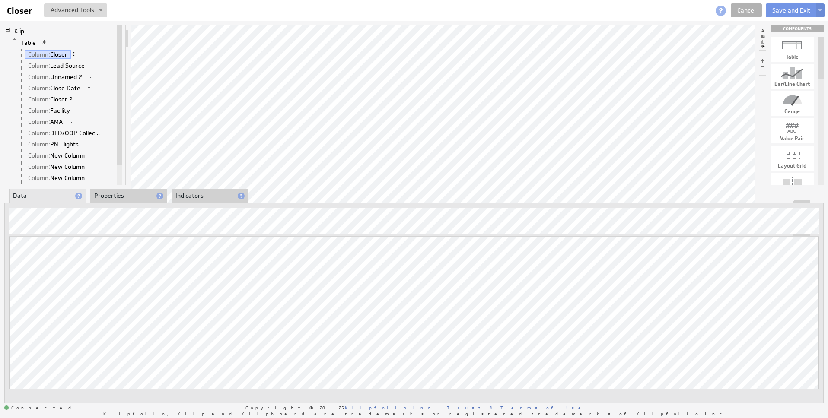
click at [76, 54] on span at bounding box center [74, 54] width 6 height 6
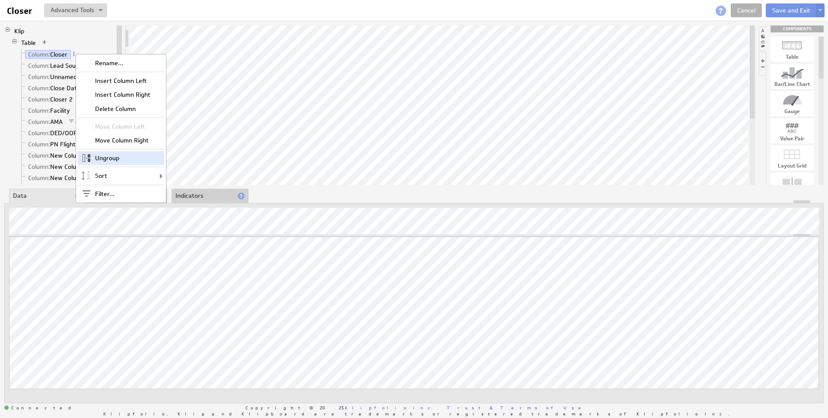
click at [110, 158] on div "Ungroup" at bounding box center [121, 158] width 86 height 14
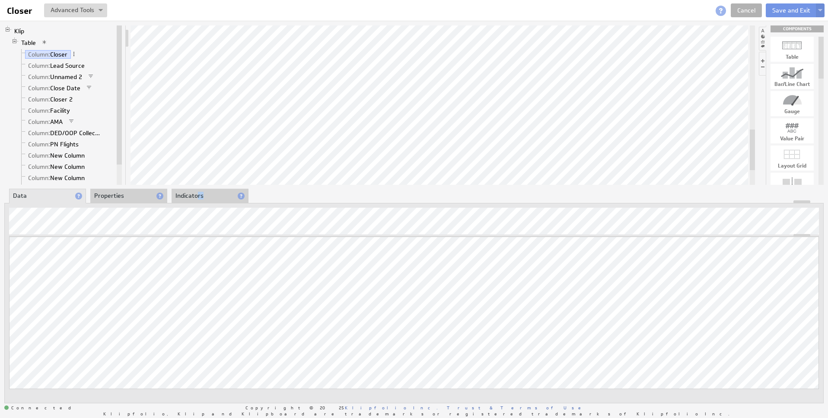
click at [197, 199] on li "Indicators" at bounding box center [209, 196] width 77 height 15
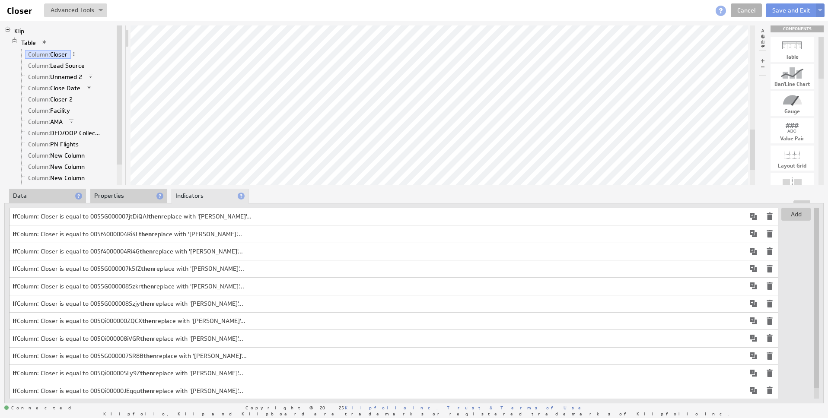
click at [200, 197] on li "Indicators" at bounding box center [209, 196] width 77 height 15
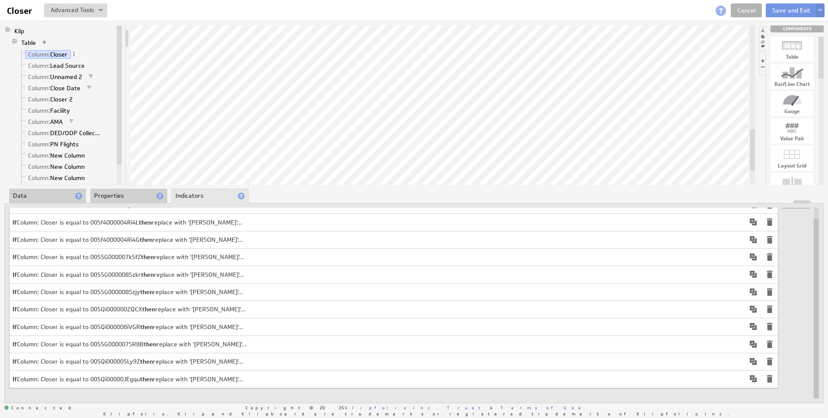
click at [108, 193] on li "Properties" at bounding box center [128, 196] width 77 height 15
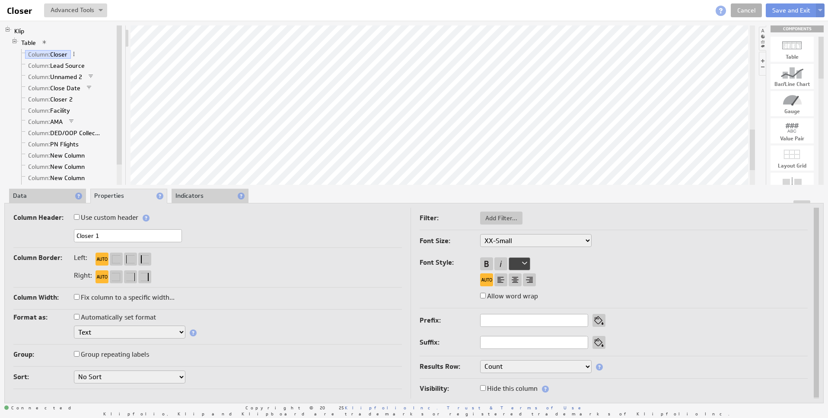
click at [132, 317] on label "Automatically set format" at bounding box center [115, 317] width 82 height 12
click at [79, 317] on input "Automatically set format" at bounding box center [77, 317] width 6 height 6
checkbox input "true"
click at [129, 316] on label "Automatically set format" at bounding box center [115, 317] width 82 height 12
click at [79, 316] on input "Automatically set format" at bounding box center [77, 317] width 6 height 6
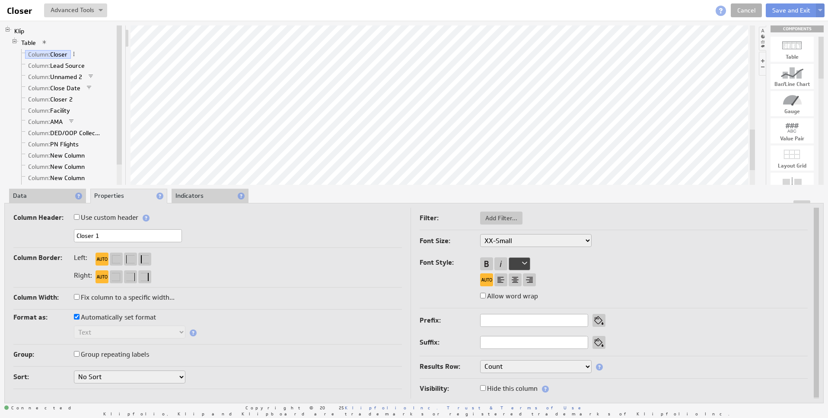
checkbox input "false"
click at [130, 375] on select "No Sort A to Z Z to A" at bounding box center [129, 377] width 111 height 13
click at [74, 371] on select "No Sort A to Z Z to A" at bounding box center [129, 377] width 111 height 13
click at [45, 198] on li "Data" at bounding box center [47, 196] width 77 height 15
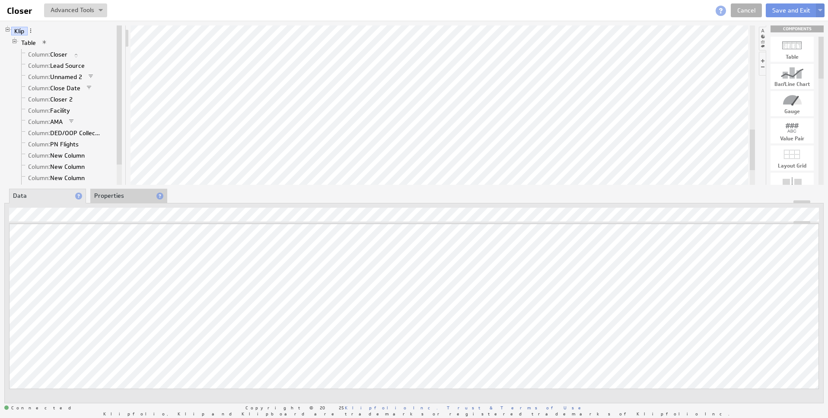
click at [137, 203] on div at bounding box center [414, 201] width 818 height 3
click at [131, 197] on li "Properties" at bounding box center [128, 196] width 77 height 15
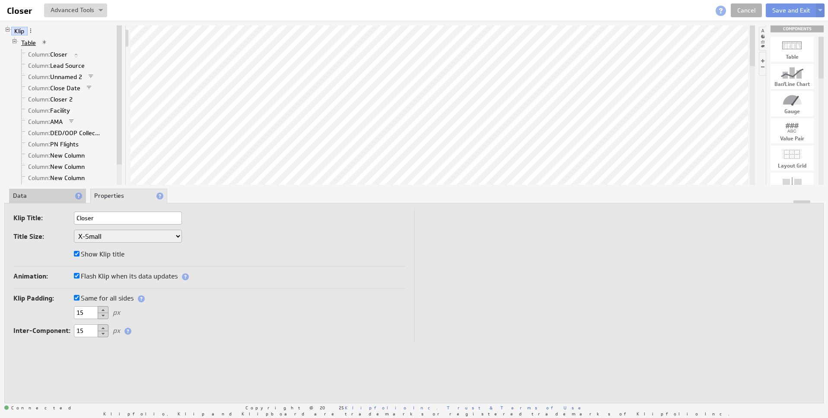
click at [27, 41] on link "Table" at bounding box center [28, 42] width 21 height 9
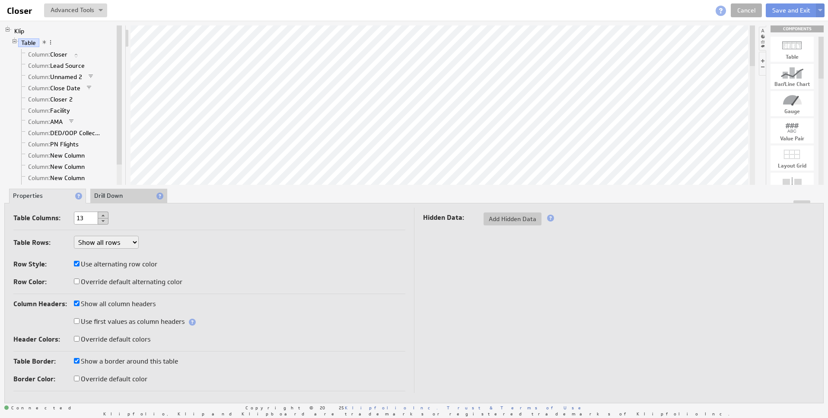
click at [108, 246] on select "Show at most: Show exactly: Show all rows" at bounding box center [106, 242] width 65 height 13
click at [74, 236] on select "Show at most: Show exactly: Show all rows" at bounding box center [106, 242] width 65 height 13
click at [121, 193] on li "Drill Down" at bounding box center [128, 196] width 77 height 15
checkbox input "true"
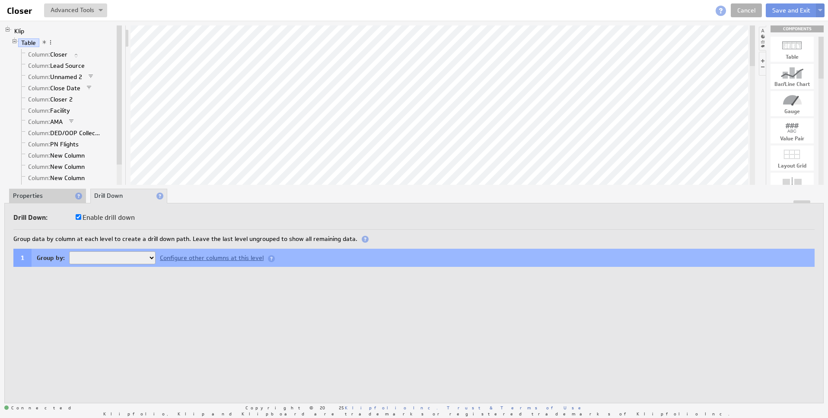
click at [144, 258] on select "Closer Lead Source Unnamed 2 Close Date Closer 2 Facility AMA DED/OOP Collected…" at bounding box center [112, 257] width 86 height 13
select select "67aef255-11"
click at [69, 251] on select "Closer Lead Source Unnamed 2 Close Date Closer 2 Facility AMA DED/OOP Collected…" at bounding box center [112, 257] width 86 height 13
click at [145, 263] on select "Closer Lead Source Unnamed 2 Close Date Closer 2 Facility AMA DED/OOP Collected…" at bounding box center [112, 257] width 86 height 13
select select
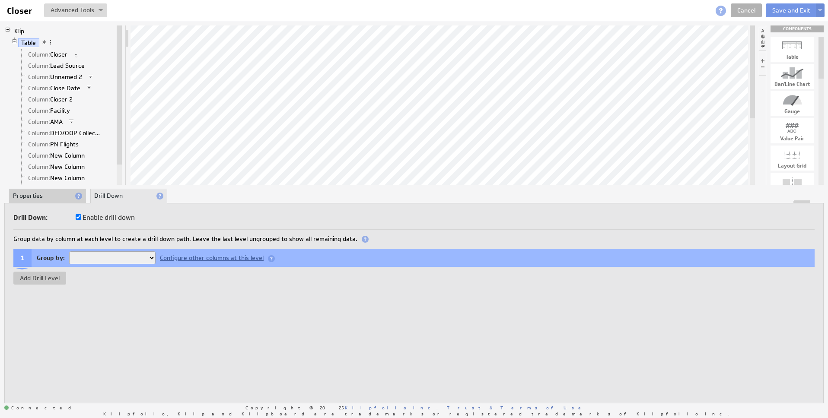
click at [69, 251] on select "Closer Lead Source Unnamed 2 Close Date Closer 2 Facility AMA DED/OOP Collected…" at bounding box center [112, 257] width 86 height 13
click at [79, 216] on input "Enable drill down" at bounding box center [79, 217] width 6 height 6
checkbox input "false"
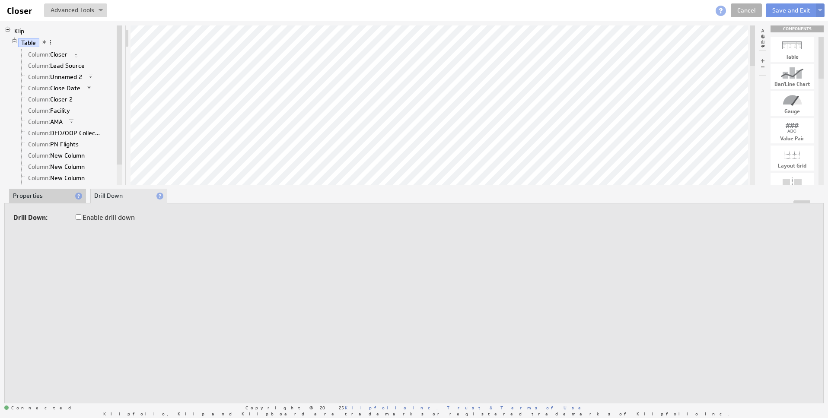
click at [62, 197] on li "Properties" at bounding box center [47, 196] width 77 height 15
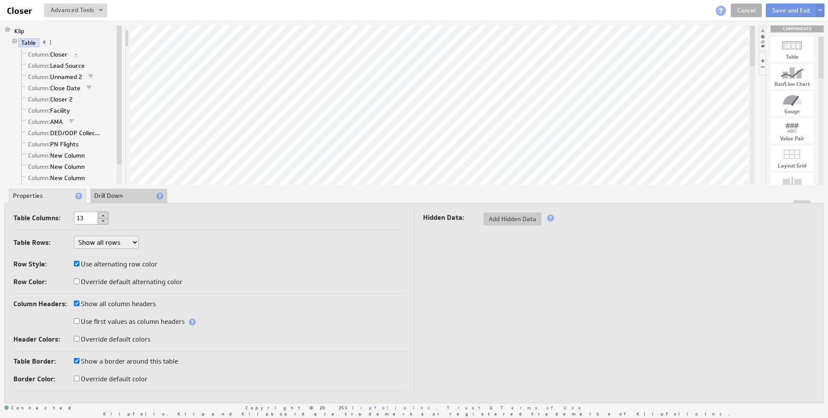
click at [22, 198] on li "Properties" at bounding box center [47, 196] width 77 height 15
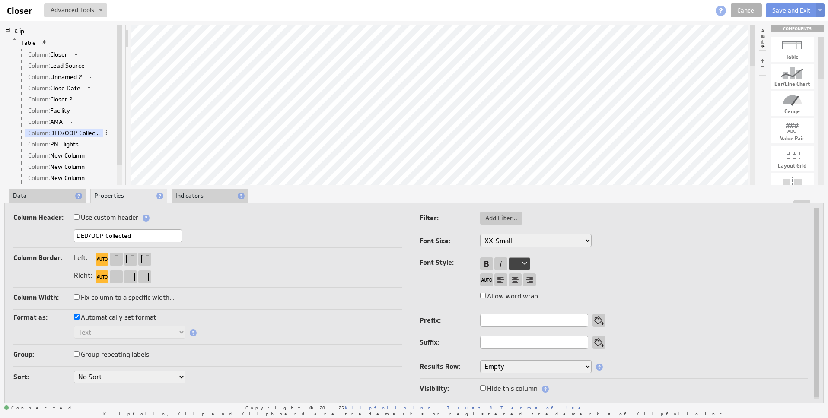
drag, startPoint x: 780, startPoint y: 6, endPoint x: 765, endPoint y: 7, distance: 14.7
click at [780, 6] on button "Save and Exit" at bounding box center [790, 10] width 51 height 14
